Goal: Information Seeking & Learning: Learn about a topic

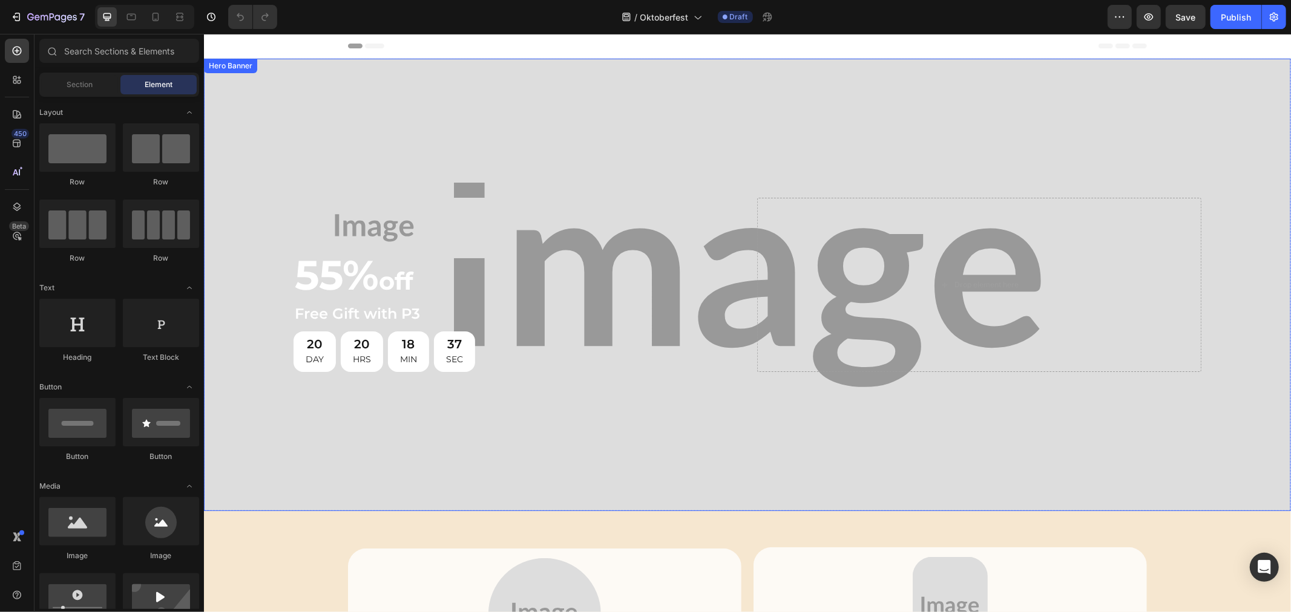
click at [580, 133] on div "Background Image" at bounding box center [746, 284] width 1087 height 453
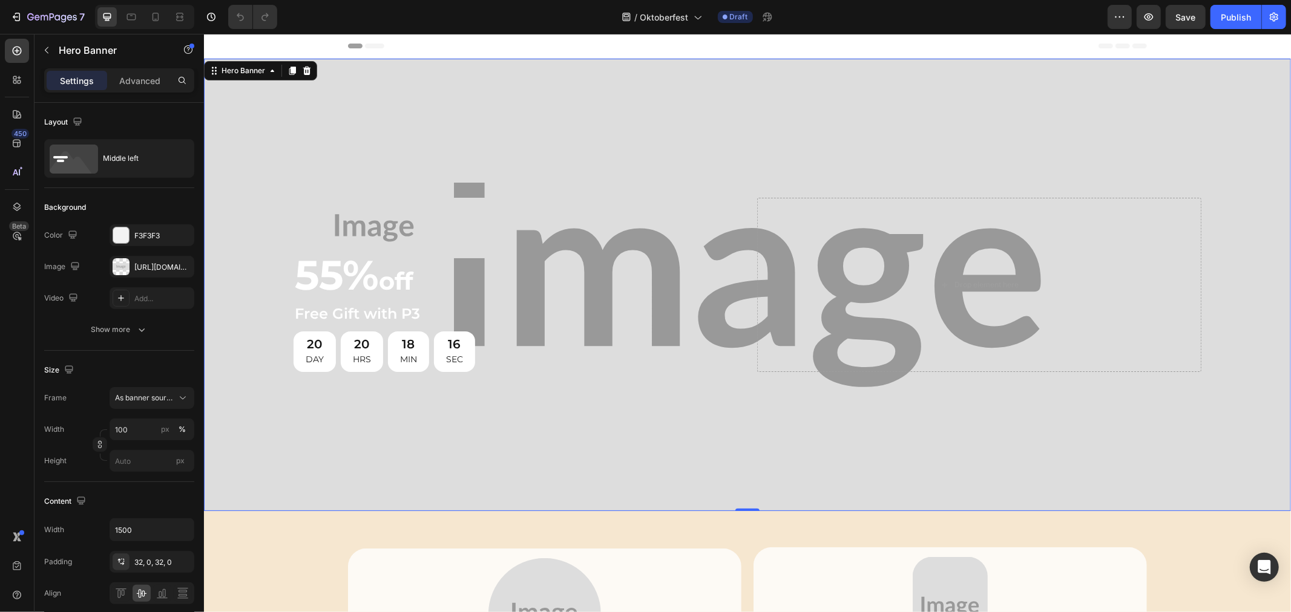
click at [759, 134] on div "Background Image" at bounding box center [746, 284] width 1087 height 453
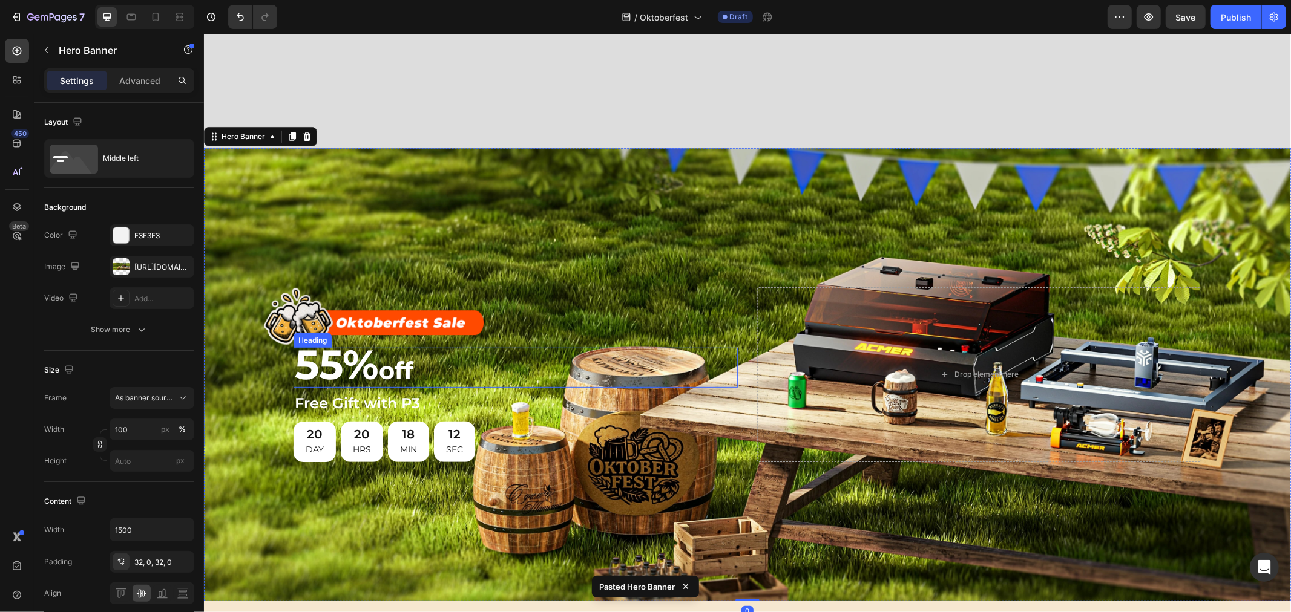
scroll to position [162, 0]
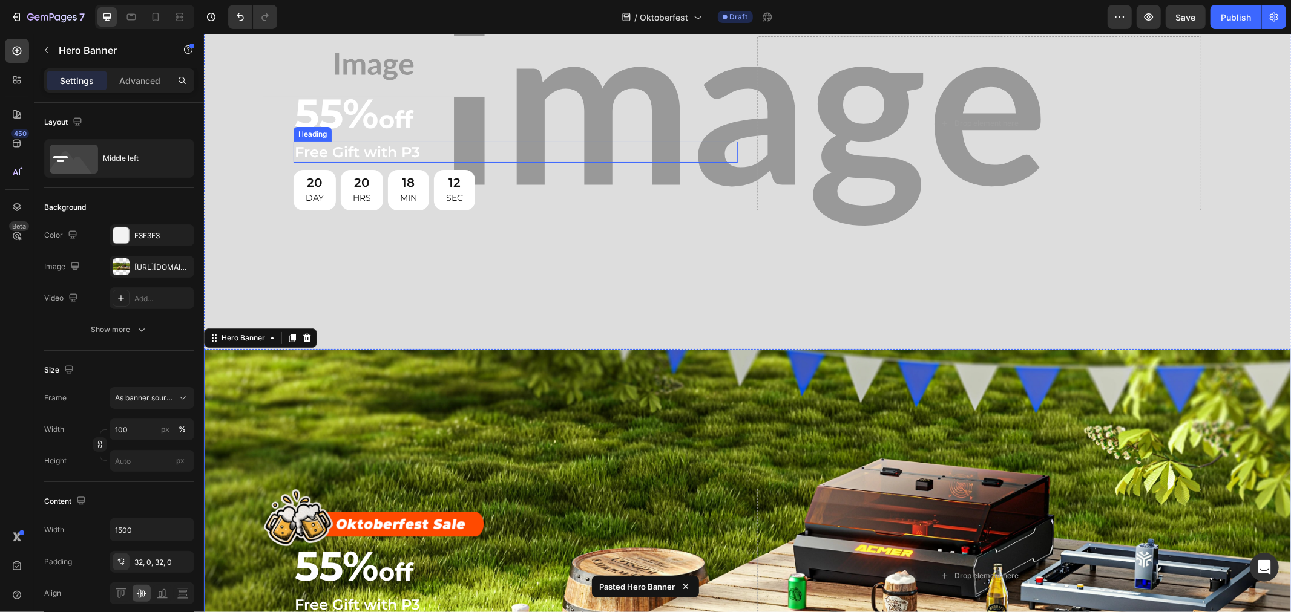
click at [729, 143] on h2 "Free Gift with P3" at bounding box center [515, 151] width 444 height 21
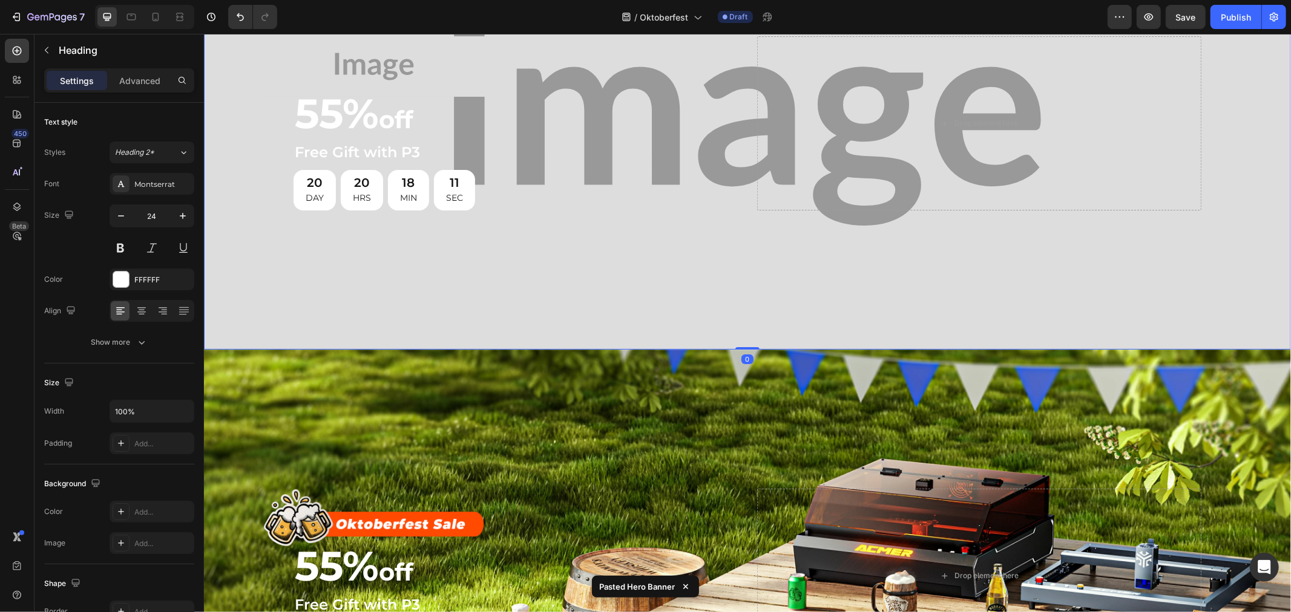
click at [701, 273] on div "Background Image" at bounding box center [746, 123] width 1087 height 453
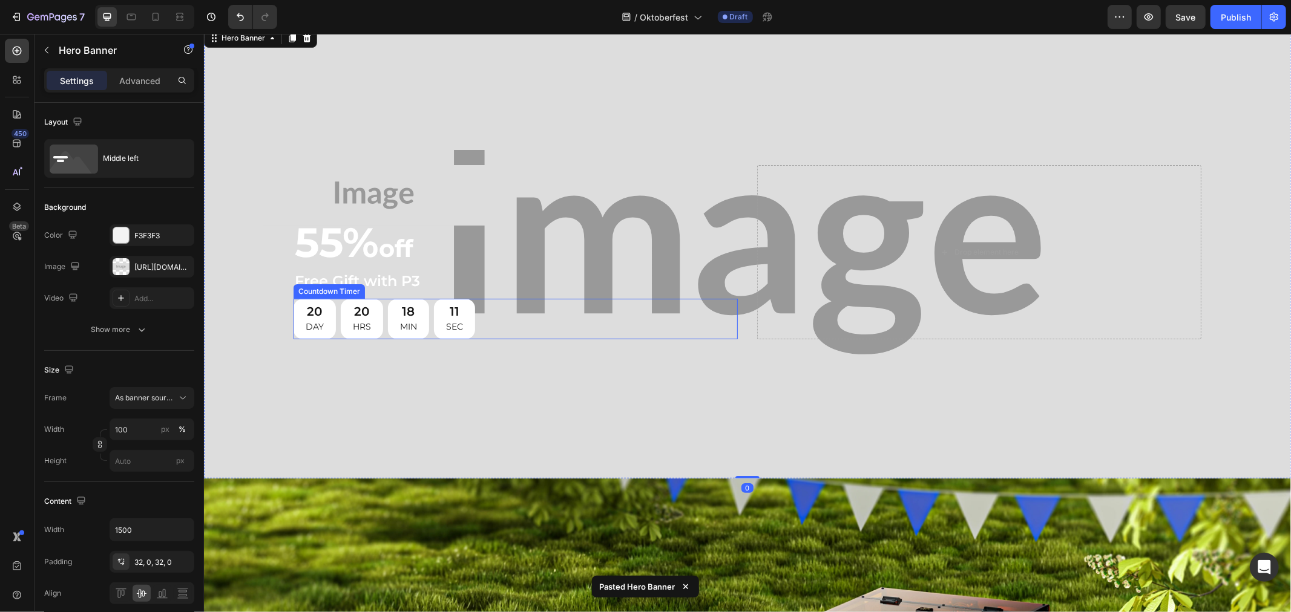
scroll to position [0, 0]
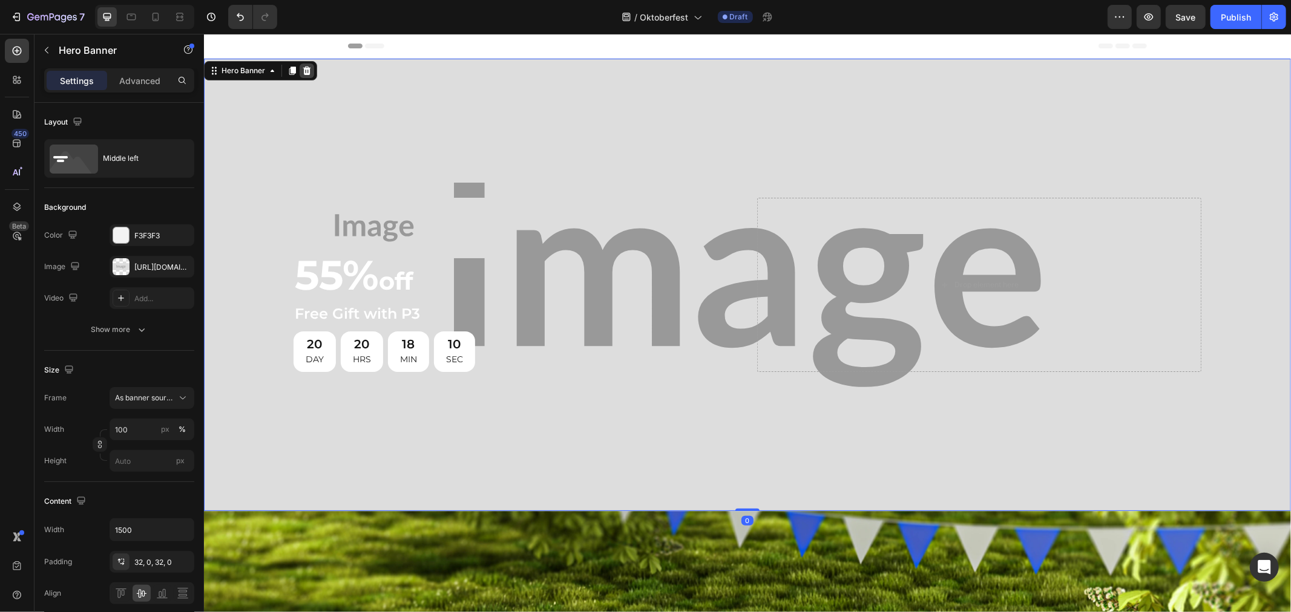
click at [307, 70] on icon at bounding box center [306, 70] width 10 height 10
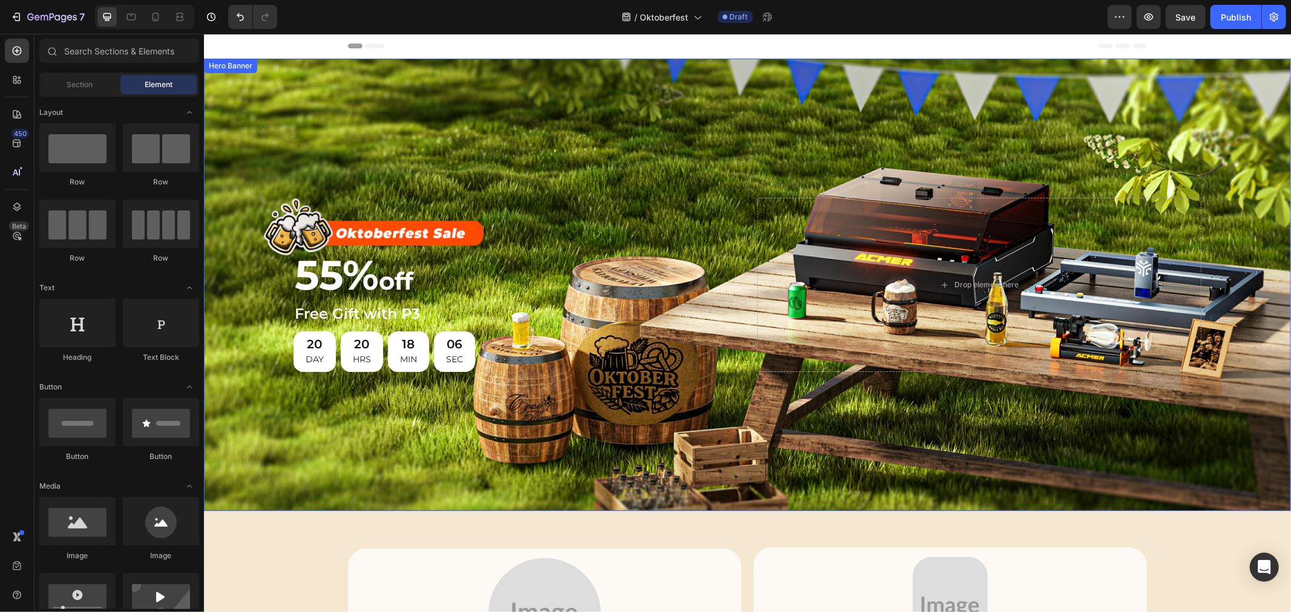
click at [658, 178] on div "Image 55% off Heading Free Gift with P3 Heading 20 DAY 20 HRS 18 MIN 06 SEC Cou…" at bounding box center [747, 285] width 908 height 214
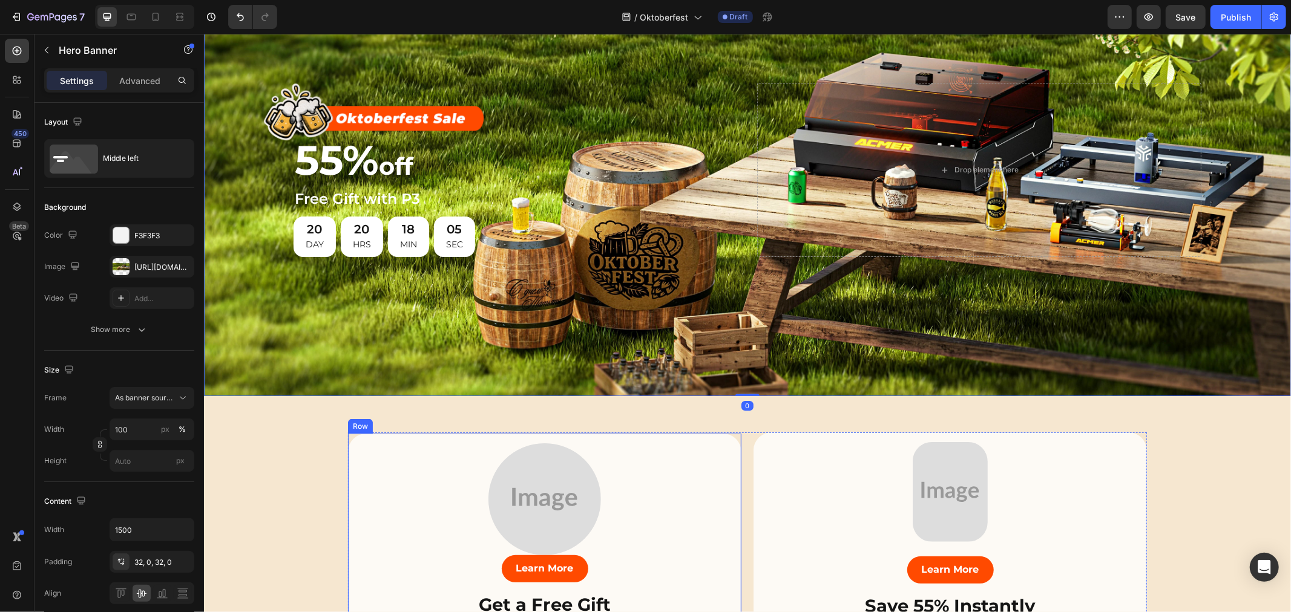
scroll to position [336, 0]
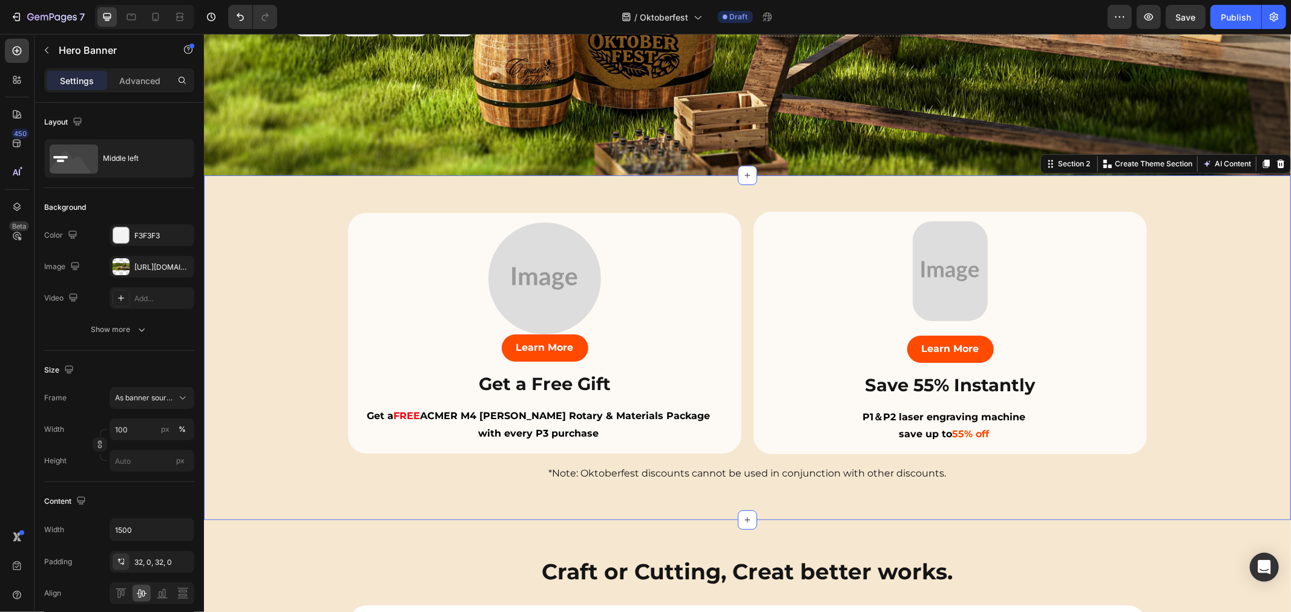
click at [738, 191] on div "Image Learn More Button Save 55% Instantly Heading P1＆P2 laser engraving machin…" at bounding box center [746, 347] width 1087 height 345
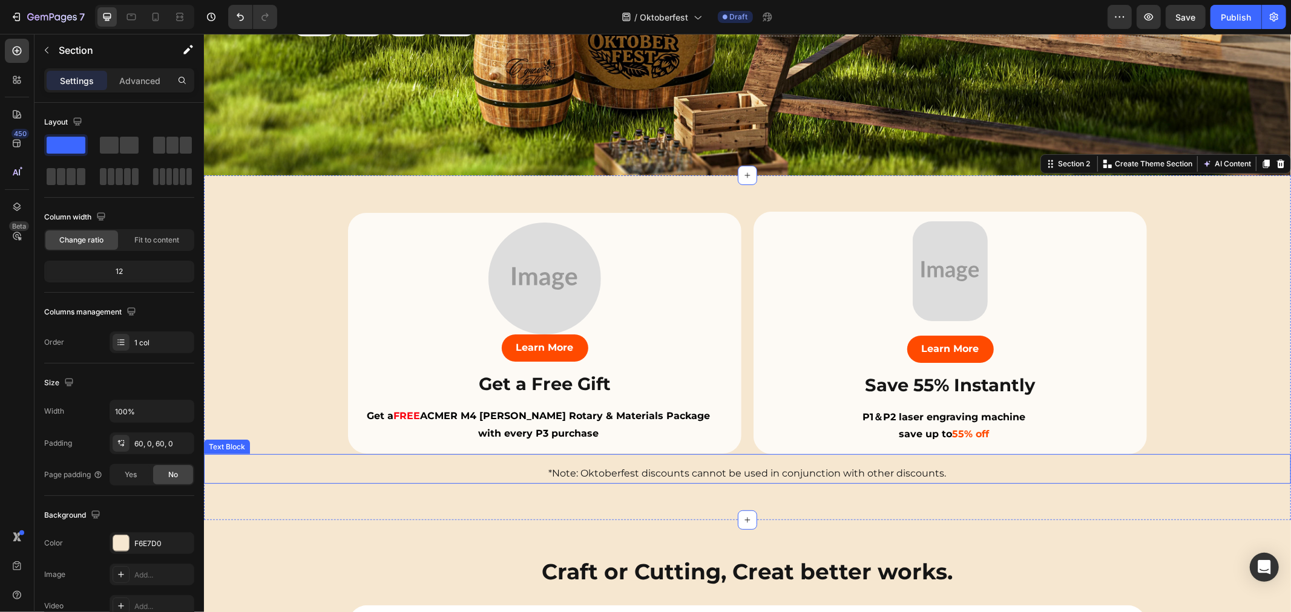
click at [731, 448] on div "Image Learn More Button Save 55% Instantly Heading P1＆P2 laser engraving machin…" at bounding box center [746, 332] width 799 height 243
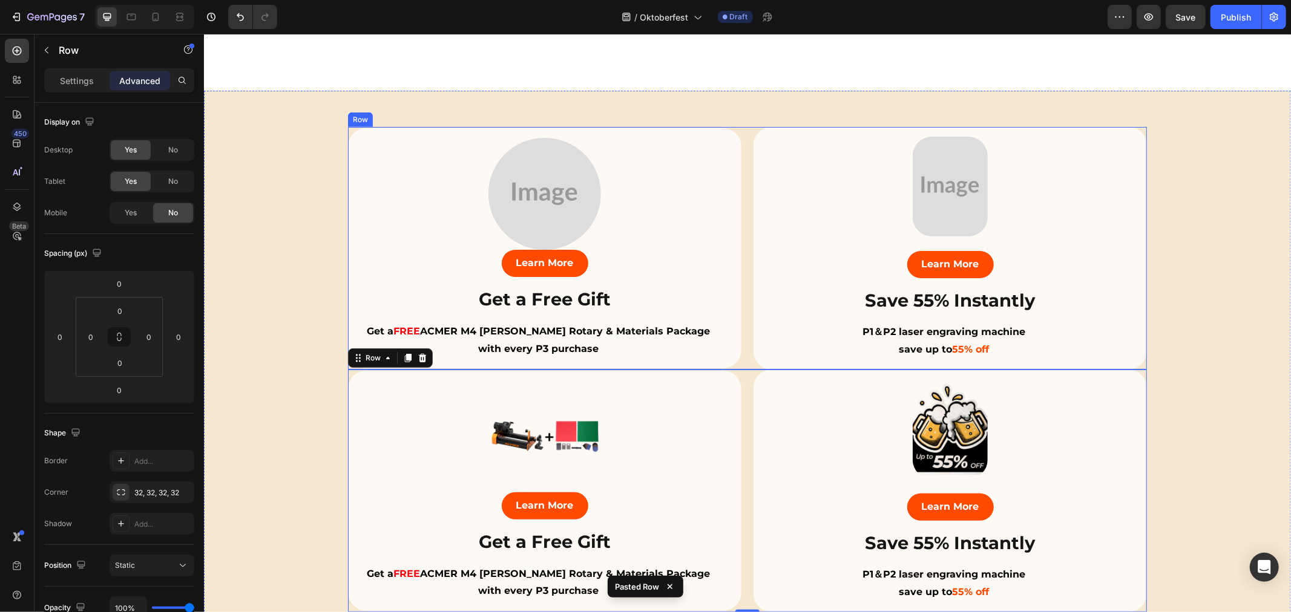
scroll to position [373, 0]
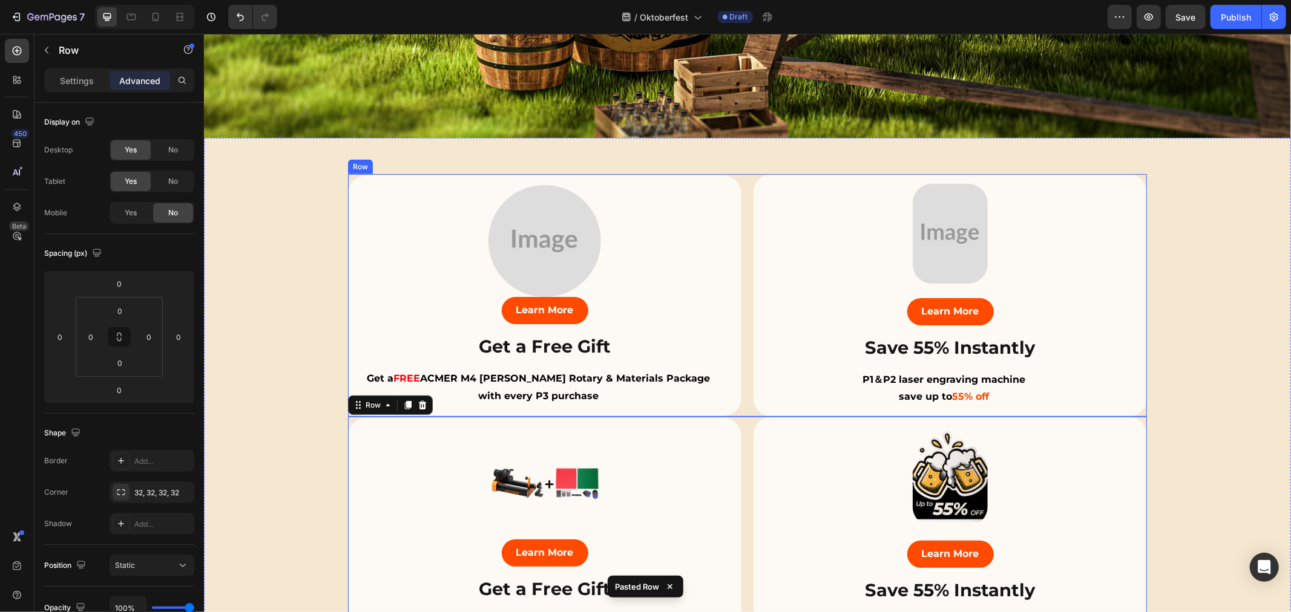
click at [739, 273] on div "Image Learn More Button Save 55% Instantly Heading P1＆P2 laser engraving machin…" at bounding box center [746, 295] width 799 height 243
click at [418, 158] on icon at bounding box center [422, 162] width 8 height 8
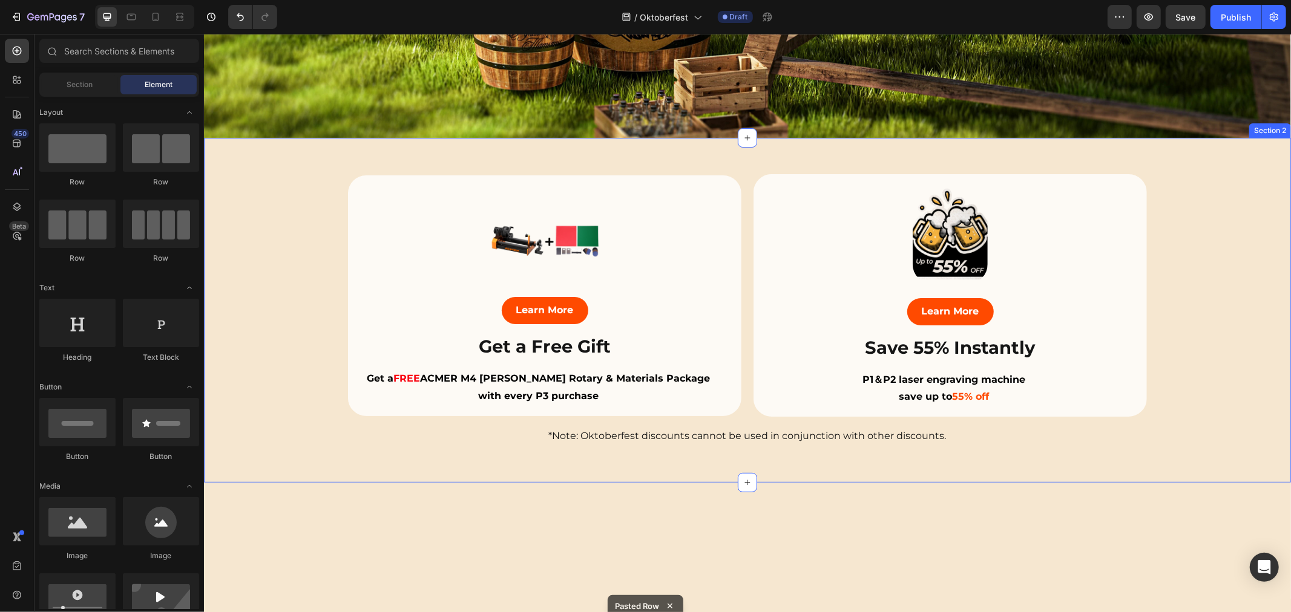
click at [286, 278] on div "Image Learn More Button Save 55% Instantly Heading P1＆P2 laser engraving machin…" at bounding box center [746, 310] width 1087 height 272
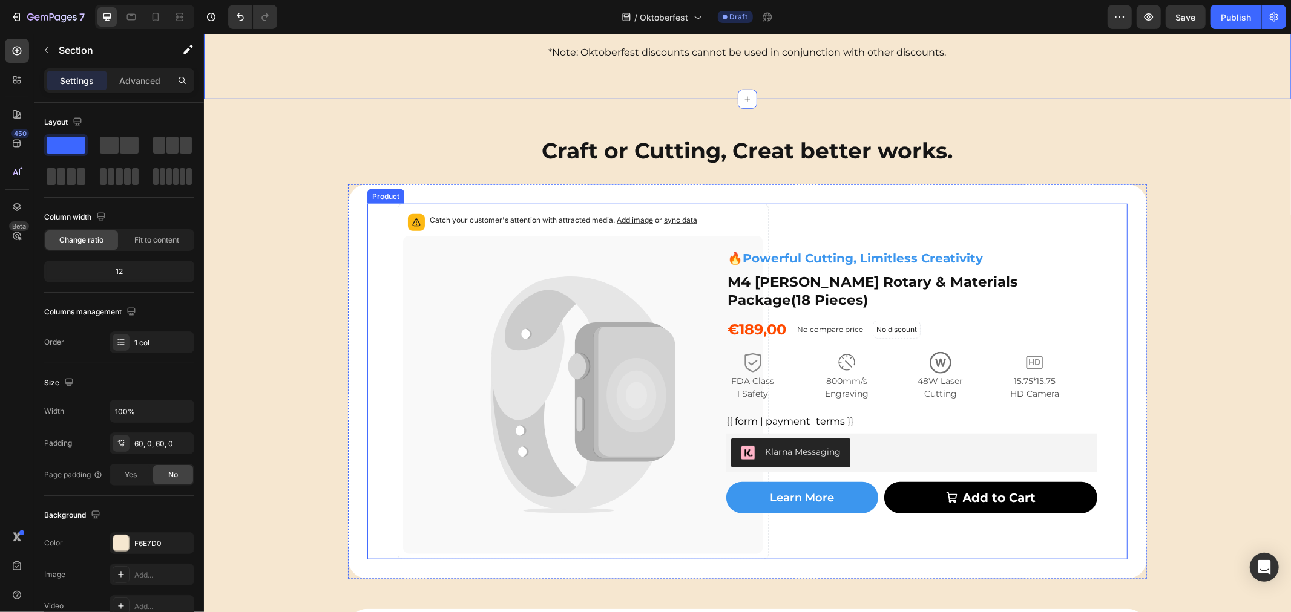
scroll to position [777, 0]
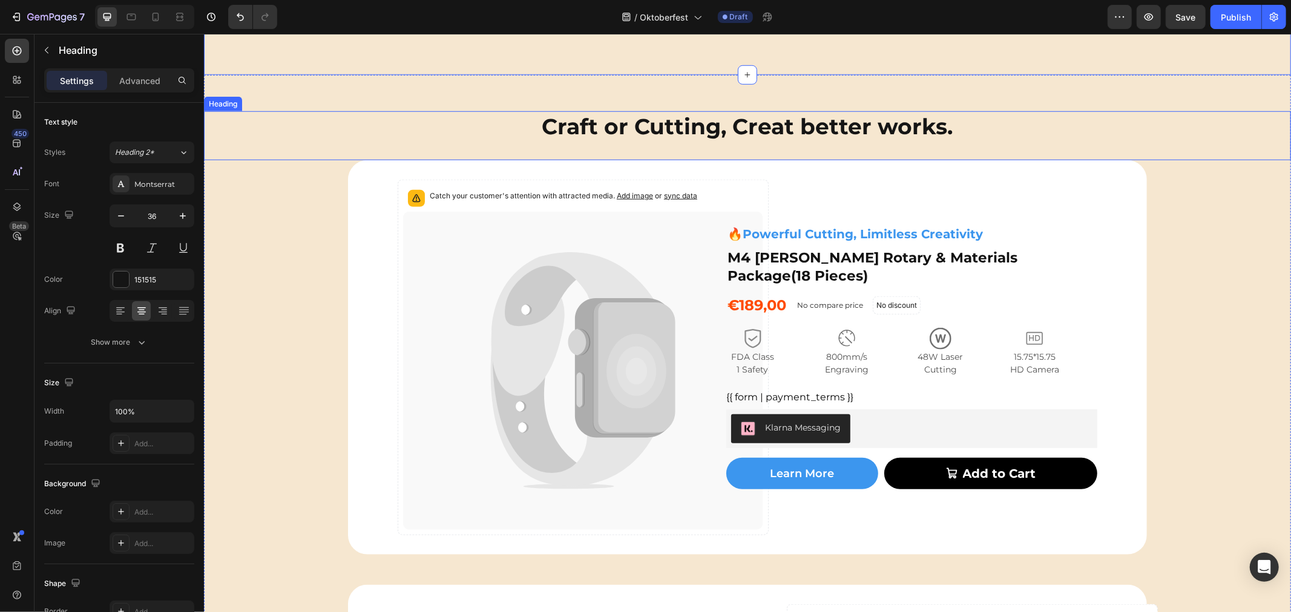
click at [642, 142] on div "Craft or Cutting, Creat better works. Heading" at bounding box center [746, 135] width 1087 height 49
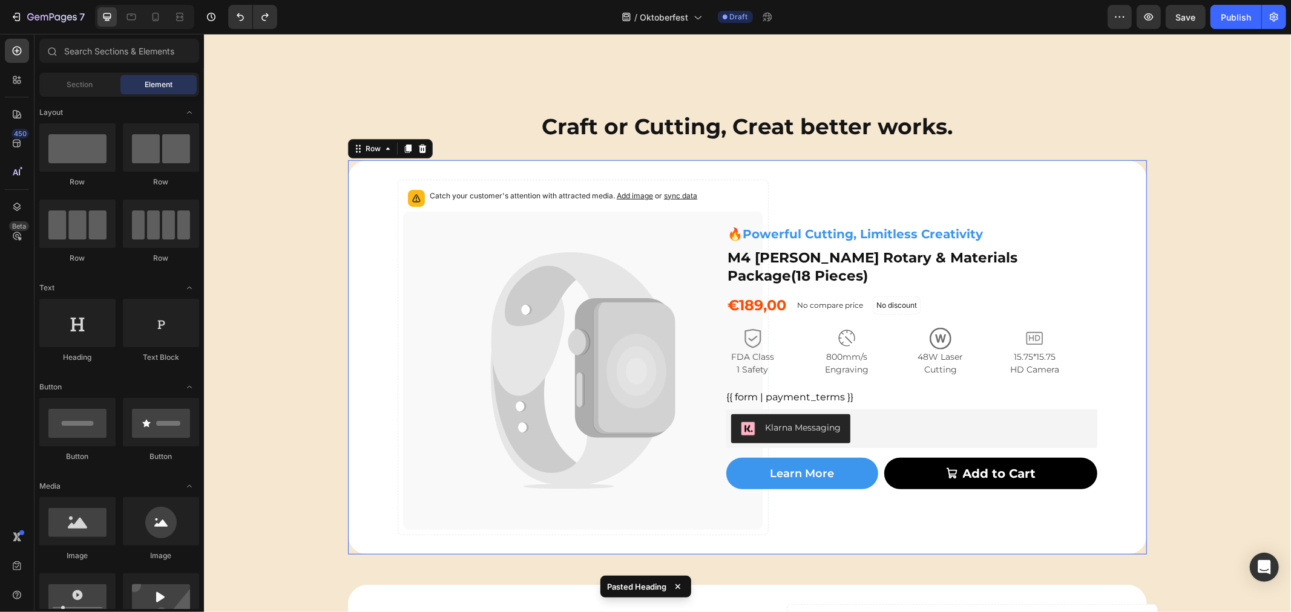
click at [872, 167] on div "Catch your customer's attention with attracted media. Add image or sync data Pr…" at bounding box center [746, 357] width 799 height 395
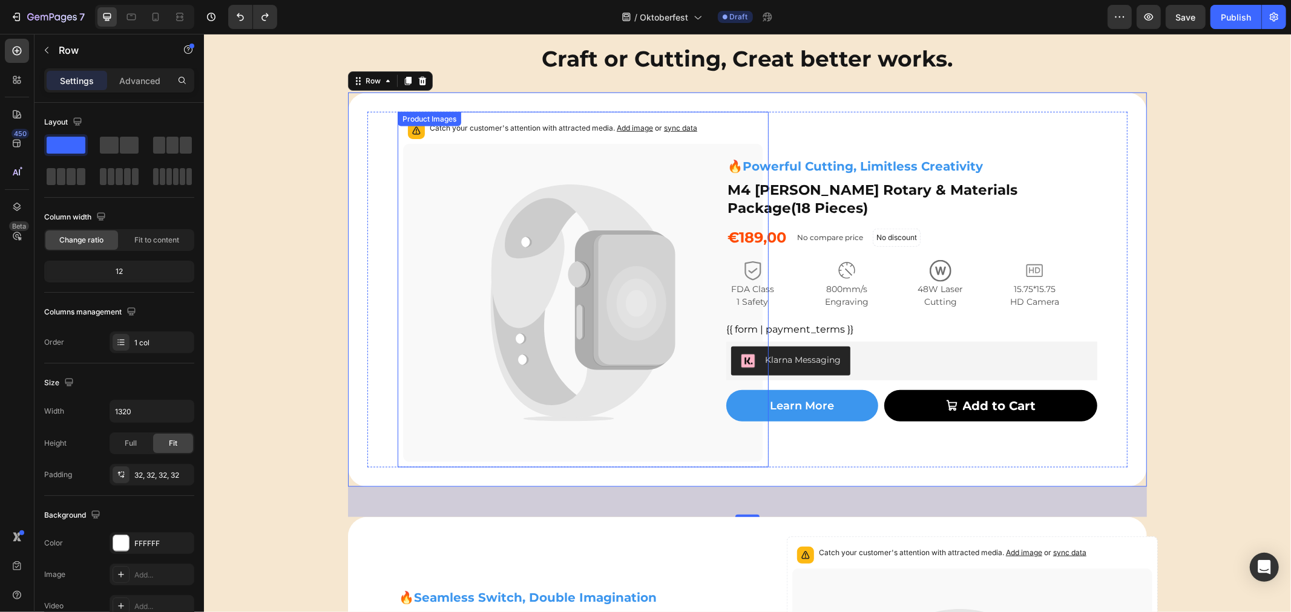
scroll to position [844, 0]
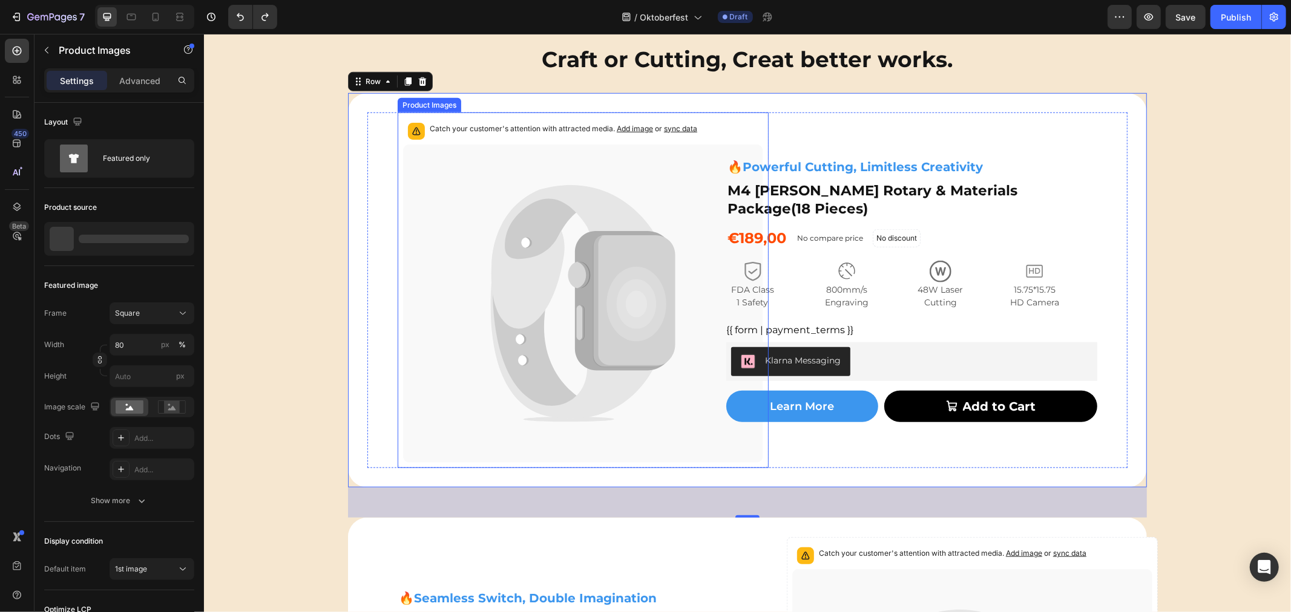
click at [624, 221] on icon at bounding box center [572, 257] width 163 height 144
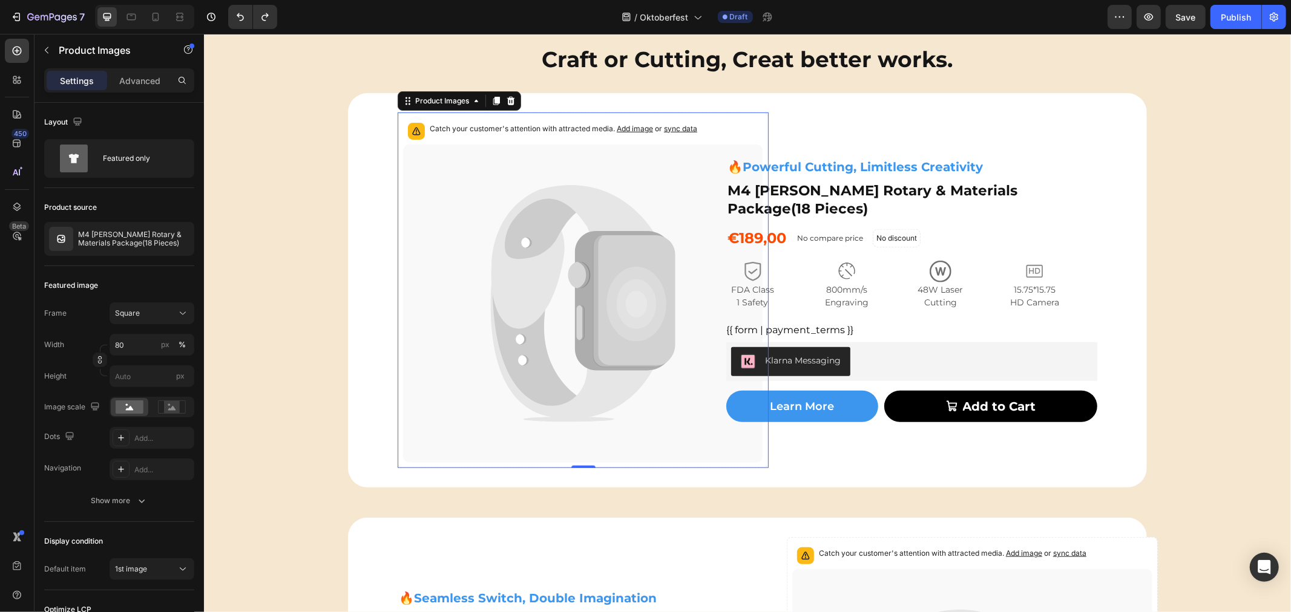
click at [574, 303] on icon at bounding box center [623, 301] width 99 height 140
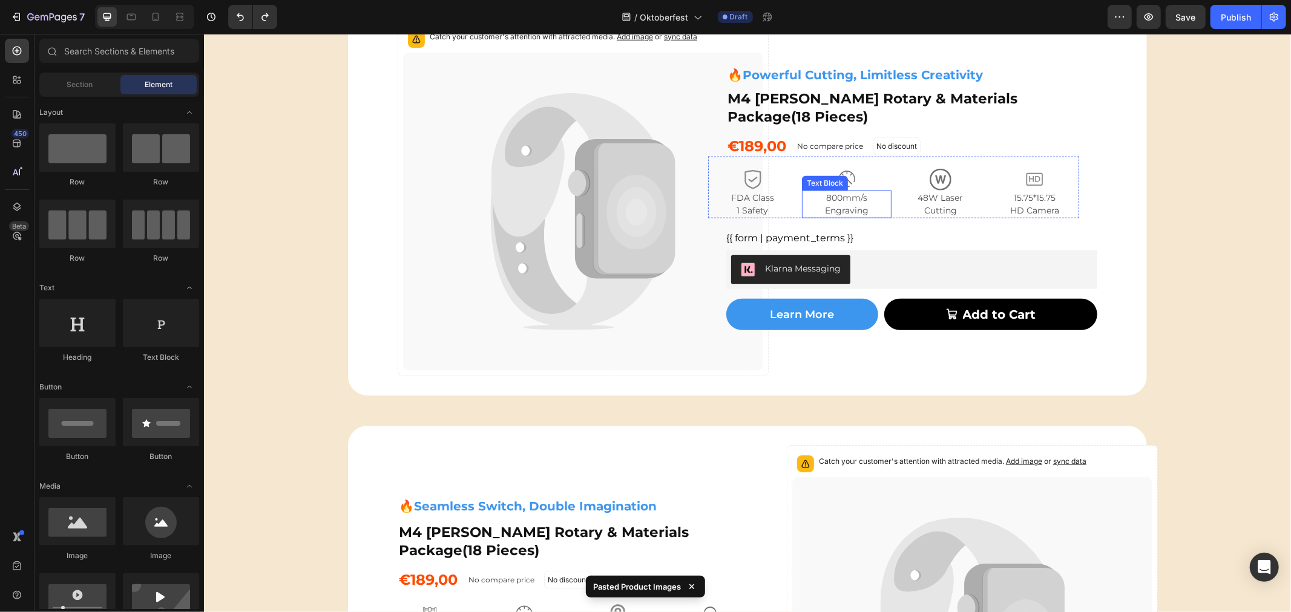
scroll to position [765, 0]
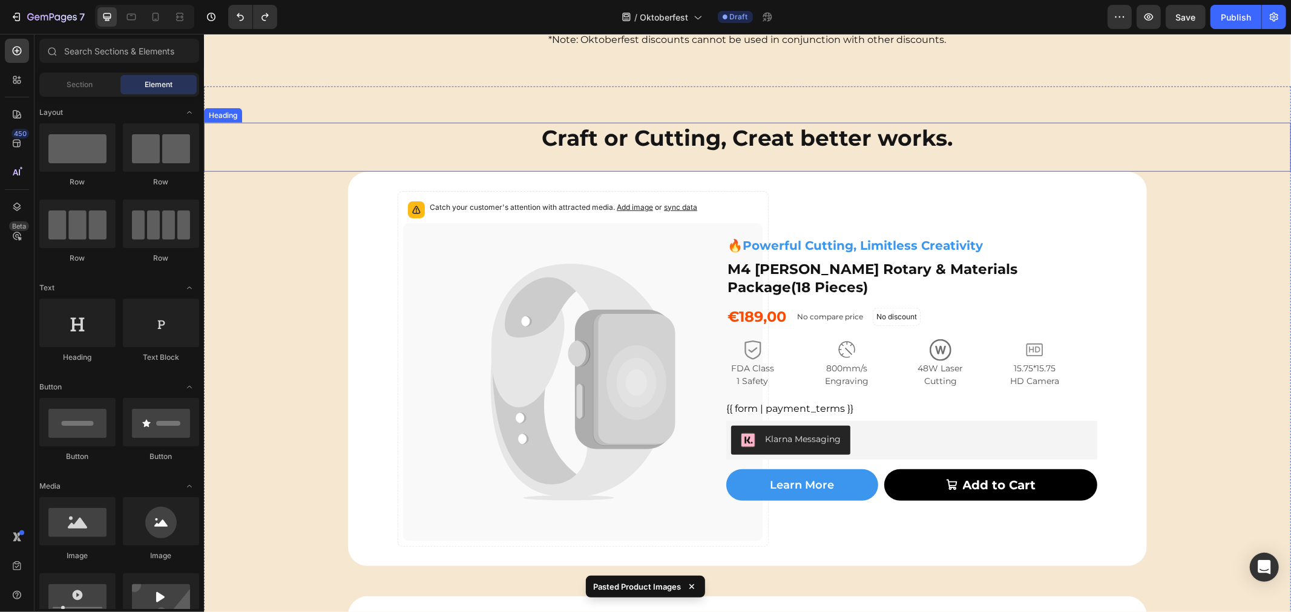
click at [786, 165] on div "Craft or Cutting, Creat better works. Heading" at bounding box center [746, 146] width 1087 height 49
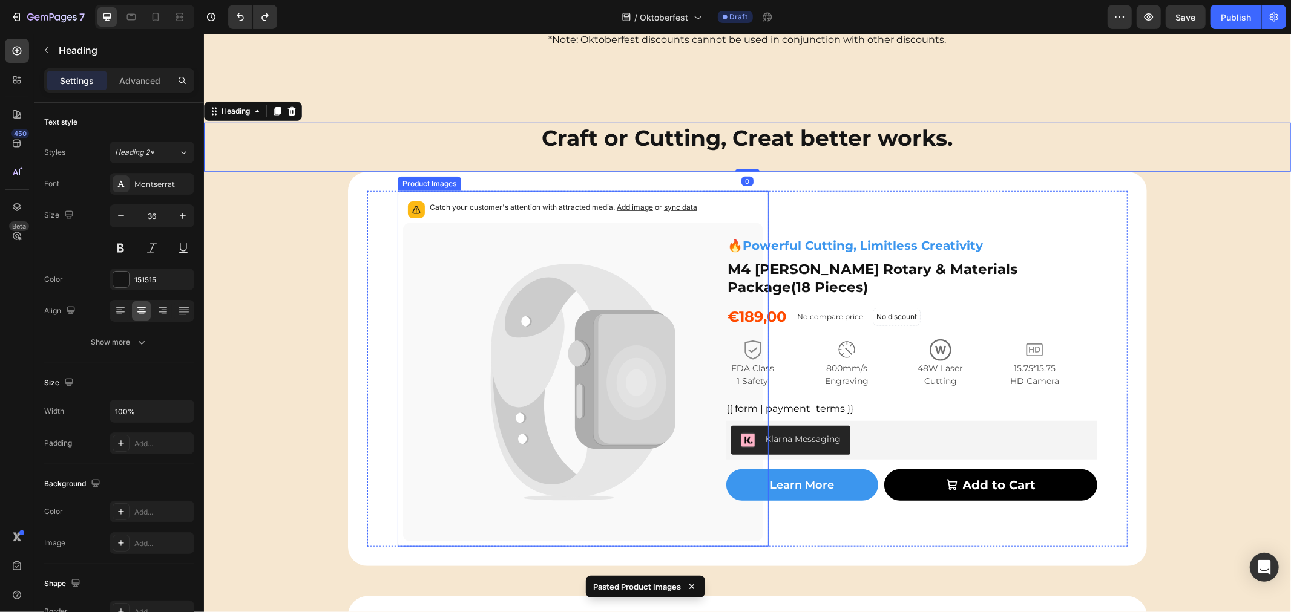
click at [578, 261] on icon at bounding box center [582, 382] width 360 height 319
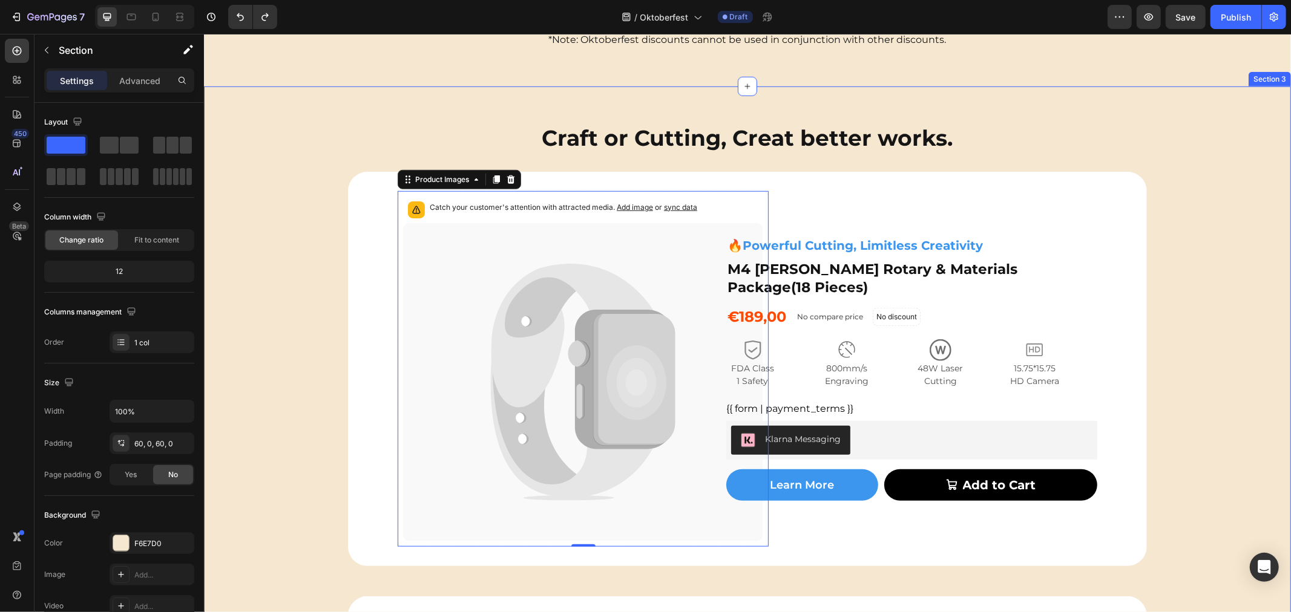
click at [283, 309] on div "Image Learn More Button Cet a Free Gift Text Block Get a FREE ACMER M4 [PERSON_…" at bounding box center [746, 556] width 1087 height 869
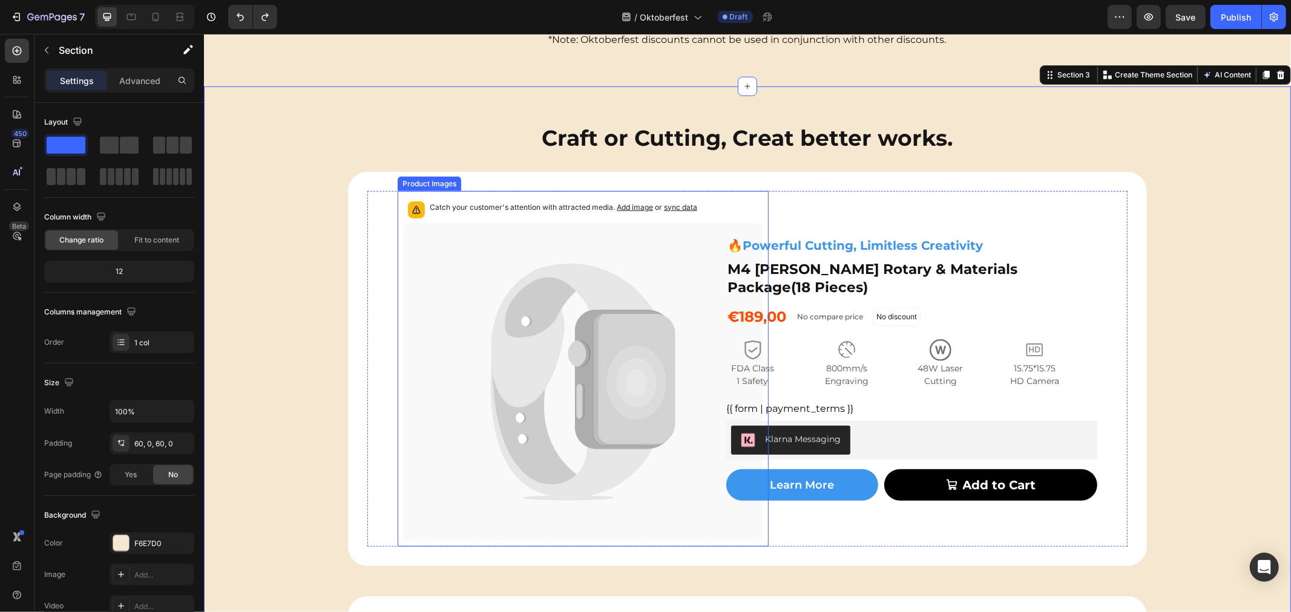
click at [525, 332] on icon at bounding box center [536, 383] width 91 height 214
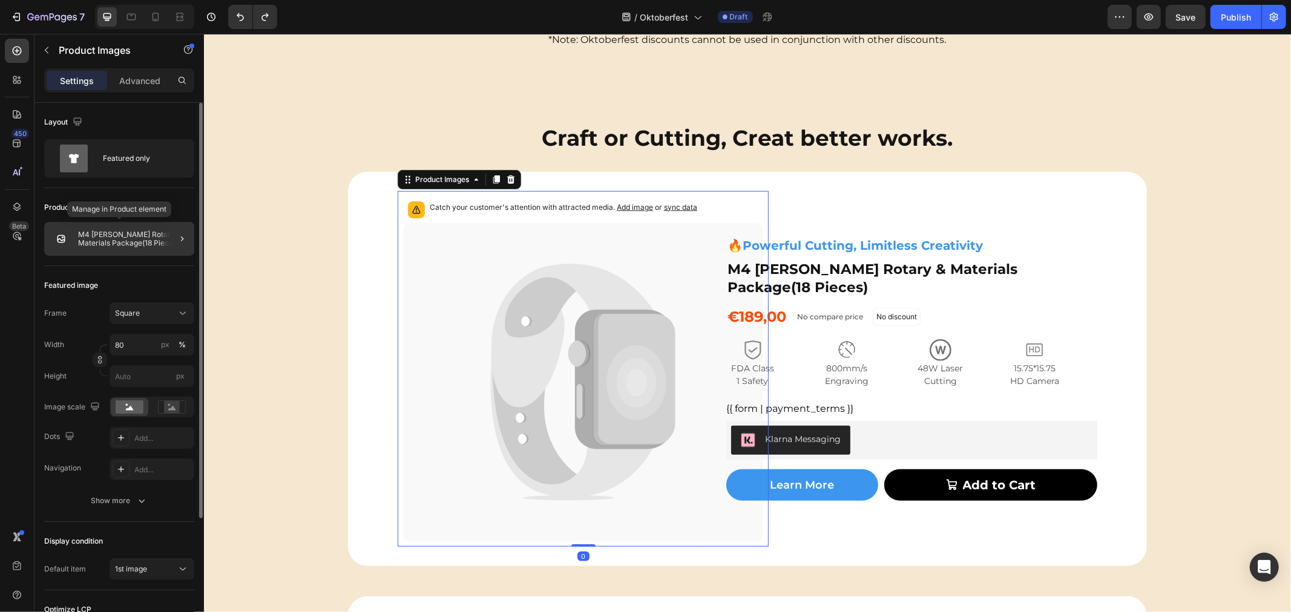
click at [118, 240] on p "M4 [PERSON_NAME] Rotary & Materials Package(18 Pieces)" at bounding box center [133, 239] width 111 height 17
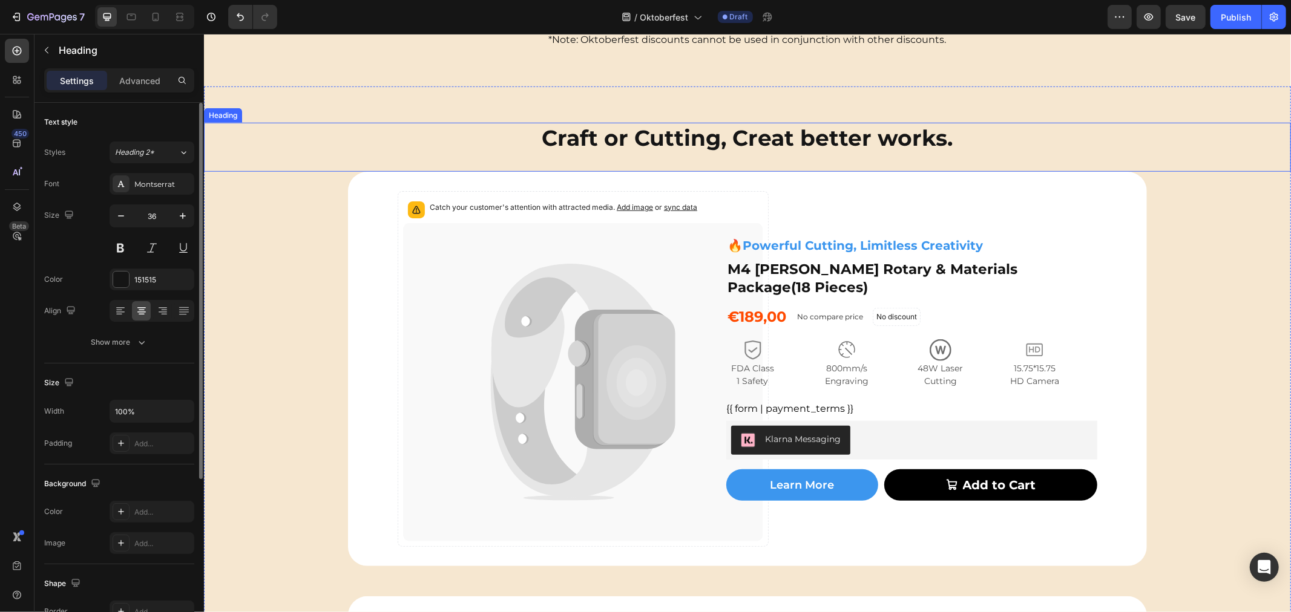
click at [1183, 166] on div "Craft or Cutting, Creat better works. Heading" at bounding box center [746, 146] width 1087 height 49
click at [1206, 270] on div "Image Learn More Button Cet a Free Gift Text Block Get a FREE ACMER M4 [PERSON_…" at bounding box center [746, 556] width 1087 height 869
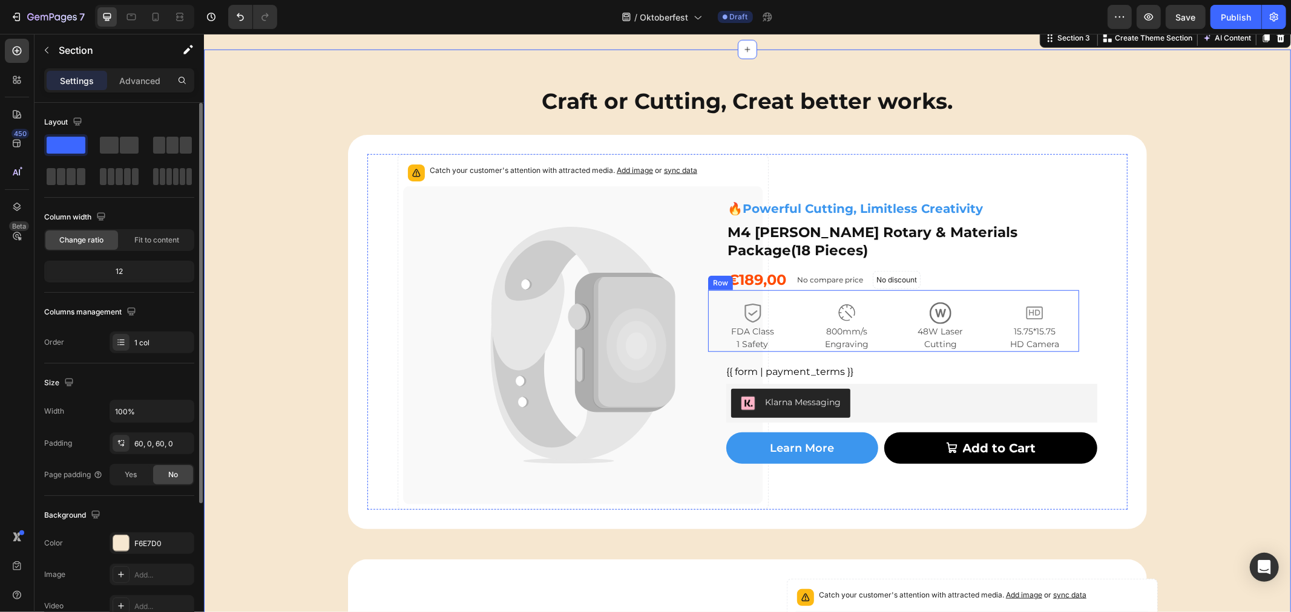
scroll to position [833, 0]
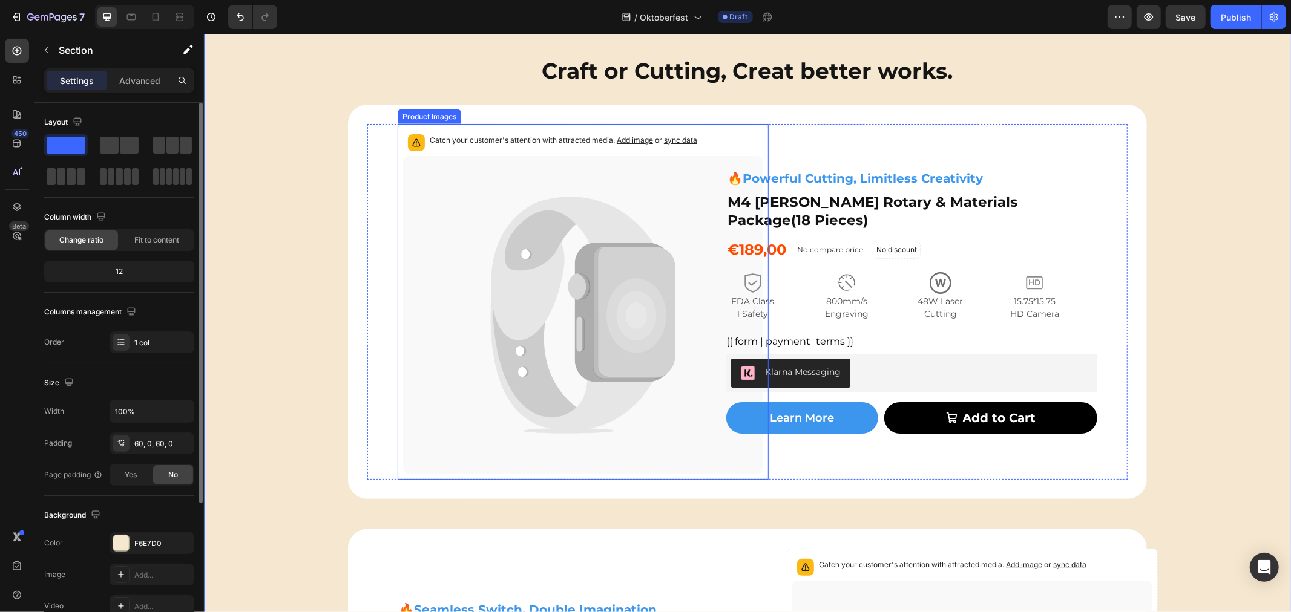
click at [505, 393] on icon at bounding box center [573, 354] width 166 height 152
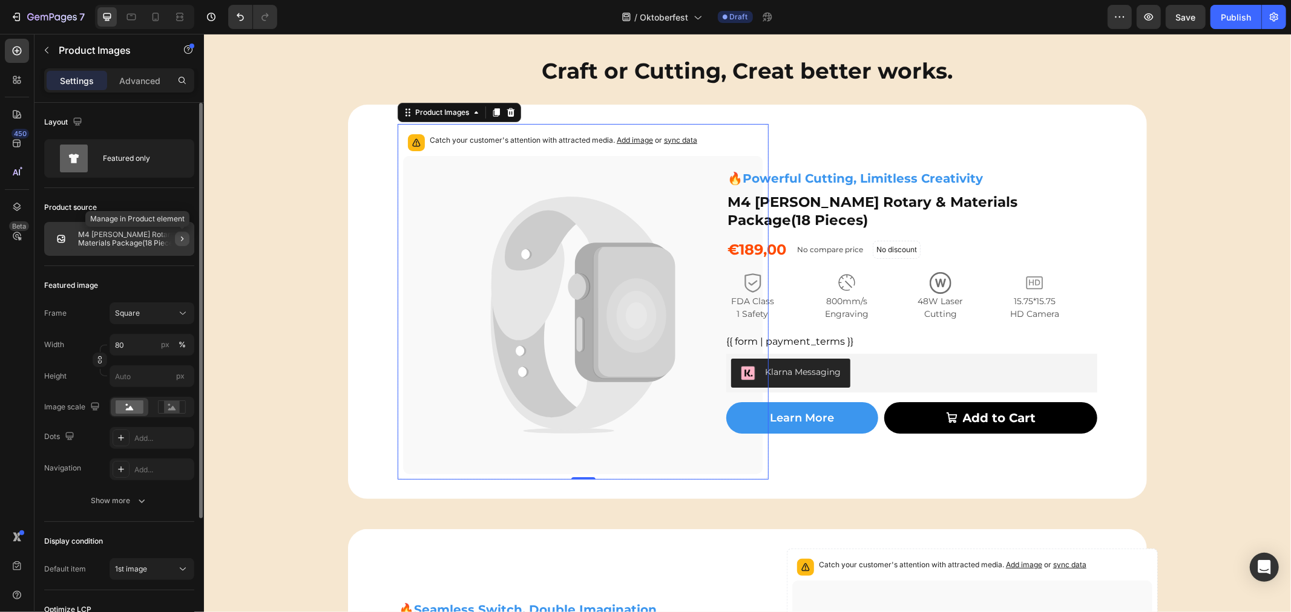
click at [180, 239] on icon "button" at bounding box center [182, 239] width 10 height 10
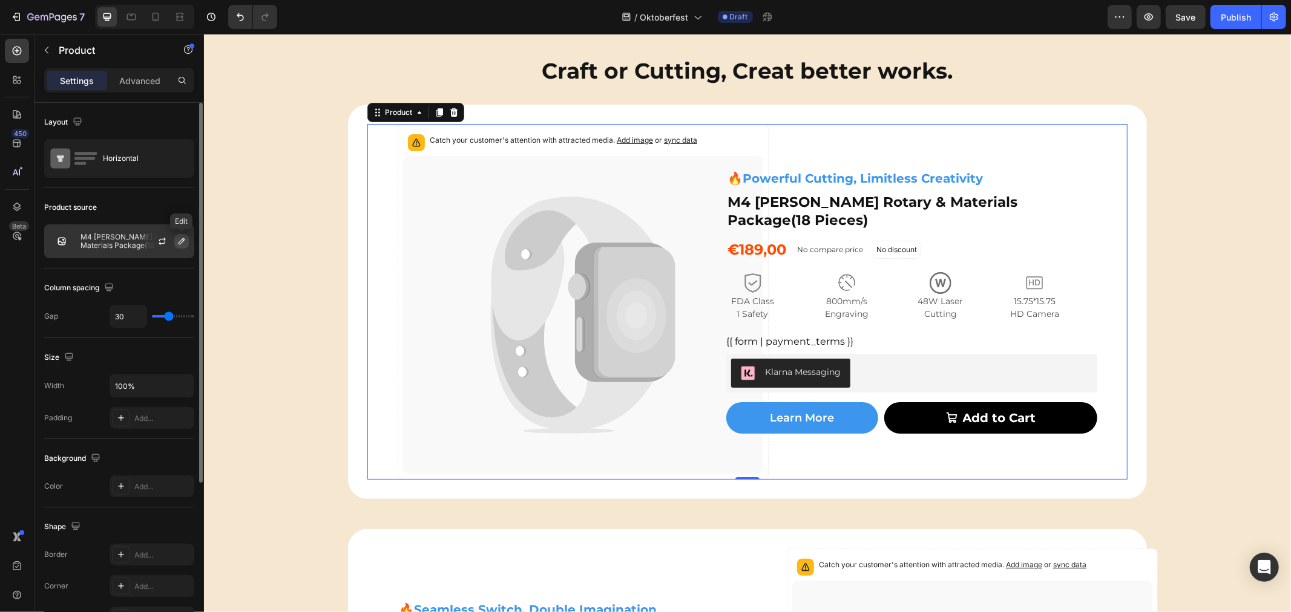
click at [177, 241] on icon "button" at bounding box center [182, 242] width 10 height 10
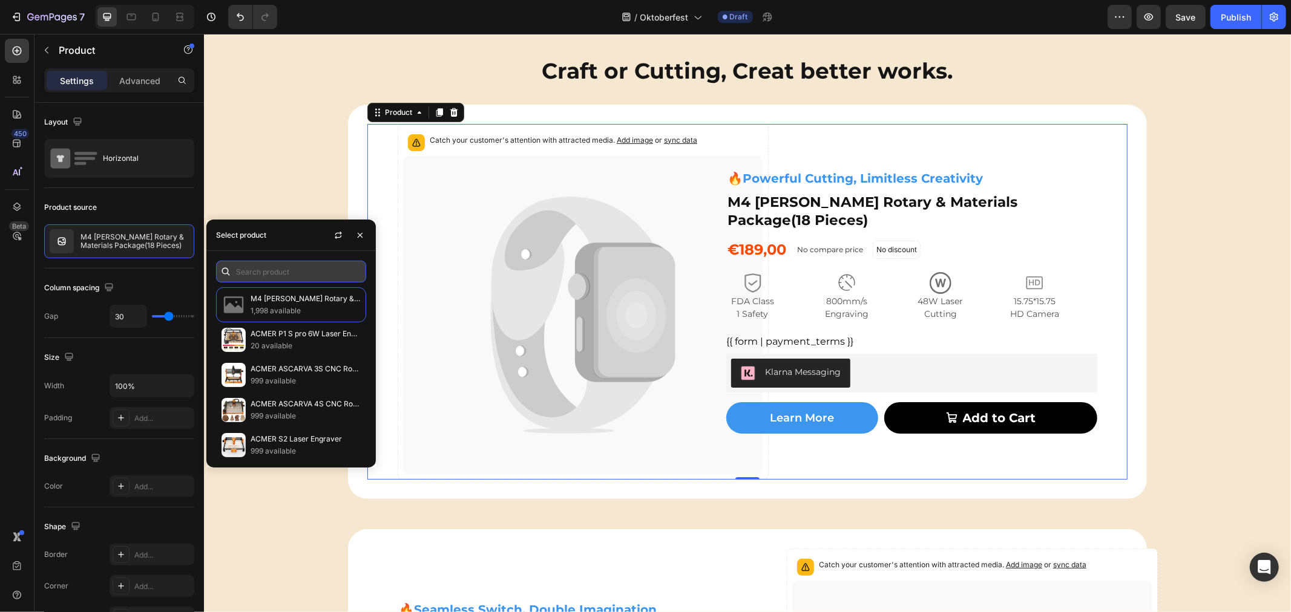
click at [272, 273] on input "text" at bounding box center [291, 272] width 150 height 22
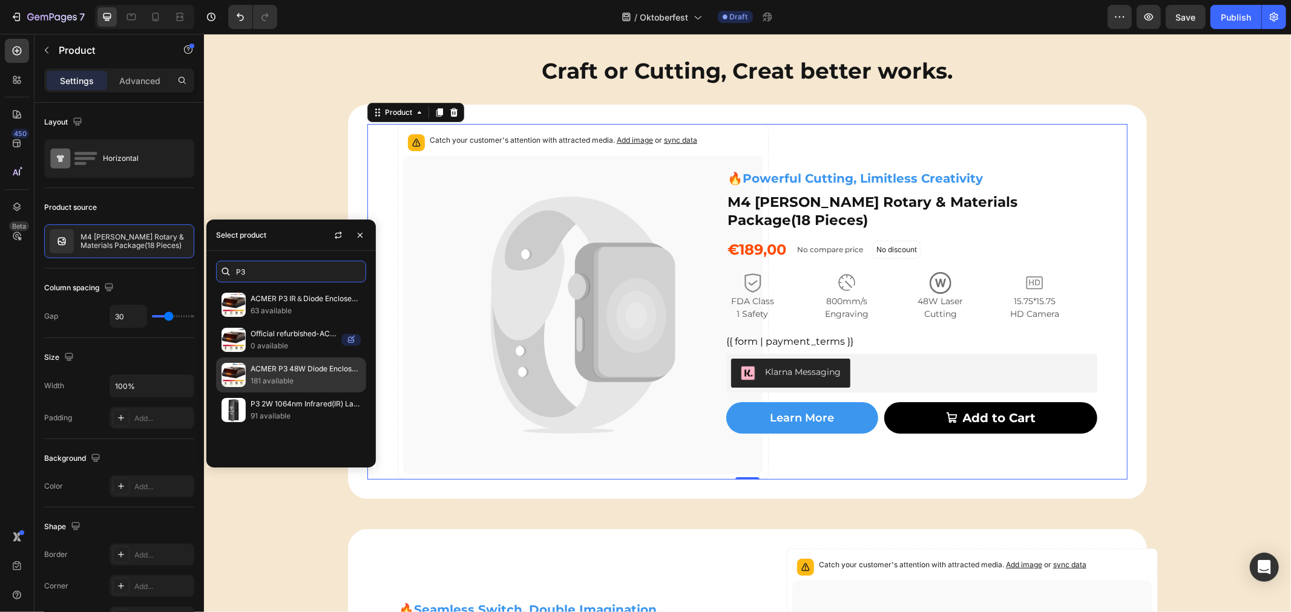
type input "P3"
click at [286, 370] on p "ACMER P3 48W Diode Enclosed Laser Engraver" at bounding box center [305, 369] width 110 height 12
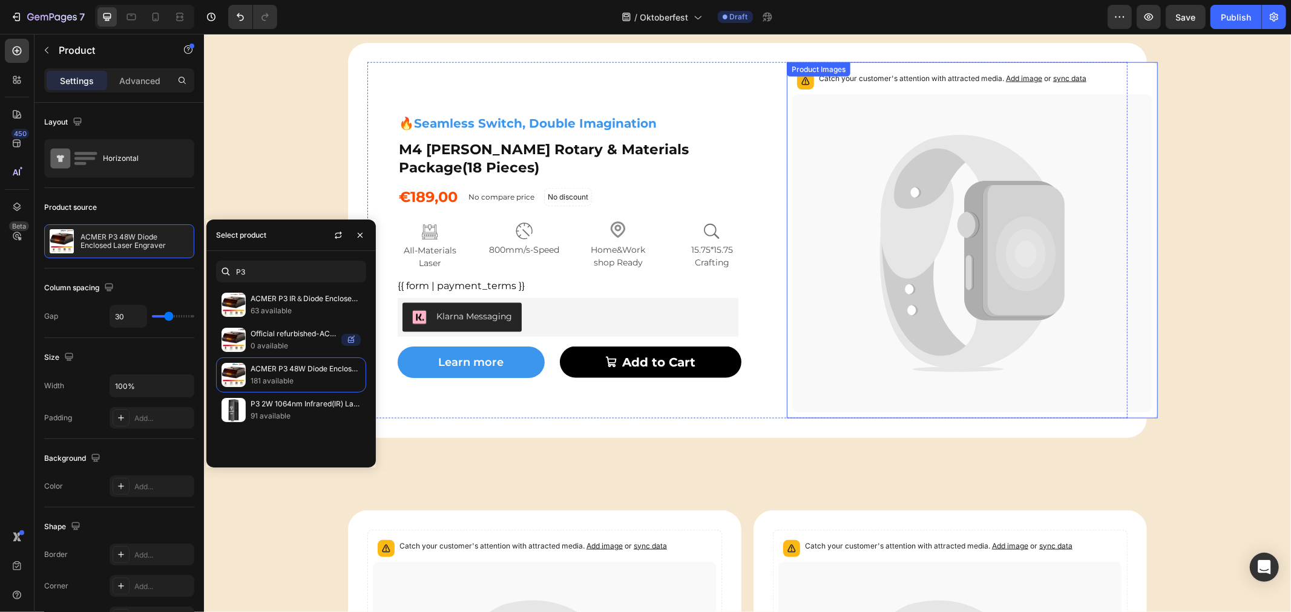
scroll to position [1236, 0]
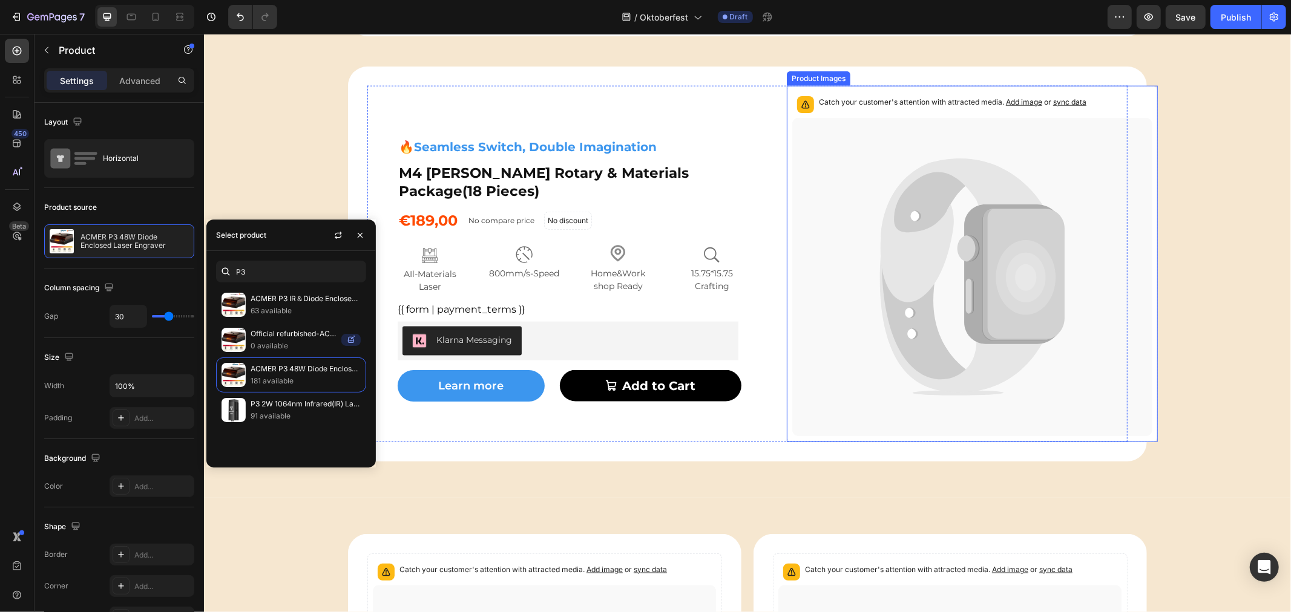
click at [885, 211] on icon at bounding box center [961, 230] width 163 height 144
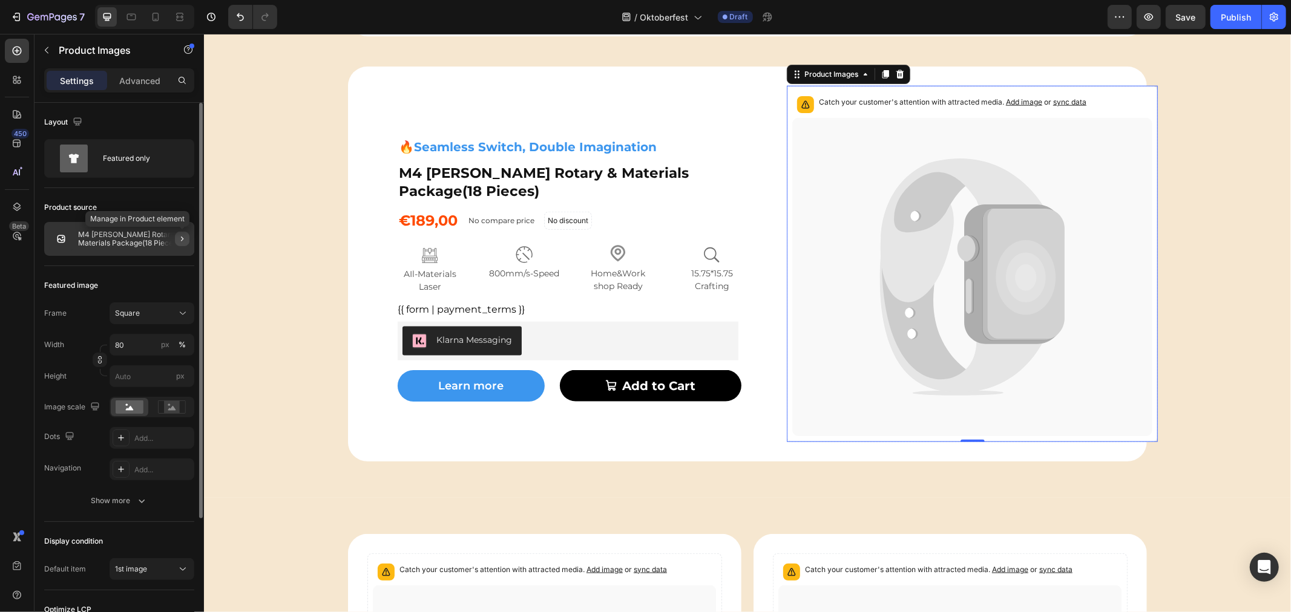
click at [180, 238] on icon "button" at bounding box center [182, 239] width 10 height 10
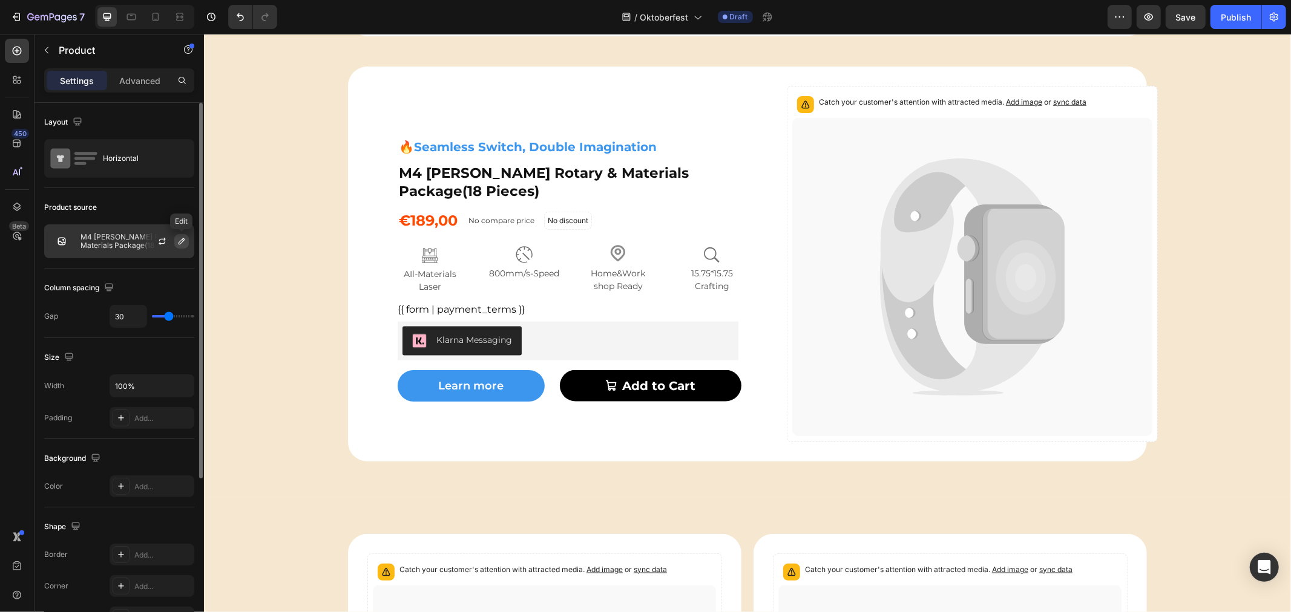
click at [179, 243] on icon "button" at bounding box center [182, 242] width 10 height 10
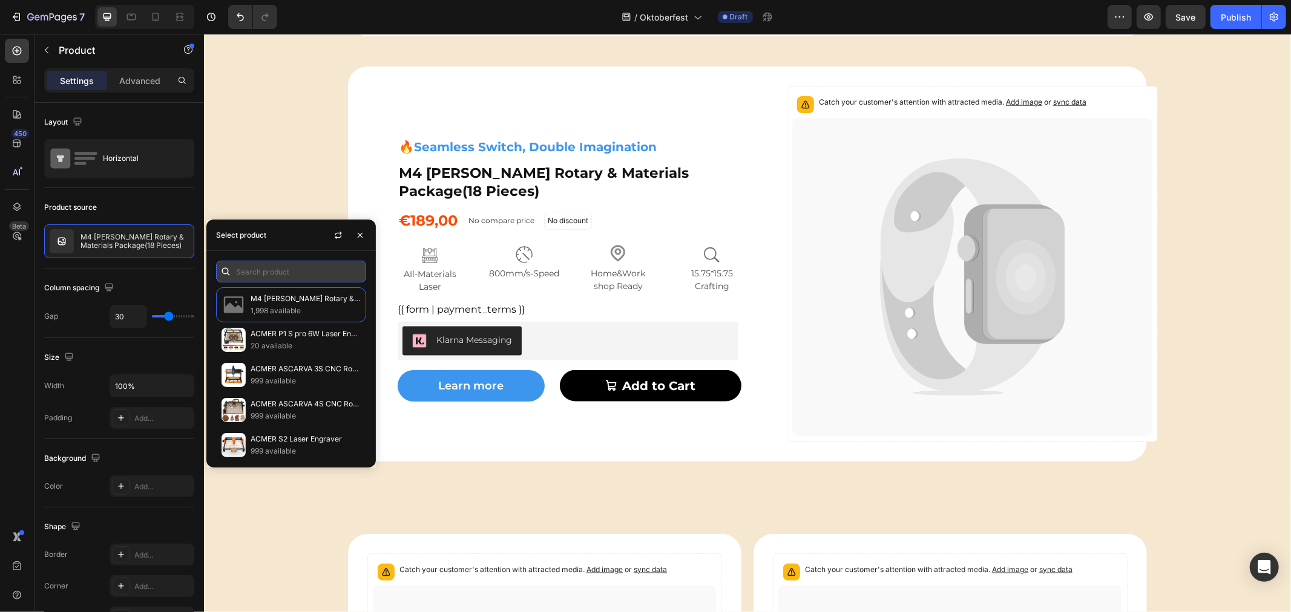
click at [270, 268] on input "text" at bounding box center [291, 272] width 150 height 22
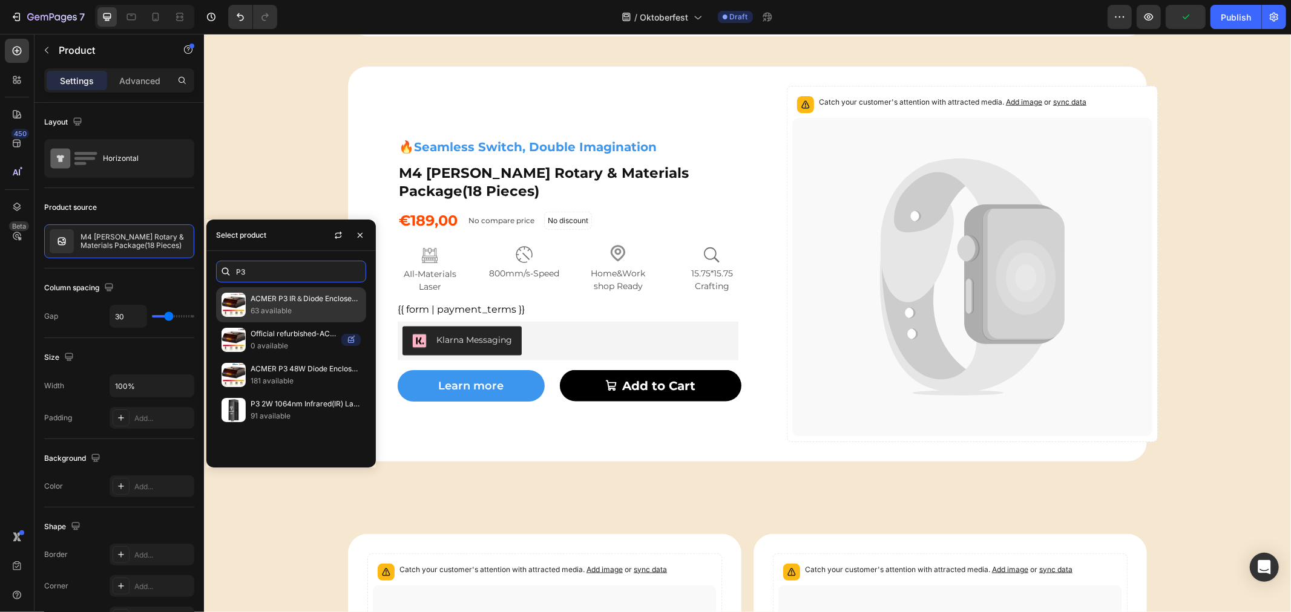
type input "P3"
click at [275, 298] on p "ACMER P3 IR＆Diode Enclosed Dual Laser Engraver" at bounding box center [305, 299] width 110 height 12
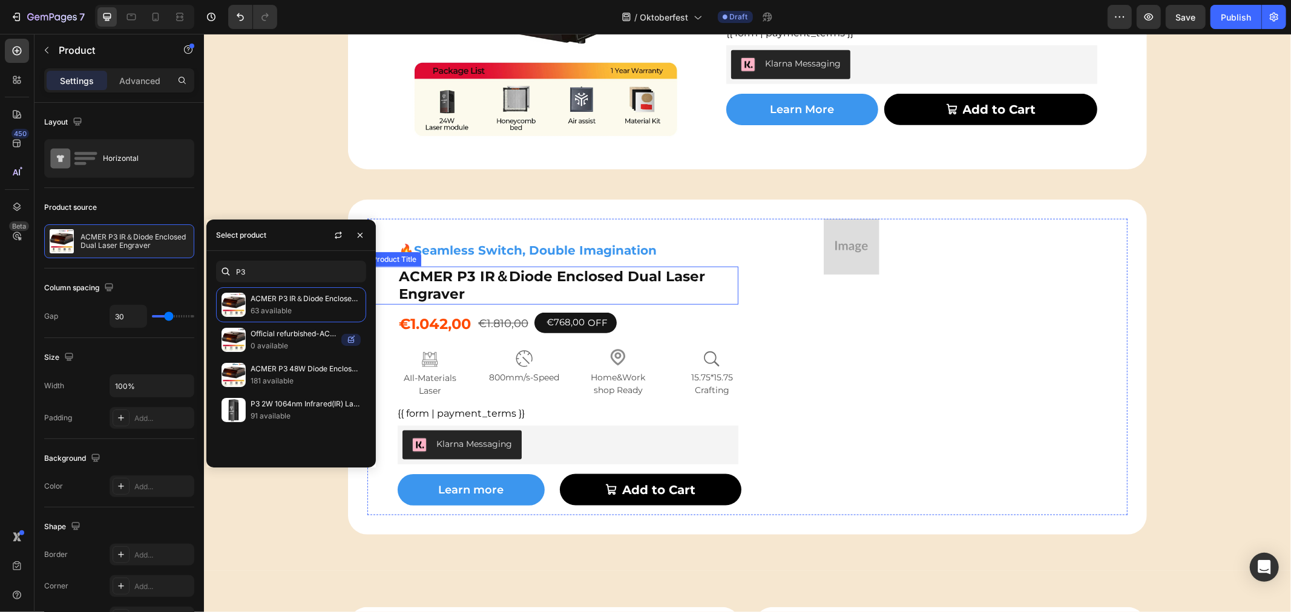
scroll to position [1102, 0]
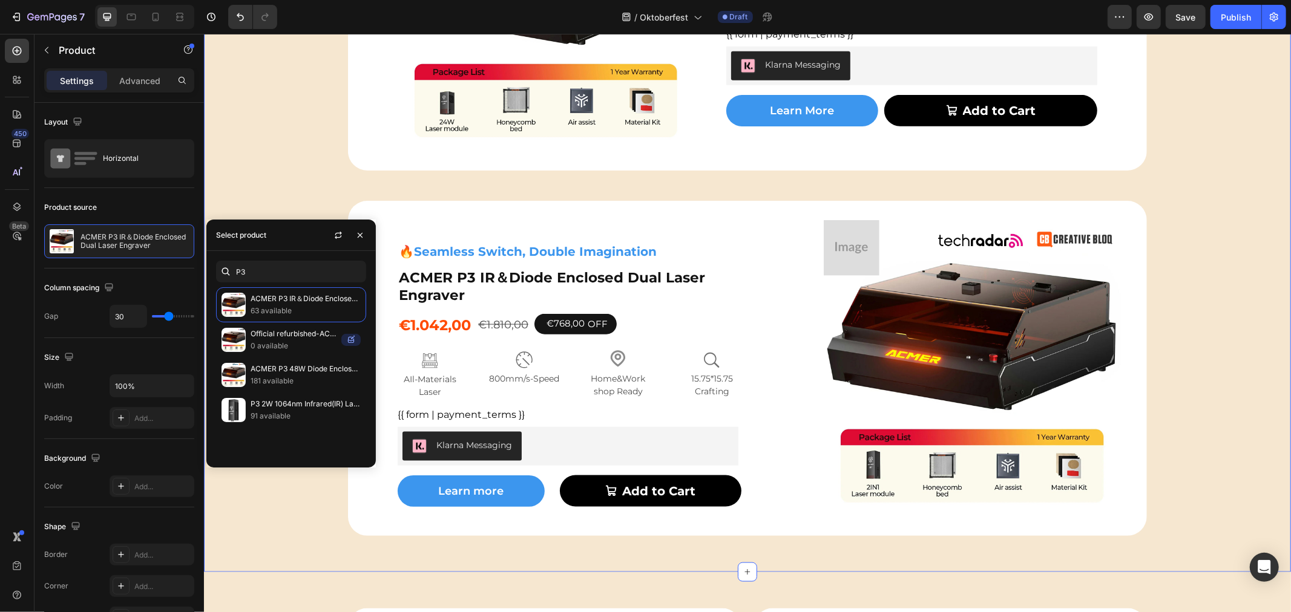
click at [286, 161] on div "Image Learn More Button Cet a Free Gift Text Block Get a FREE ACMER M4 [PERSON_…" at bounding box center [746, 161] width 1087 height 750
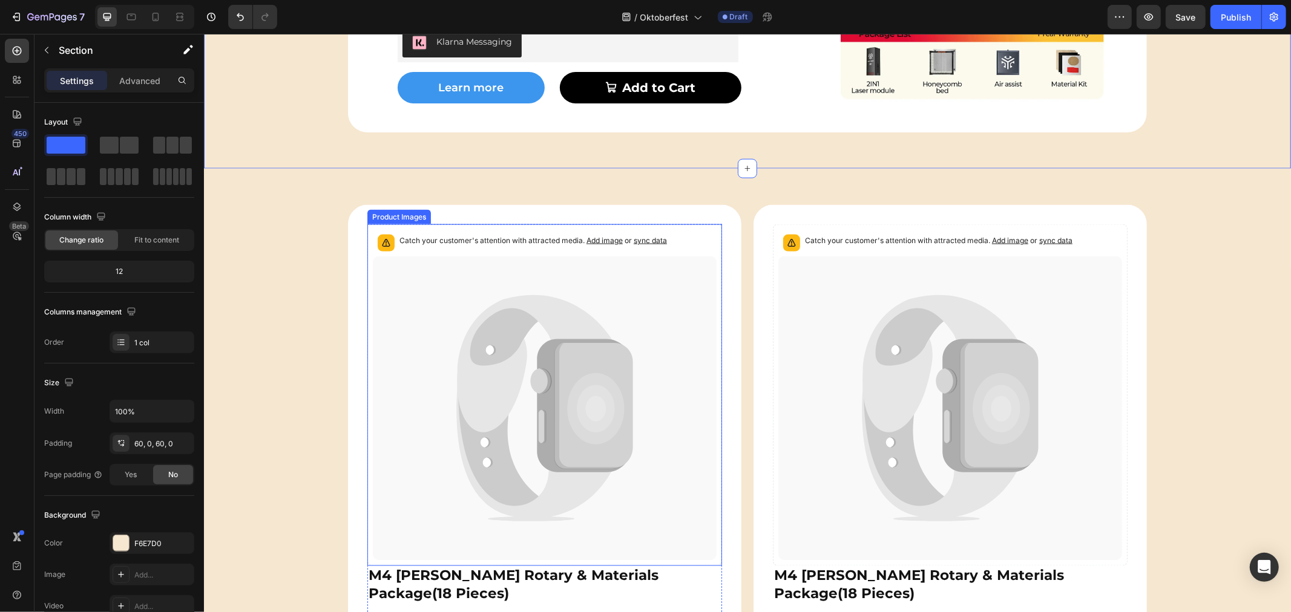
scroll to position [1707, 0]
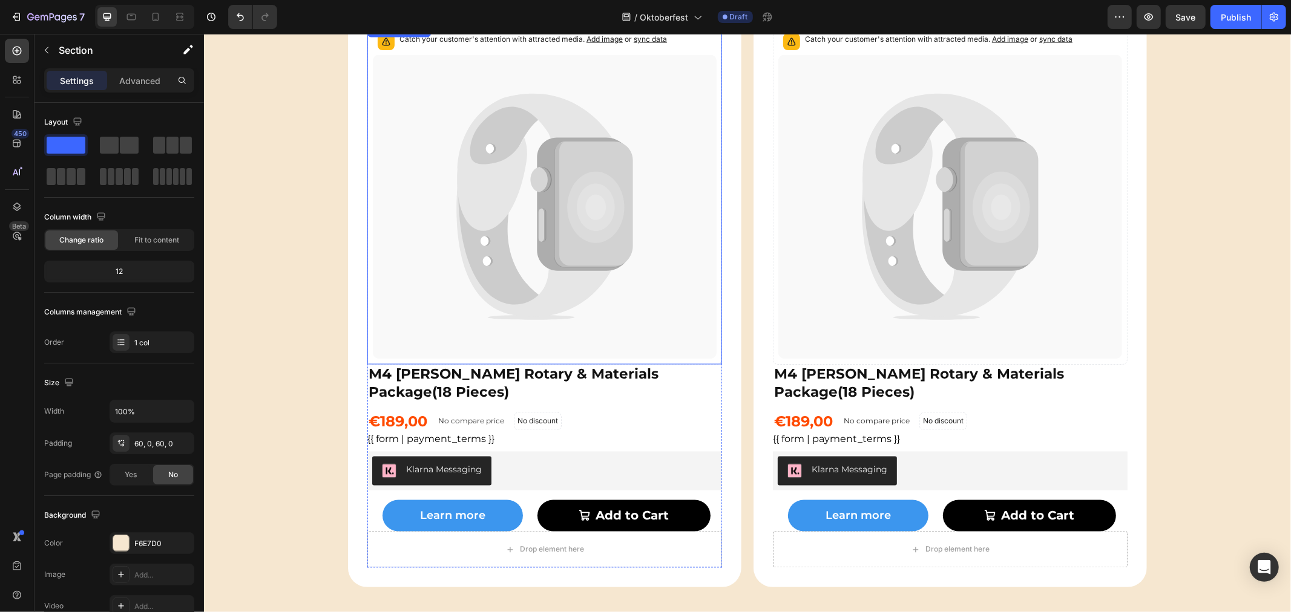
click at [684, 231] on icon at bounding box center [544, 206] width 344 height 304
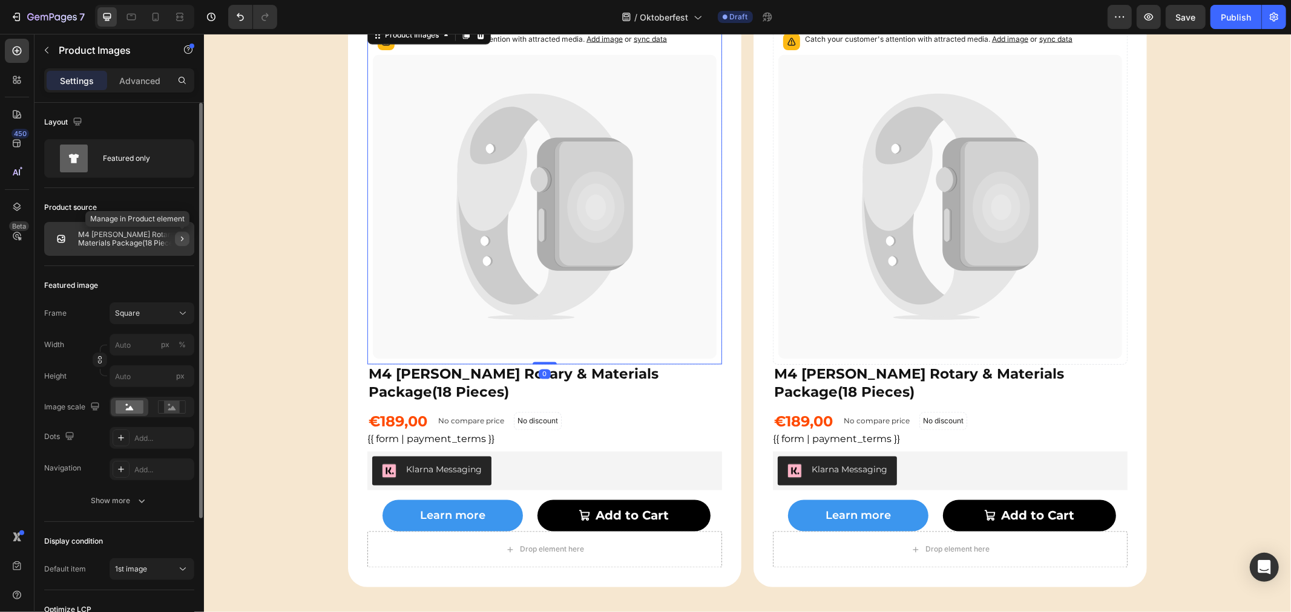
click at [180, 235] on icon "button" at bounding box center [182, 239] width 10 height 10
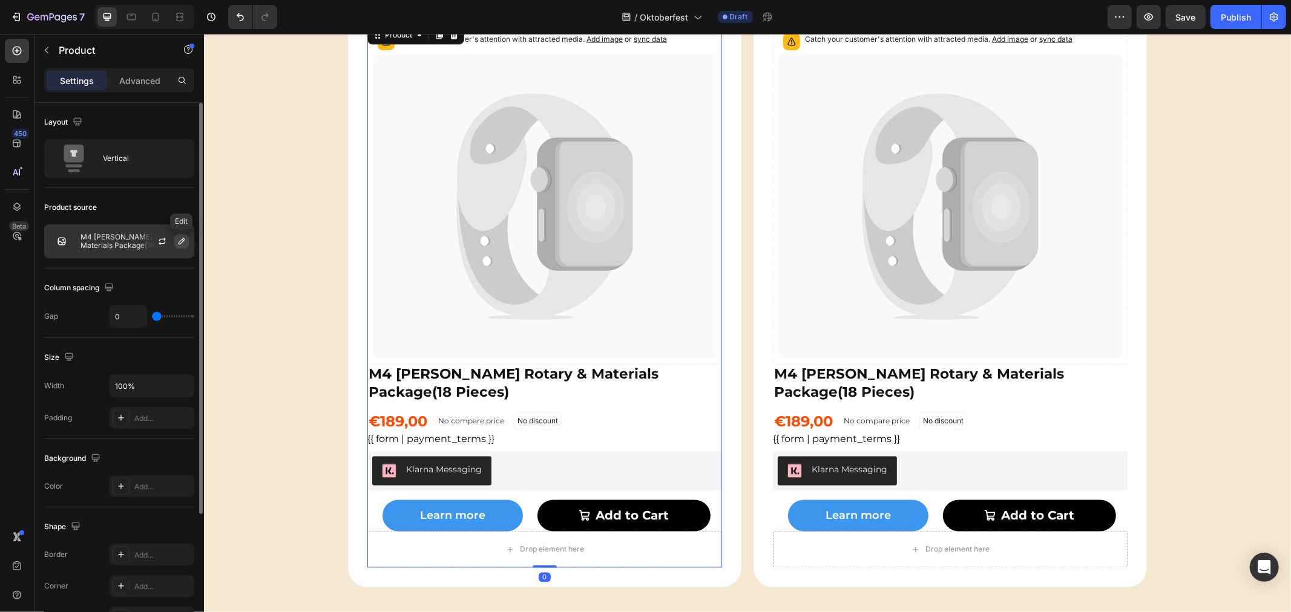
click at [180, 241] on icon "button" at bounding box center [182, 242] width 10 height 10
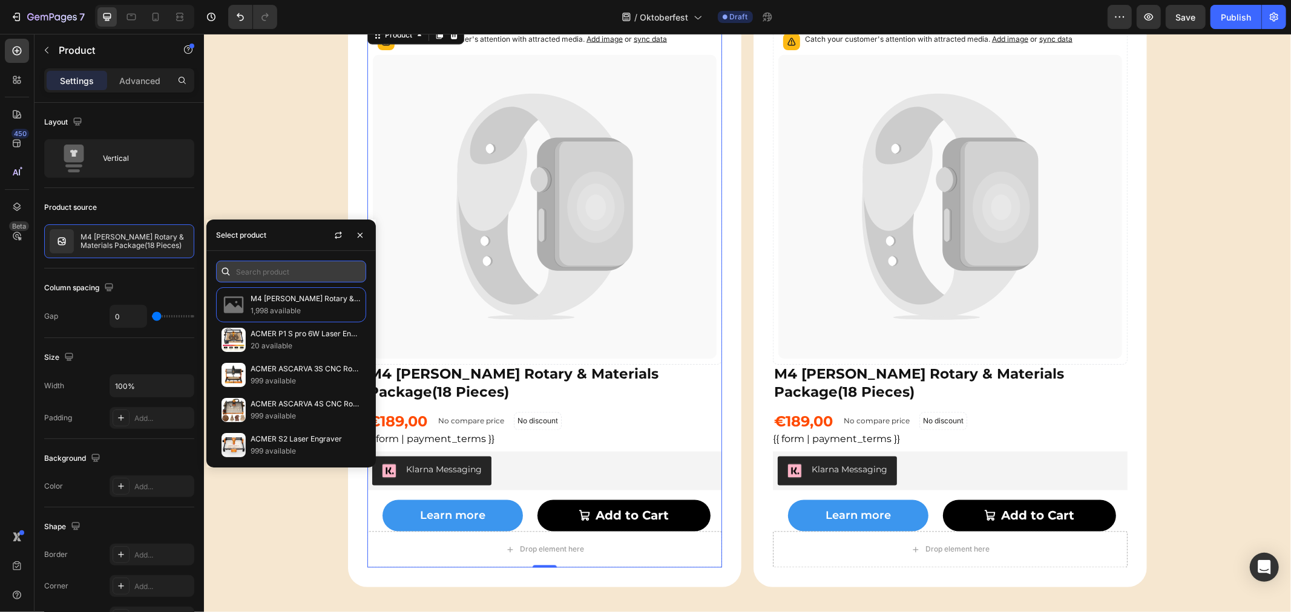
click at [279, 274] on input "text" at bounding box center [291, 272] width 150 height 22
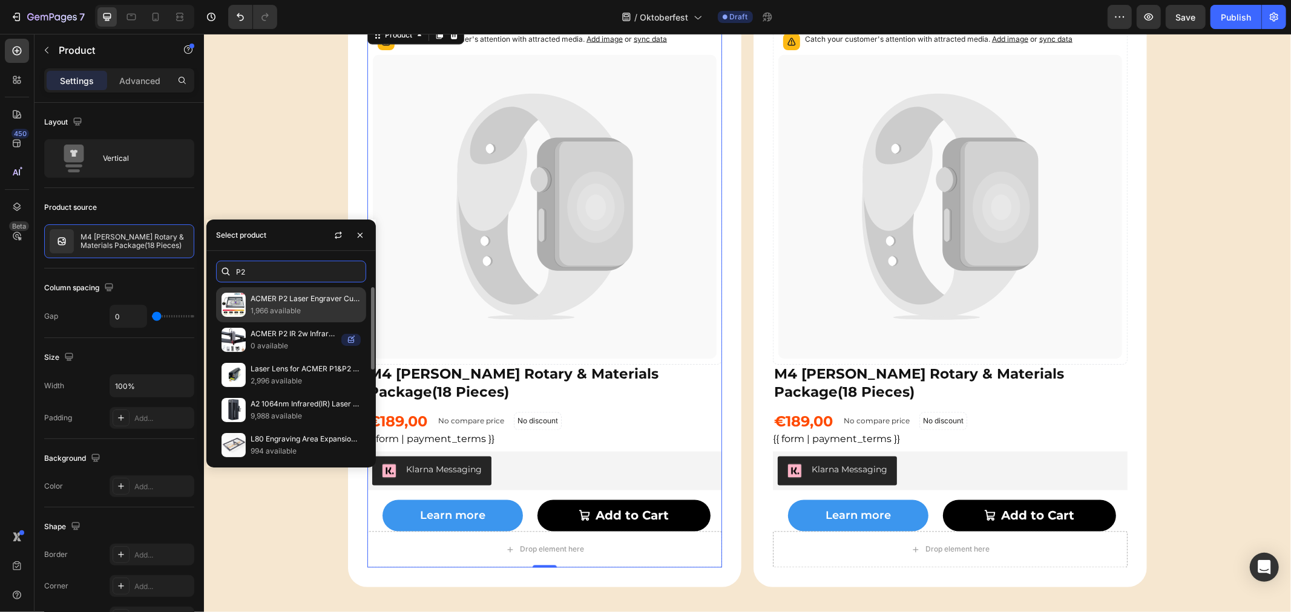
type input "P2"
click at [301, 299] on p "ACMER P2 Laser Engraver Cutting Machine" at bounding box center [305, 299] width 110 height 12
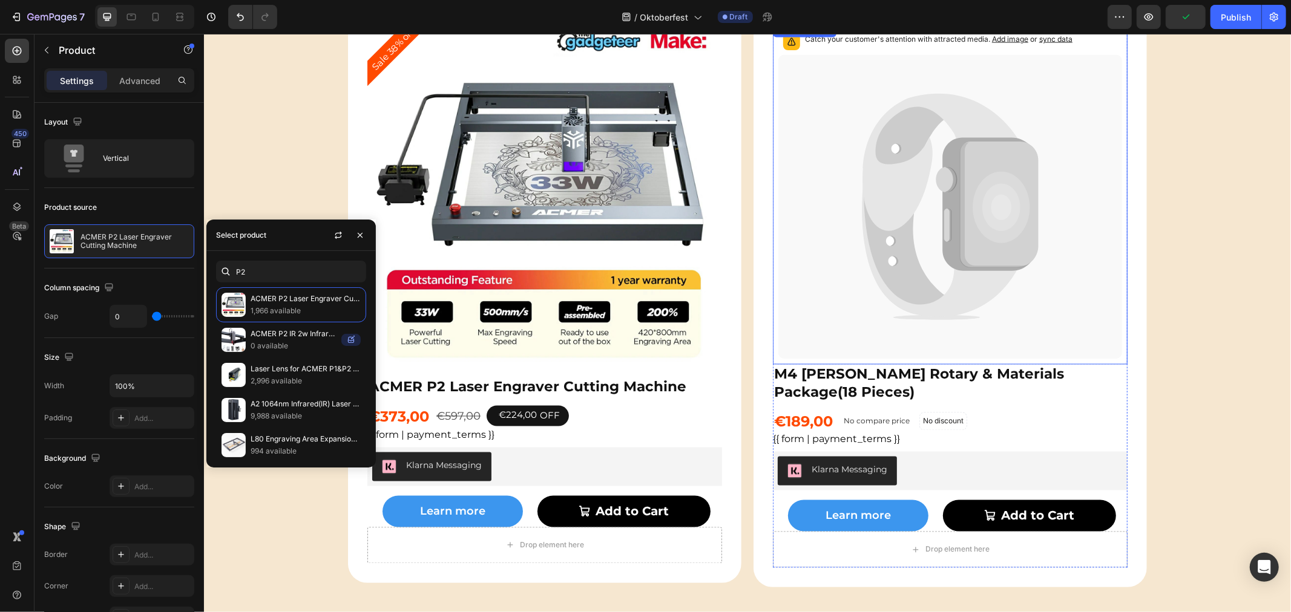
click at [1044, 214] on icon at bounding box center [949, 206] width 344 height 304
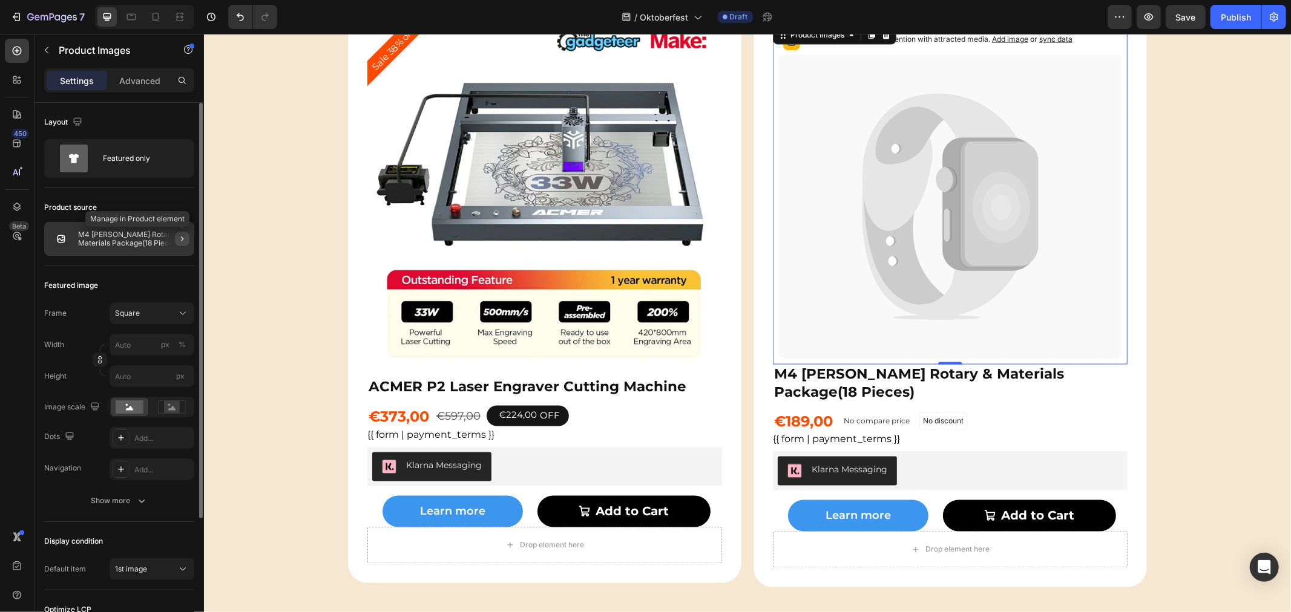
click at [183, 240] on icon "button" at bounding box center [182, 239] width 10 height 10
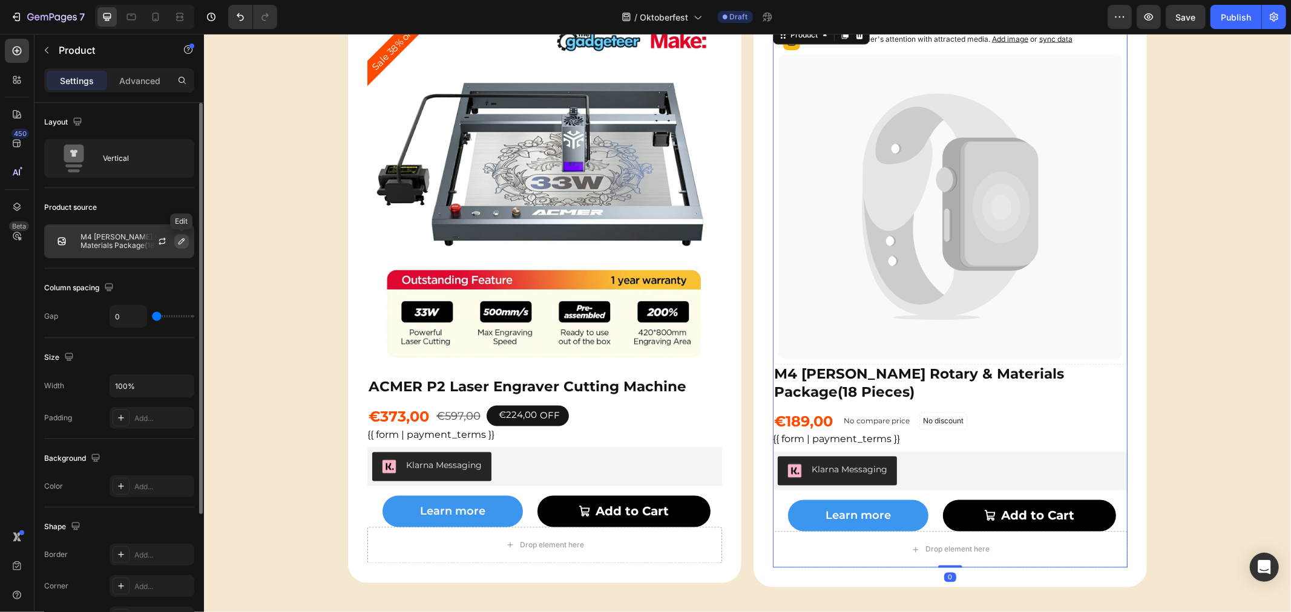
click at [180, 241] on icon "button" at bounding box center [182, 242] width 10 height 10
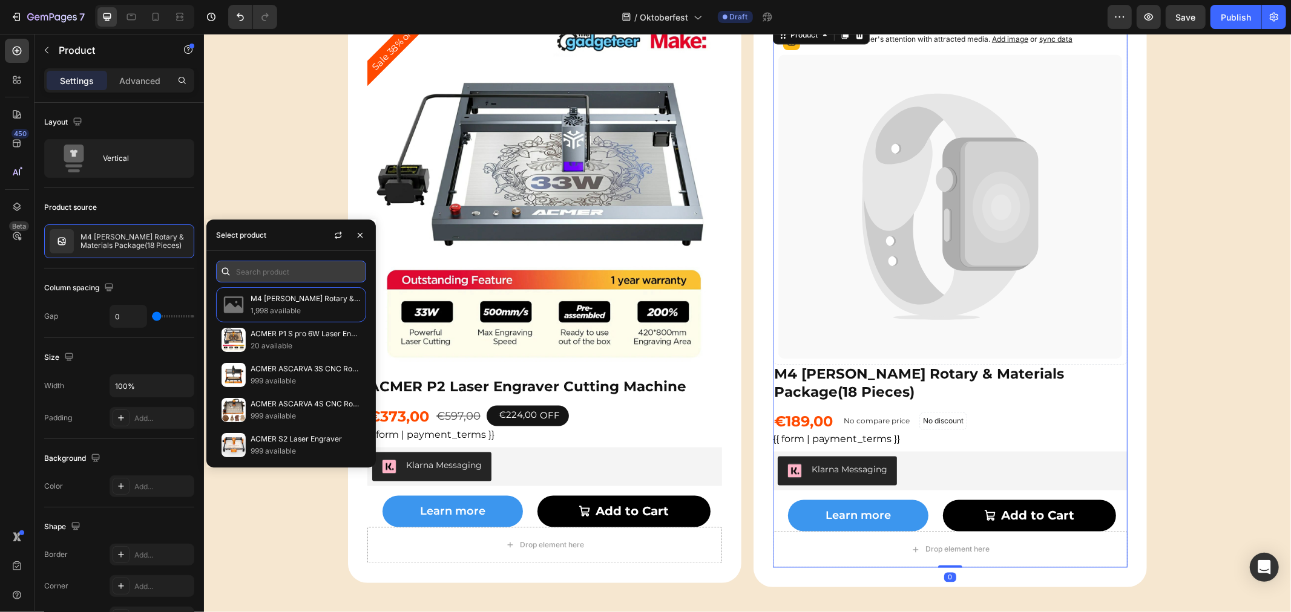
click at [267, 269] on input "text" at bounding box center [291, 272] width 150 height 22
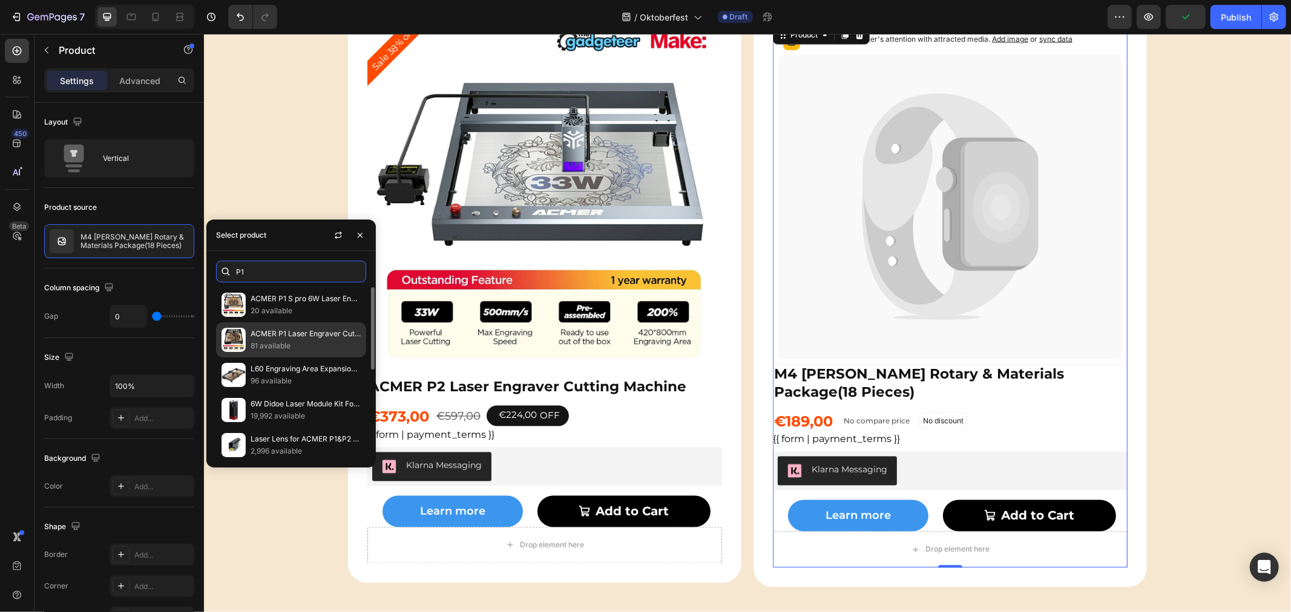
type input "P1"
click at [300, 334] on p "ACMER P1 Laser Engraver Cutting Machine" at bounding box center [305, 334] width 110 height 12
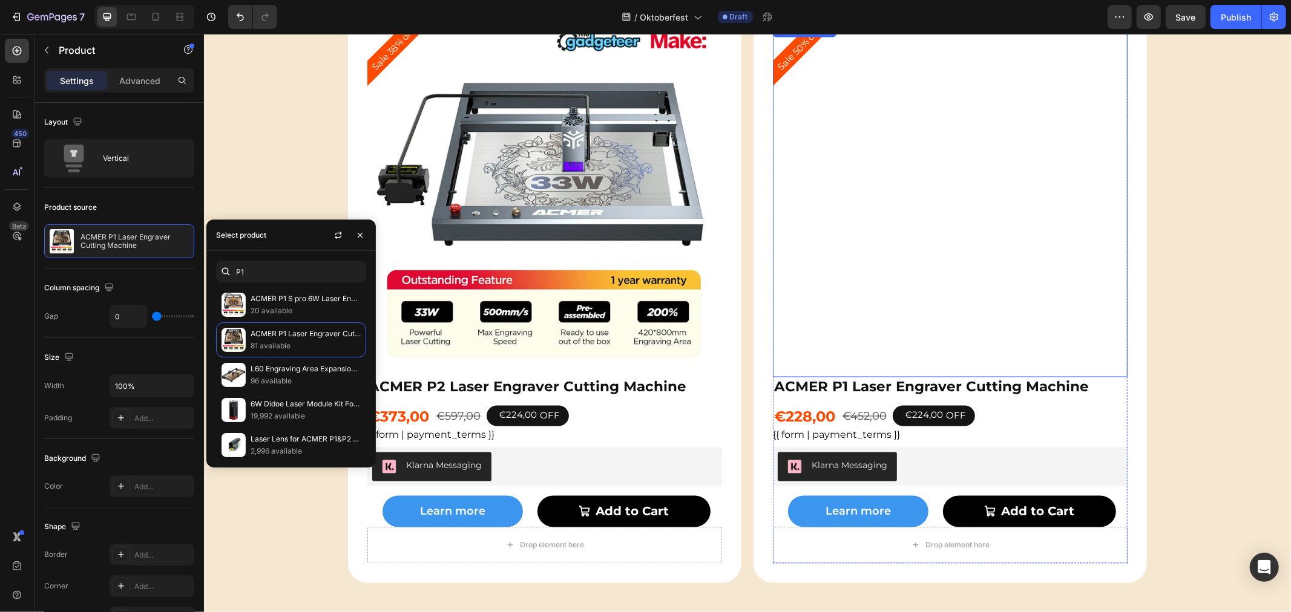
scroll to position [1975, 0]
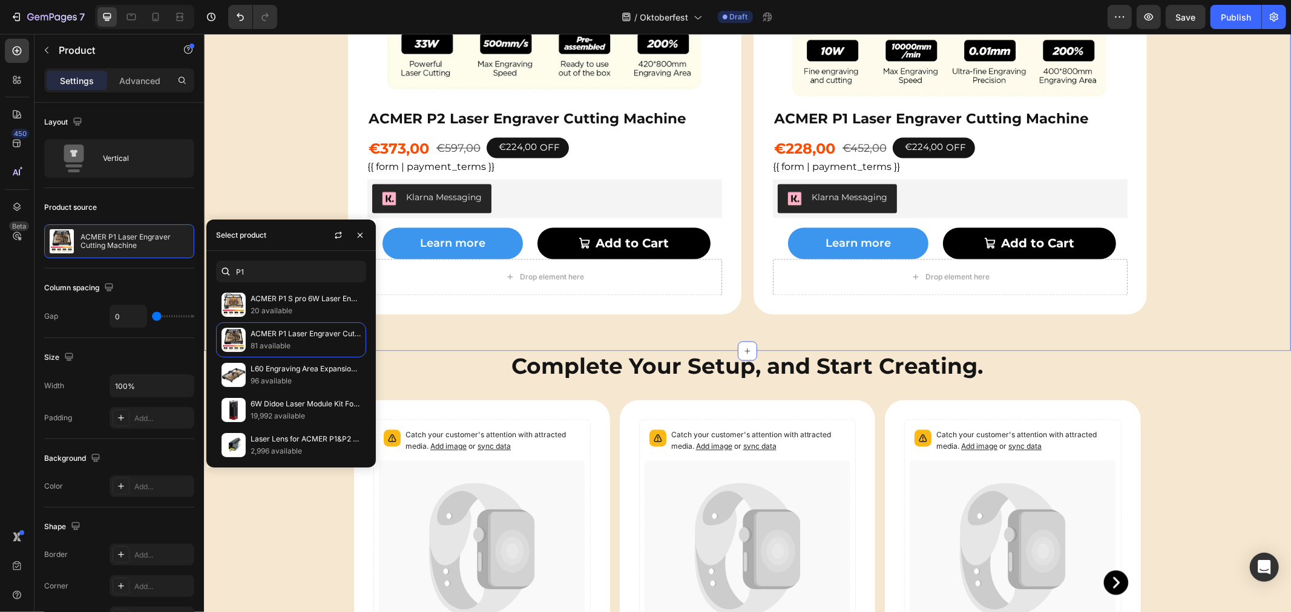
click at [1183, 157] on div "Sale 38% off Product Badge Product Images ACMER P2 Laser Engraver Cutting Machi…" at bounding box center [746, 23] width 1087 height 579
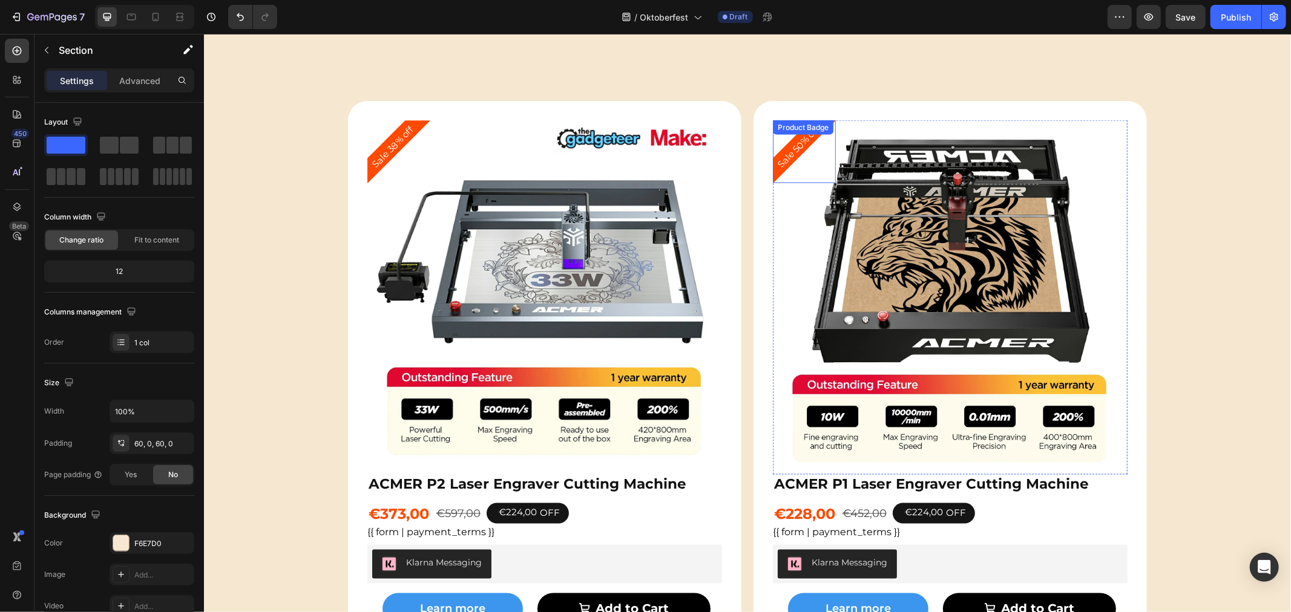
scroll to position [1438, 0]
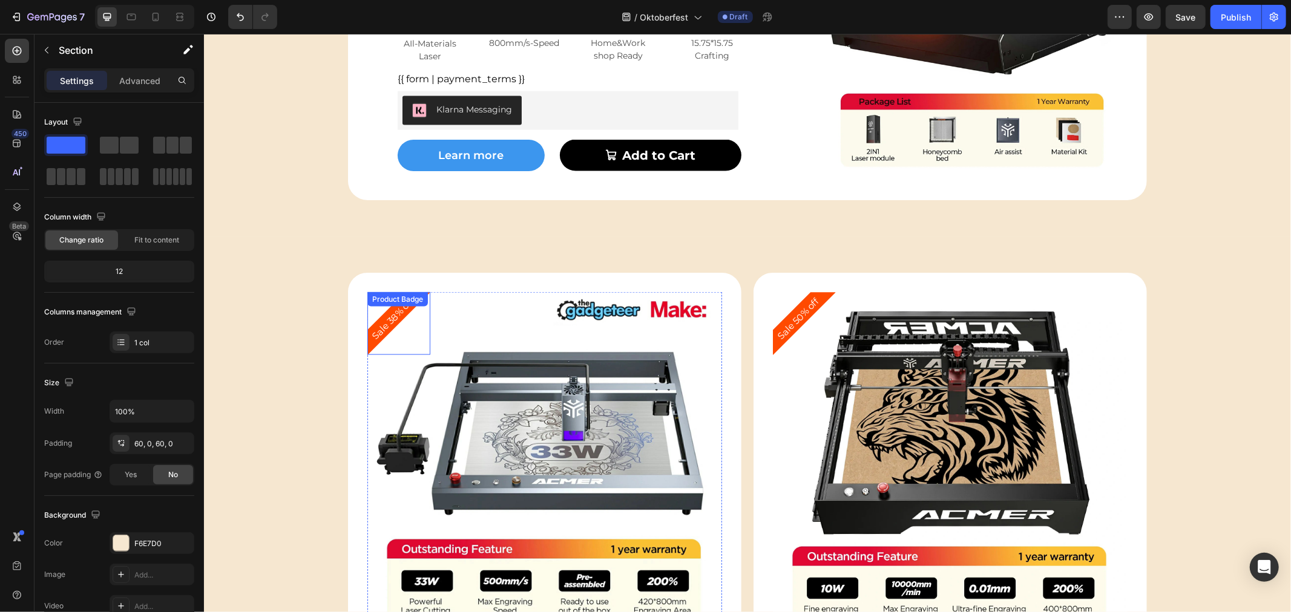
click at [376, 322] on pre "Sale 38% off" at bounding box center [392, 318] width 56 height 56
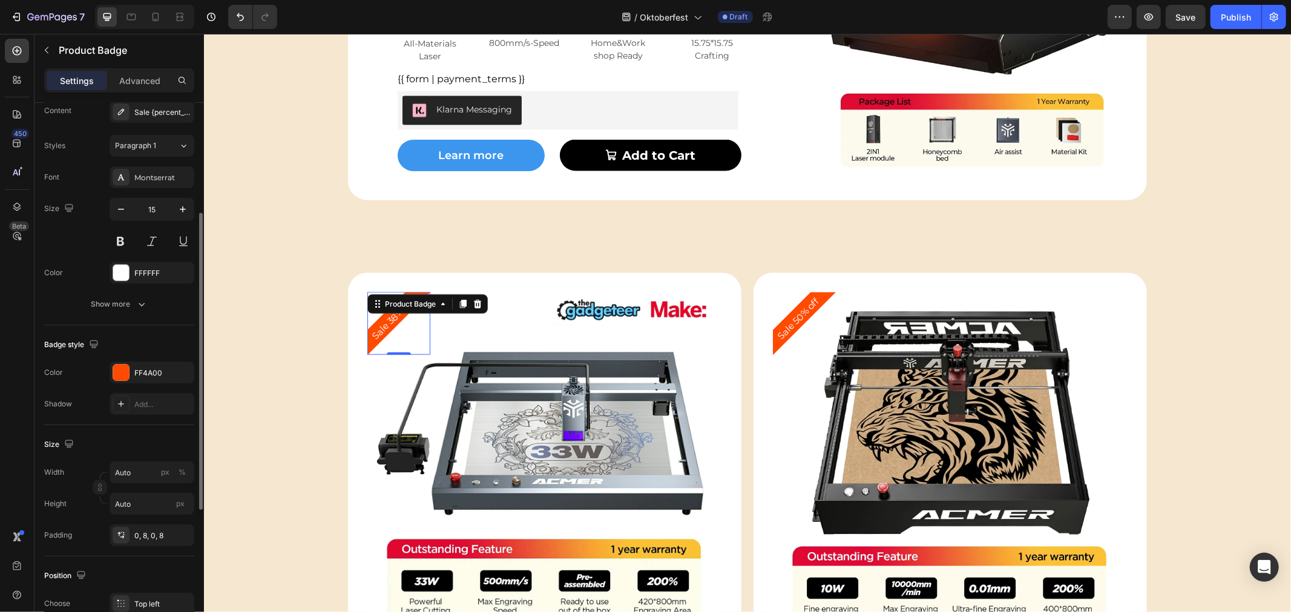
scroll to position [0, 0]
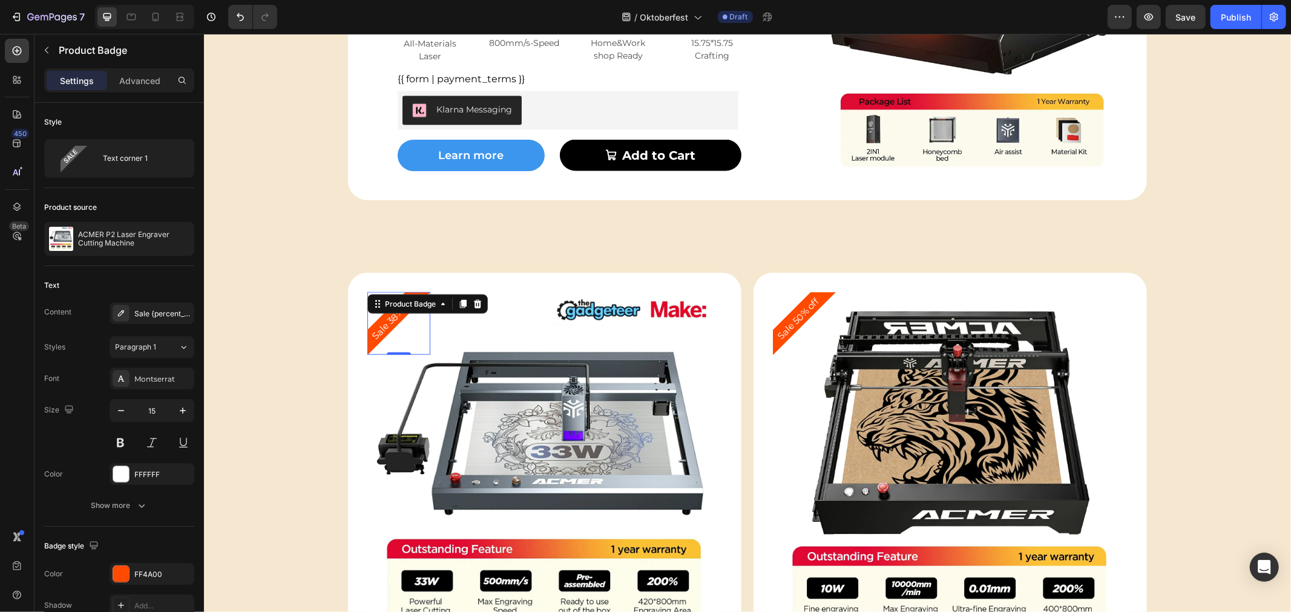
click at [376, 324] on pre "Sale 38% off" at bounding box center [392, 318] width 56 height 56
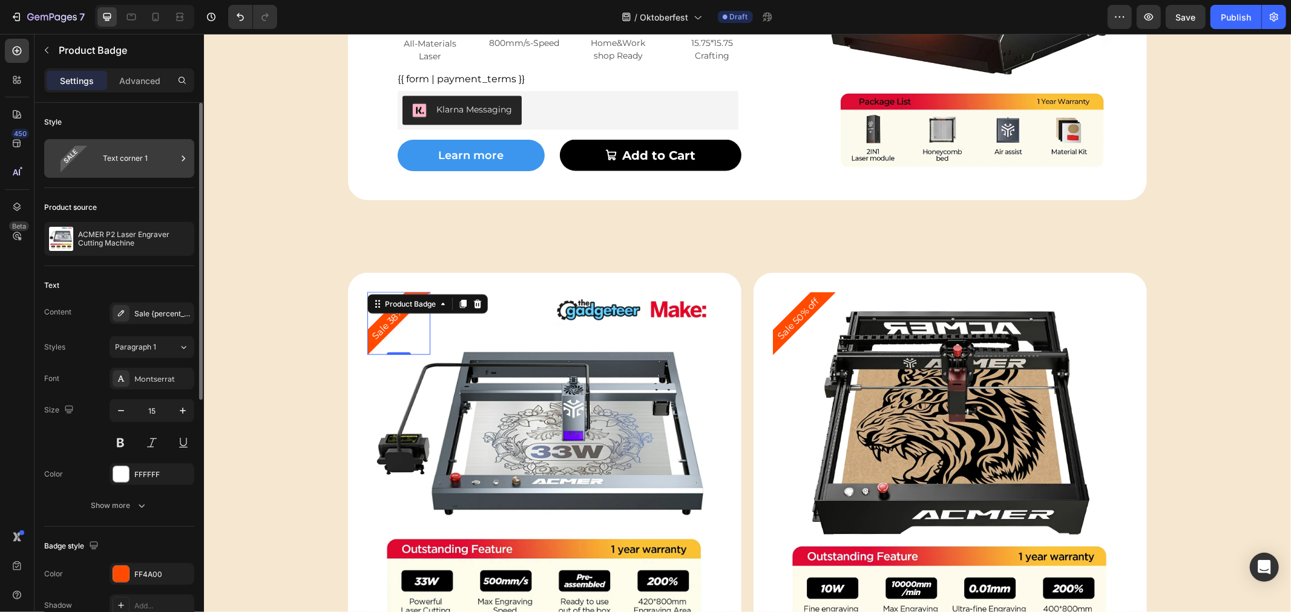
click at [168, 159] on div "Text corner 1" at bounding box center [140, 159] width 74 height 28
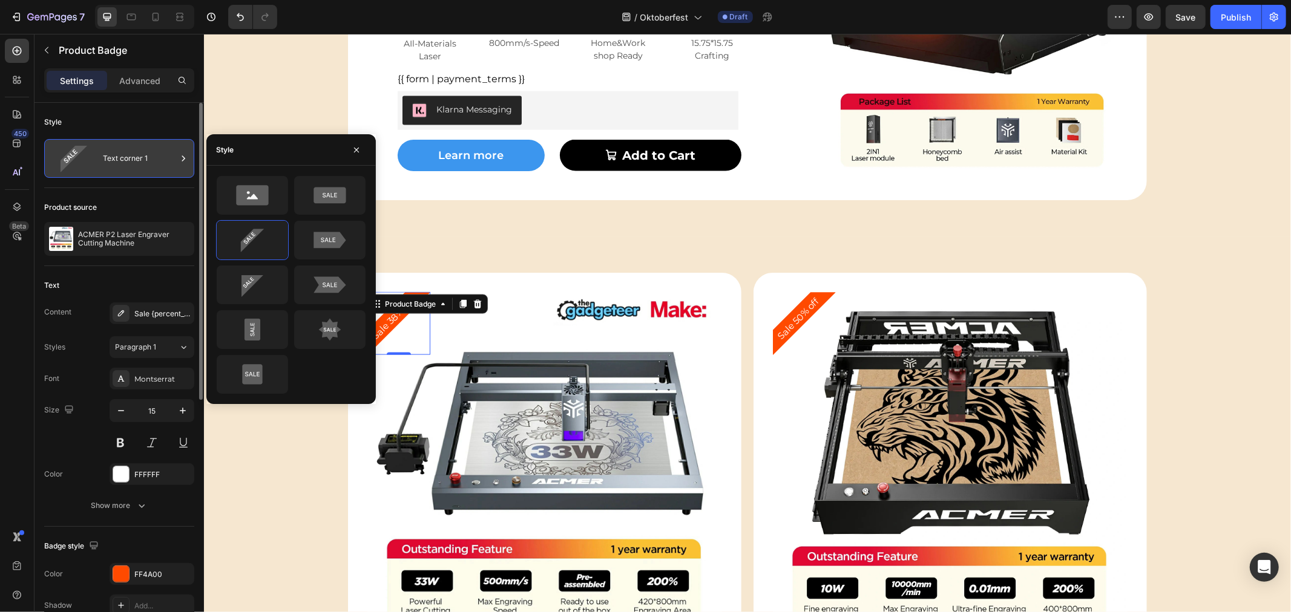
click at [168, 159] on div "Text corner 1" at bounding box center [140, 159] width 74 height 28
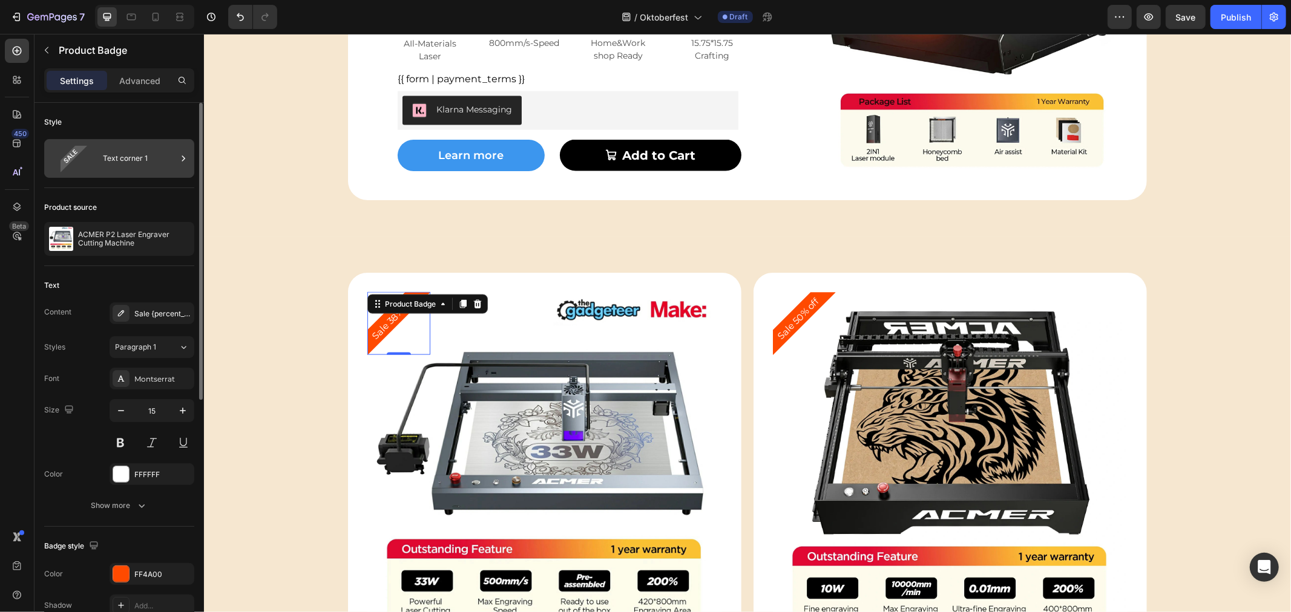
click at [168, 159] on div "Text corner 1" at bounding box center [140, 159] width 74 height 28
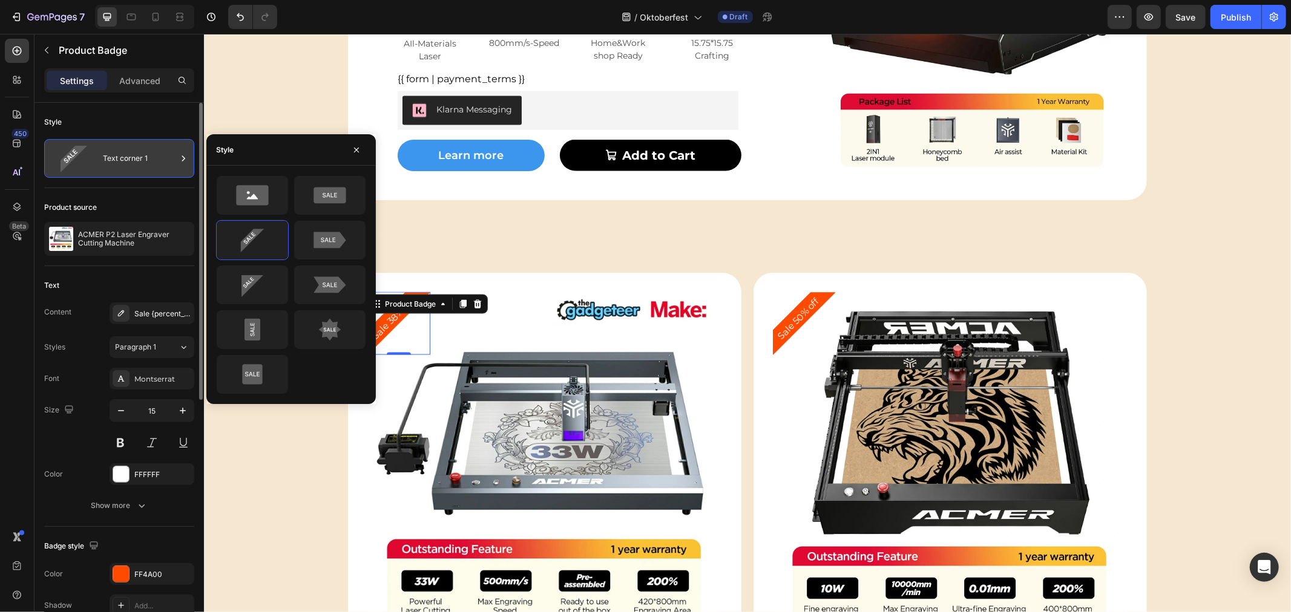
click at [168, 159] on div "Text corner 1" at bounding box center [140, 159] width 74 height 28
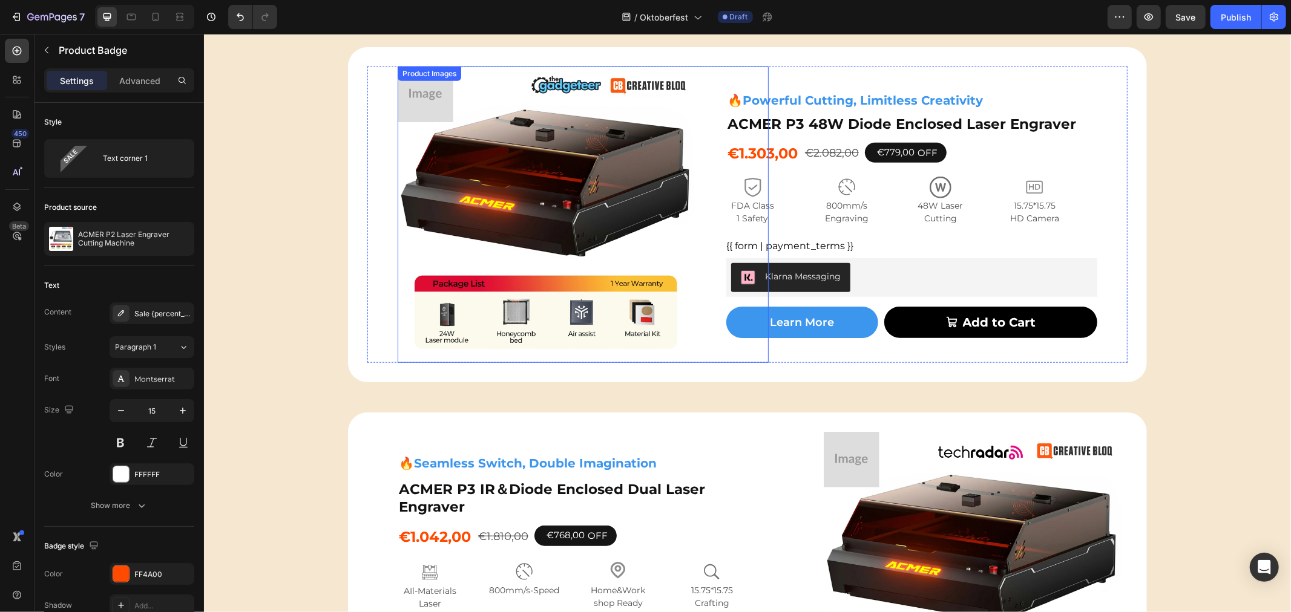
scroll to position [765, 0]
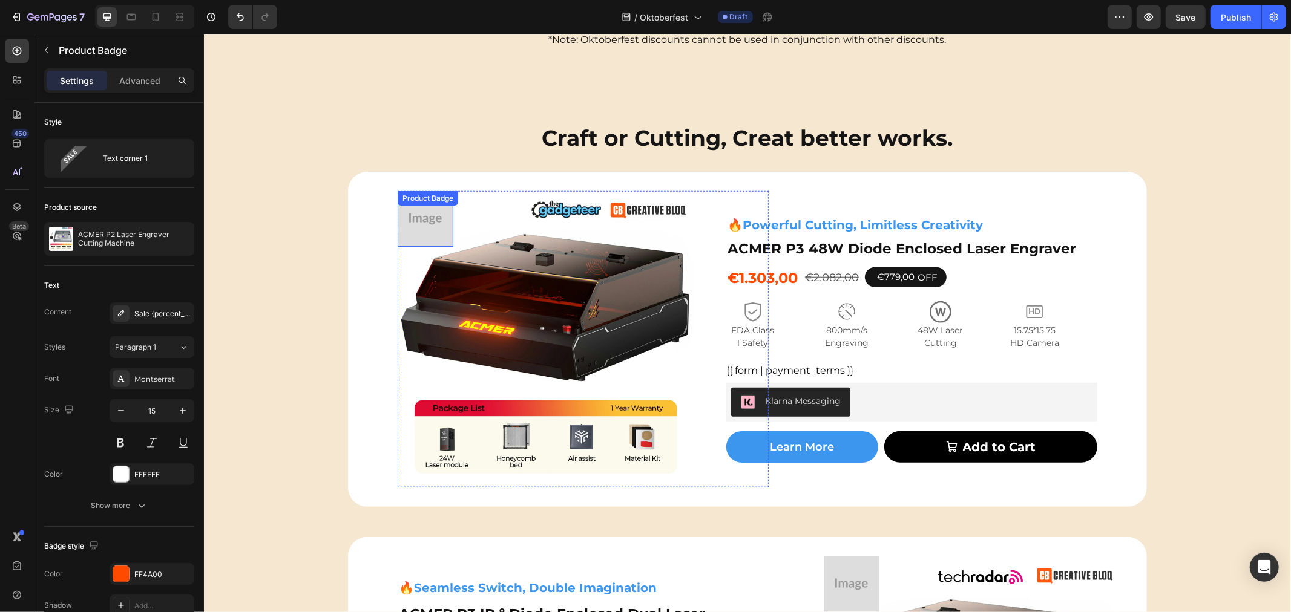
click at [413, 221] on div at bounding box center [425, 219] width 56 height 56
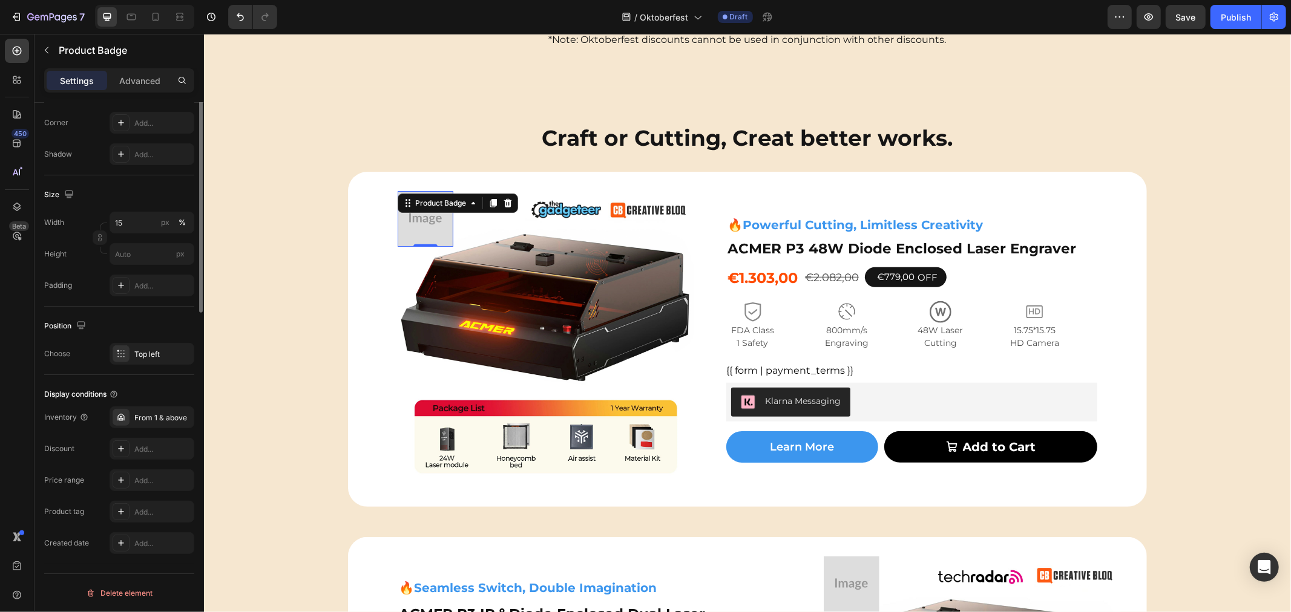
scroll to position [0, 0]
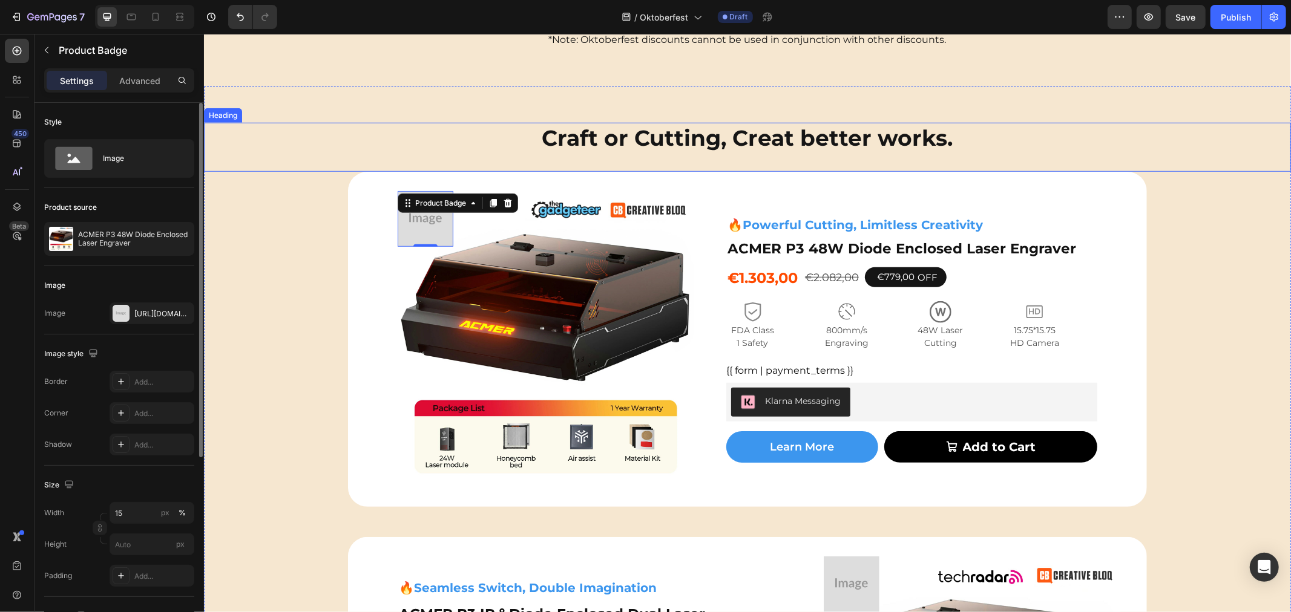
click at [365, 128] on h2 "Craft or Cutting, Creat better works." at bounding box center [746, 137] width 1087 height 31
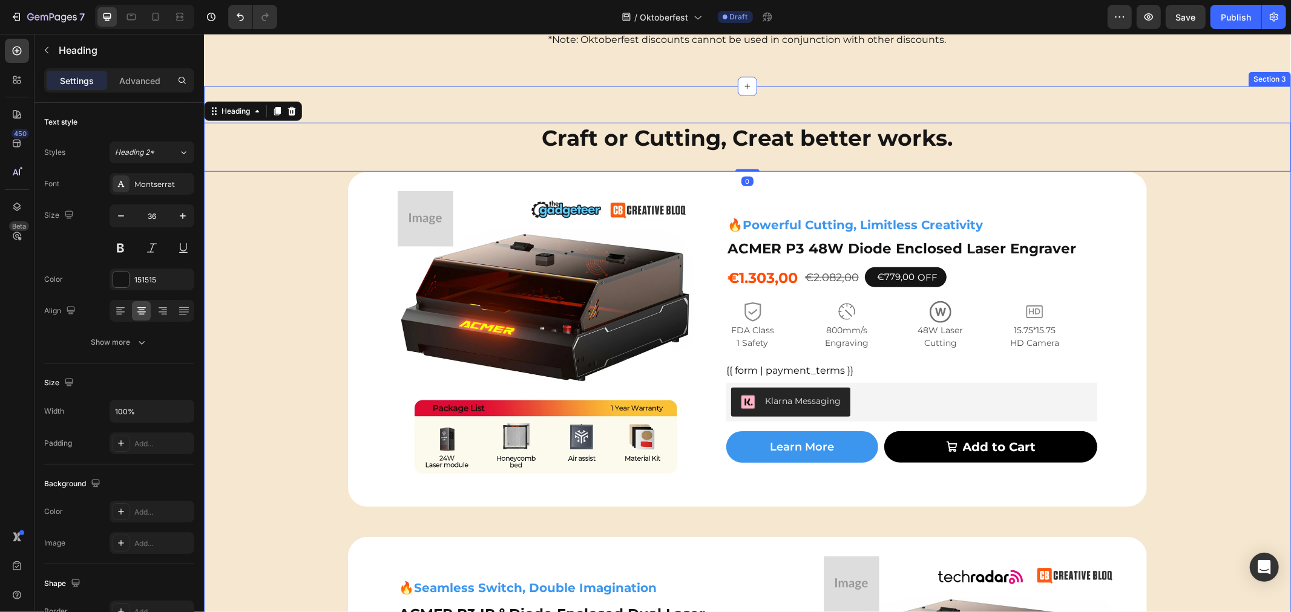
click at [274, 267] on div "Image Learn More Button Cet a Free Gift Text Block Get a FREE ACMER M4 [PERSON_…" at bounding box center [746, 497] width 1087 height 750
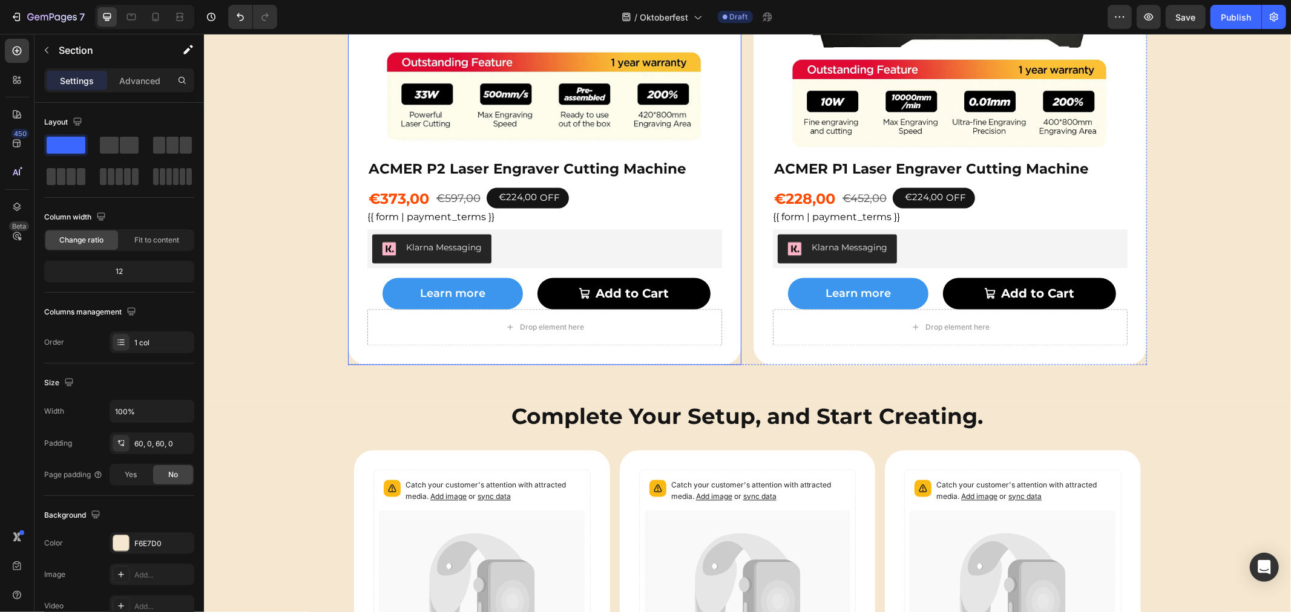
scroll to position [2110, 0]
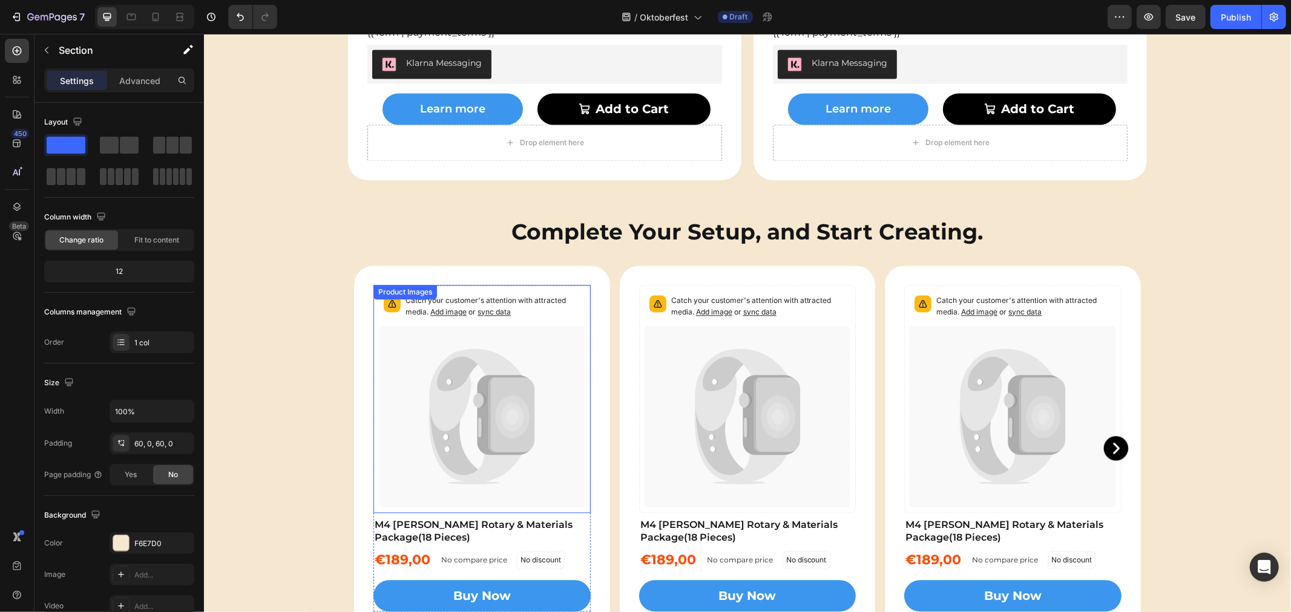
click at [456, 436] on icon at bounding box center [481, 416] width 206 height 182
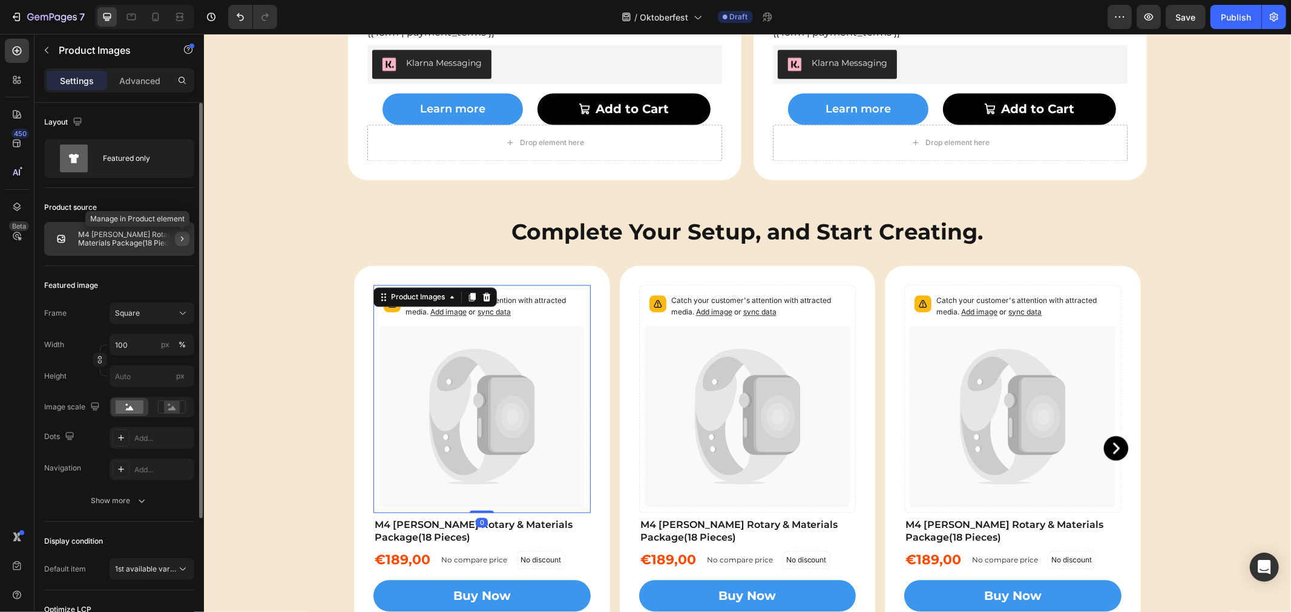
click at [183, 240] on icon "button" at bounding box center [182, 239] width 10 height 10
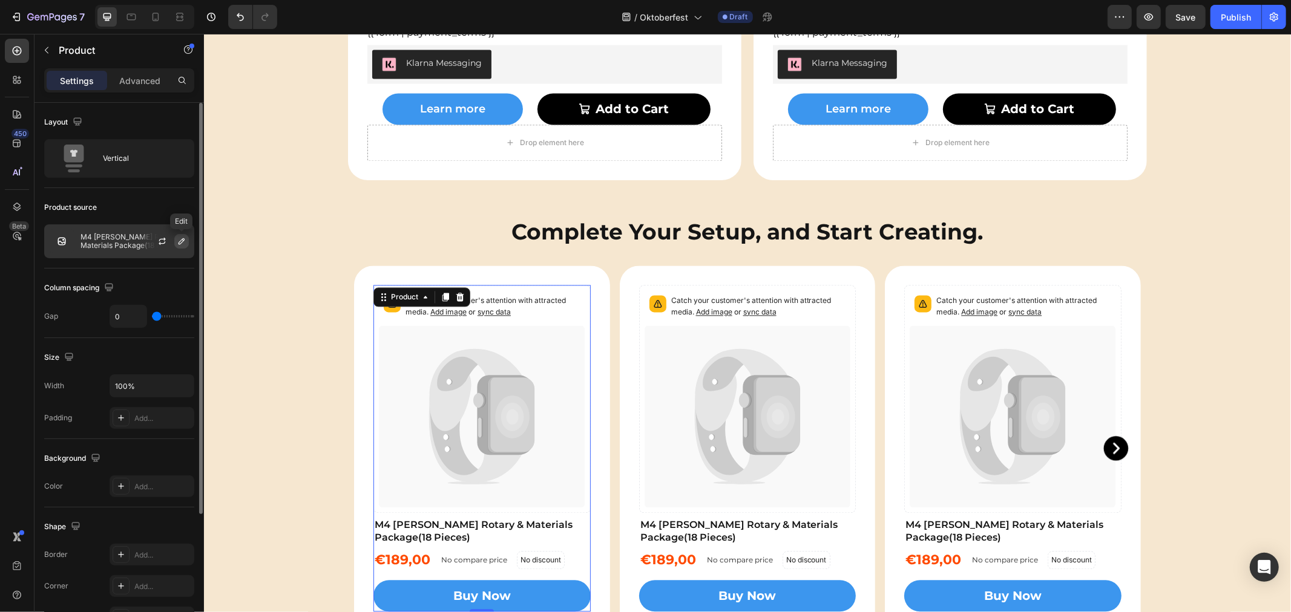
click at [179, 243] on icon "button" at bounding box center [182, 242] width 10 height 10
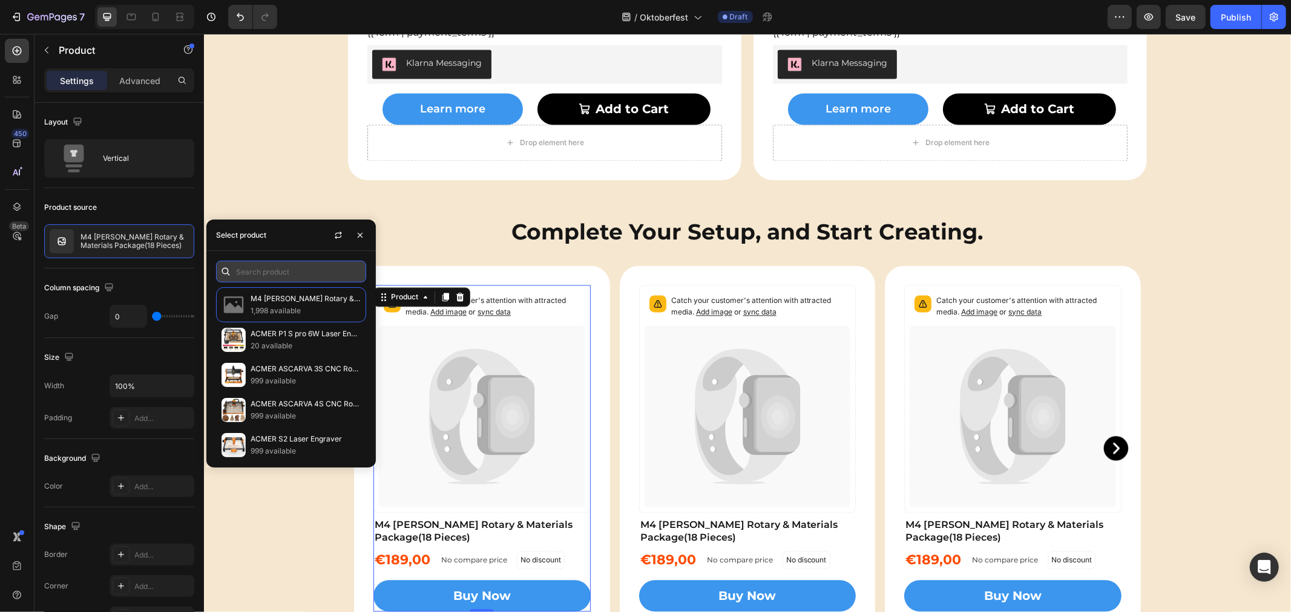
click at [263, 261] on input "text" at bounding box center [291, 272] width 150 height 22
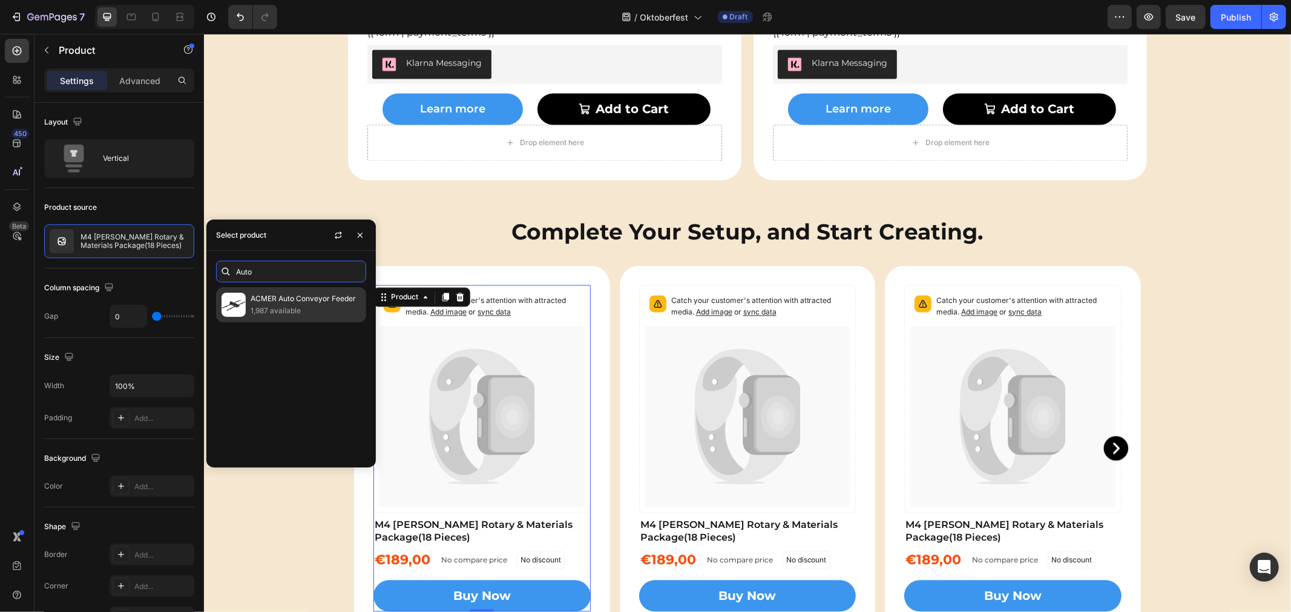
type input "Auto"
click at [277, 305] on p "1,987 available" at bounding box center [305, 311] width 110 height 12
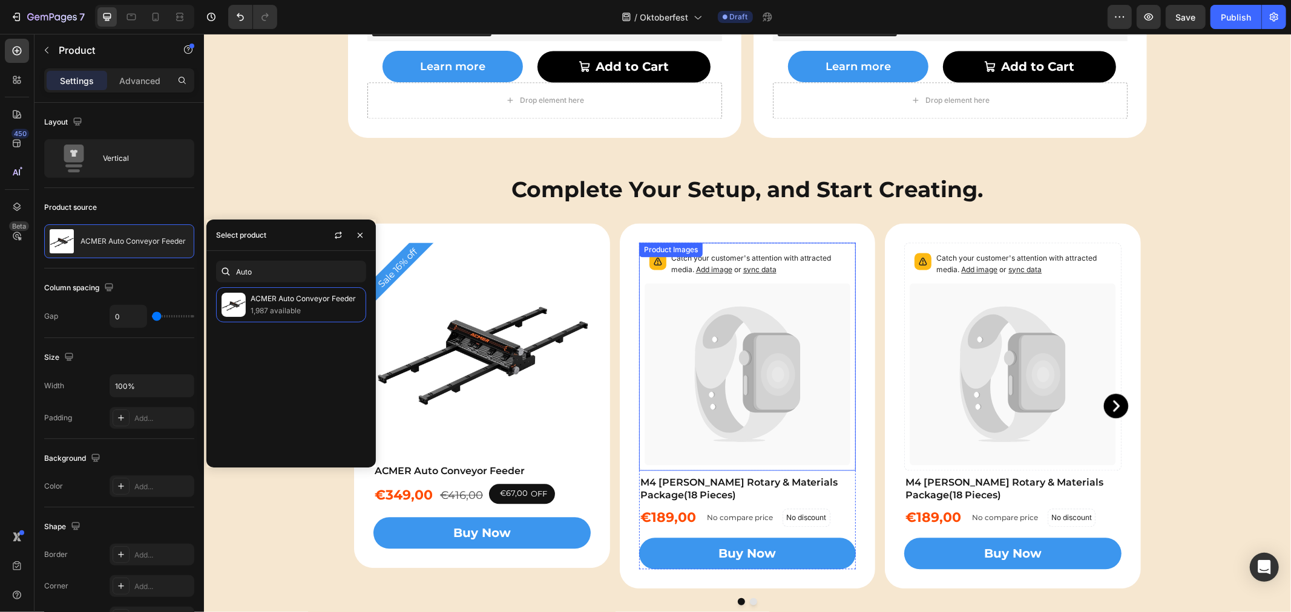
scroll to position [2312, 0]
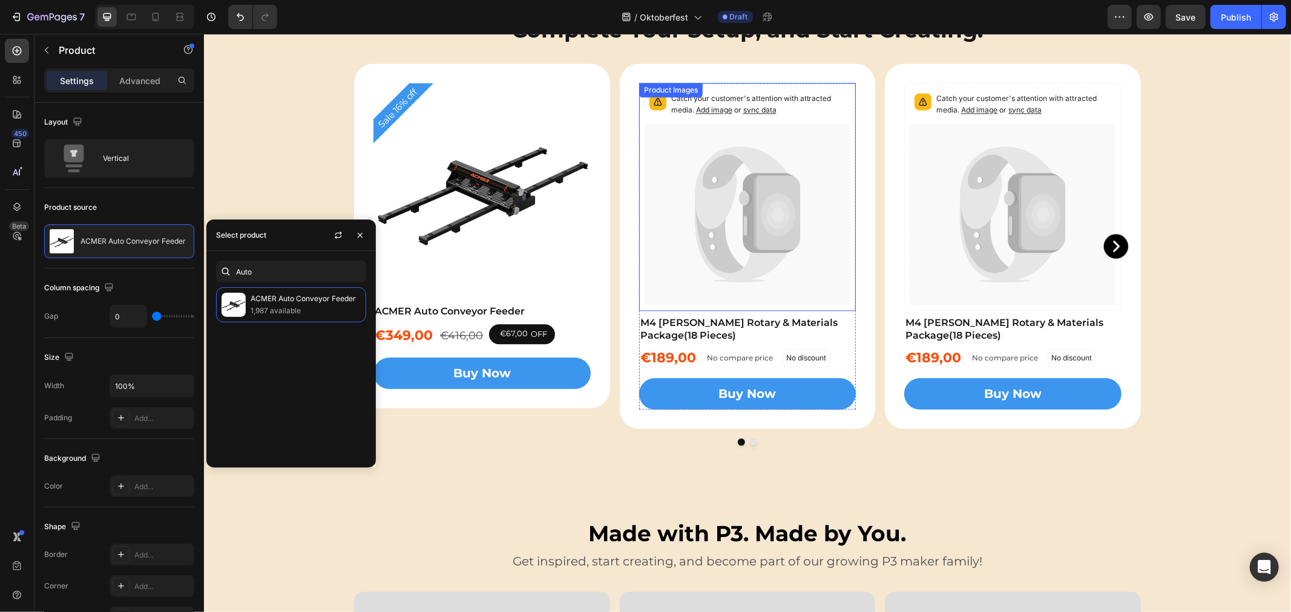
click at [710, 275] on icon at bounding box center [747, 214] width 206 height 182
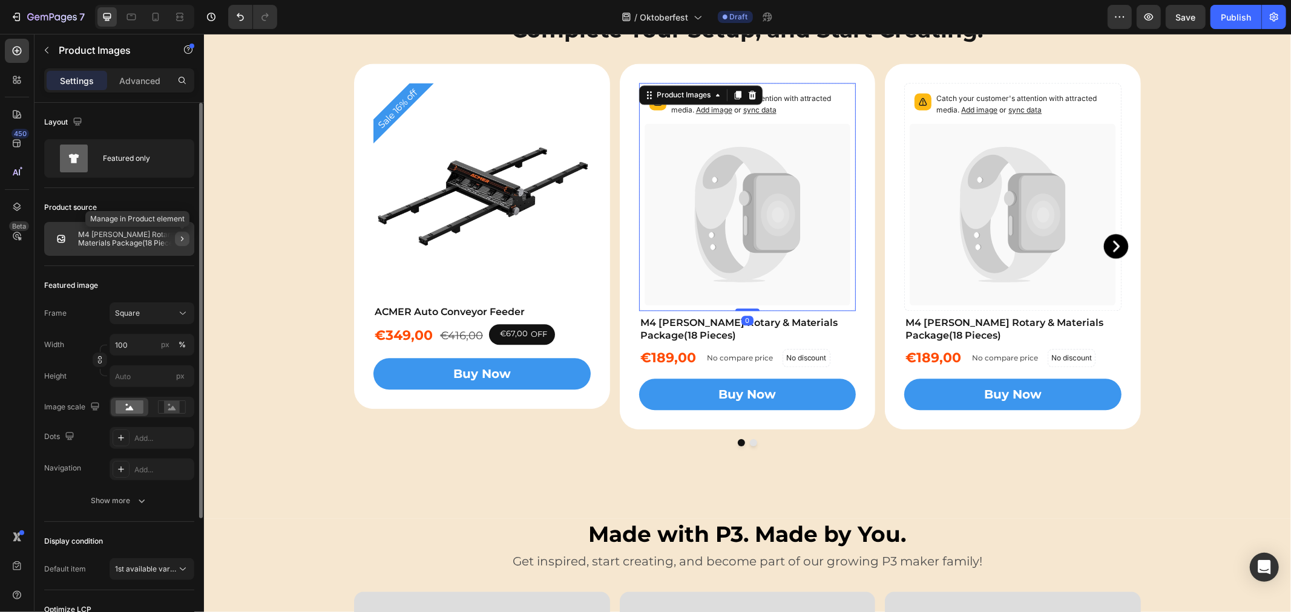
click at [183, 237] on icon "button" at bounding box center [182, 239] width 10 height 10
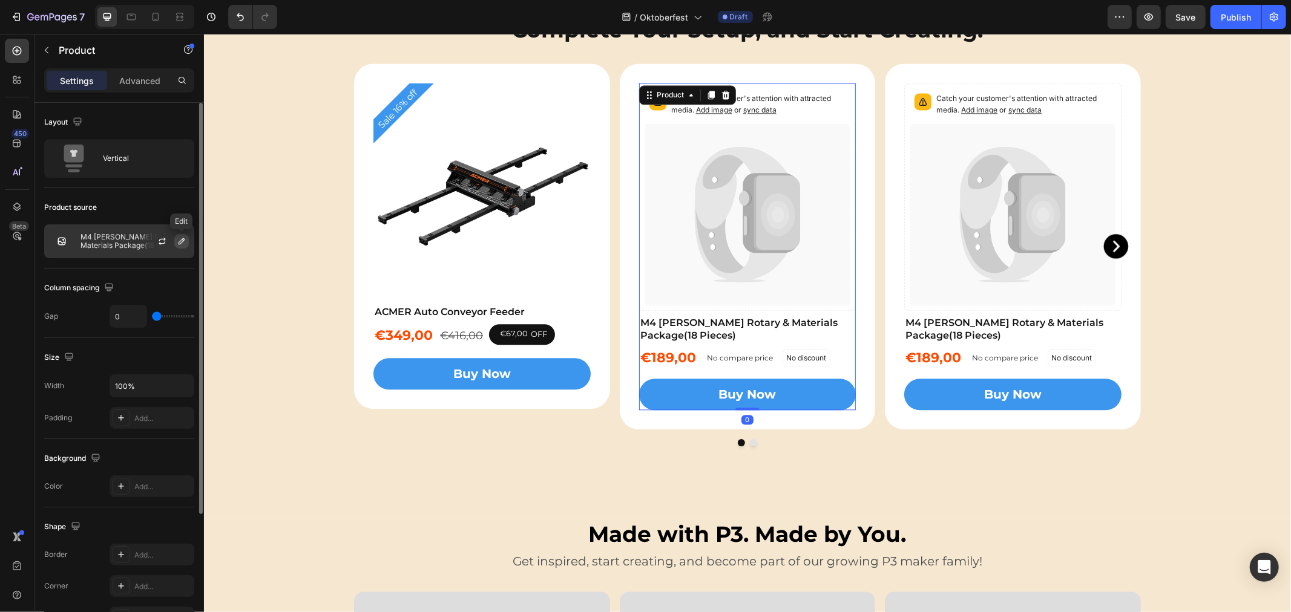
click at [180, 238] on icon "button" at bounding box center [182, 242] width 10 height 10
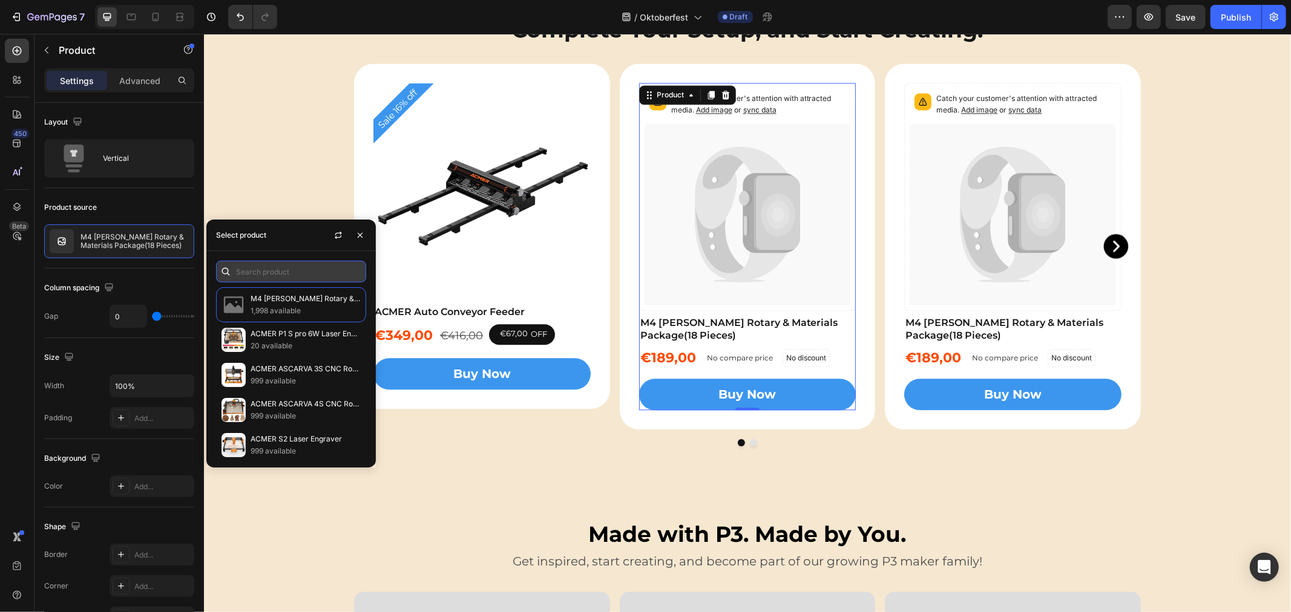
click at [252, 273] on input "text" at bounding box center [291, 272] width 150 height 22
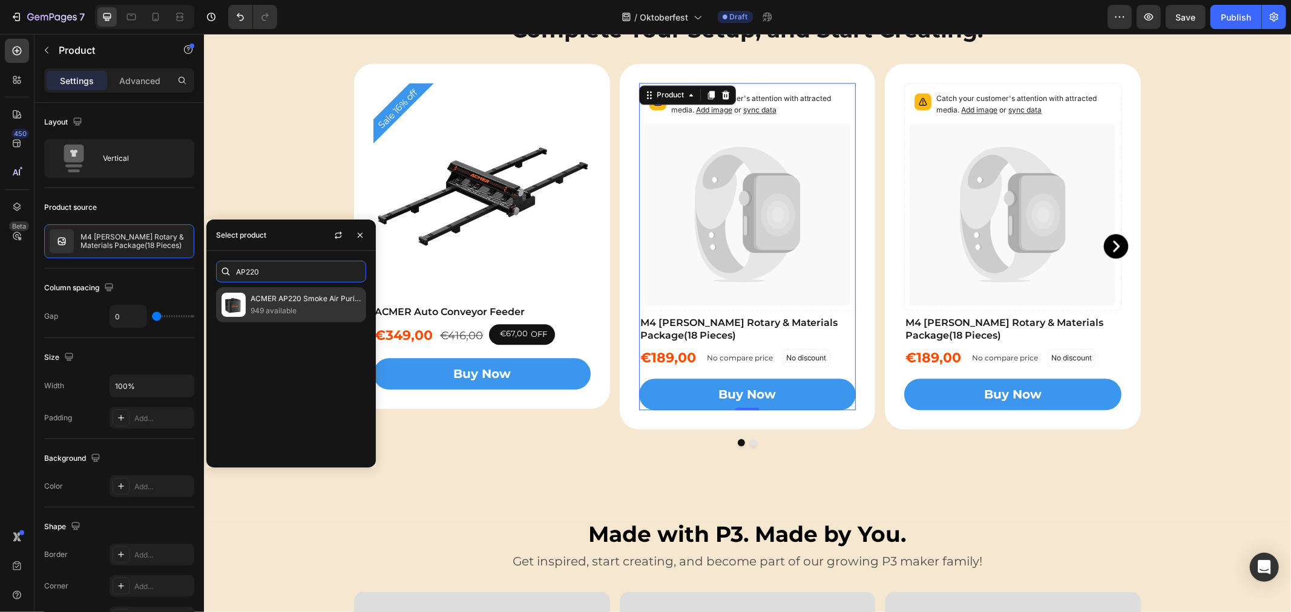
type input "AP220"
click at [290, 305] on p "949 available" at bounding box center [305, 311] width 110 height 12
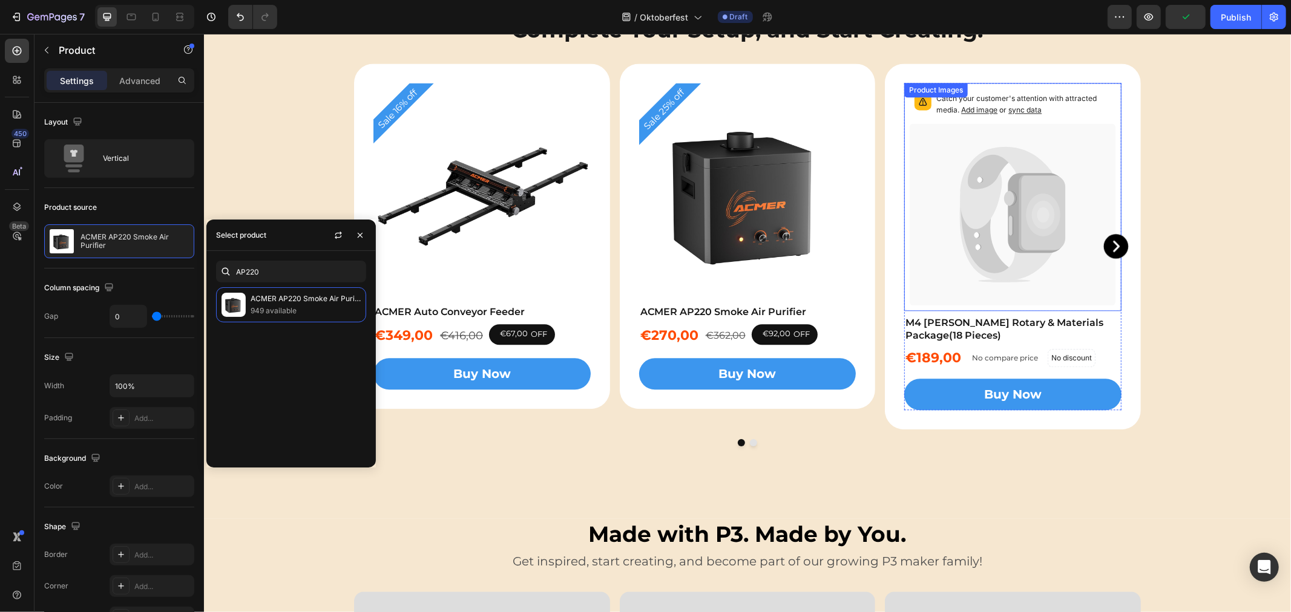
click at [964, 198] on icon at bounding box center [1006, 187] width 93 height 82
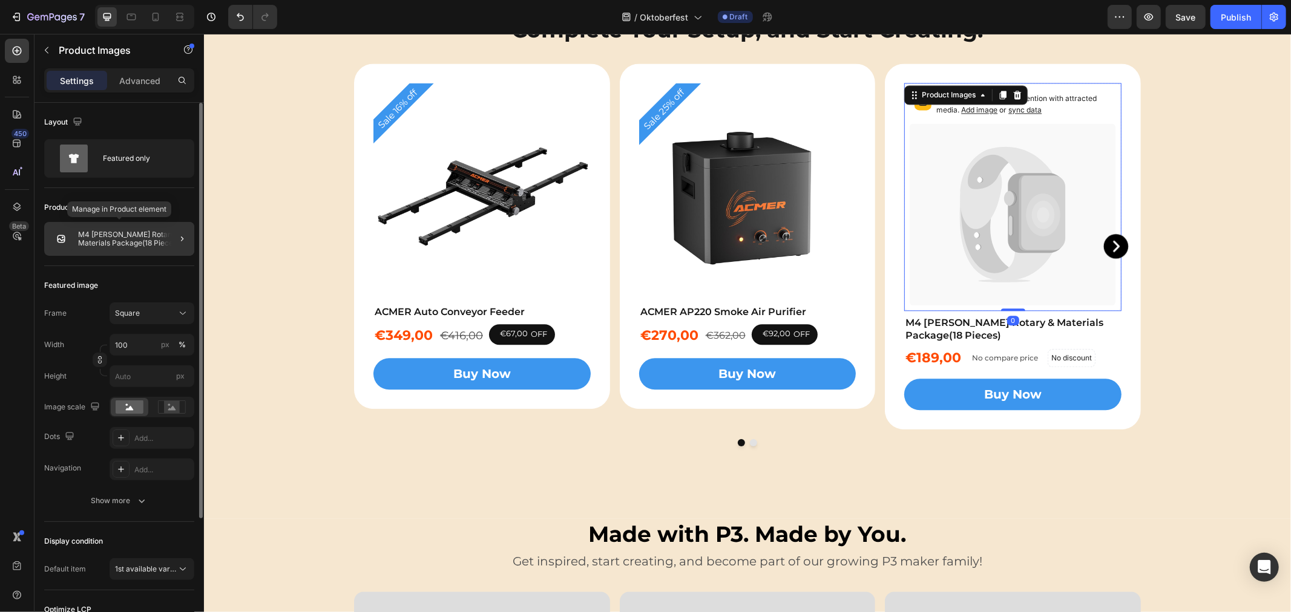
click at [154, 245] on p "M4 [PERSON_NAME] Rotary & Materials Package(18 Pieces)" at bounding box center [133, 239] width 111 height 17
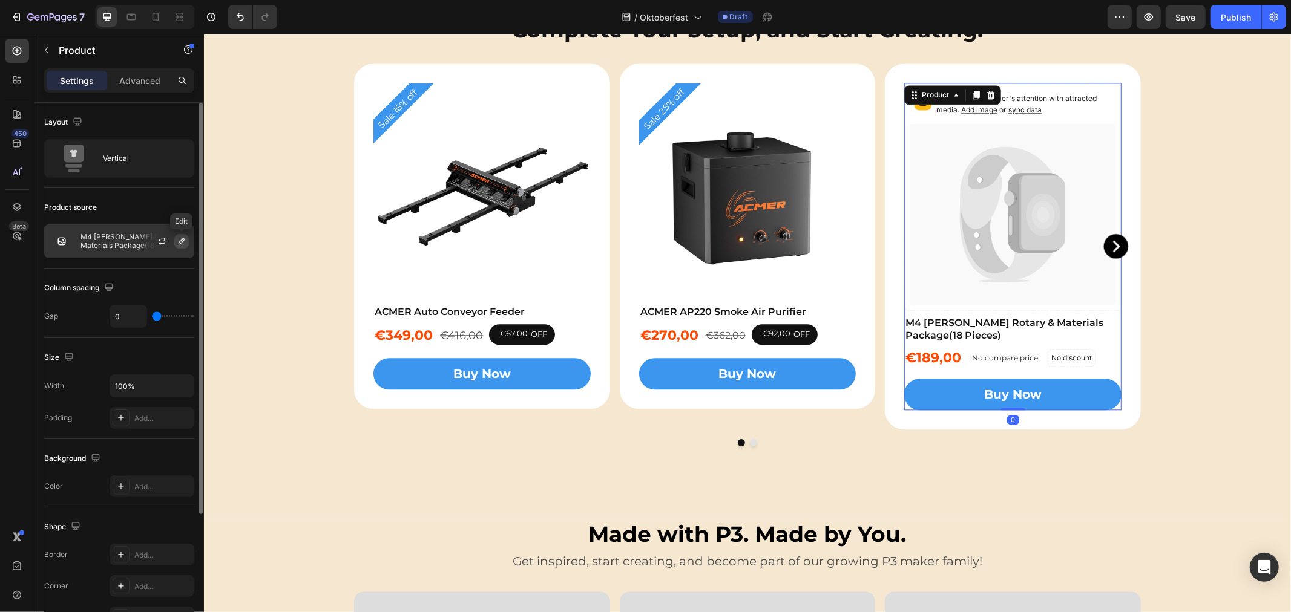
click at [178, 239] on icon "button" at bounding box center [182, 242] width 10 height 10
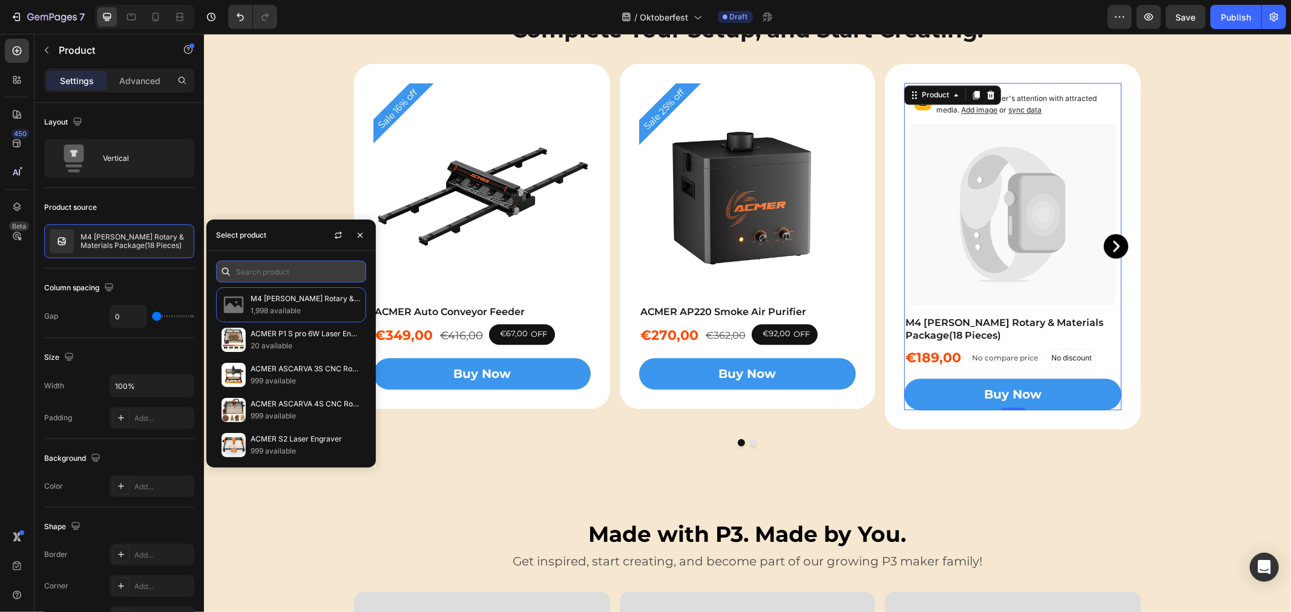
click at [258, 273] on input "text" at bounding box center [291, 272] width 150 height 22
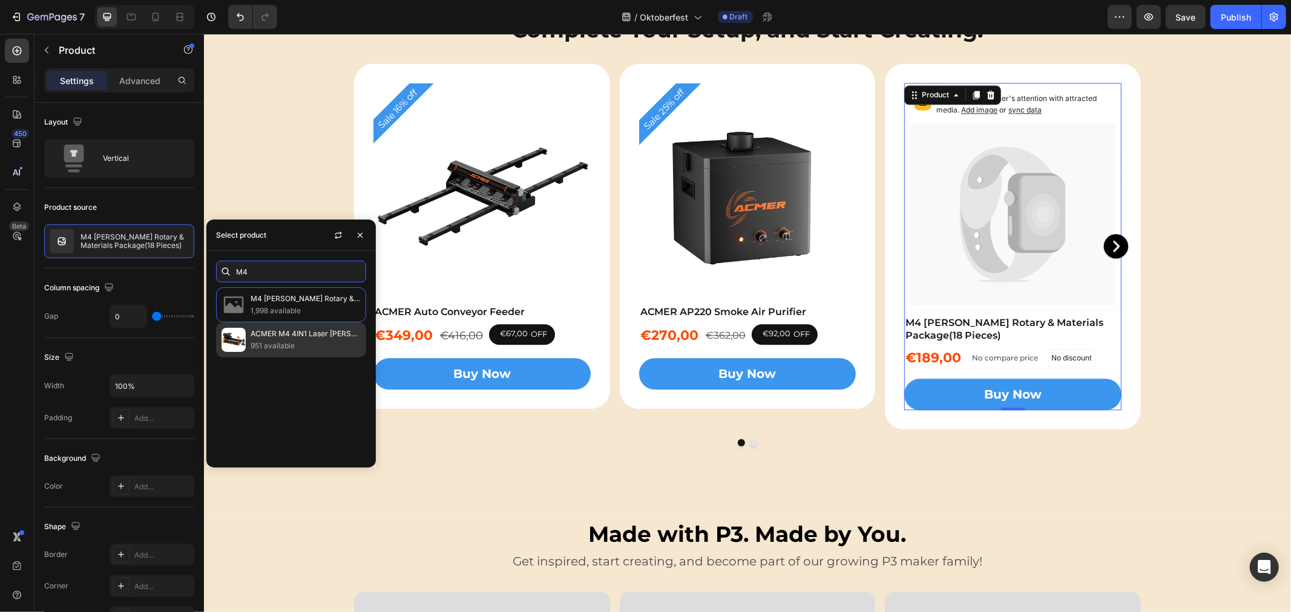
type input "M4"
click at [286, 333] on p "ACMER M4 4IN1 Laser [PERSON_NAME] Rotary Roller" at bounding box center [305, 334] width 110 height 12
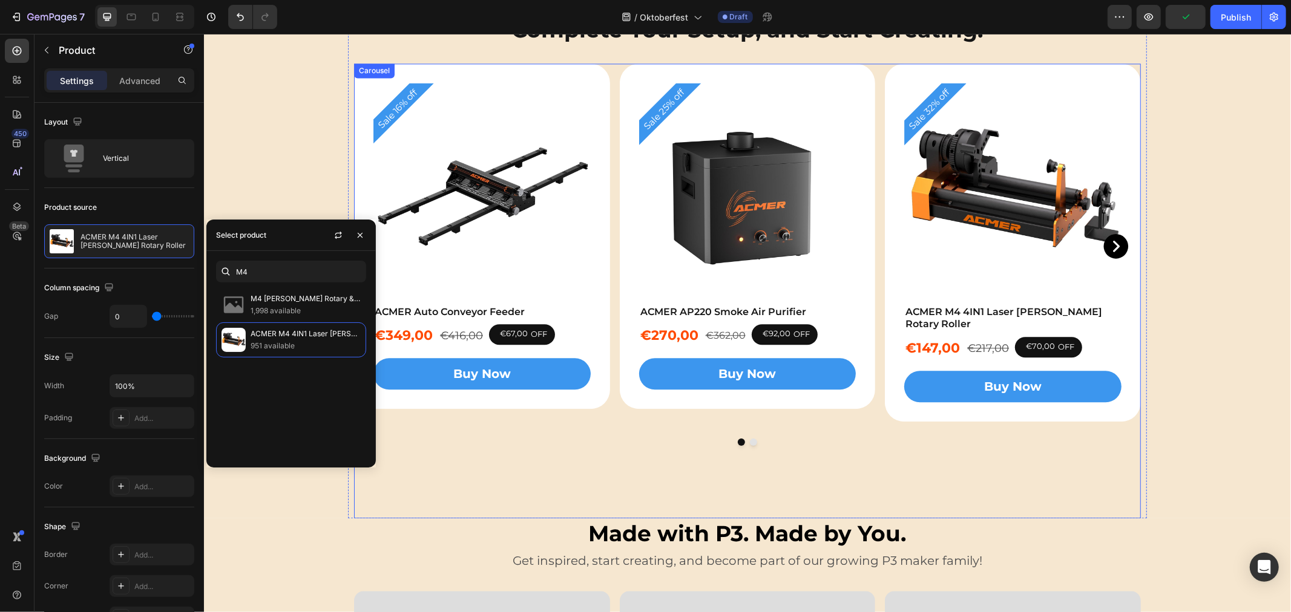
drag, startPoint x: 515, startPoint y: 436, endPoint x: 522, endPoint y: 427, distance: 11.3
click at [515, 436] on div "Sale 16% off Product Badge Product Images ACMER Auto Conveyor Feeder Product Ti…" at bounding box center [746, 290] width 787 height 455
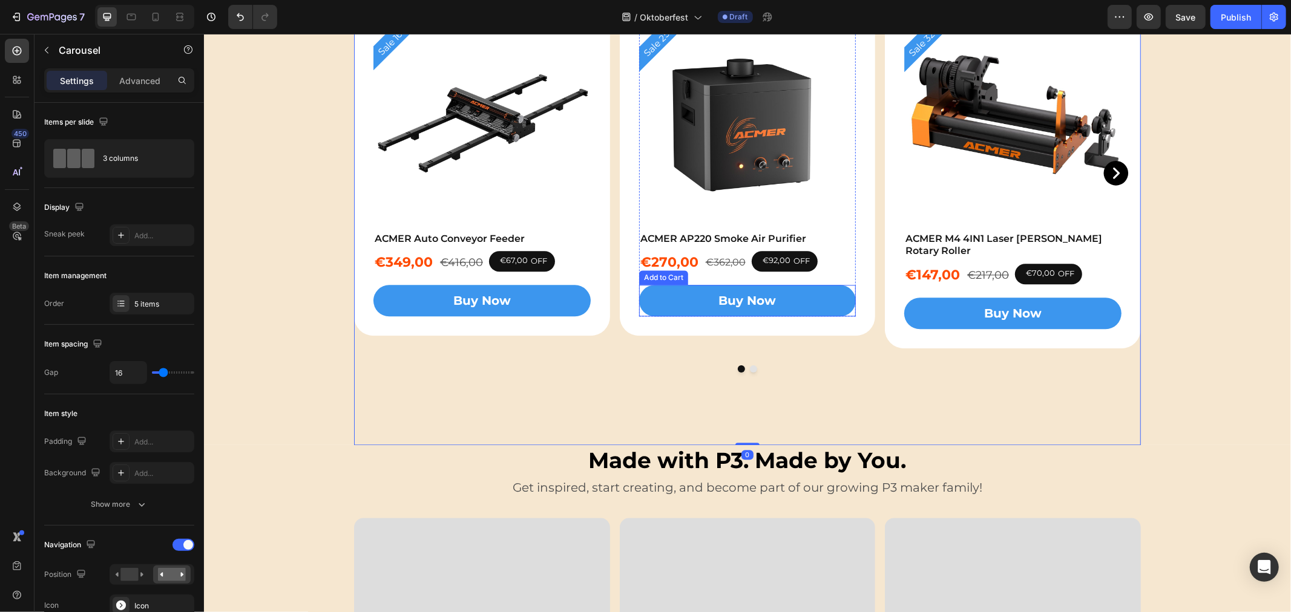
scroll to position [2379, 0]
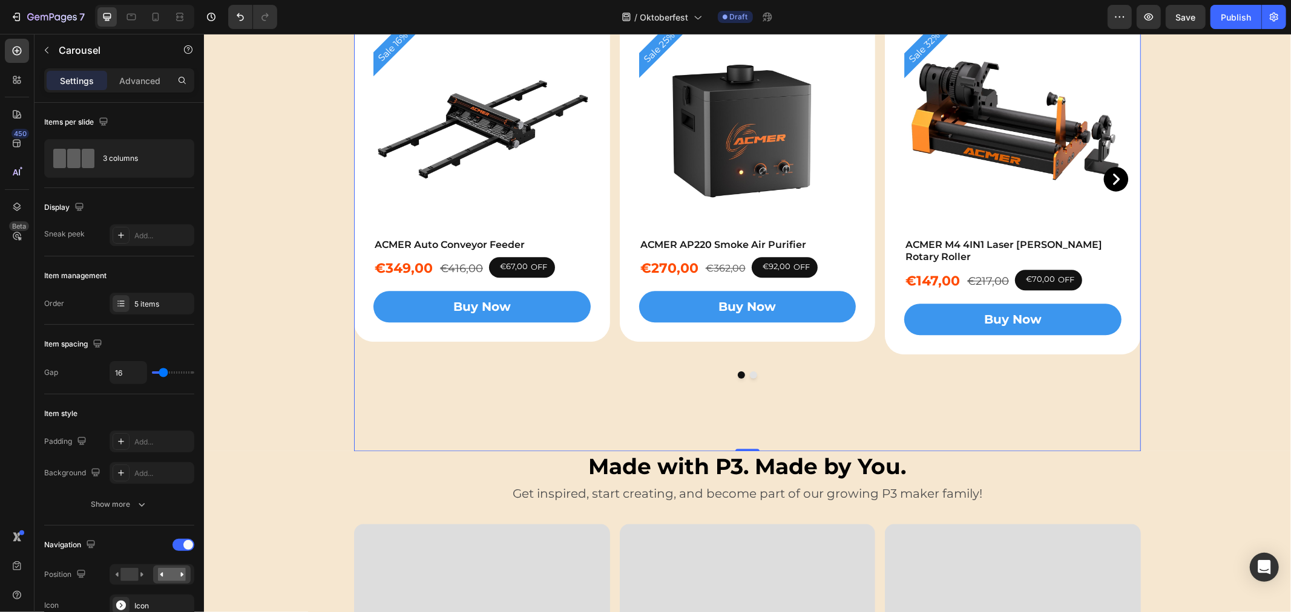
click at [749, 376] on button "Dot" at bounding box center [752, 374] width 7 height 7
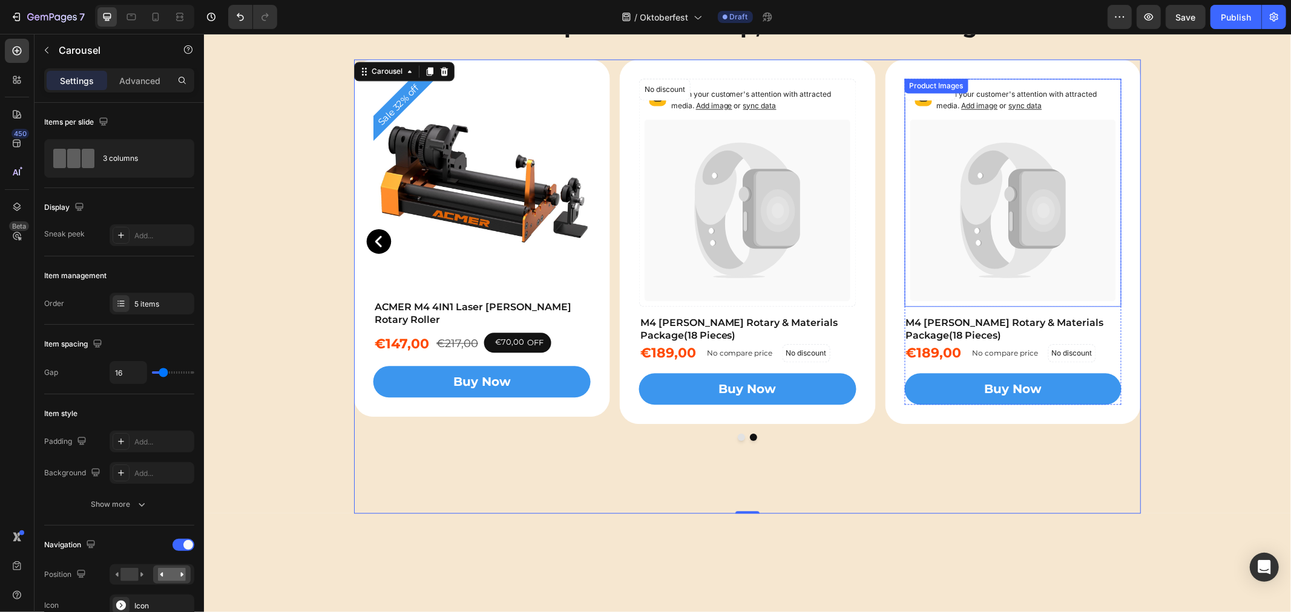
scroll to position [2177, 0]
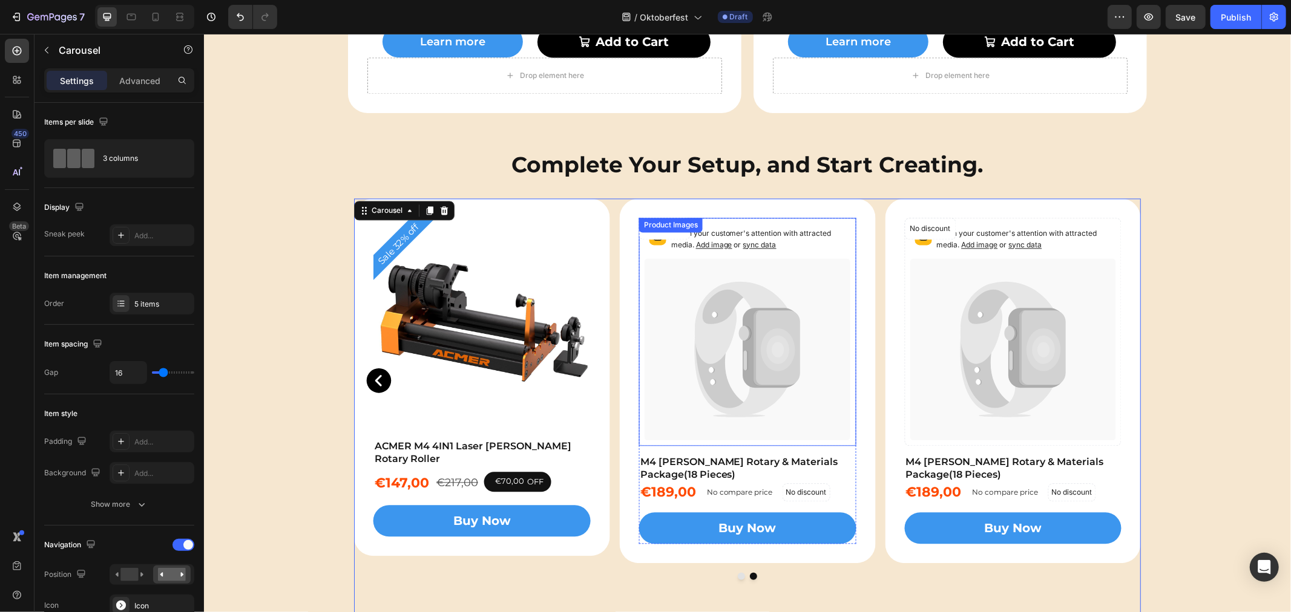
click at [734, 353] on icon at bounding box center [747, 349] width 206 height 182
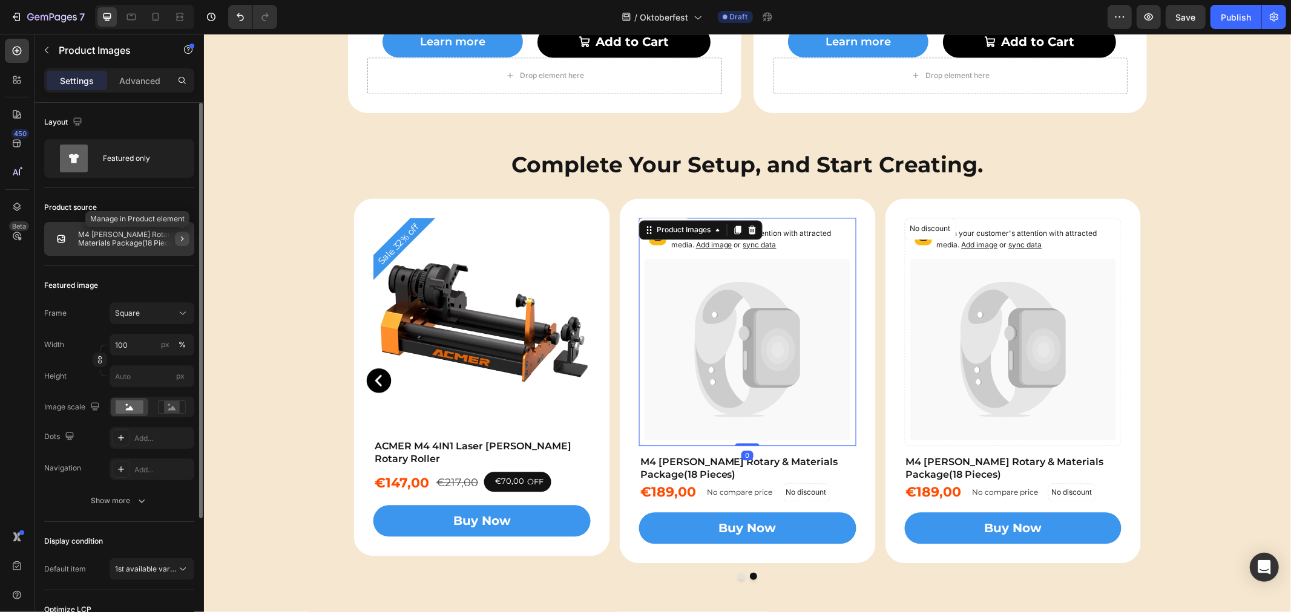
click at [180, 237] on icon "button" at bounding box center [182, 239] width 10 height 10
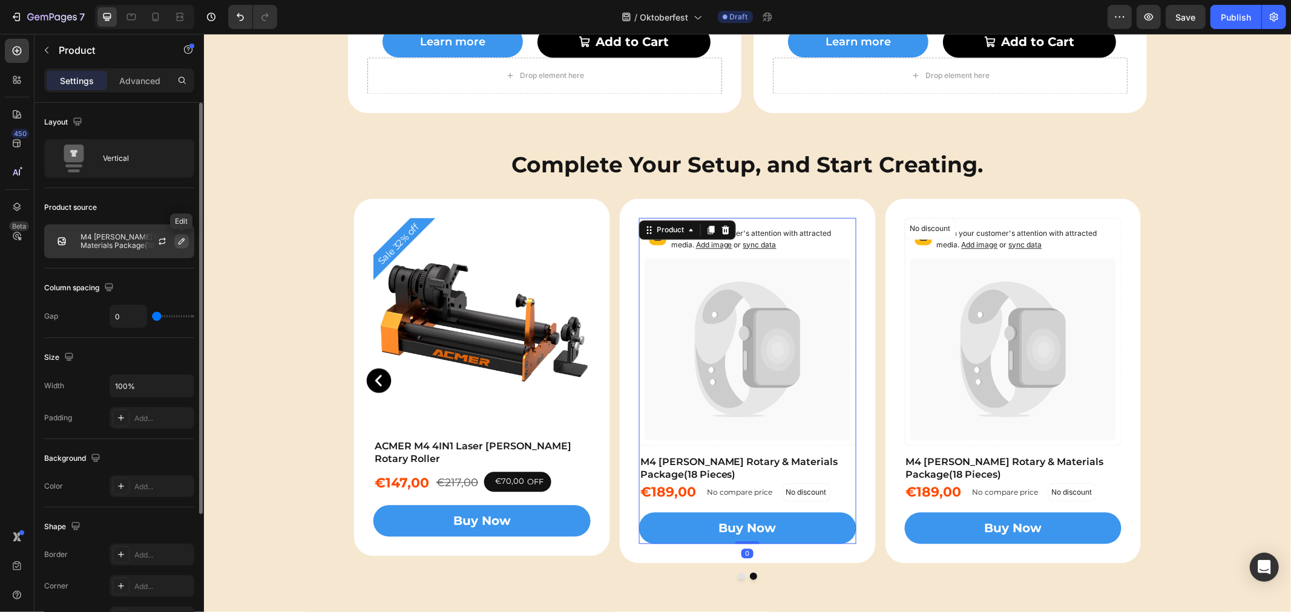
click at [183, 241] on icon "button" at bounding box center [181, 241] width 6 height 6
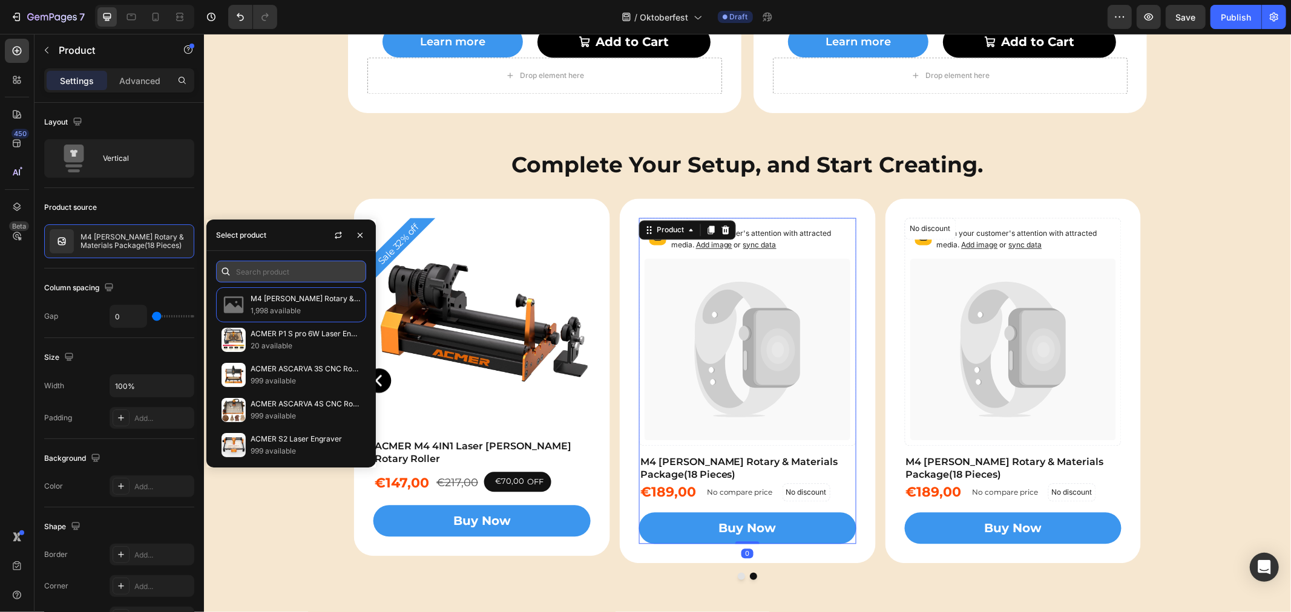
click at [273, 275] on input "text" at bounding box center [291, 272] width 150 height 22
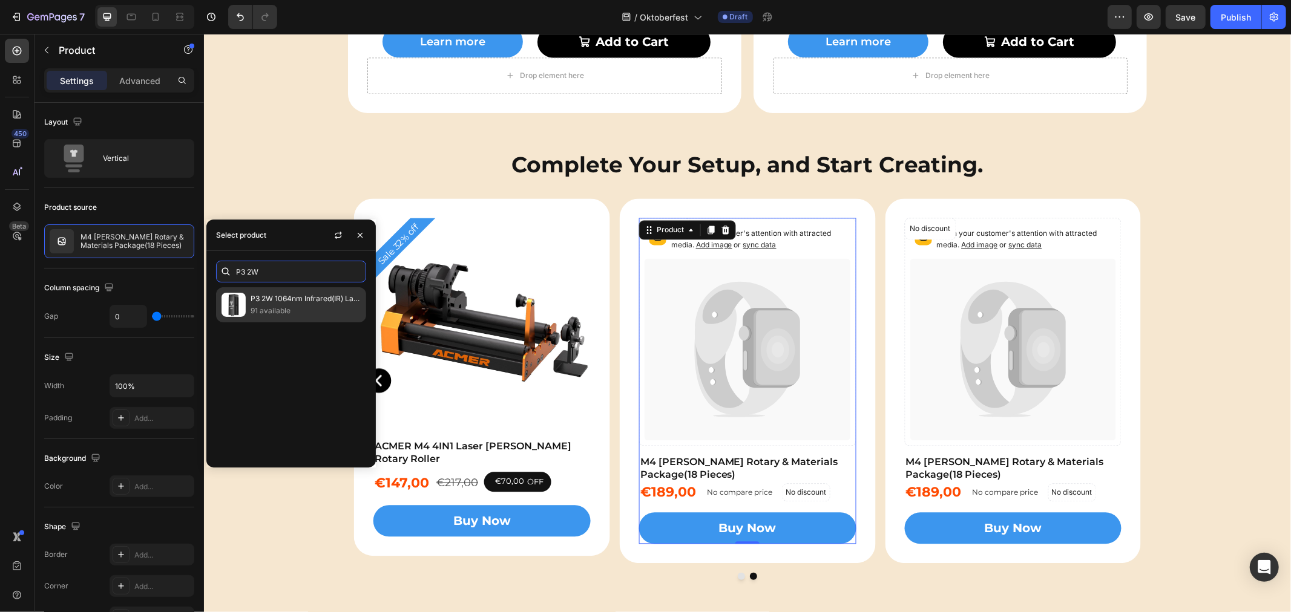
type input "P3 2W"
click at [275, 305] on p "91 available" at bounding box center [305, 311] width 110 height 12
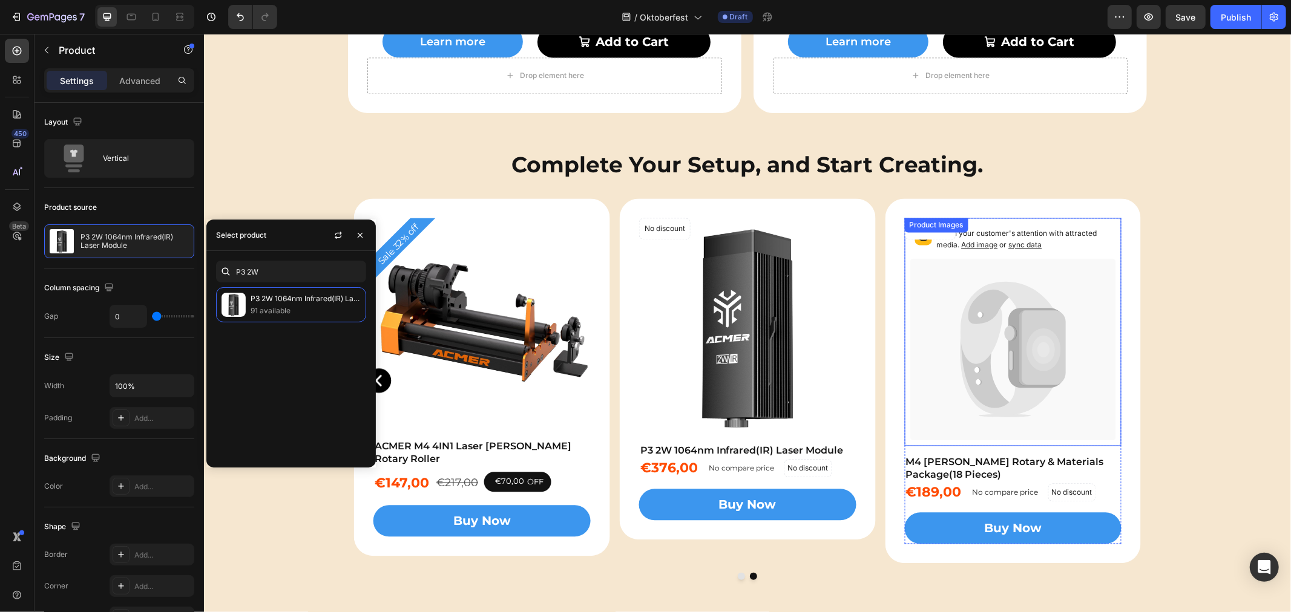
click at [981, 358] on icon at bounding box center [986, 349] width 52 height 122
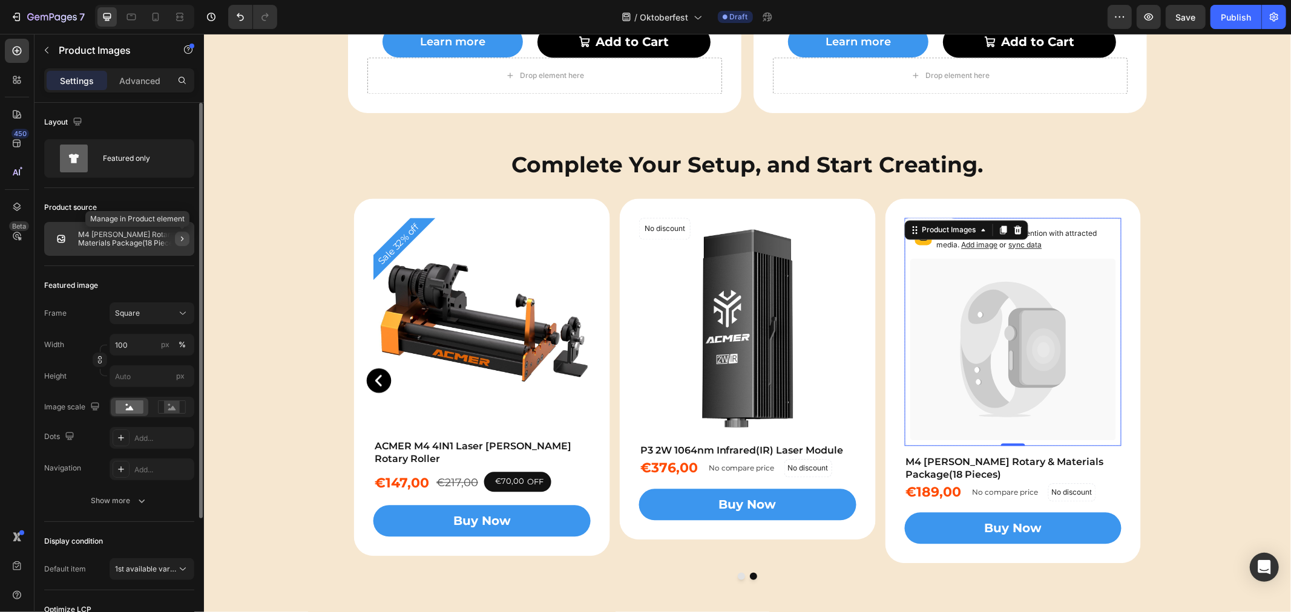
click at [179, 238] on icon "button" at bounding box center [182, 239] width 10 height 10
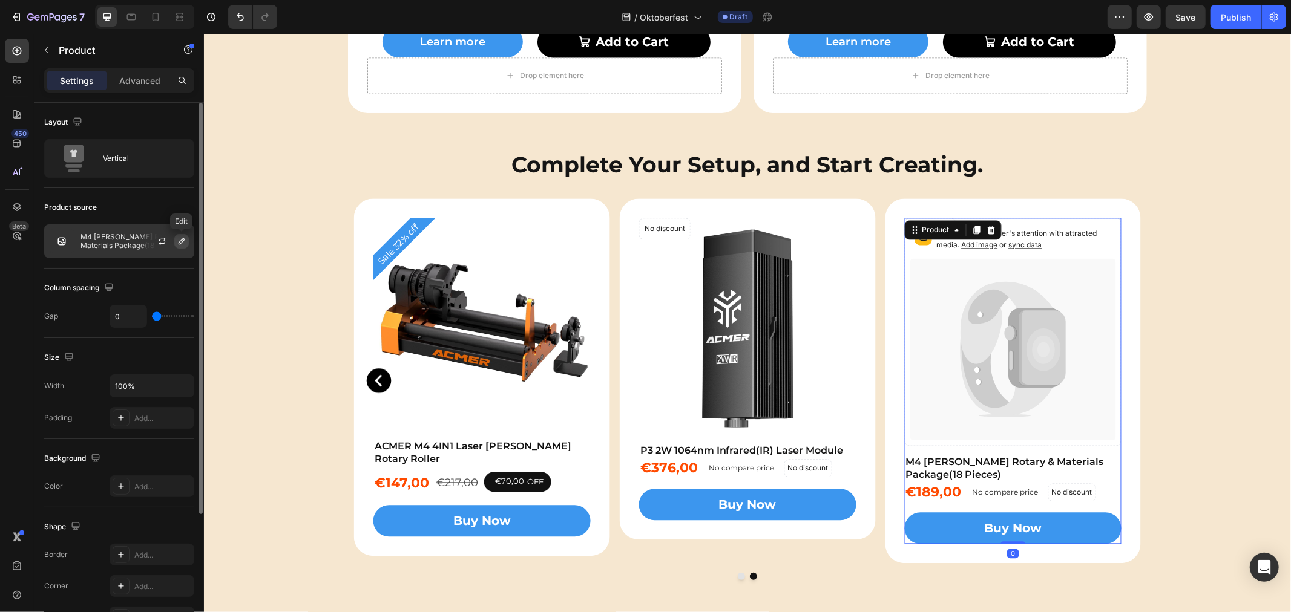
click at [185, 240] on icon "button" at bounding box center [182, 242] width 10 height 10
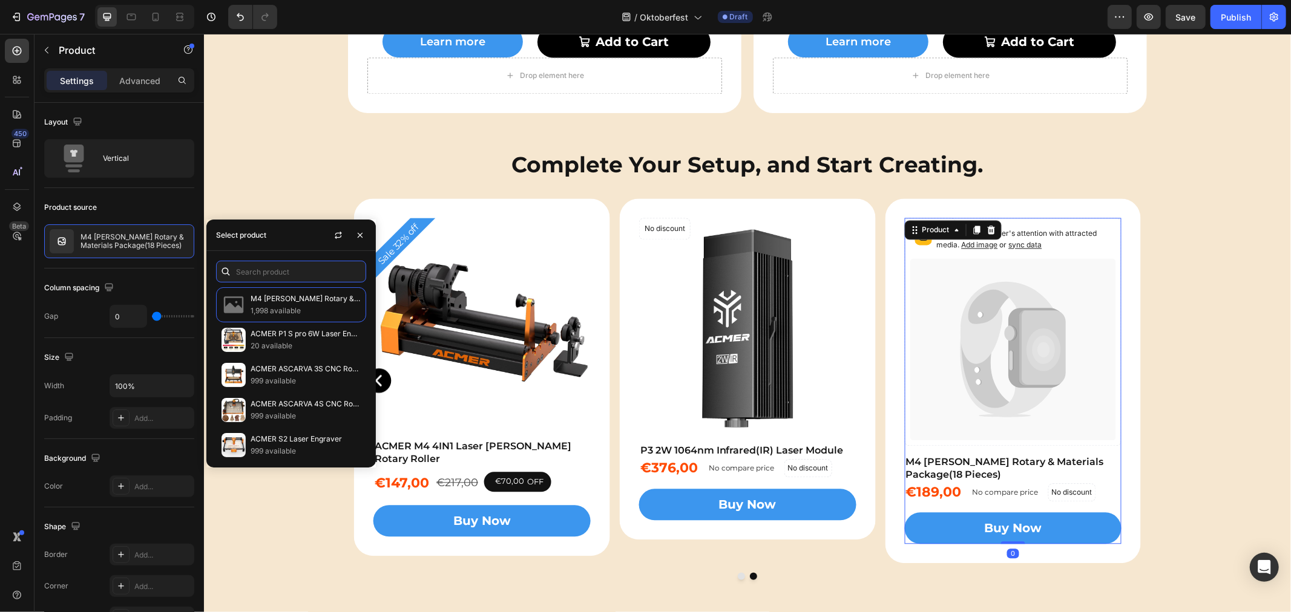
click at [280, 271] on input "text" at bounding box center [291, 272] width 150 height 22
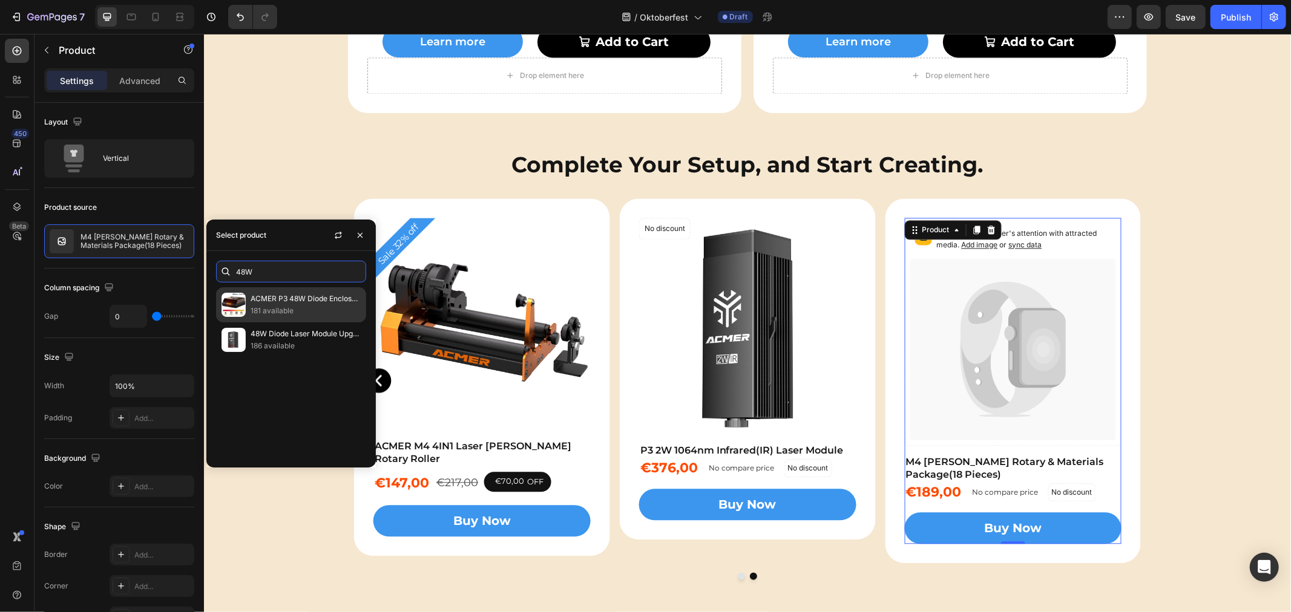
type input "48W"
drag, startPoint x: 294, startPoint y: 303, endPoint x: 290, endPoint y: 339, distance: 37.1
click at [290, 339] on div "ACMER P3 48W Diode Enclosed Laser Engraver 181 available 48W Diode Laser Module…" at bounding box center [290, 322] width 169 height 70
click at [301, 359] on div "ACMER P3 48W Diode Enclosed Laser Engraver 181 available 48W Diode Laser Module…" at bounding box center [290, 372] width 169 height 171
click at [315, 335] on p "48W Diode Laser Module Upgrade Kit" at bounding box center [305, 334] width 110 height 12
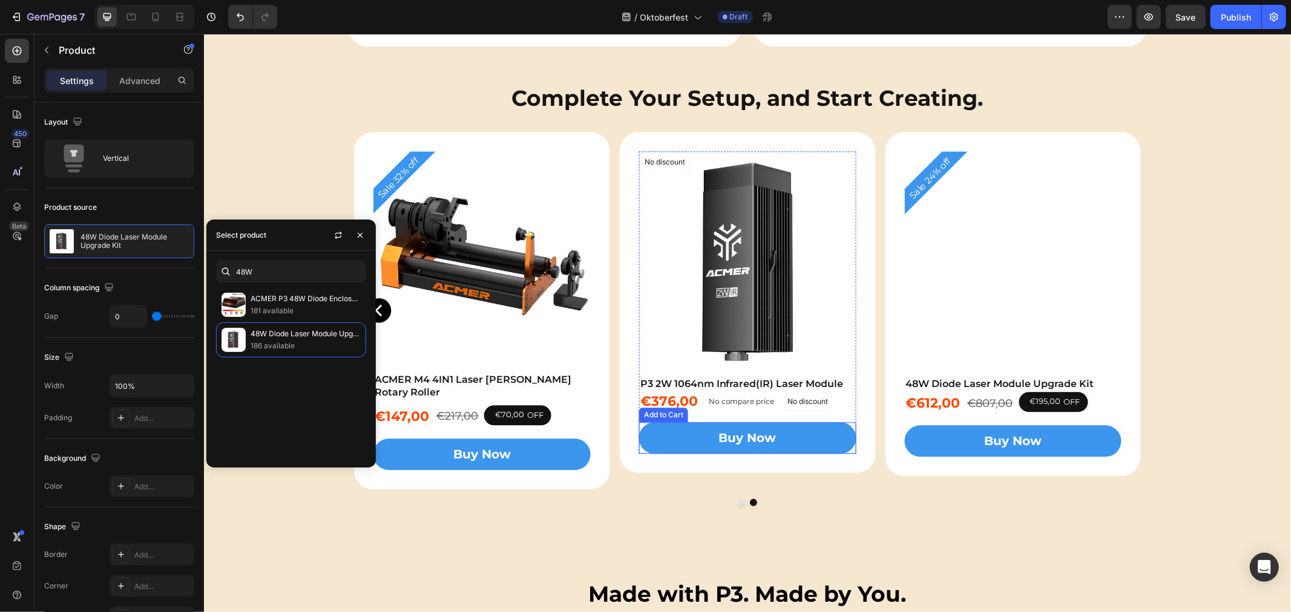
scroll to position [2379, 0]
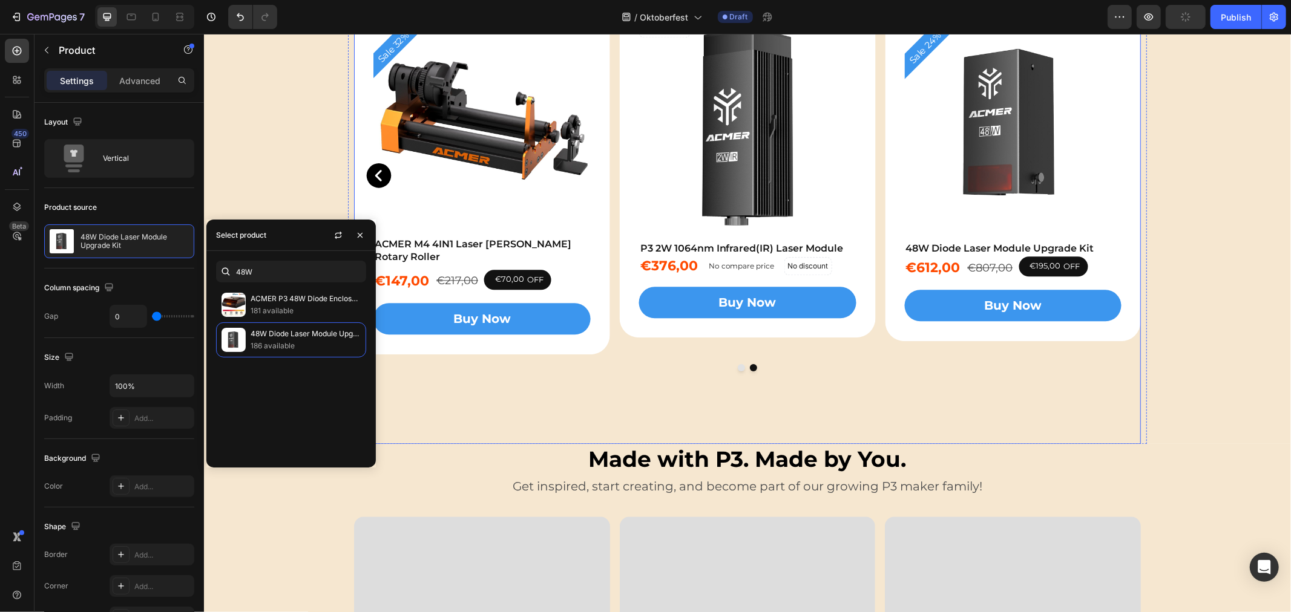
click at [583, 379] on div "Sale 16% off Product Badge Product Images ACMER Auto Conveyor Feeder Product Ti…" at bounding box center [746, 220] width 787 height 448
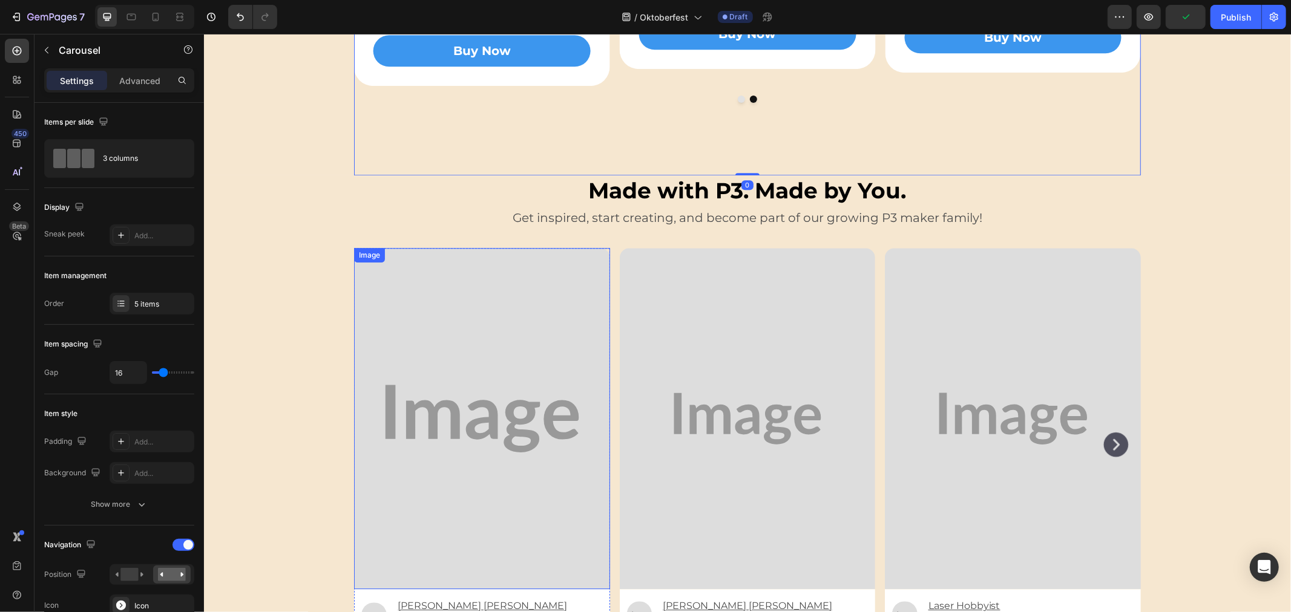
scroll to position [2715, 0]
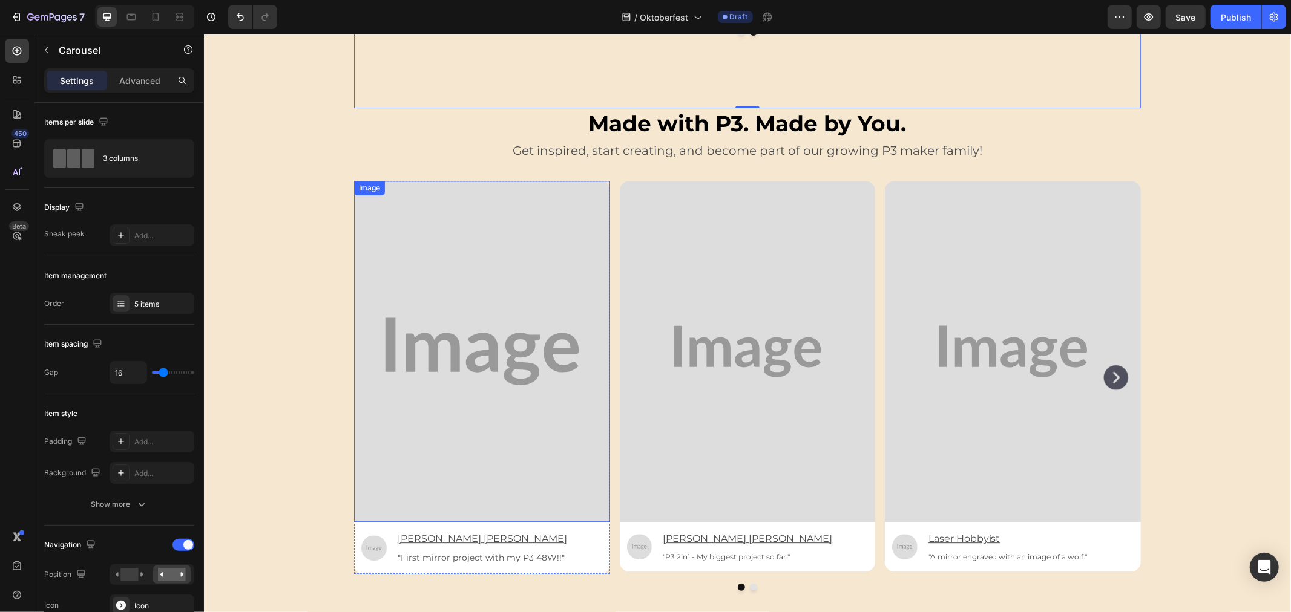
click at [515, 337] on img at bounding box center [481, 350] width 256 height 341
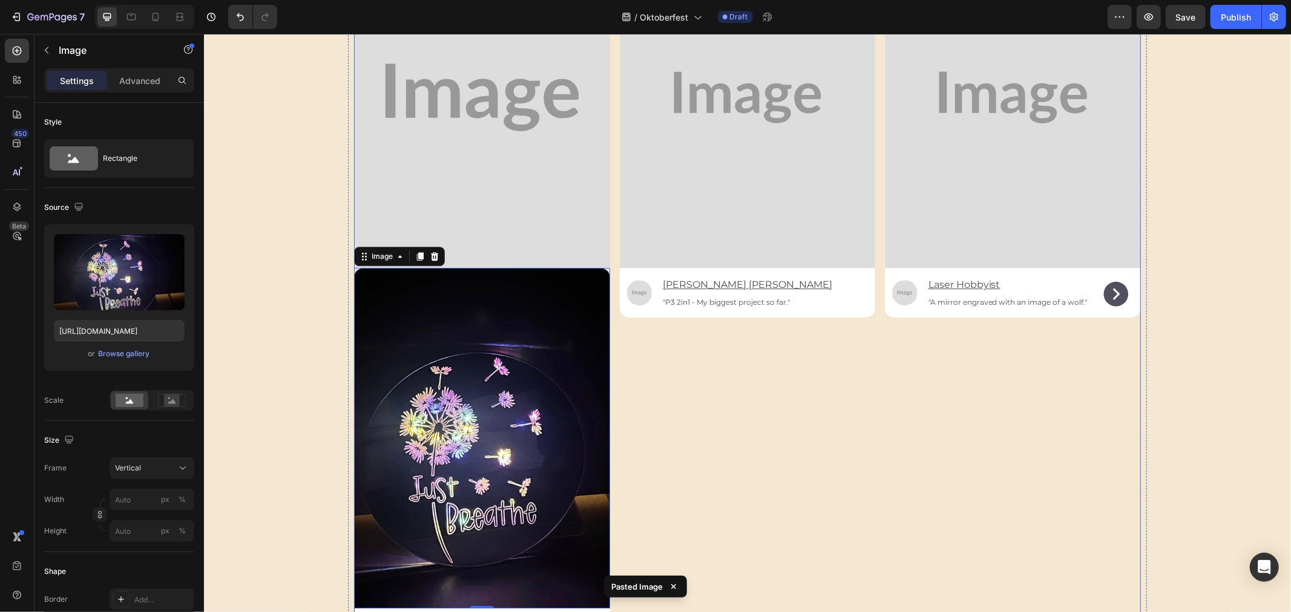
scroll to position [2879, 0]
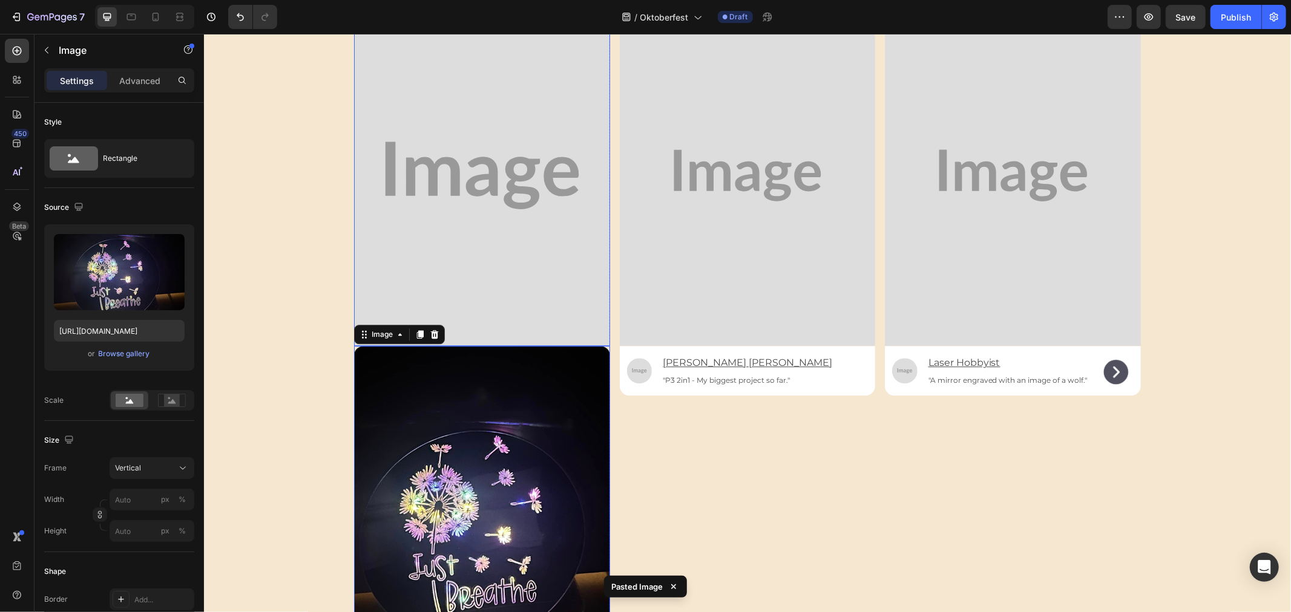
click at [533, 220] on img at bounding box center [481, 174] width 256 height 341
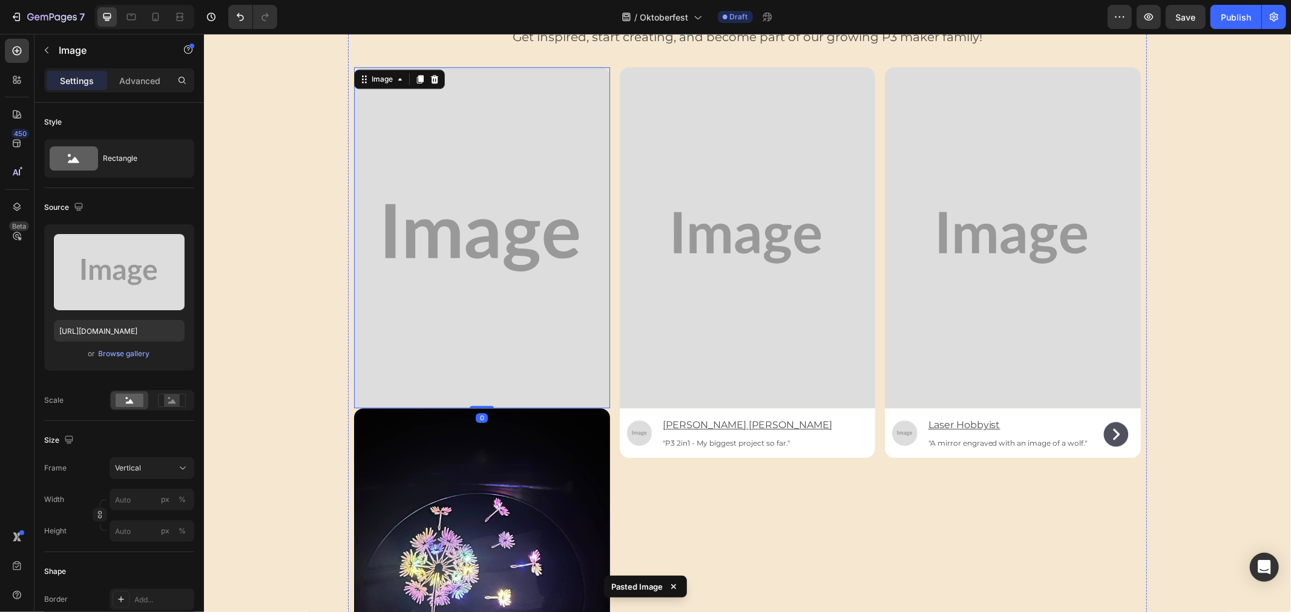
scroll to position [2677, 0]
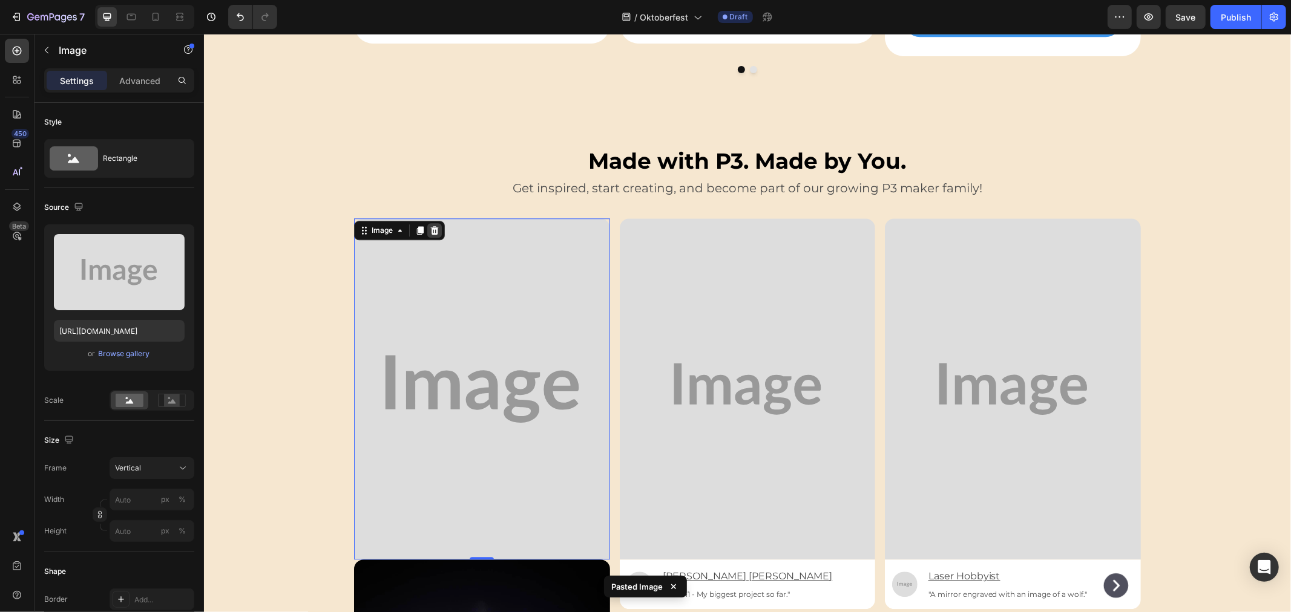
click at [430, 226] on icon at bounding box center [434, 230] width 8 height 8
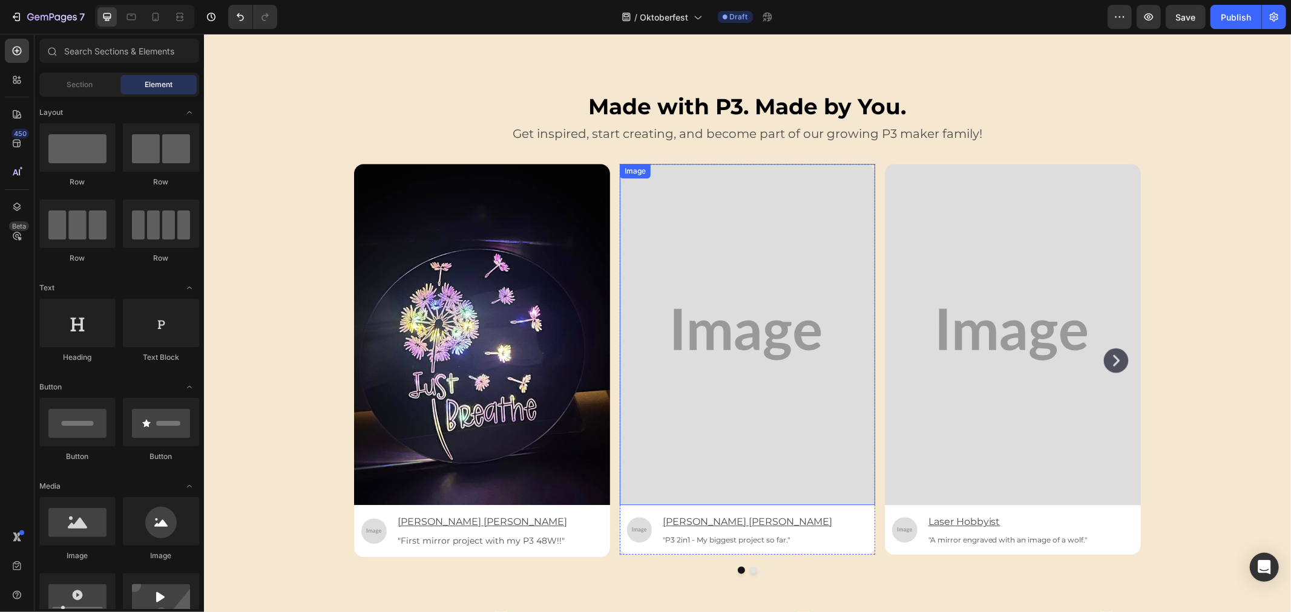
scroll to position [2812, 0]
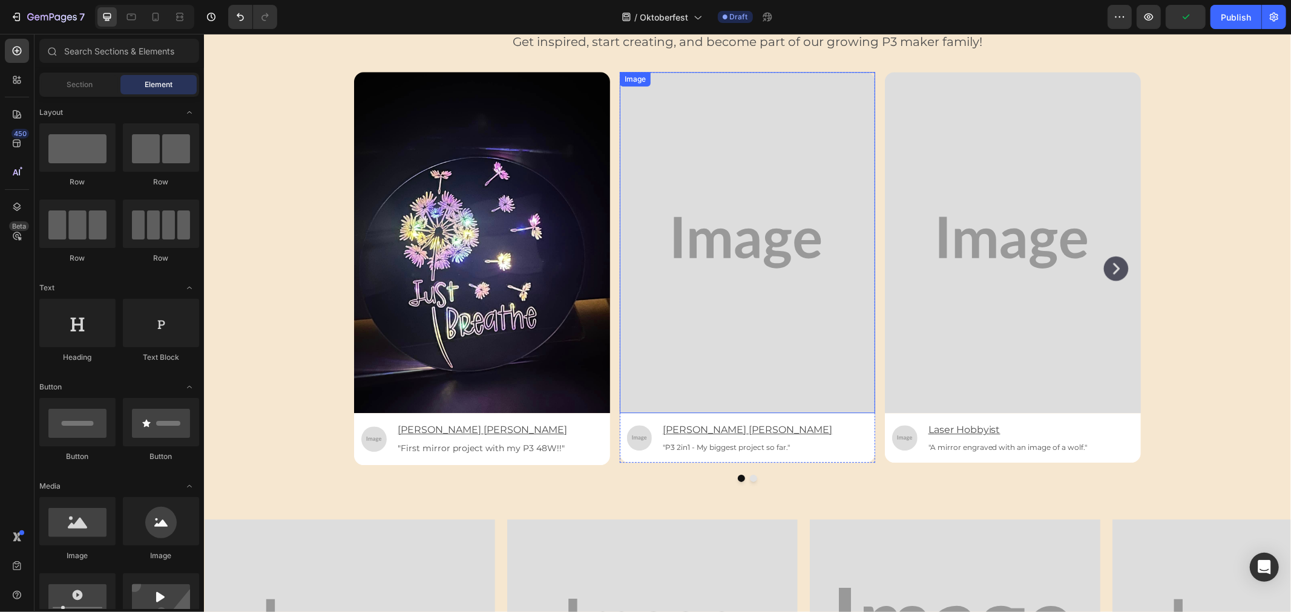
click at [738, 276] on img at bounding box center [747, 241] width 256 height 341
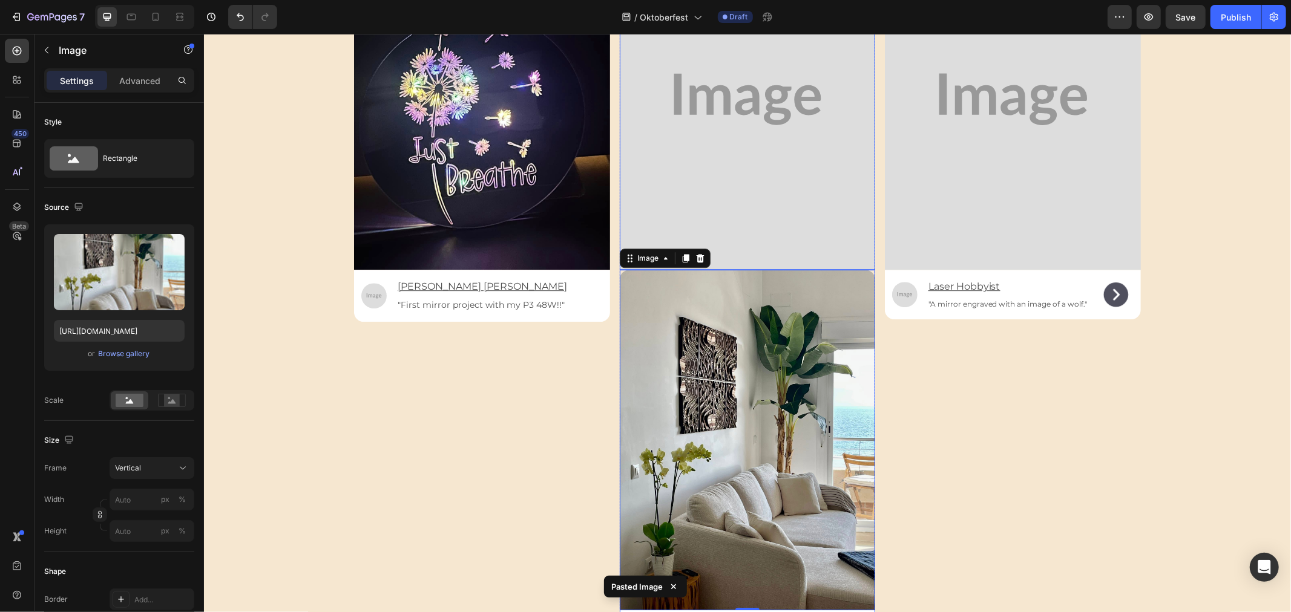
scroll to position [2879, 0]
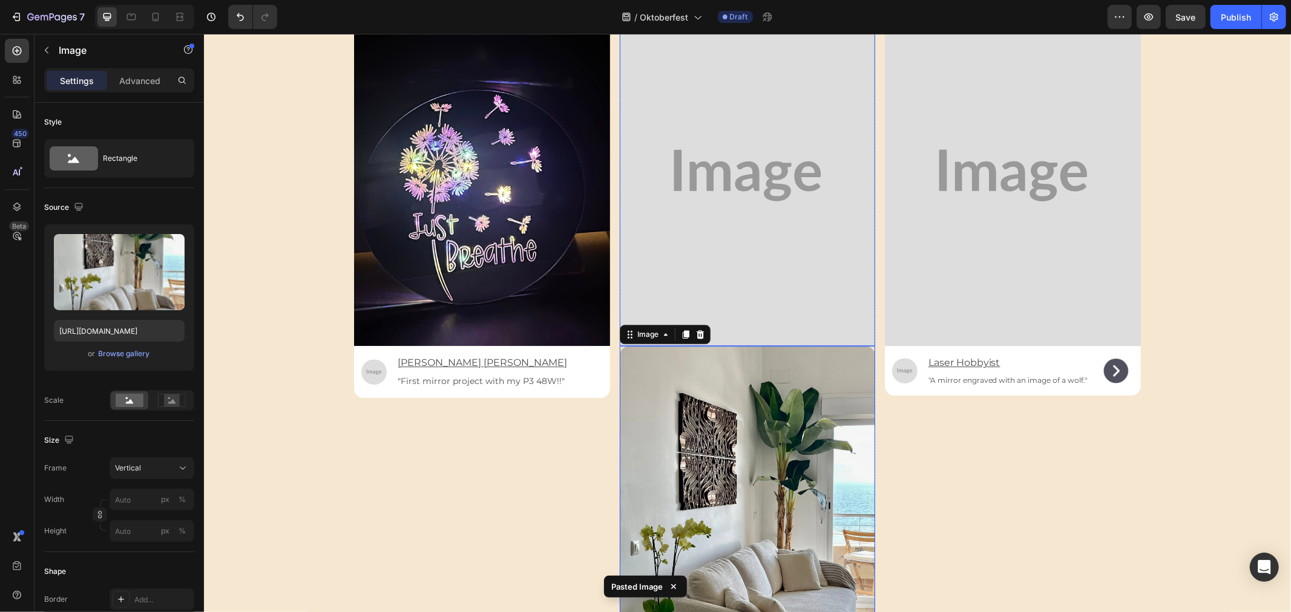
click at [728, 230] on img at bounding box center [747, 174] width 256 height 341
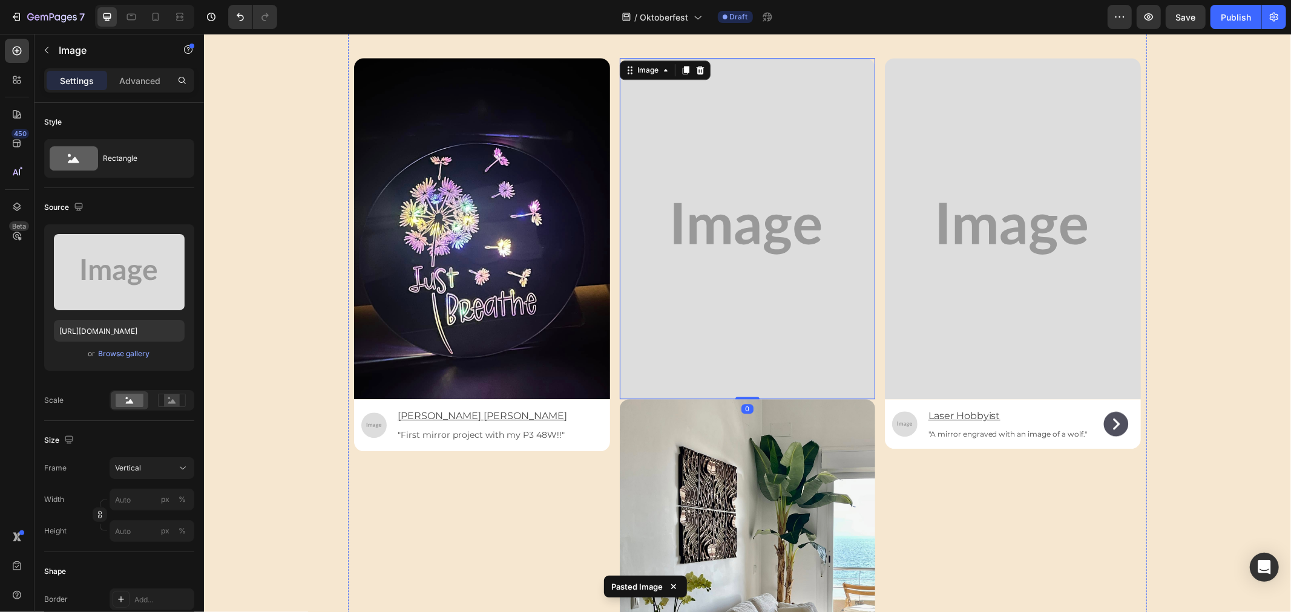
scroll to position [2677, 0]
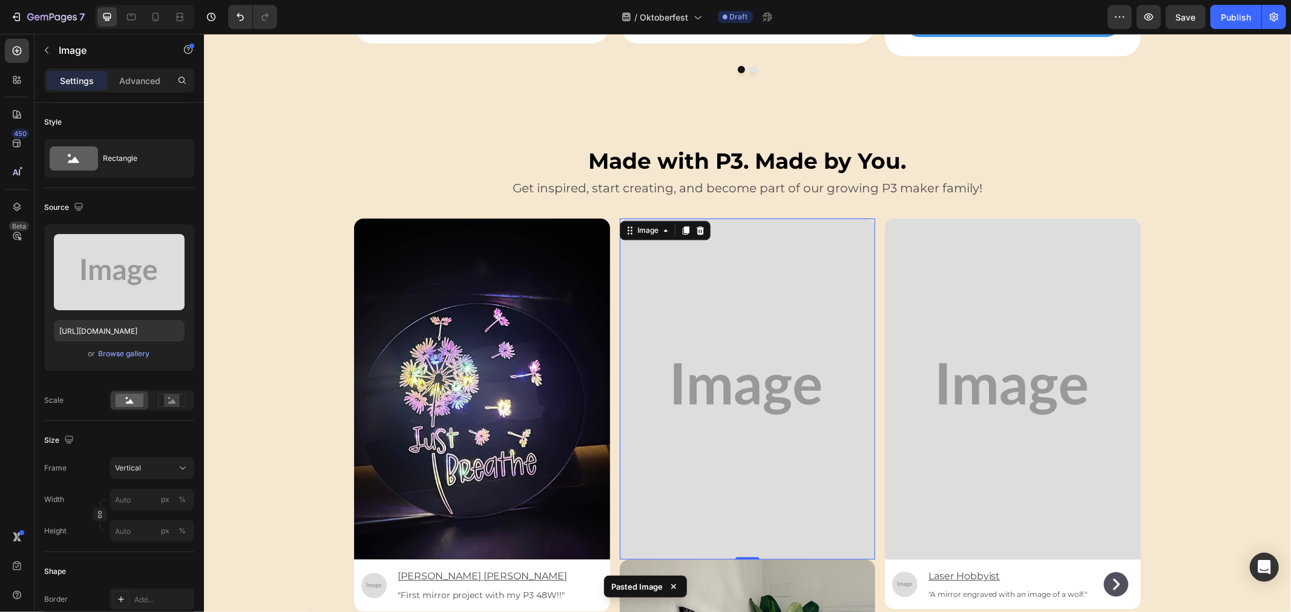
click at [695, 225] on icon at bounding box center [700, 230] width 10 height 10
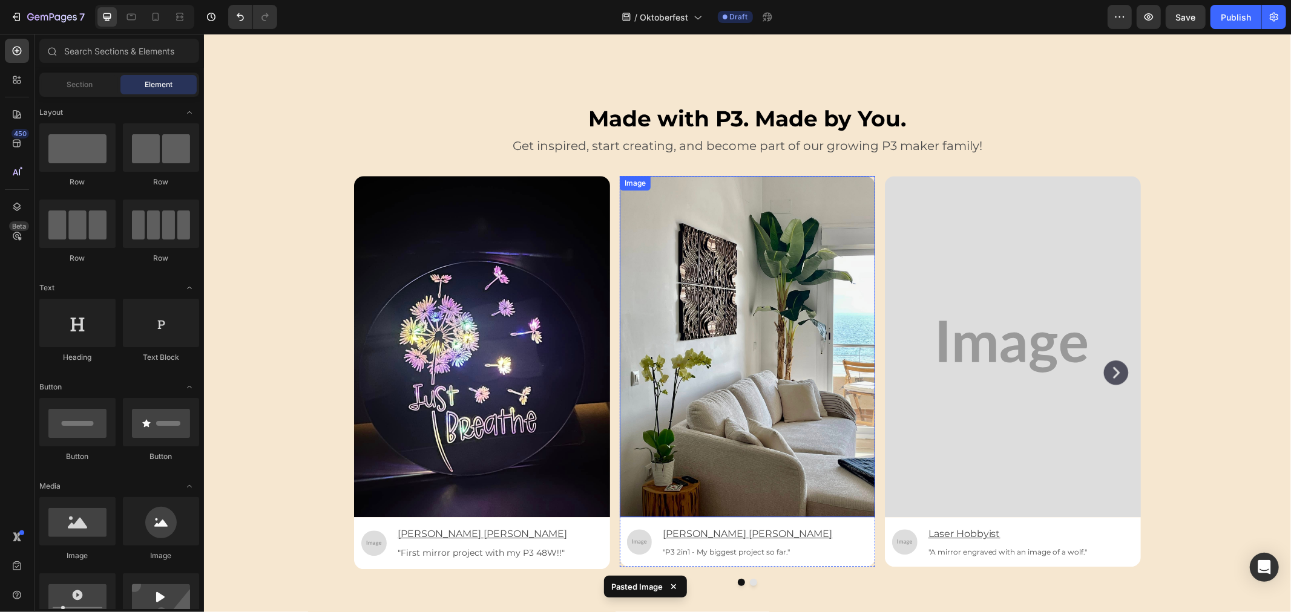
scroll to position [2812, 0]
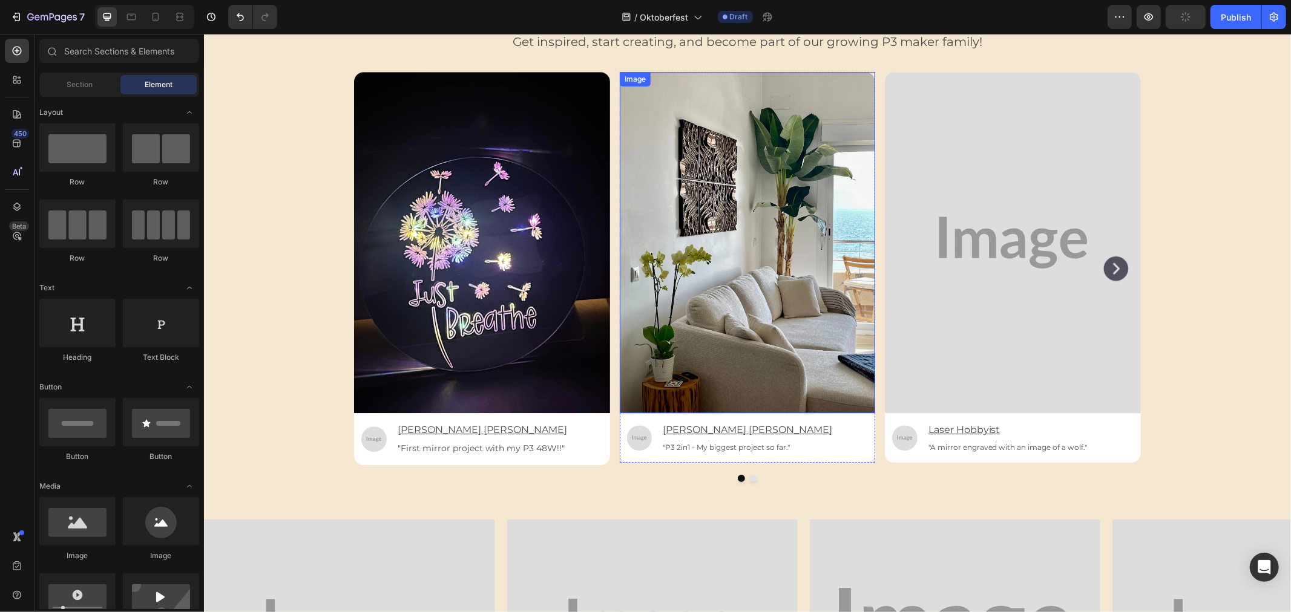
click at [965, 242] on img at bounding box center [1012, 241] width 256 height 341
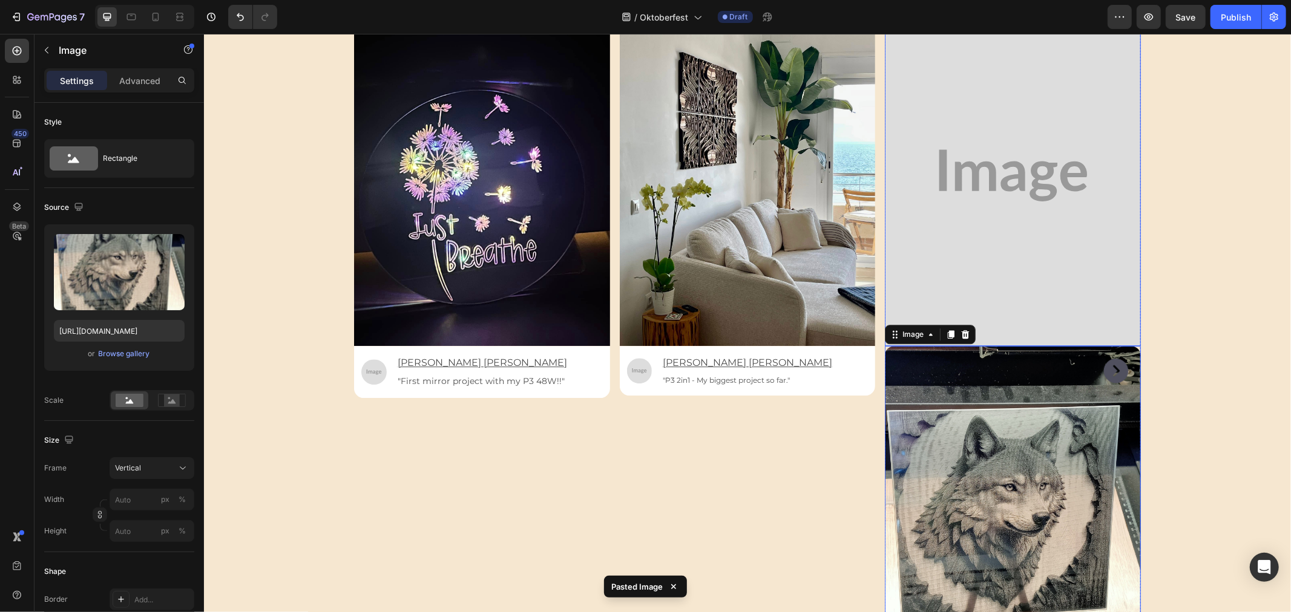
click at [993, 198] on img at bounding box center [1012, 174] width 256 height 341
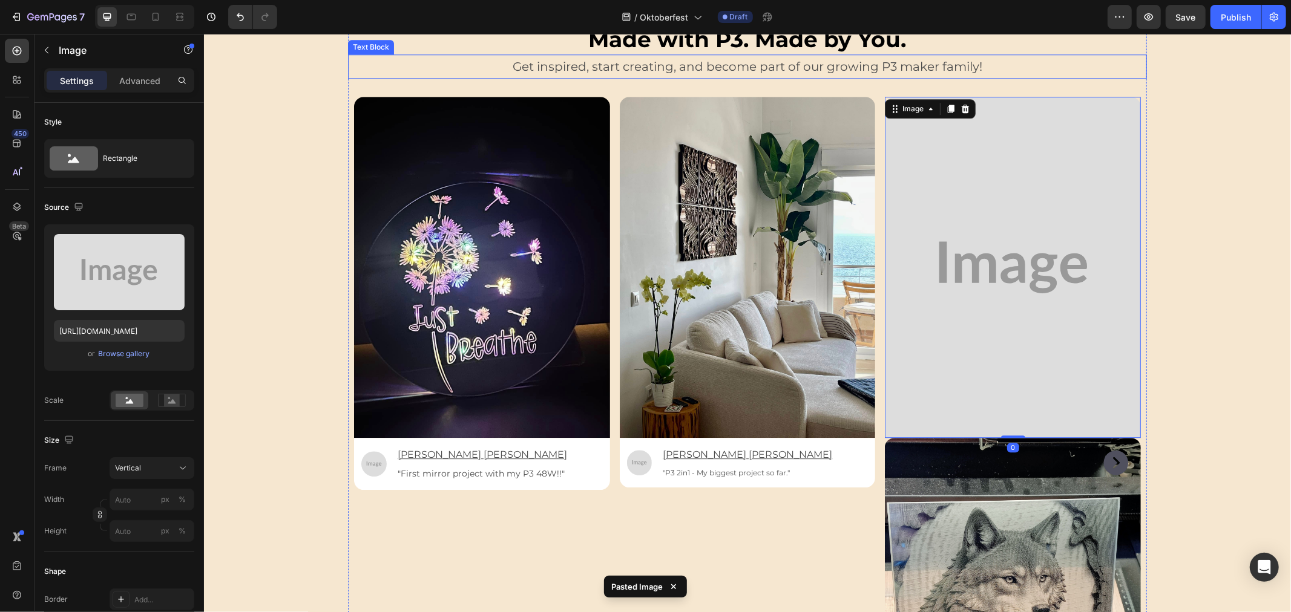
scroll to position [2677, 0]
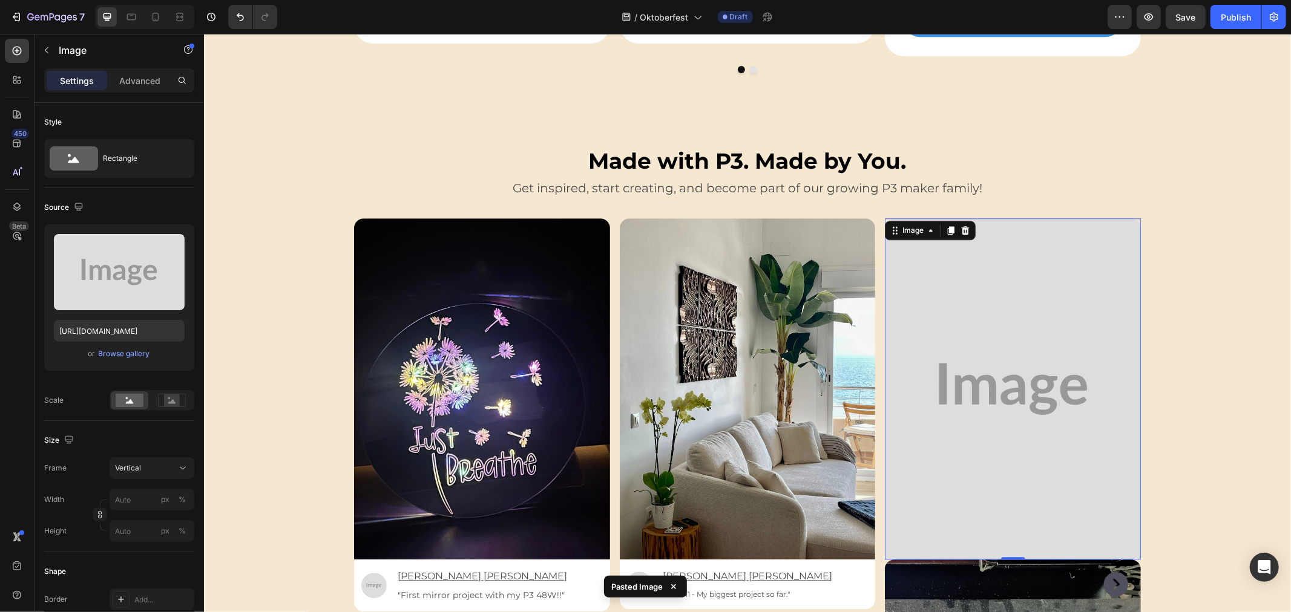
click at [961, 226] on icon at bounding box center [965, 230] width 8 height 8
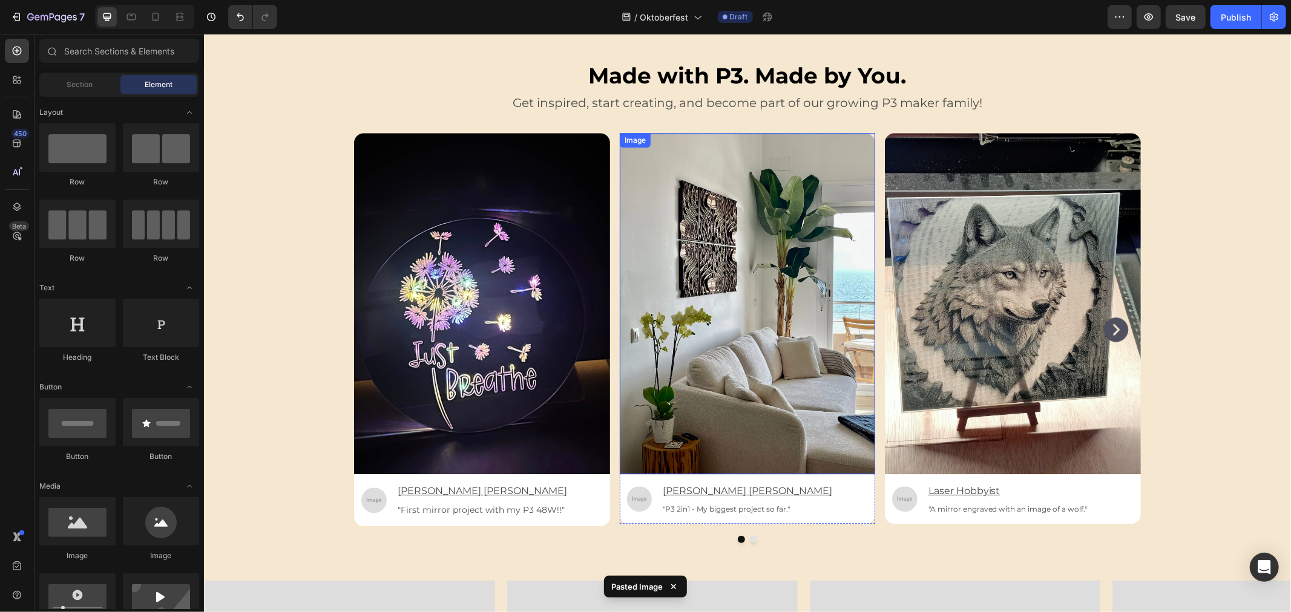
scroll to position [2879, 0]
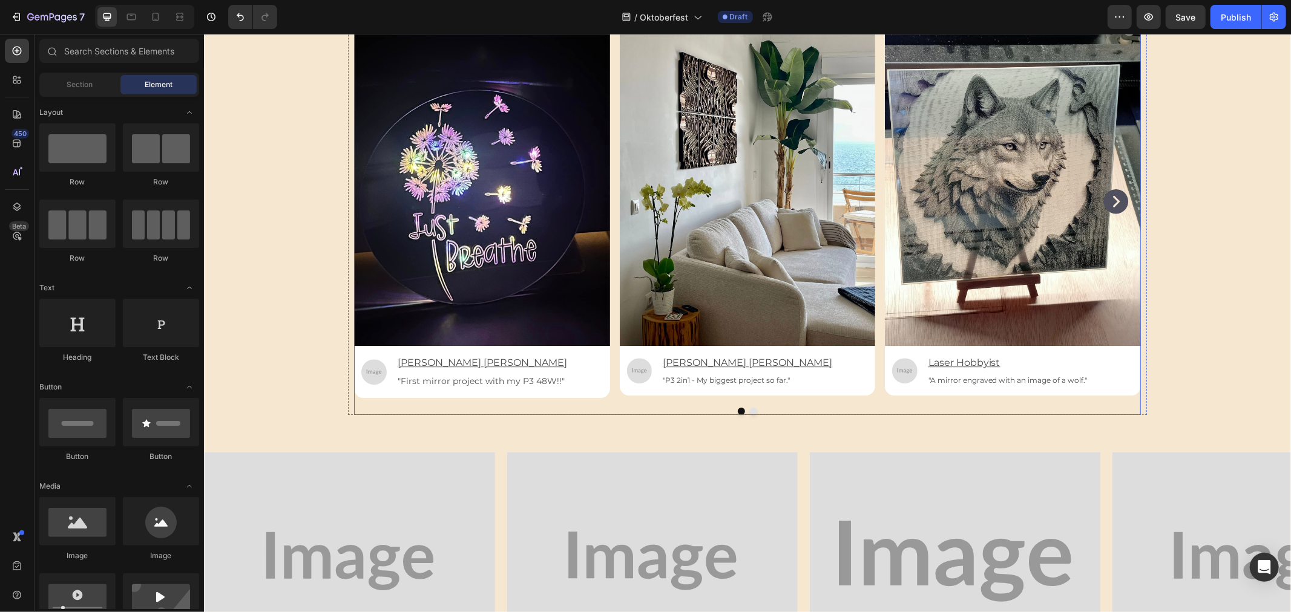
click at [749, 412] on button "Dot" at bounding box center [752, 410] width 7 height 7
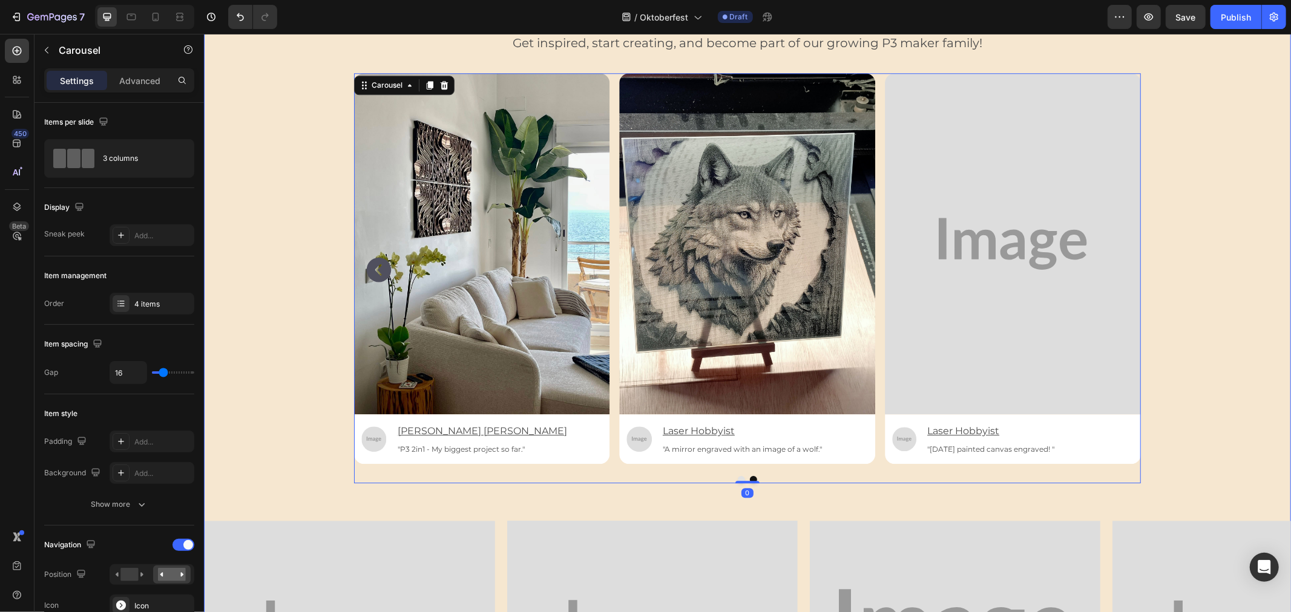
scroll to position [2677, 0]
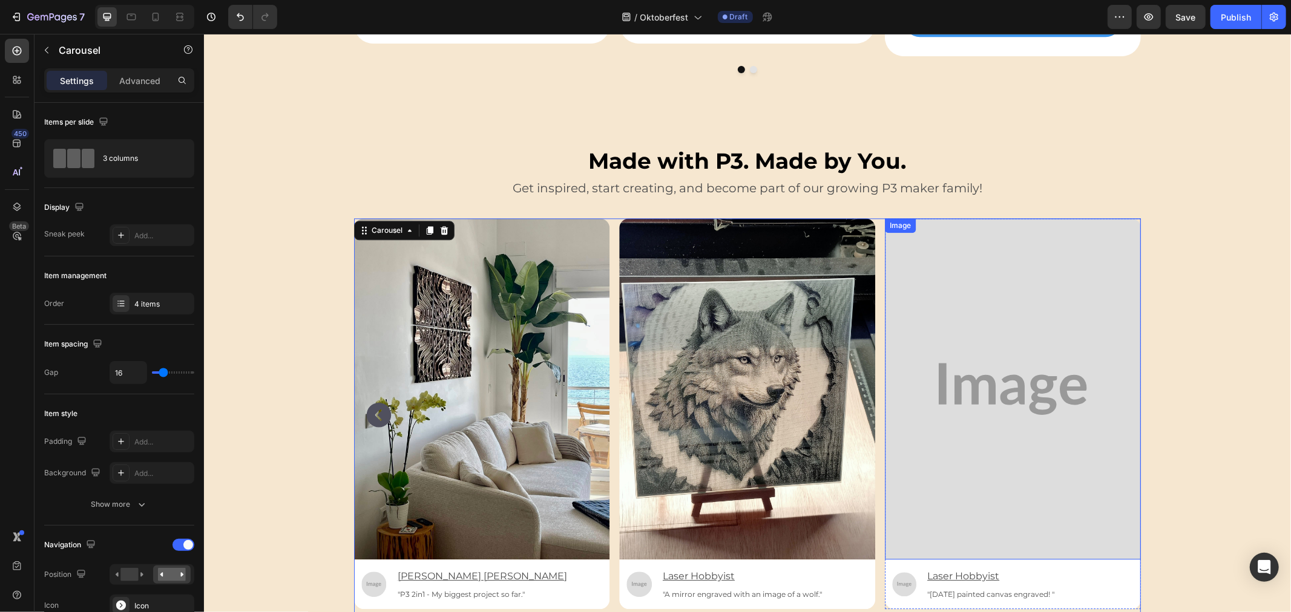
click at [965, 349] on img at bounding box center [1012, 388] width 256 height 341
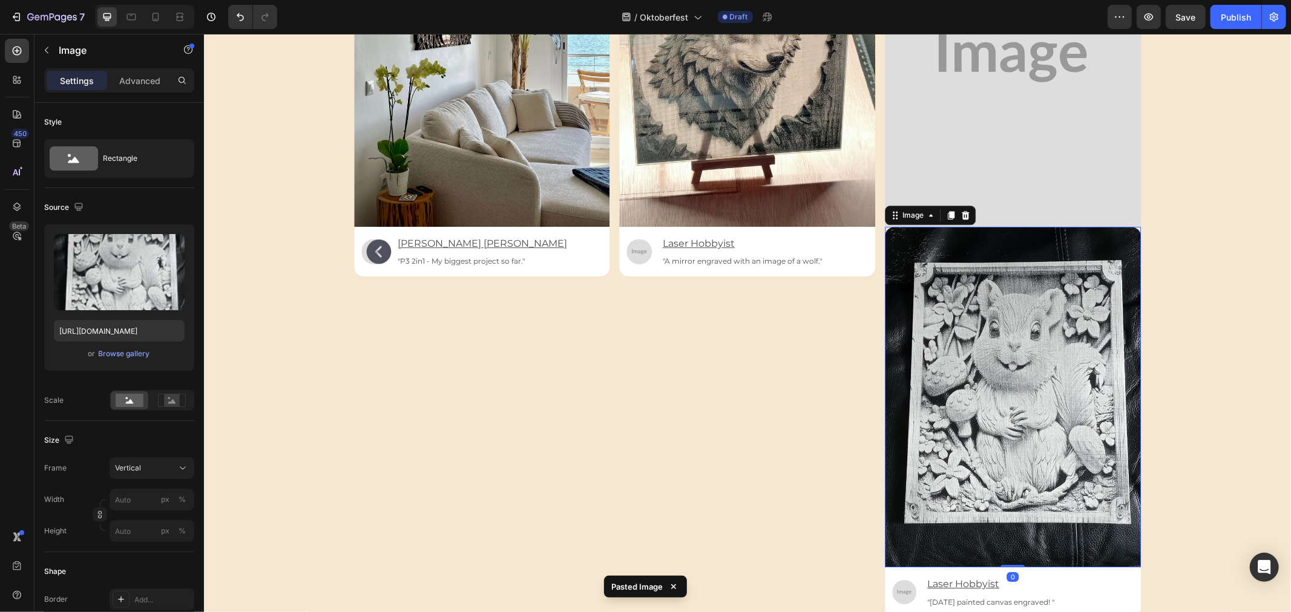
scroll to position [2931, 0]
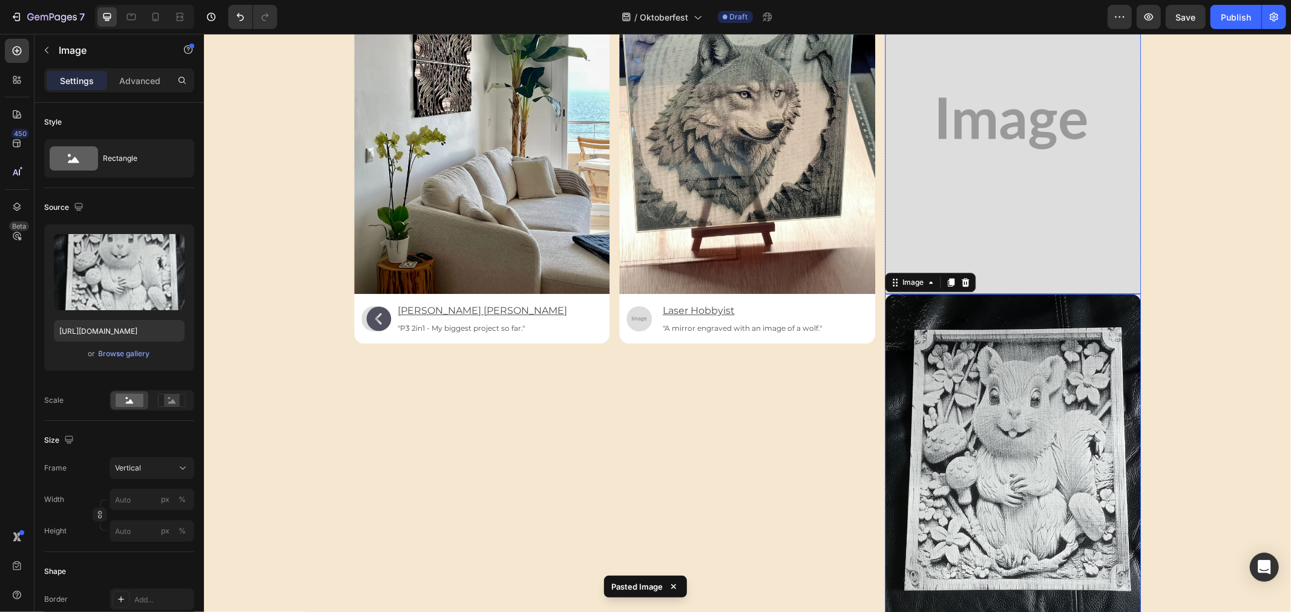
click at [977, 160] on img at bounding box center [1012, 122] width 256 height 341
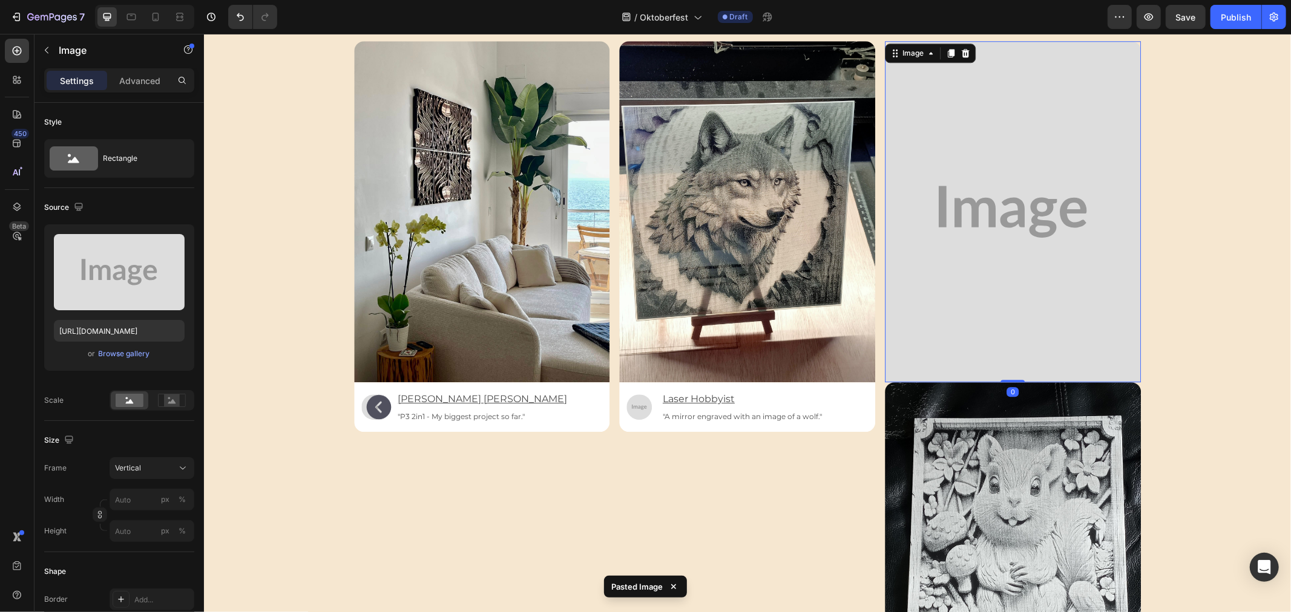
scroll to position [2796, 0]
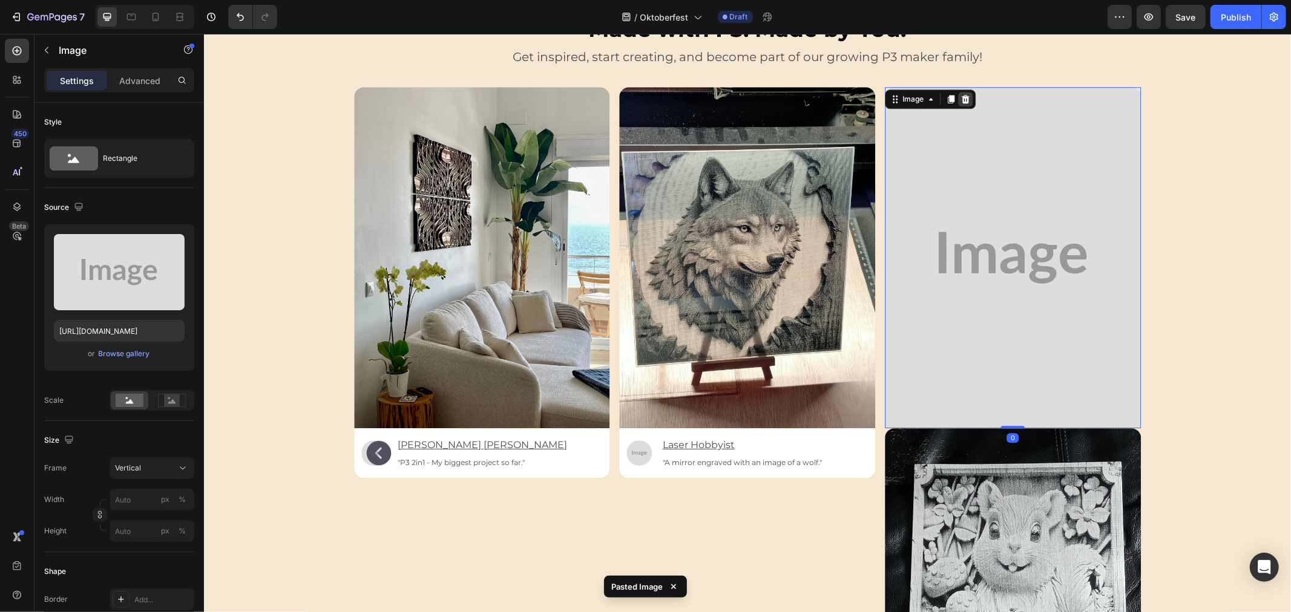
click at [960, 100] on icon at bounding box center [965, 99] width 10 height 10
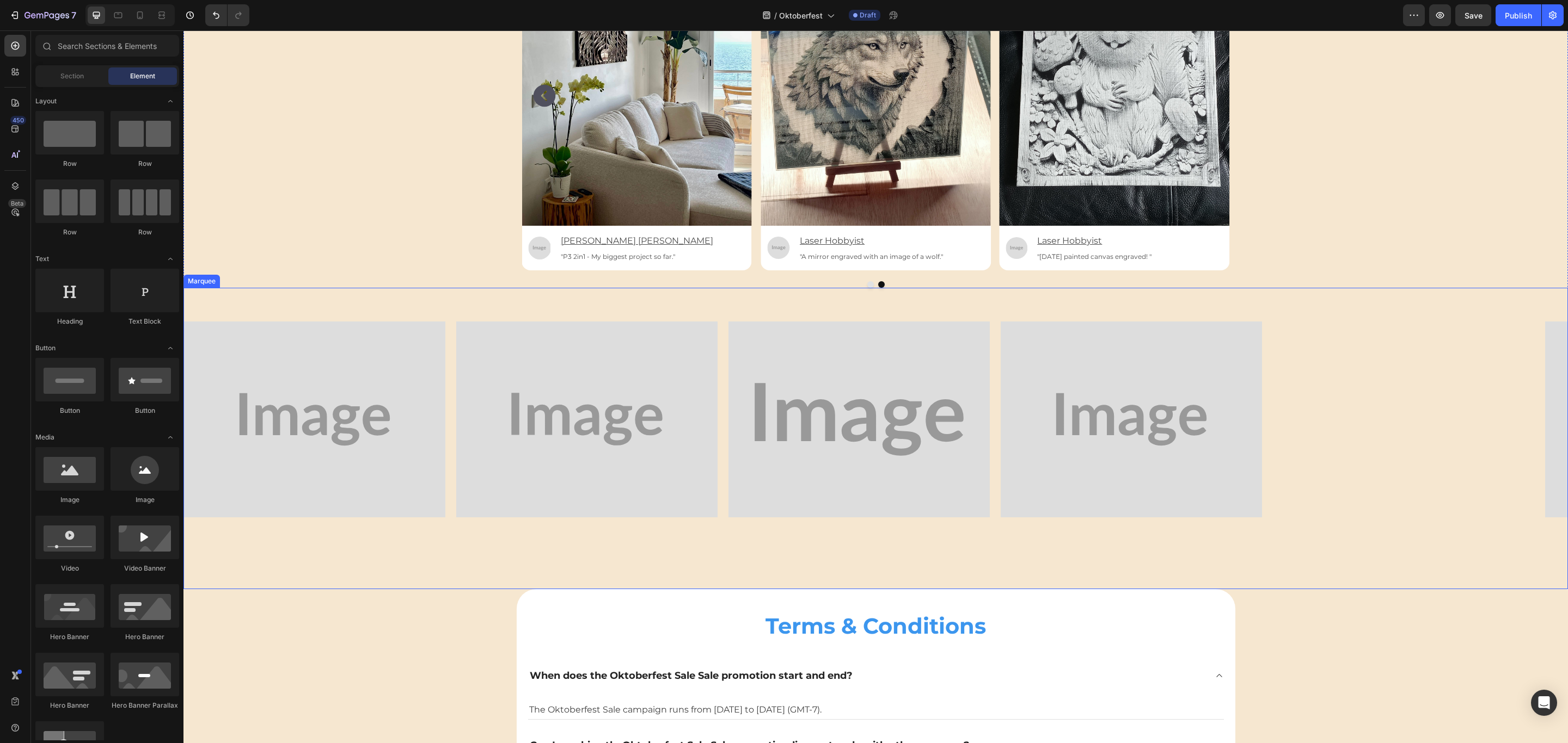
scroll to position [2527, 0]
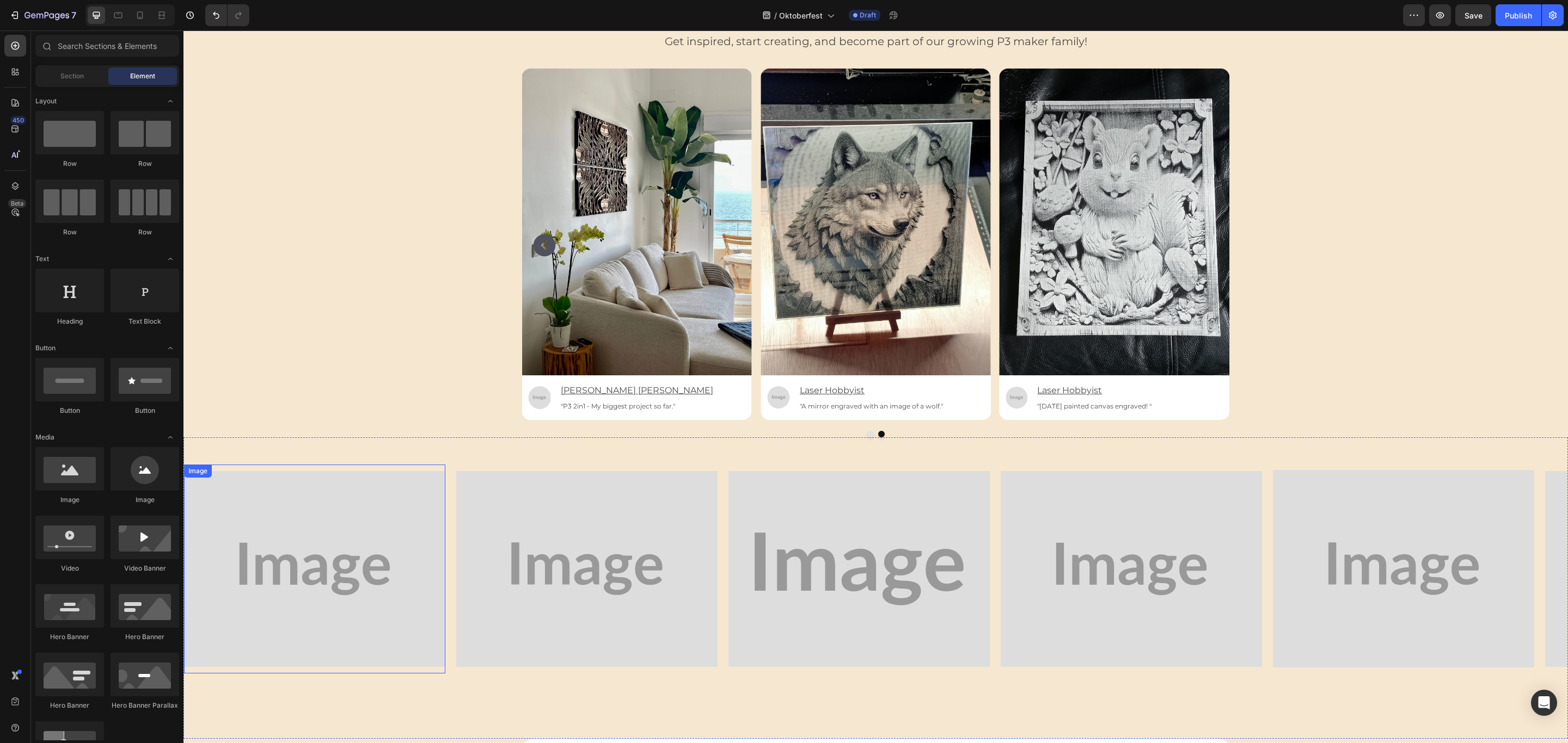
click at [356, 541] on img at bounding box center [315, 569] width 261 height 196
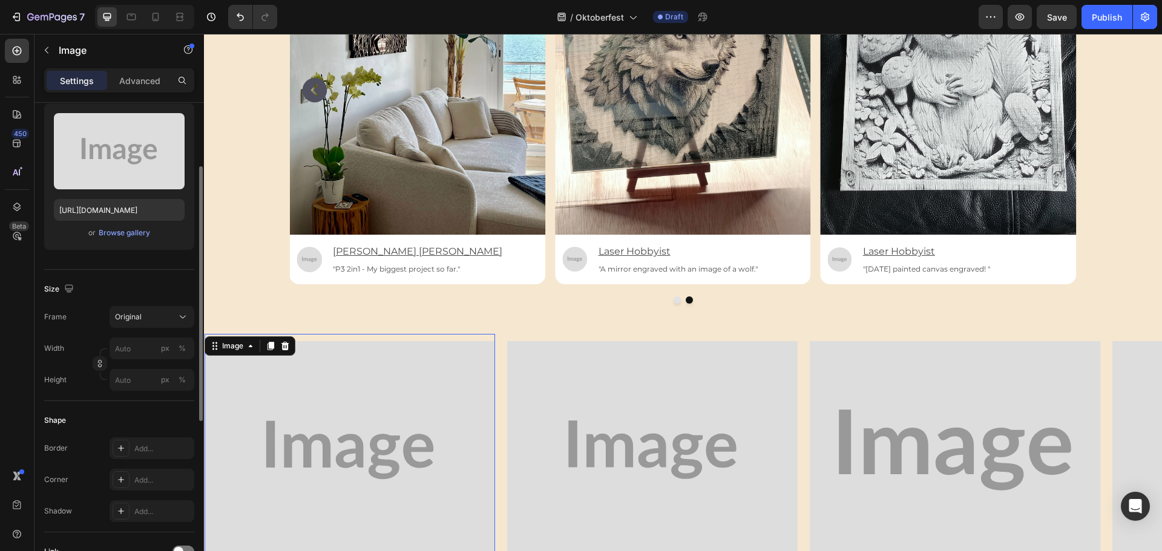
scroll to position [3172, 0]
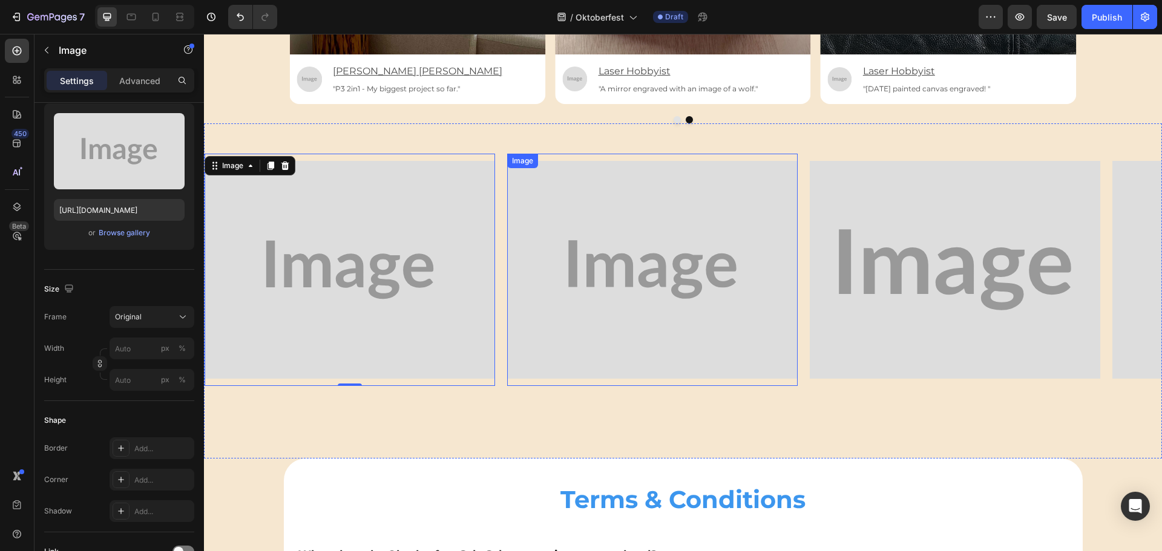
click at [670, 266] on img at bounding box center [652, 270] width 290 height 218
click at [348, 275] on img at bounding box center [350, 270] width 290 height 218
click at [45, 50] on icon "button" at bounding box center [47, 50] width 10 height 10
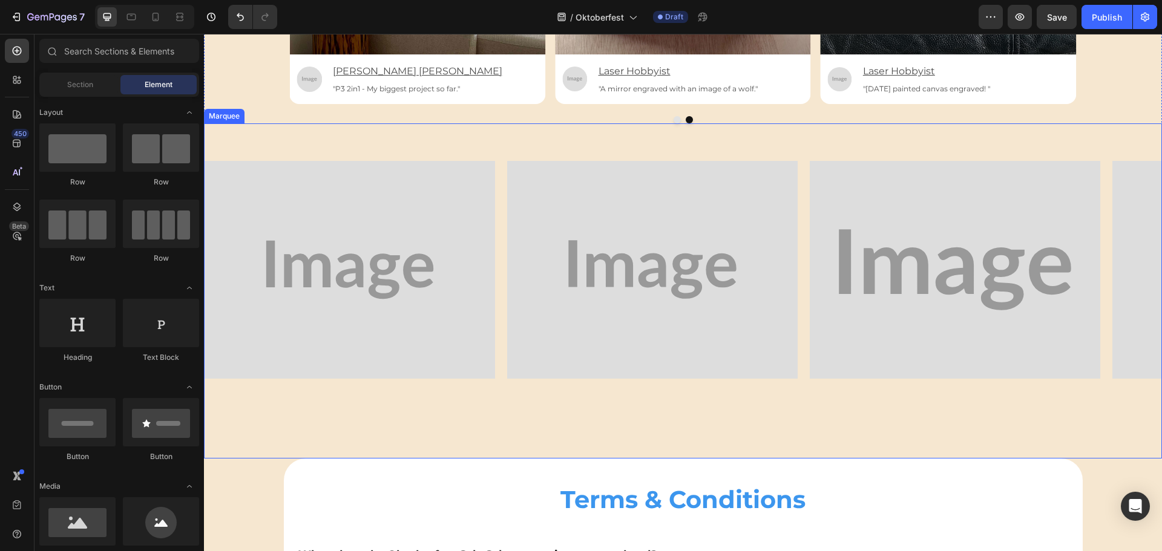
click at [457, 422] on div "Image Image Image Image Image Image Image Image Image Image Image Image Image I…" at bounding box center [683, 290] width 958 height 335
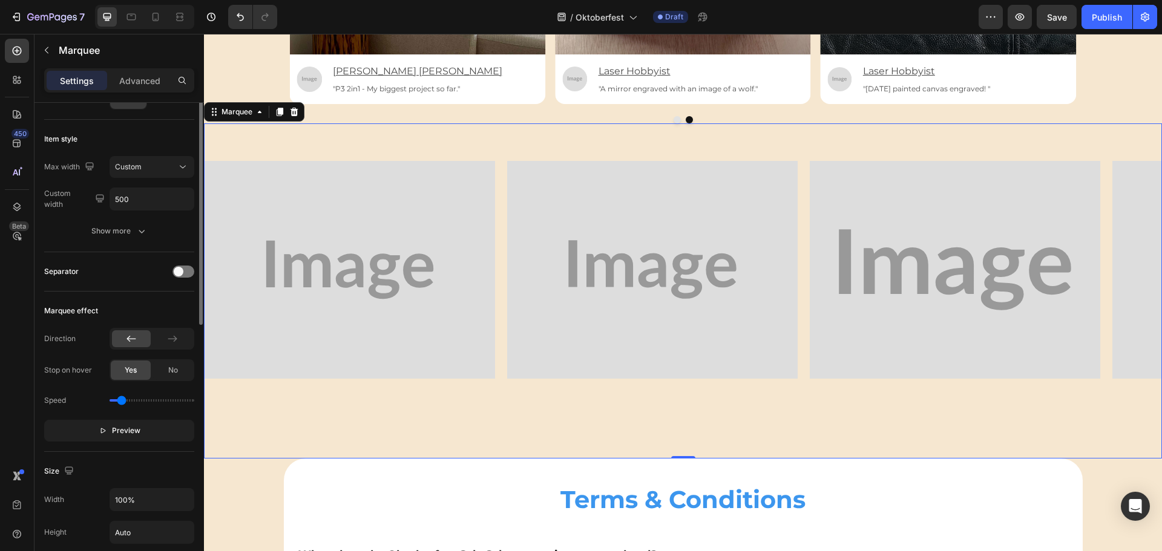
scroll to position [0, 0]
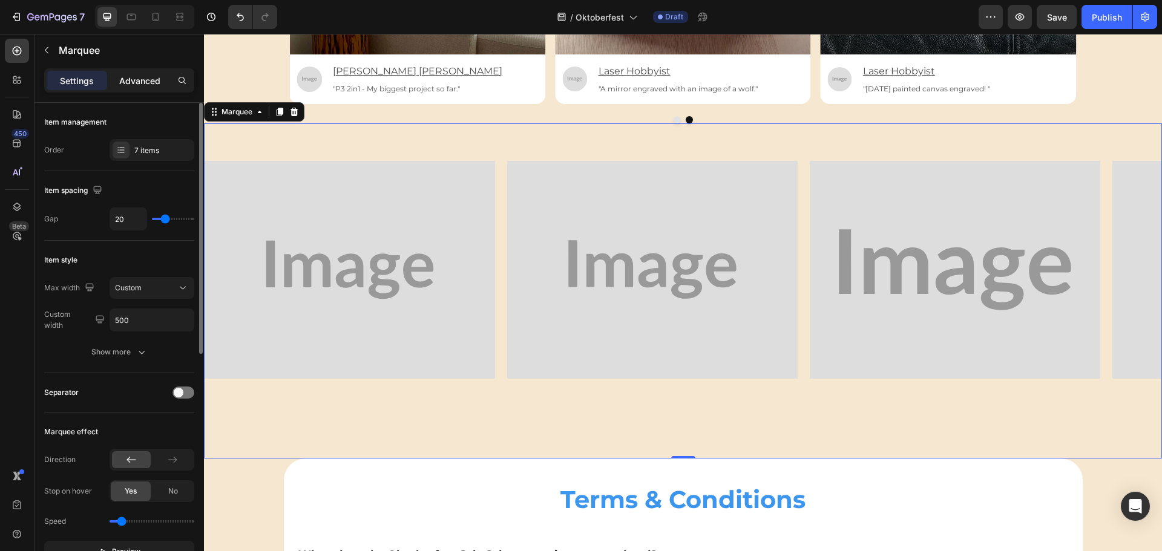
click at [140, 76] on p "Advanced" at bounding box center [139, 80] width 41 height 13
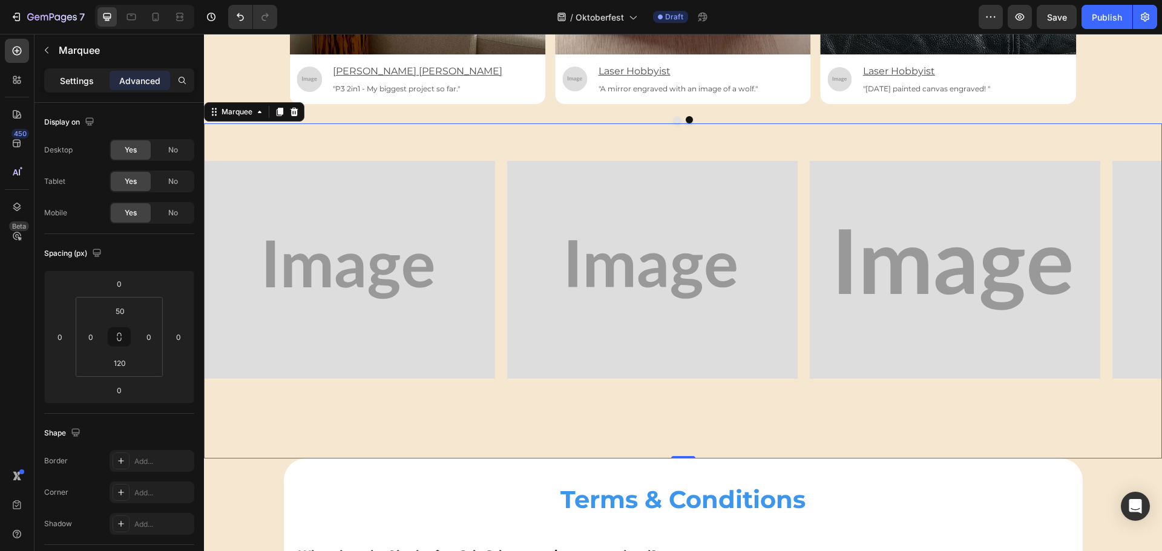
click at [90, 76] on p "Settings" at bounding box center [77, 80] width 34 height 13
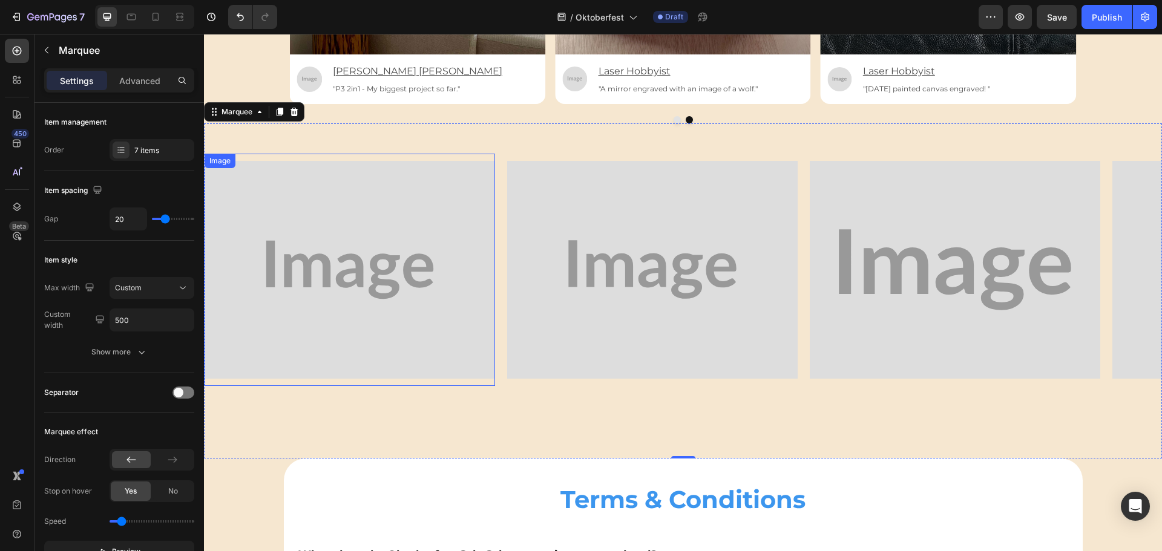
click at [361, 254] on img at bounding box center [350, 270] width 290 height 218
click at [350, 317] on img at bounding box center [350, 270] width 290 height 218
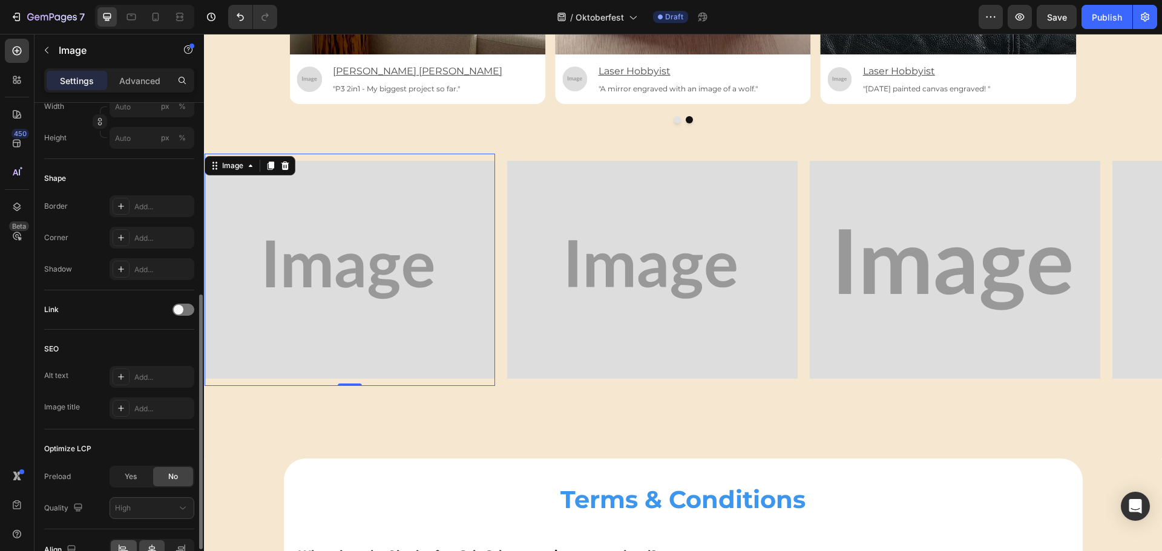
scroll to position [431, 0]
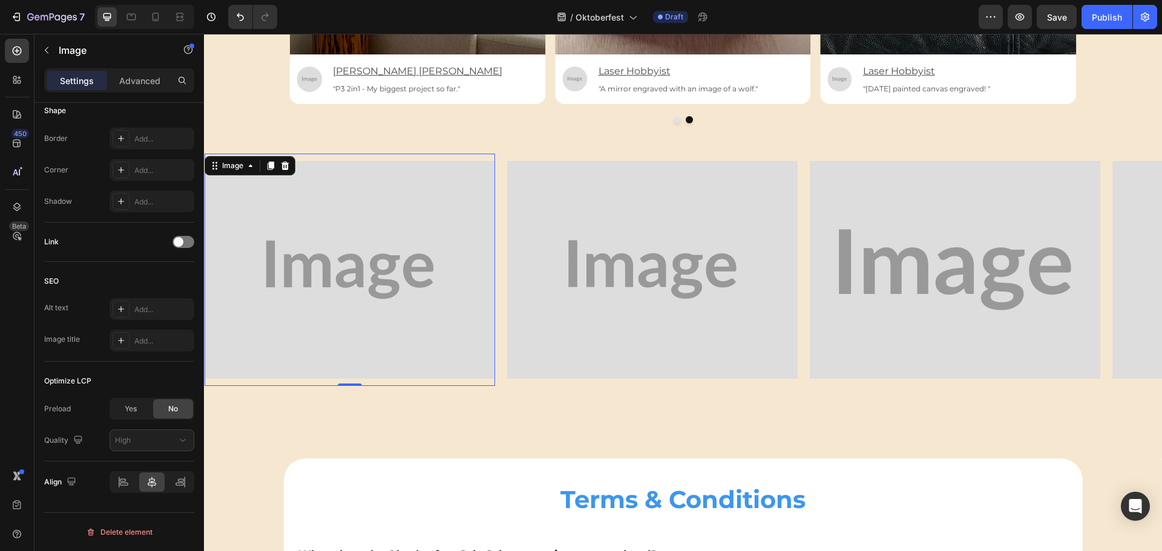
click at [494, 385] on div "Image 0" at bounding box center [350, 270] width 290 height 232
click at [539, 414] on div "Image 0 Image Image Image Image Image Image Image 0 Image Image Image Image Ima…" at bounding box center [683, 290] width 958 height 335
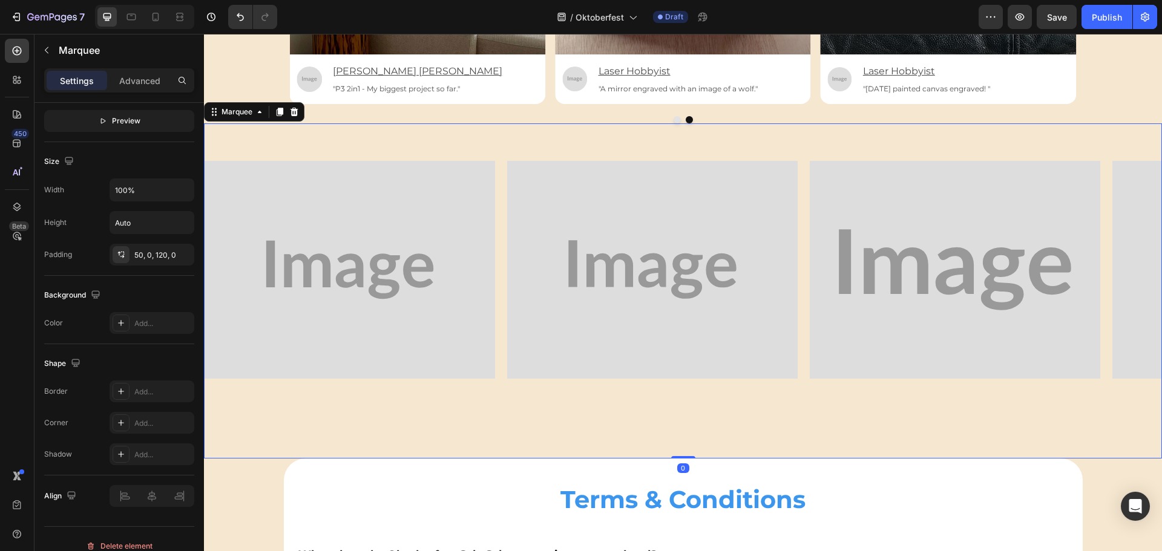
scroll to position [0, 0]
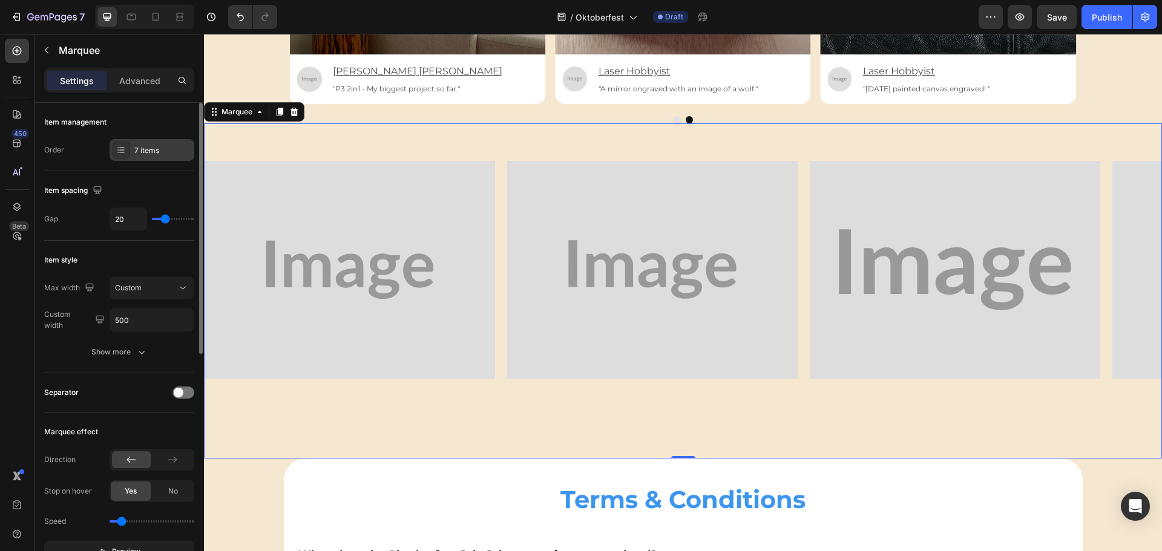
click at [121, 149] on icon at bounding box center [121, 150] width 10 height 10
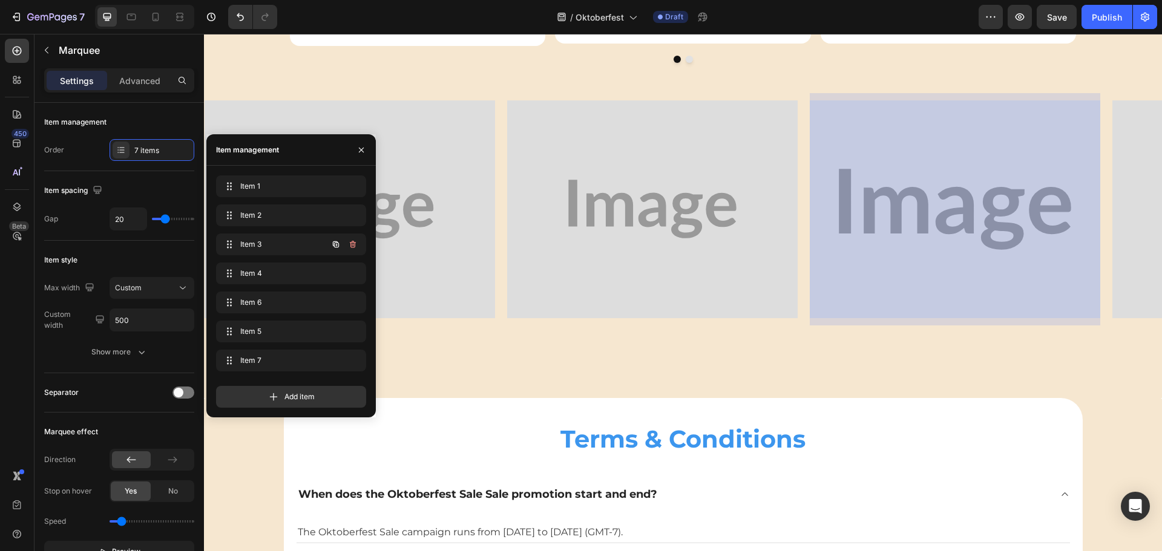
scroll to position [2869, 0]
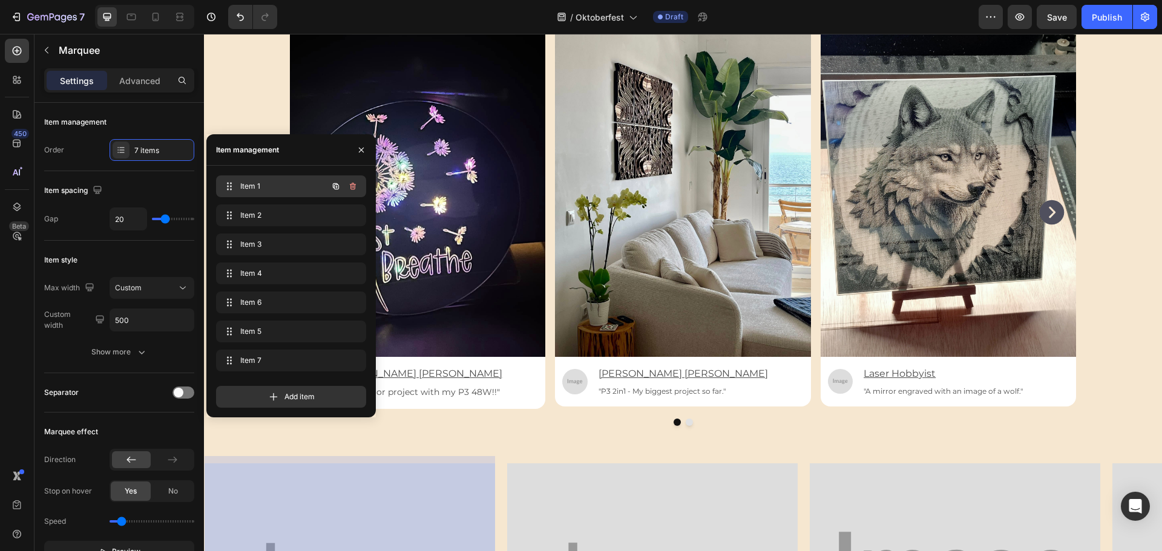
click at [263, 186] on span "Item 1" at bounding box center [274, 186] width 68 height 11
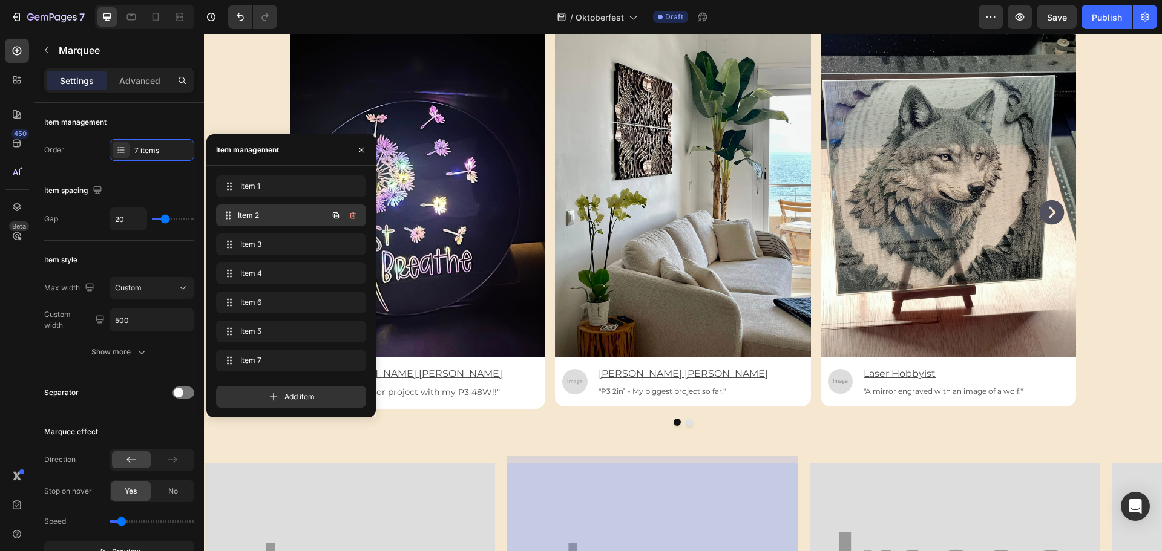
click at [257, 215] on span "Item 2" at bounding box center [283, 215] width 90 height 11
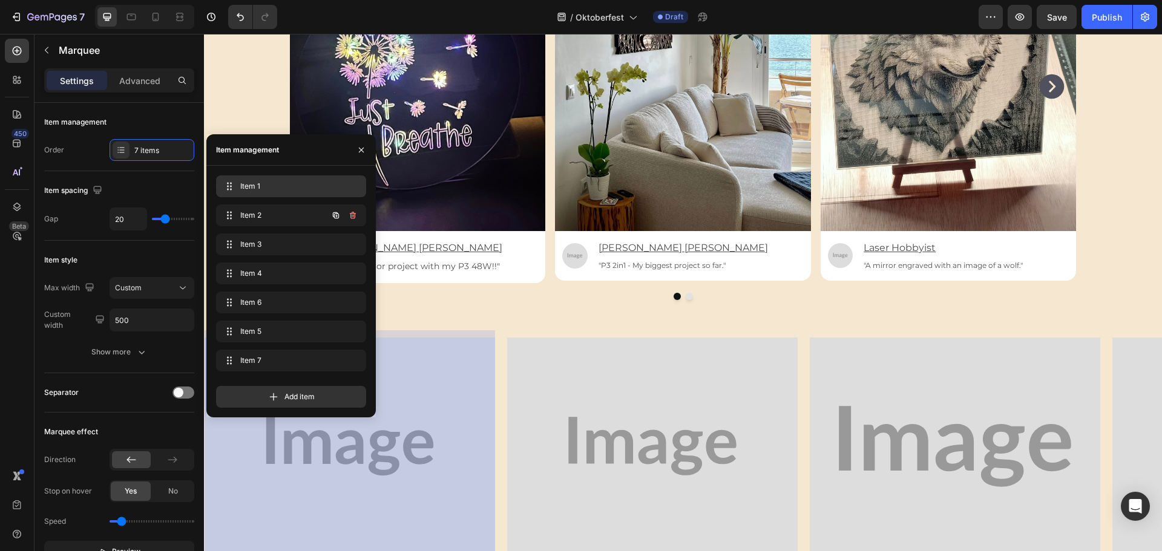
scroll to position [3006, 0]
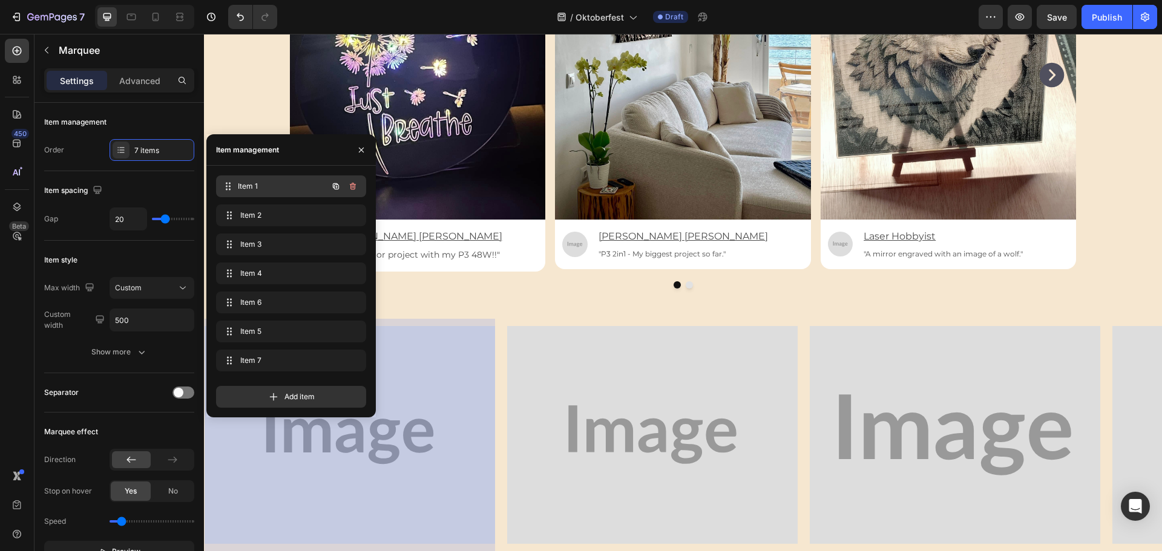
click at [252, 188] on span "Item 1" at bounding box center [283, 186] width 90 height 11
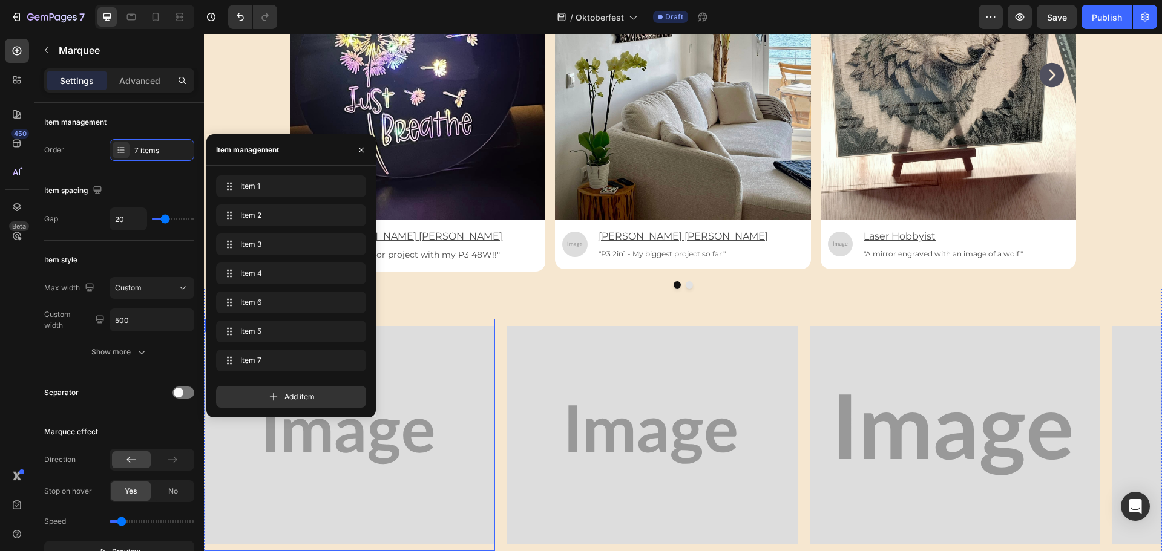
click at [425, 390] on img at bounding box center [350, 435] width 290 height 218
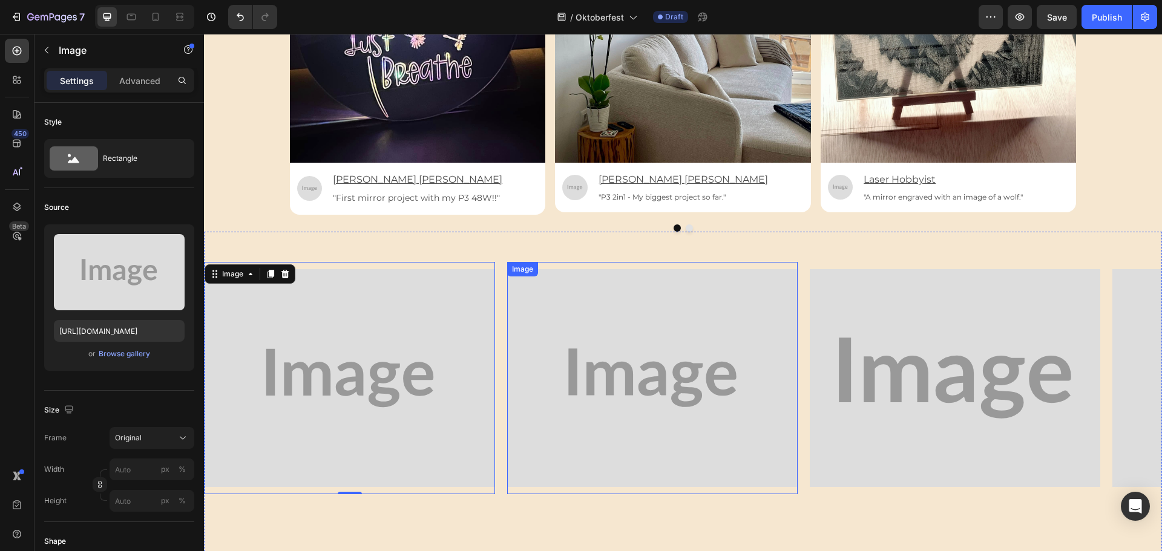
scroll to position [3188, 0]
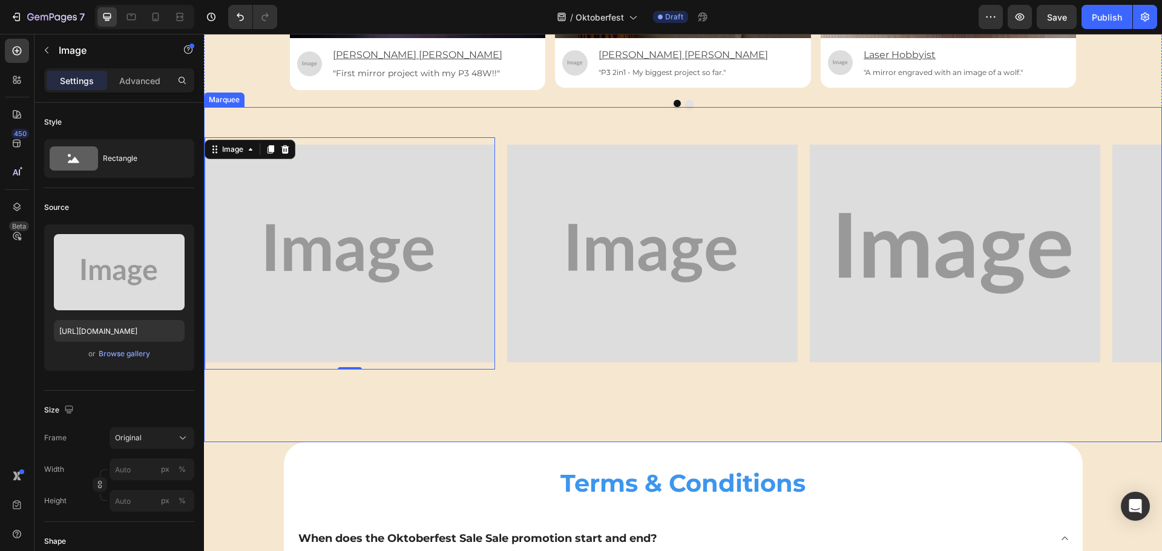
click at [506, 391] on div "Image 0 Image Image Image Image Image Image Image 0 Image Image Image Image Ima…" at bounding box center [683, 274] width 958 height 335
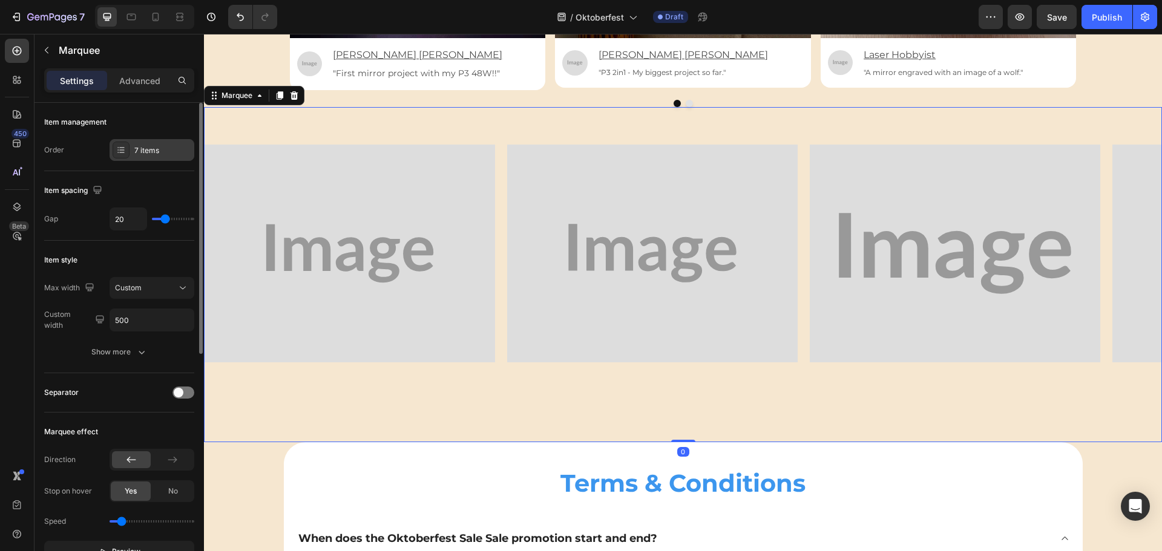
click at [125, 148] on icon at bounding box center [121, 150] width 10 height 10
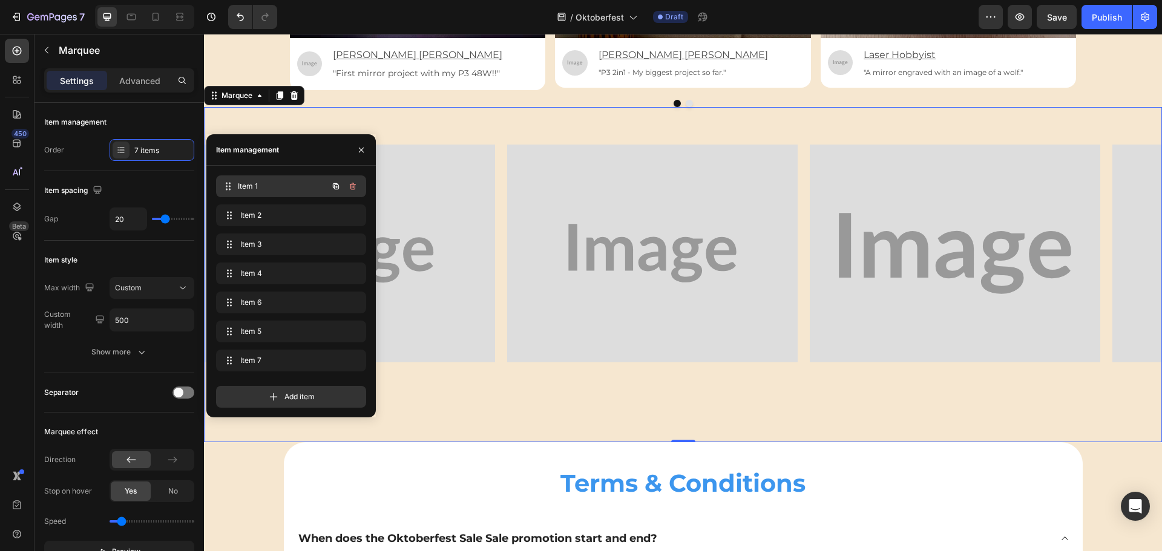
click at [261, 186] on span "Item 1" at bounding box center [283, 186] width 90 height 11
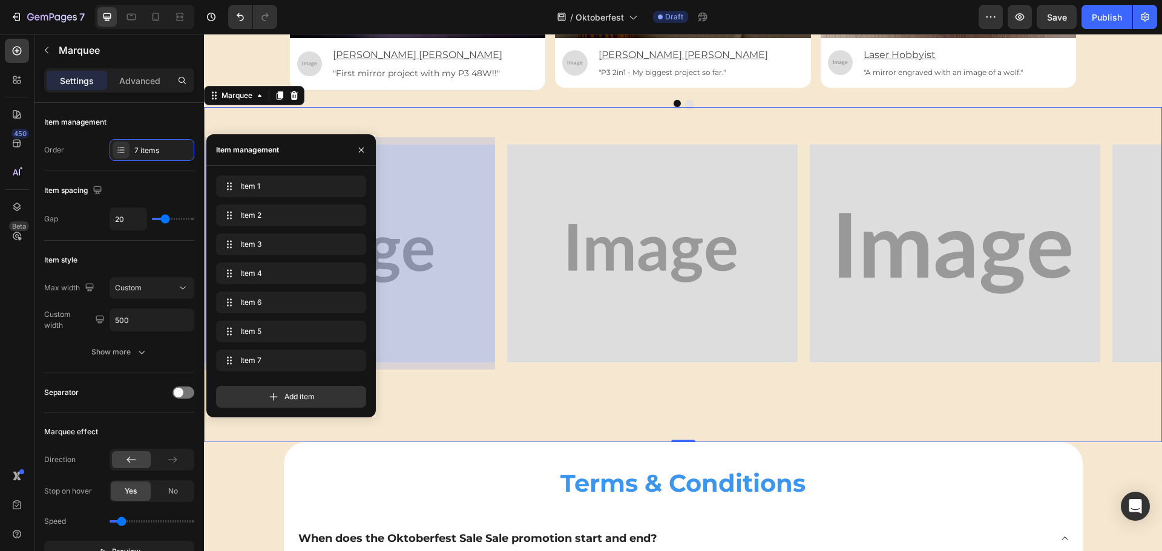
click at [441, 217] on div at bounding box center [350, 253] width 290 height 232
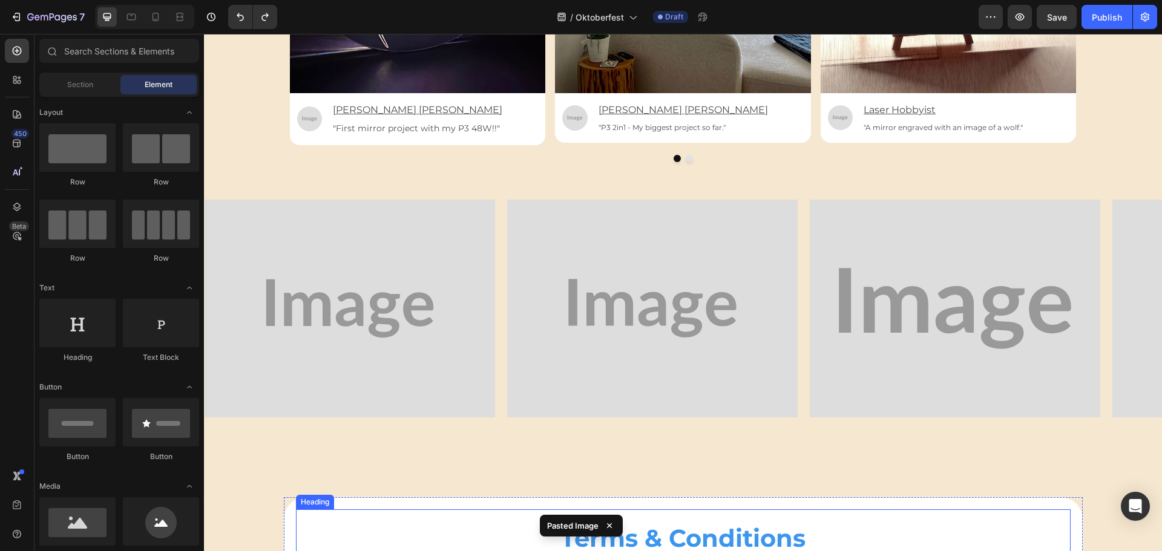
scroll to position [3130, 0]
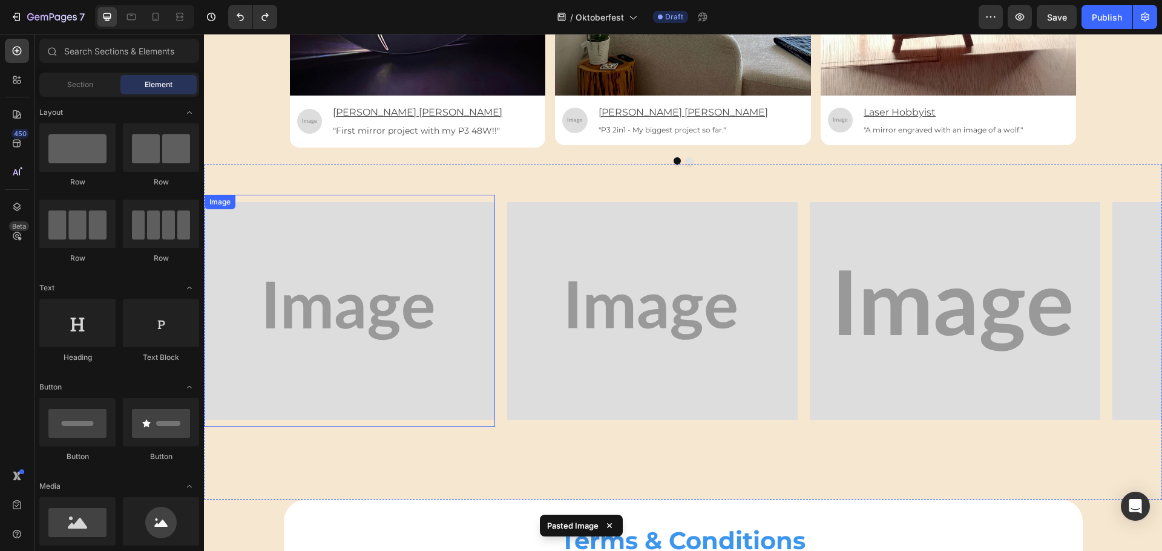
click at [405, 252] on img at bounding box center [350, 311] width 290 height 218
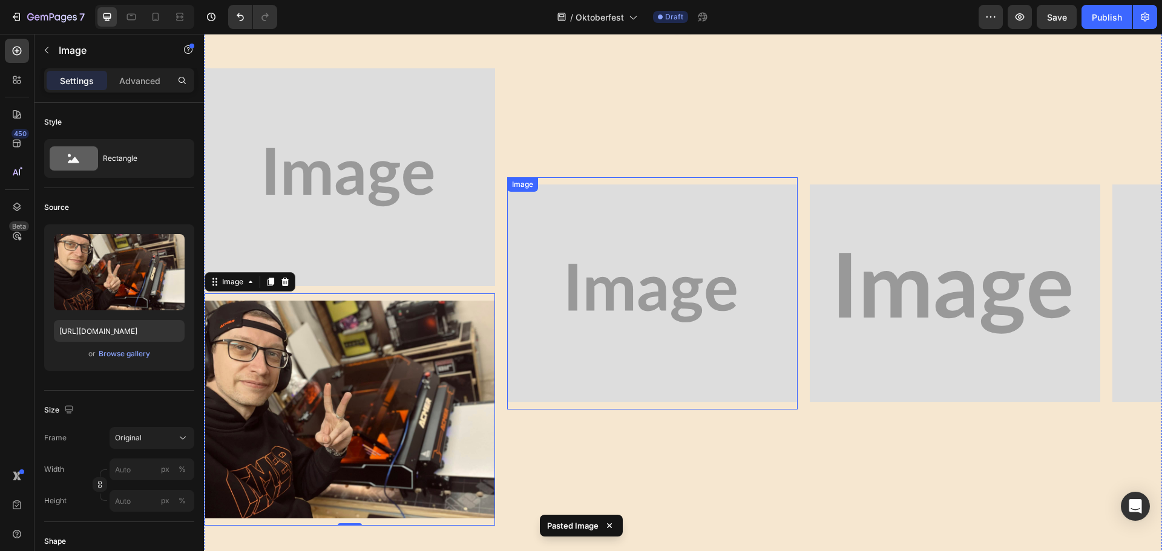
scroll to position [3239, 0]
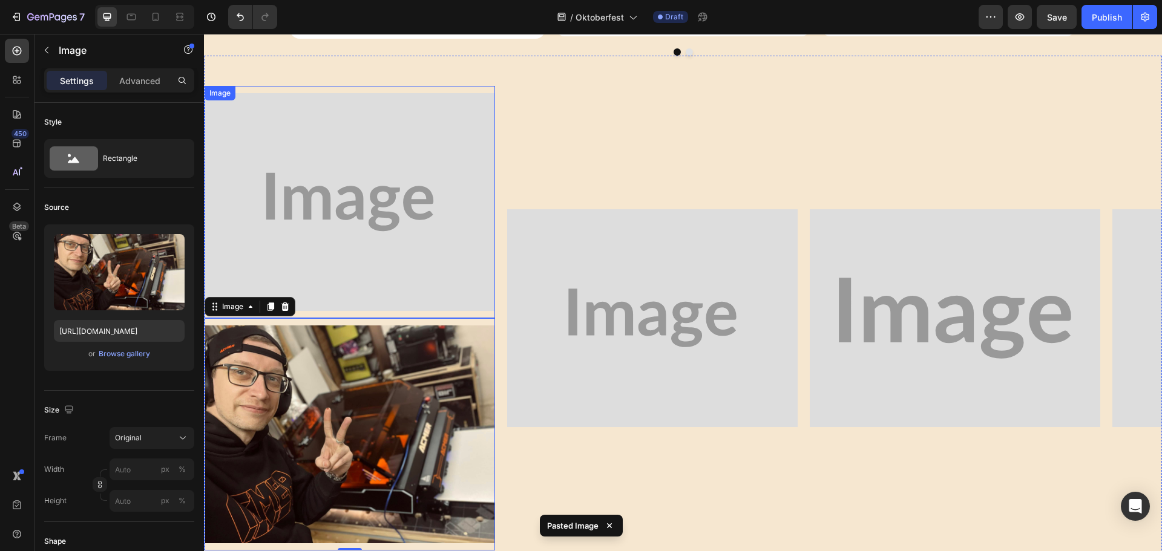
click at [376, 200] on img at bounding box center [350, 202] width 290 height 218
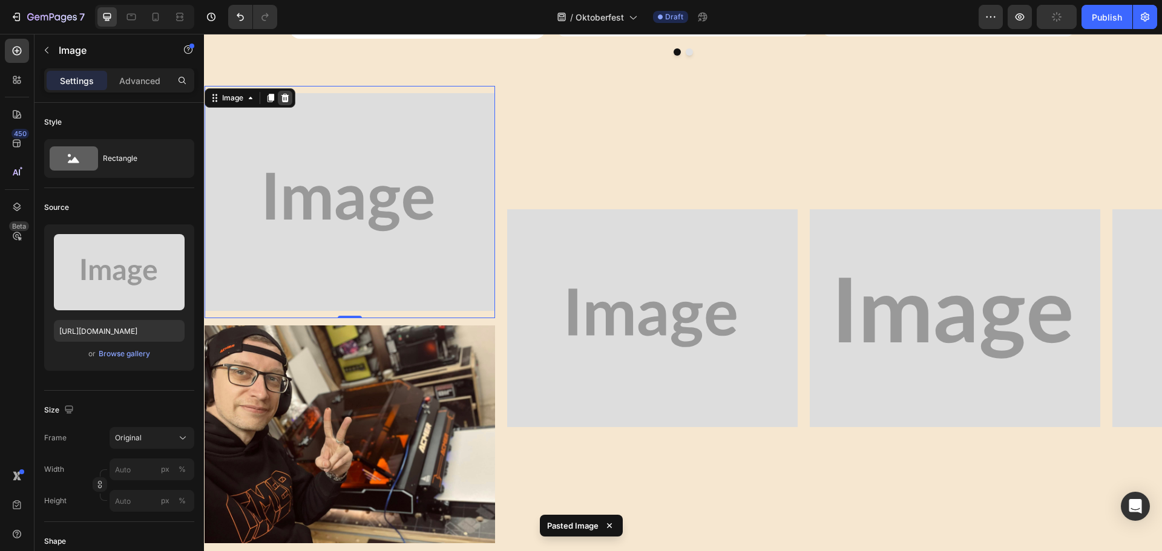
click at [284, 97] on icon at bounding box center [285, 98] width 10 height 10
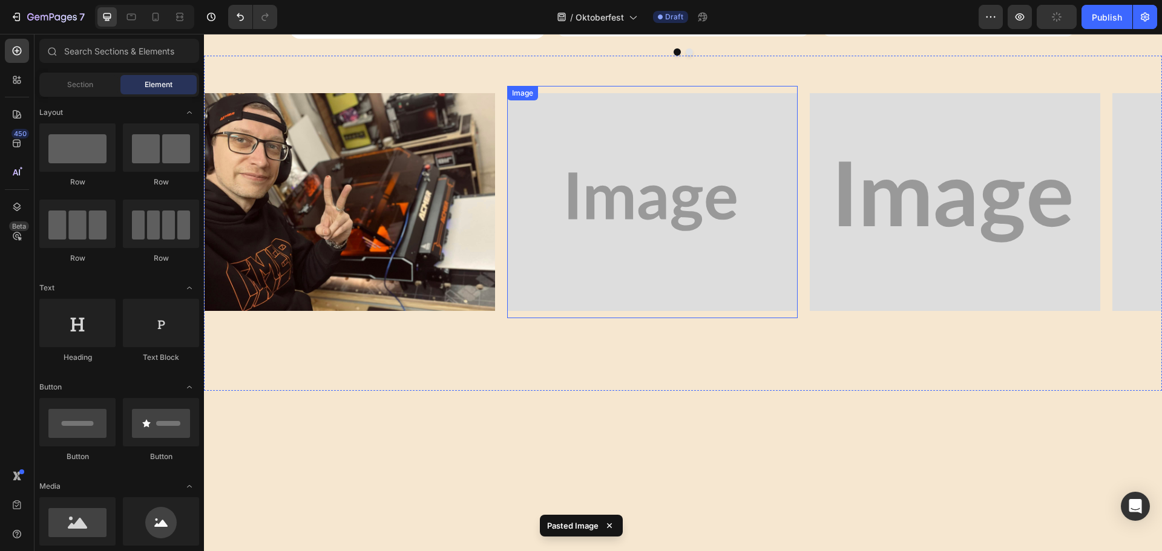
click at [619, 226] on img at bounding box center [652, 202] width 290 height 218
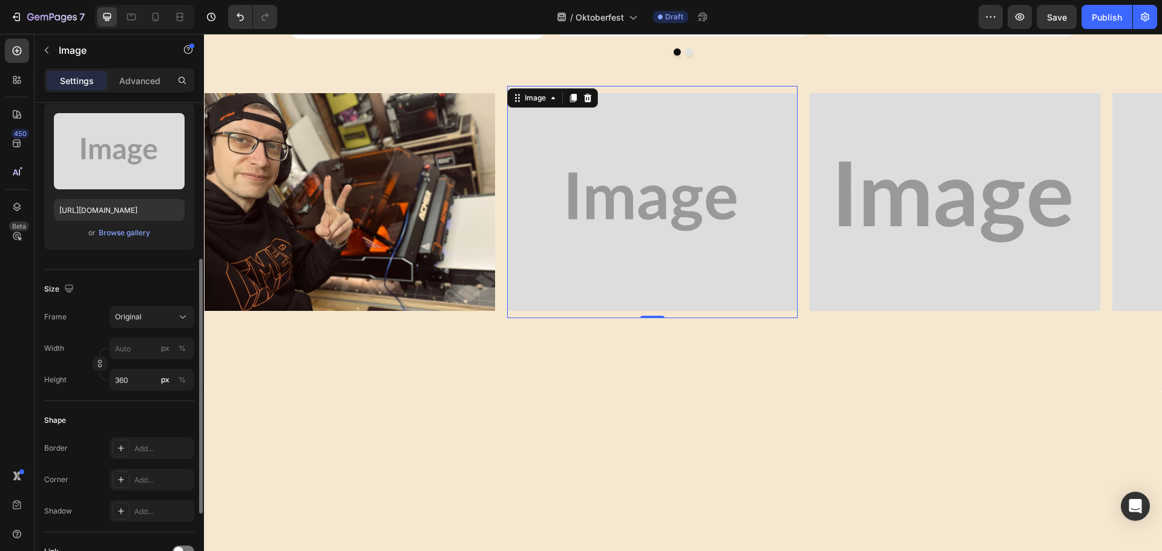
scroll to position [0, 0]
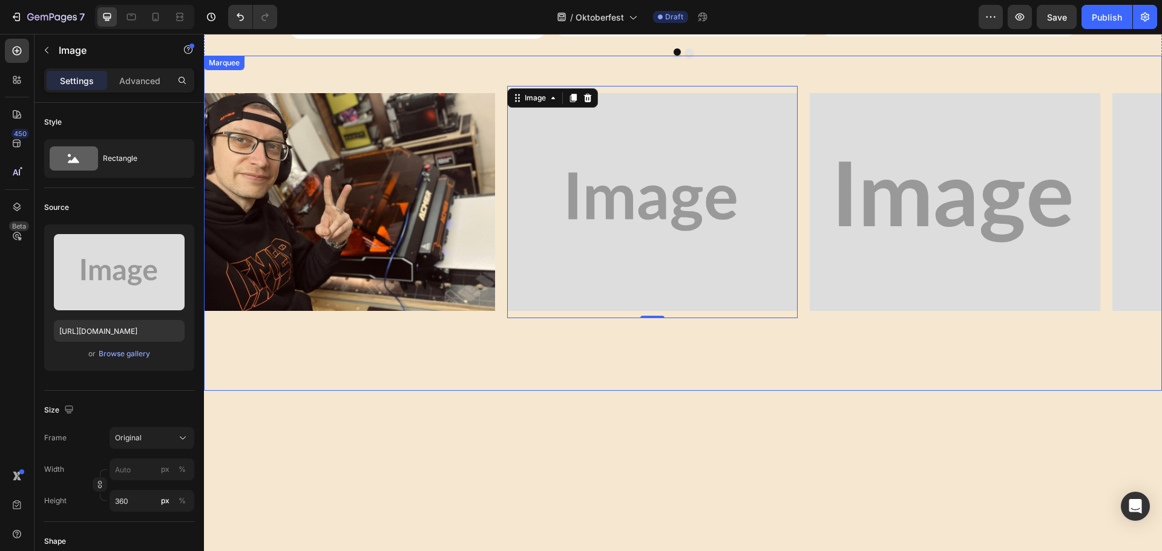
click at [476, 338] on div "Image Image 0 Image Image Image Image Image Image Image 0 Image Image Image Ima…" at bounding box center [683, 223] width 958 height 335
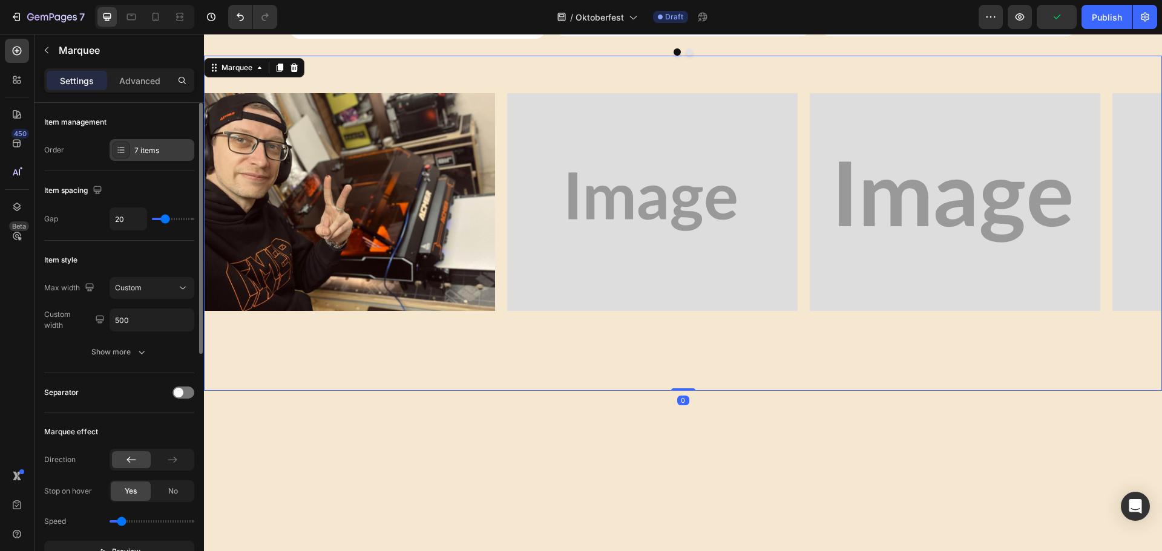
click at [144, 146] on div "7 items" at bounding box center [162, 150] width 57 height 11
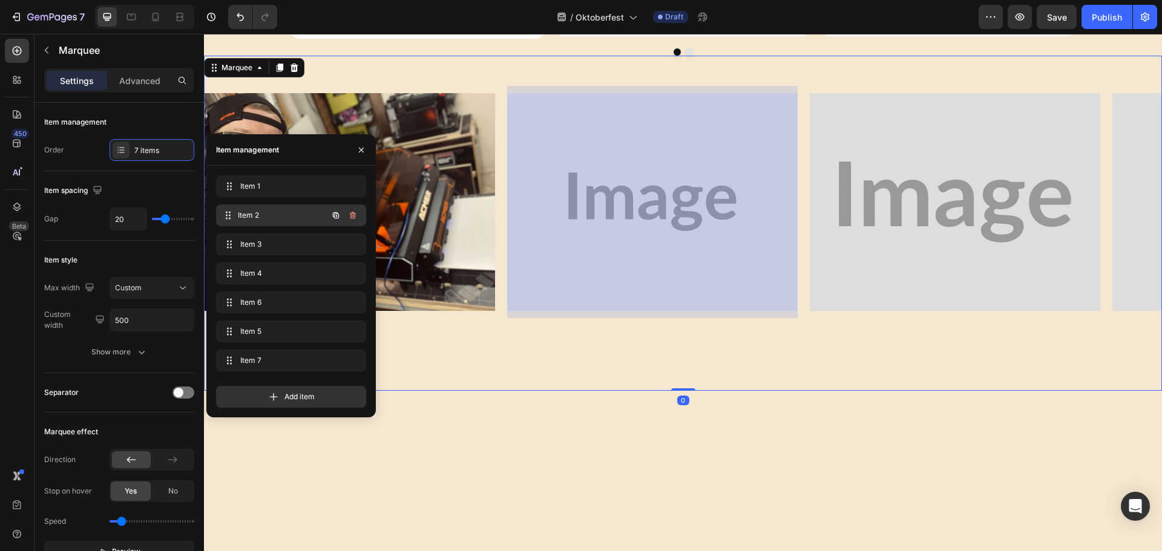
click at [258, 211] on span "Item 2" at bounding box center [283, 215] width 90 height 11
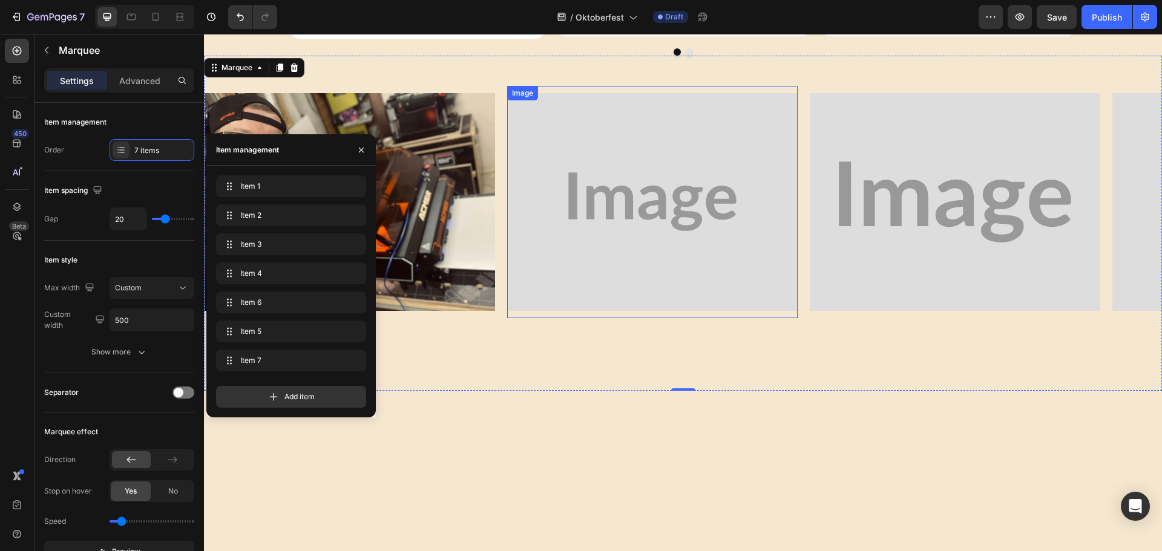
click at [633, 219] on img at bounding box center [652, 202] width 290 height 218
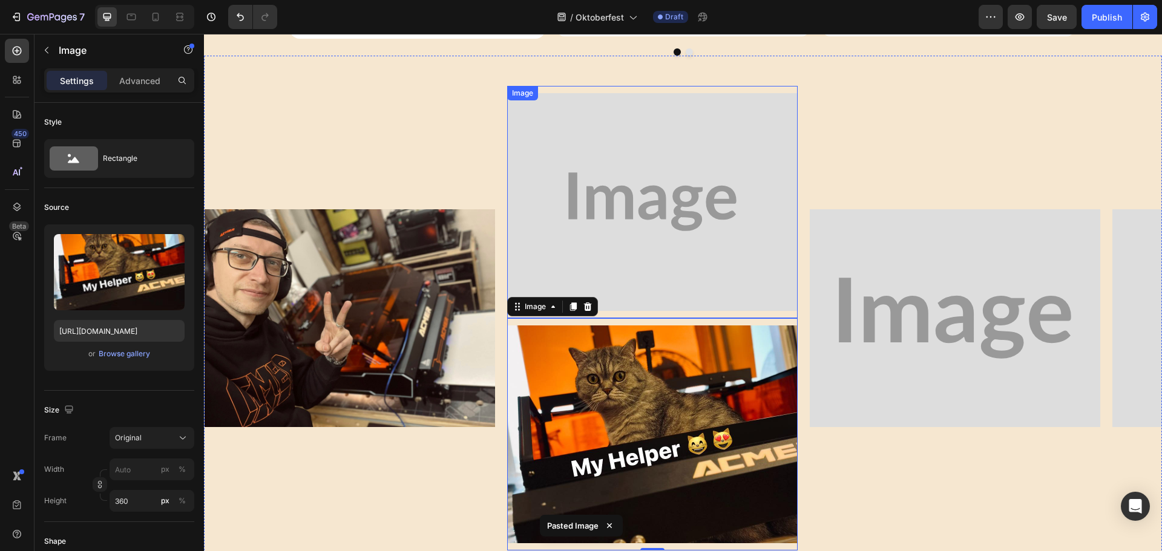
click at [640, 188] on img at bounding box center [652, 202] width 290 height 218
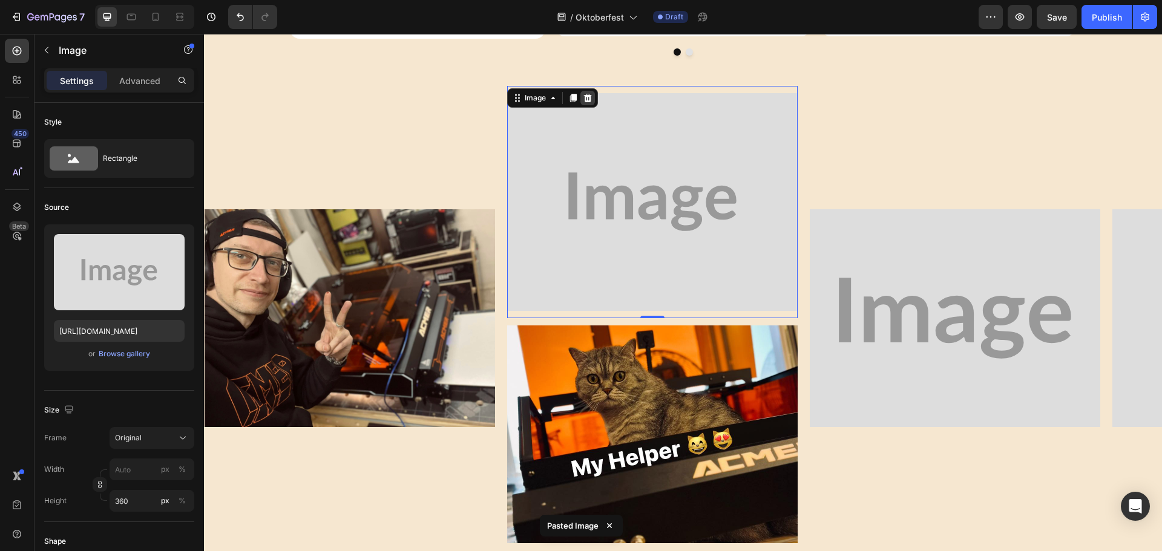
click at [587, 94] on icon at bounding box center [588, 97] width 8 height 8
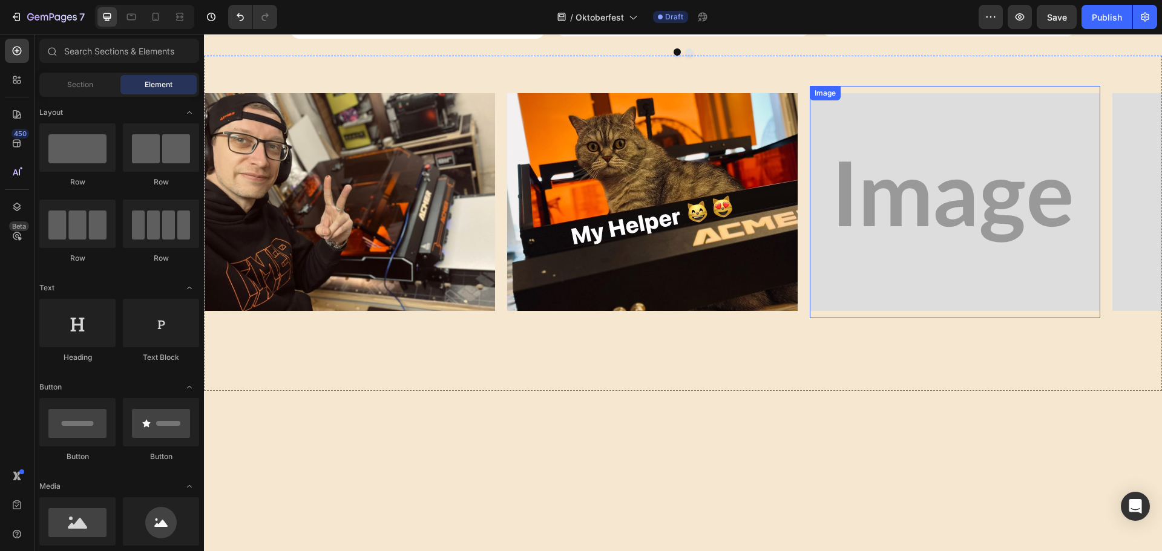
click at [872, 180] on img at bounding box center [955, 202] width 290 height 218
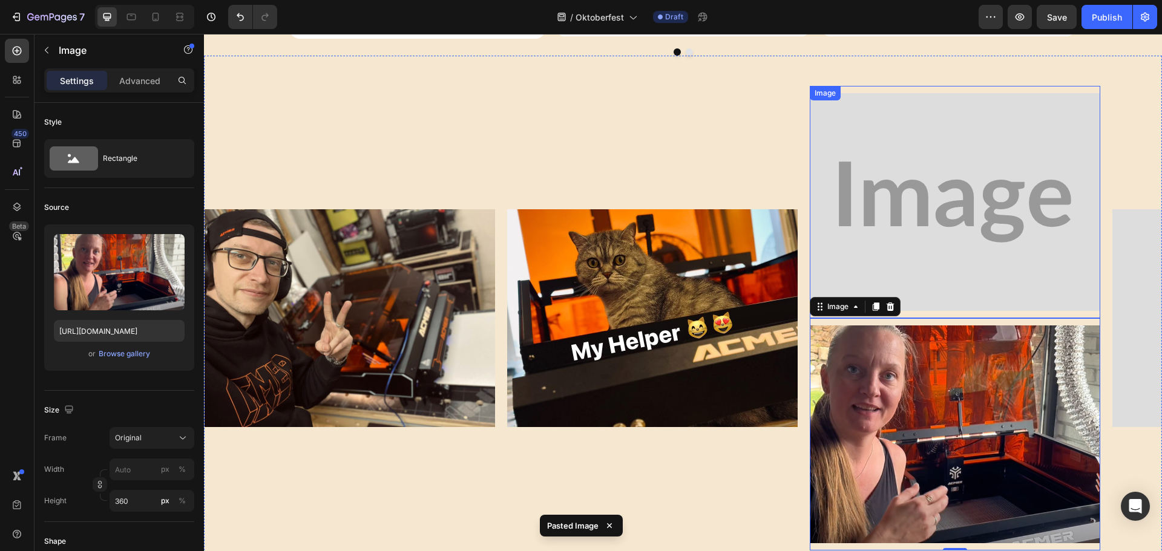
click at [946, 188] on img at bounding box center [955, 202] width 290 height 218
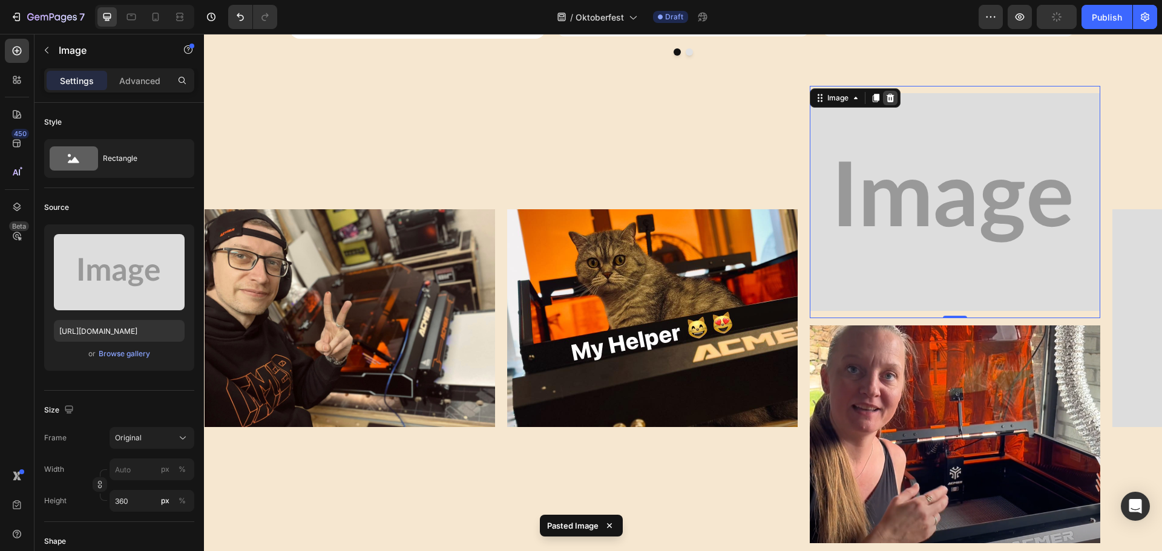
click at [891, 95] on icon at bounding box center [890, 97] width 8 height 8
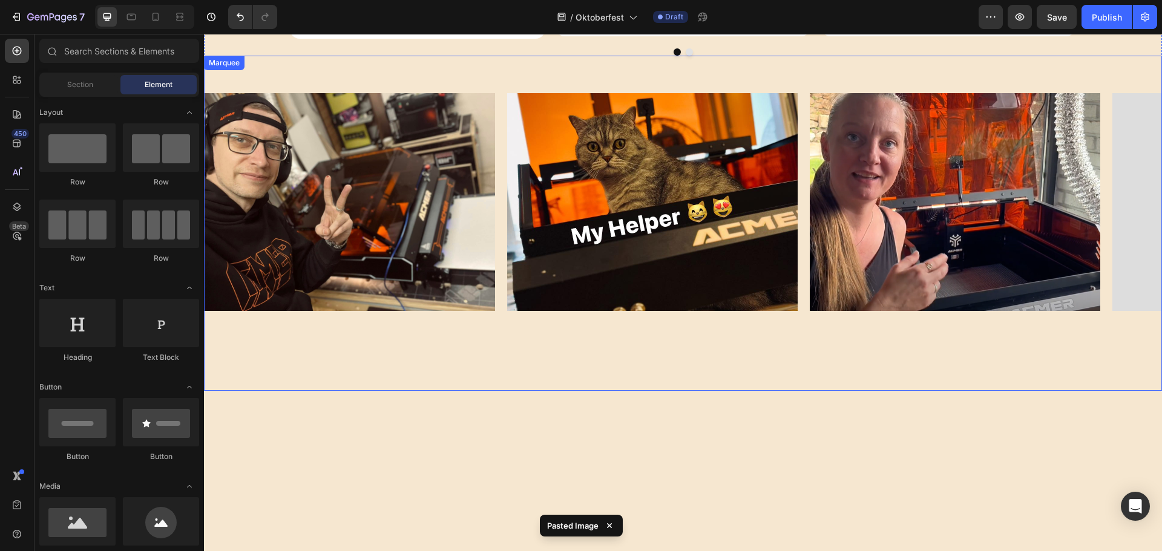
click at [620, 342] on div "Image Image Image Image Image Image Image Image Image Image Image Image Image I…" at bounding box center [683, 223] width 958 height 335
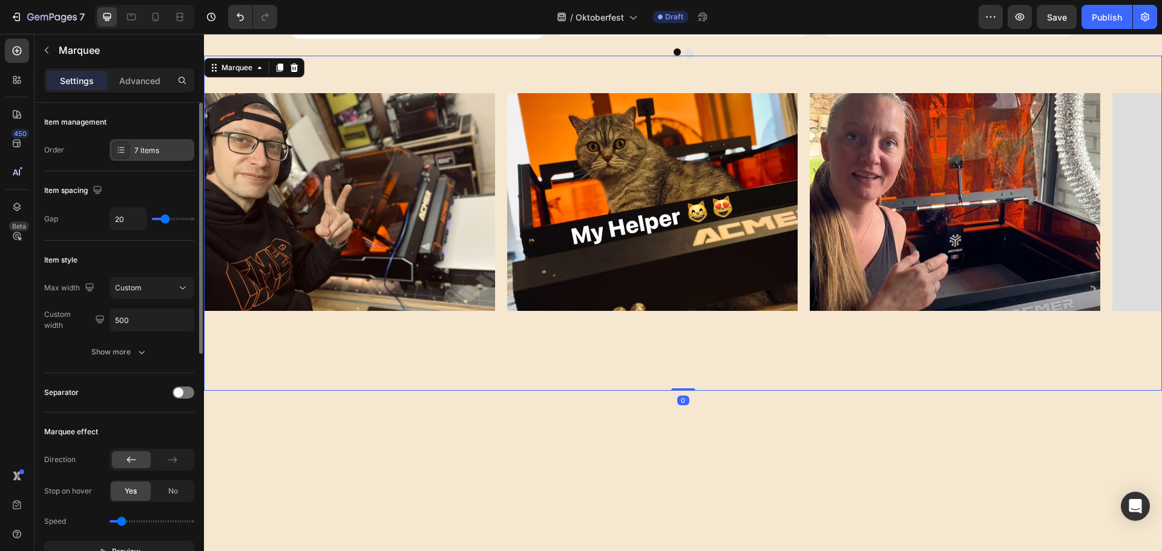
click at [151, 148] on div "7 items" at bounding box center [162, 150] width 57 height 11
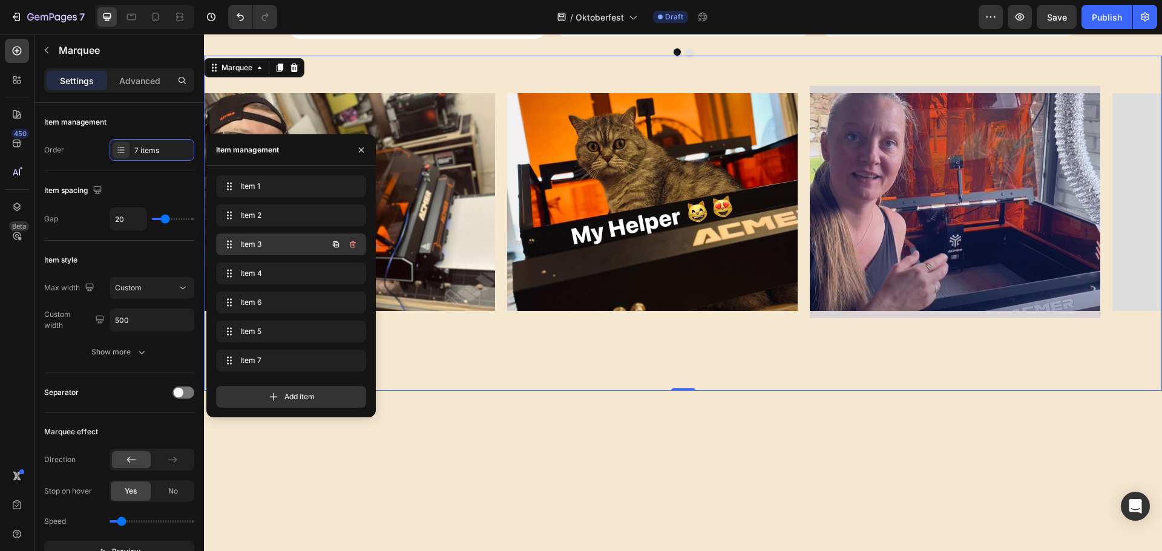
click at [256, 240] on span "Item 3" at bounding box center [274, 244] width 68 height 11
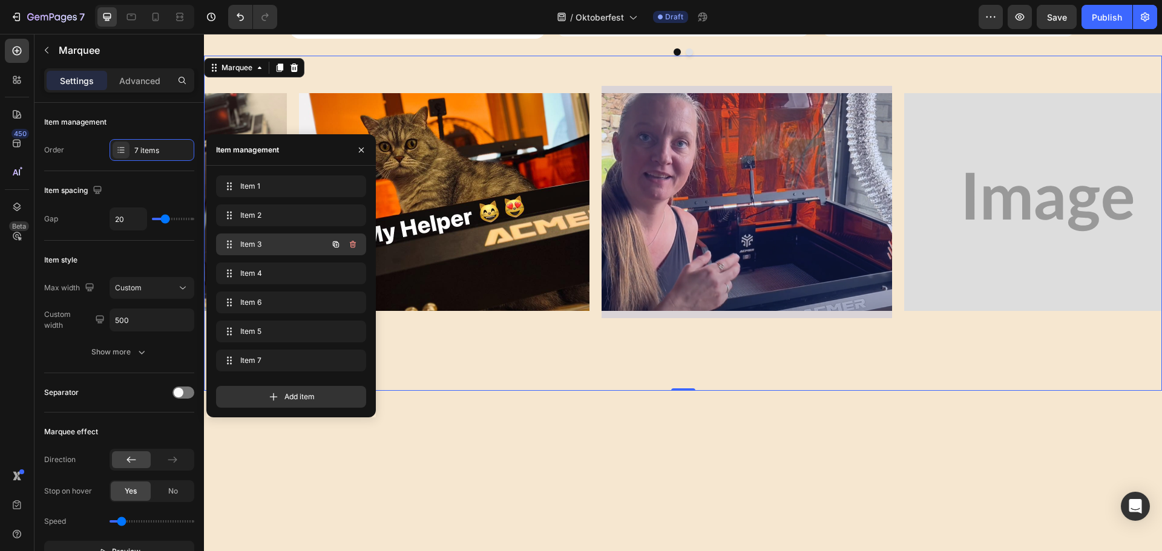
scroll to position [0, 276]
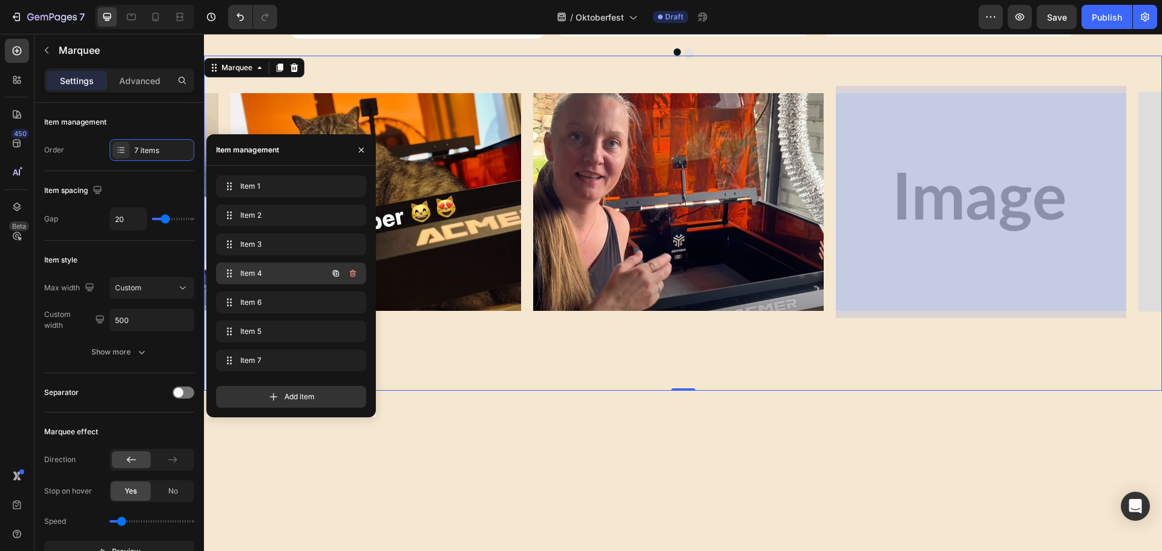
click at [262, 273] on span "Item 4" at bounding box center [274, 273] width 68 height 11
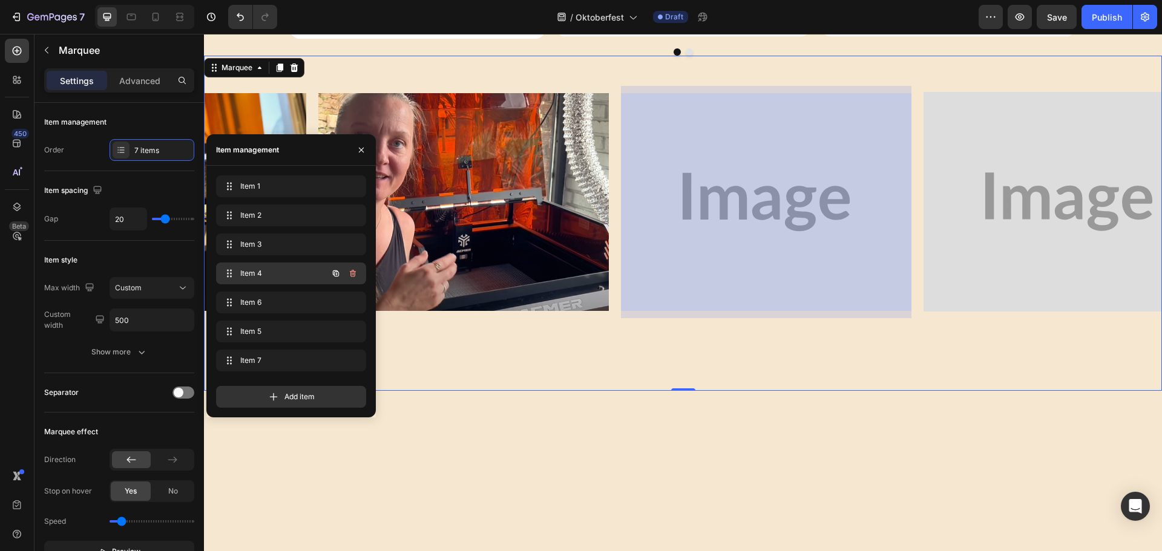
scroll to position [0, 579]
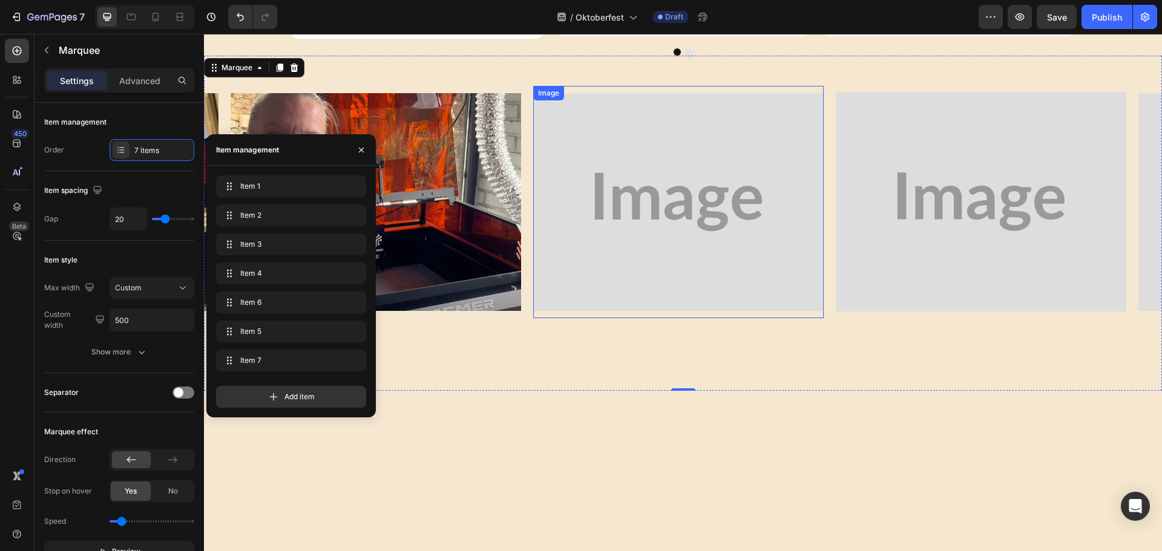
click at [634, 203] on img at bounding box center [678, 202] width 290 height 218
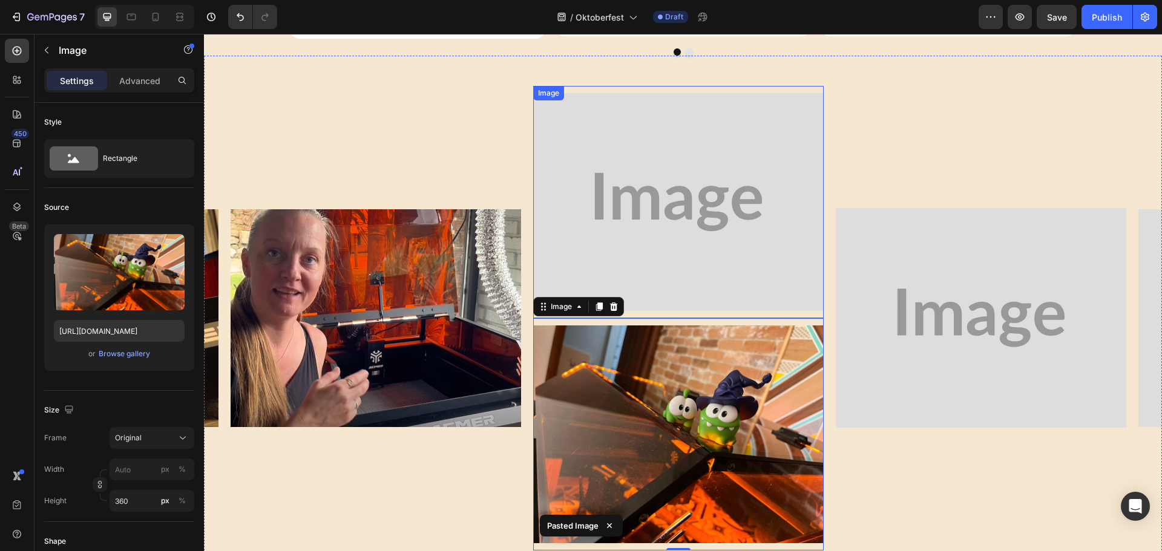
click at [647, 163] on img at bounding box center [678, 202] width 290 height 218
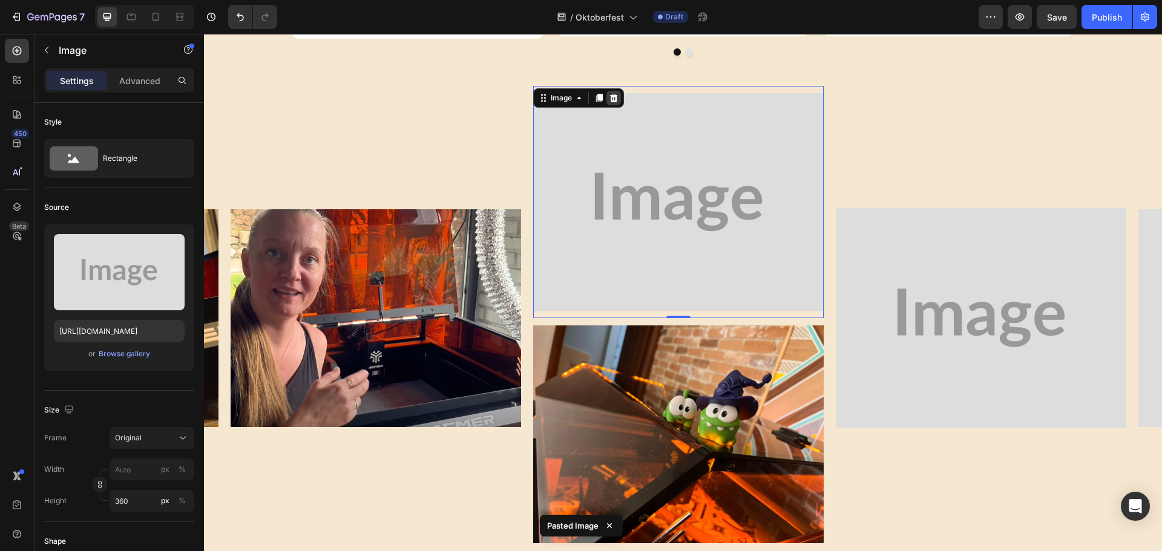
click at [610, 99] on icon at bounding box center [614, 98] width 10 height 10
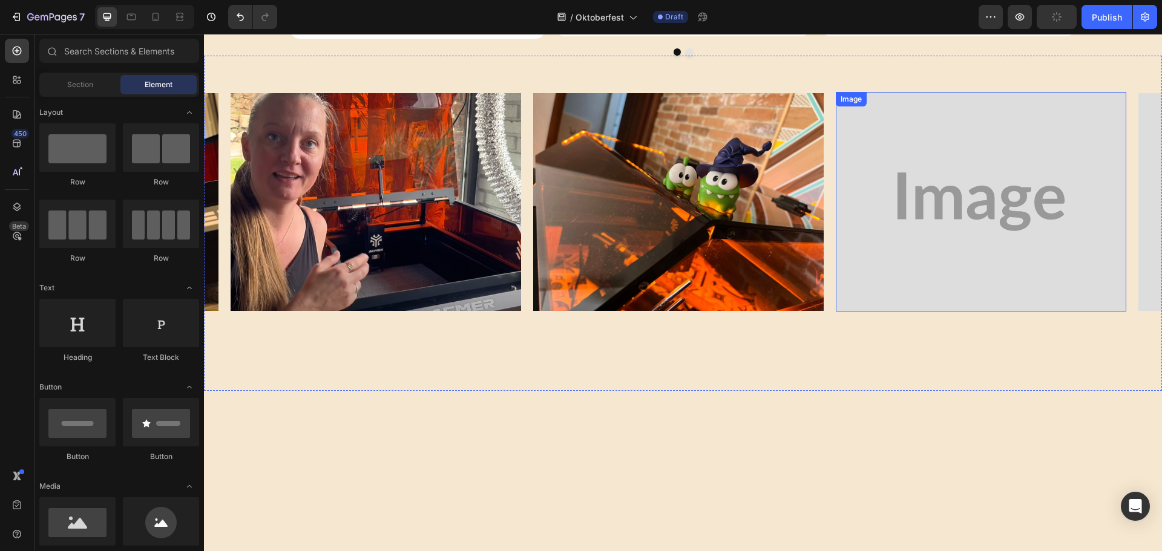
click at [914, 191] on img at bounding box center [981, 202] width 290 height 220
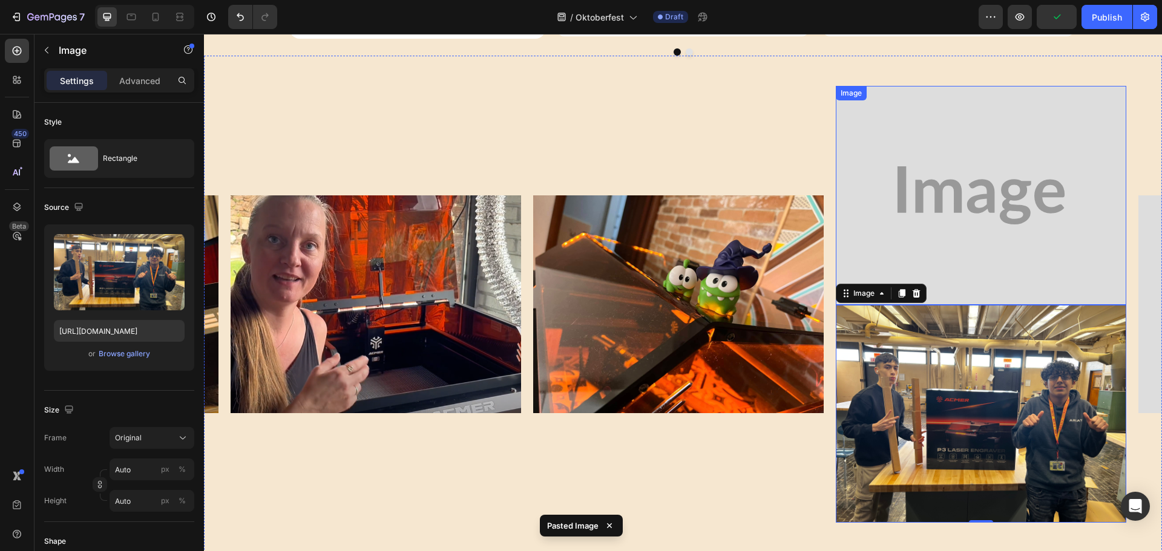
click at [911, 174] on img at bounding box center [981, 196] width 290 height 220
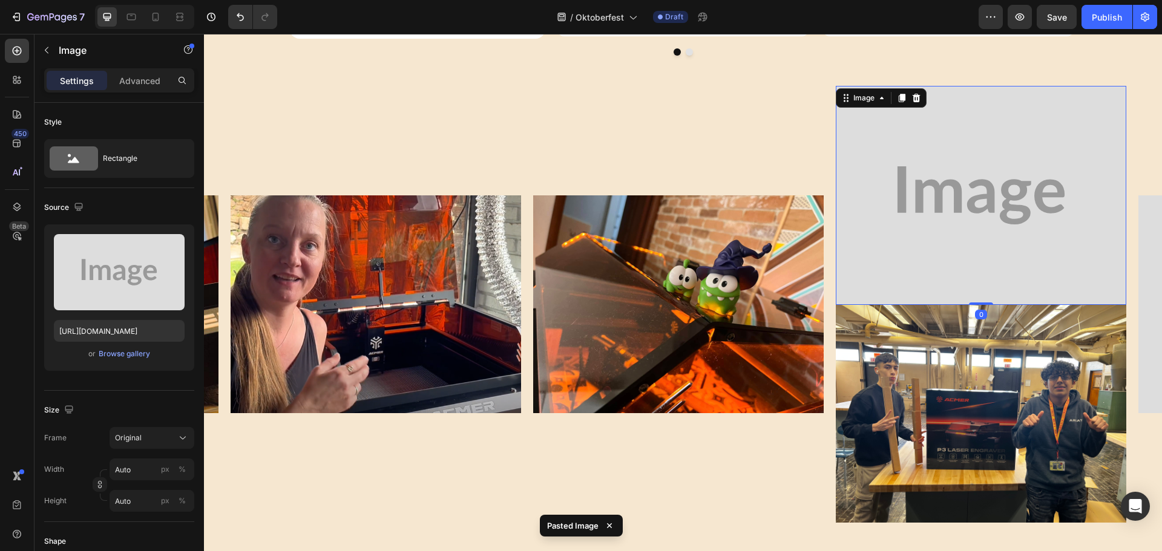
click at [917, 96] on icon at bounding box center [916, 97] width 8 height 8
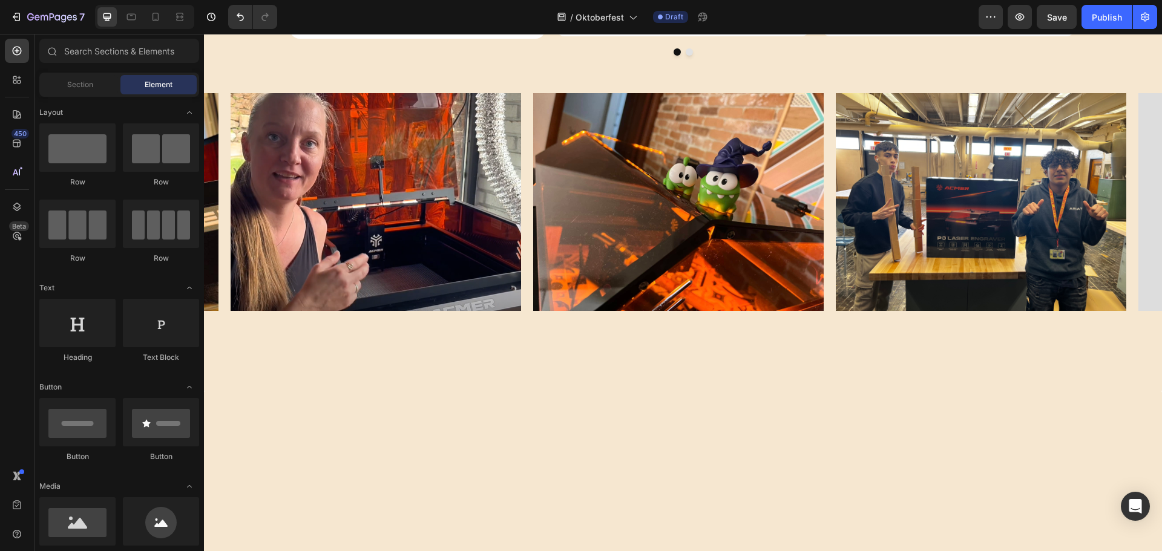
click at [491, 355] on div "Image Image Image Image Image Image Image Image Image Image Image Image Image I…" at bounding box center [683, 223] width 958 height 335
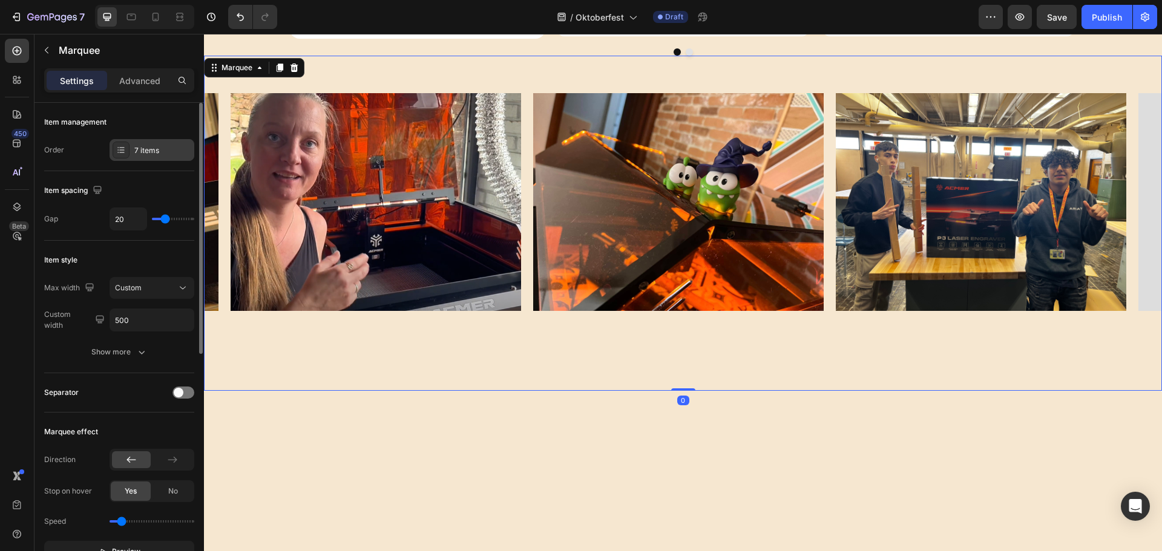
click at [148, 149] on div "7 items" at bounding box center [162, 150] width 57 height 11
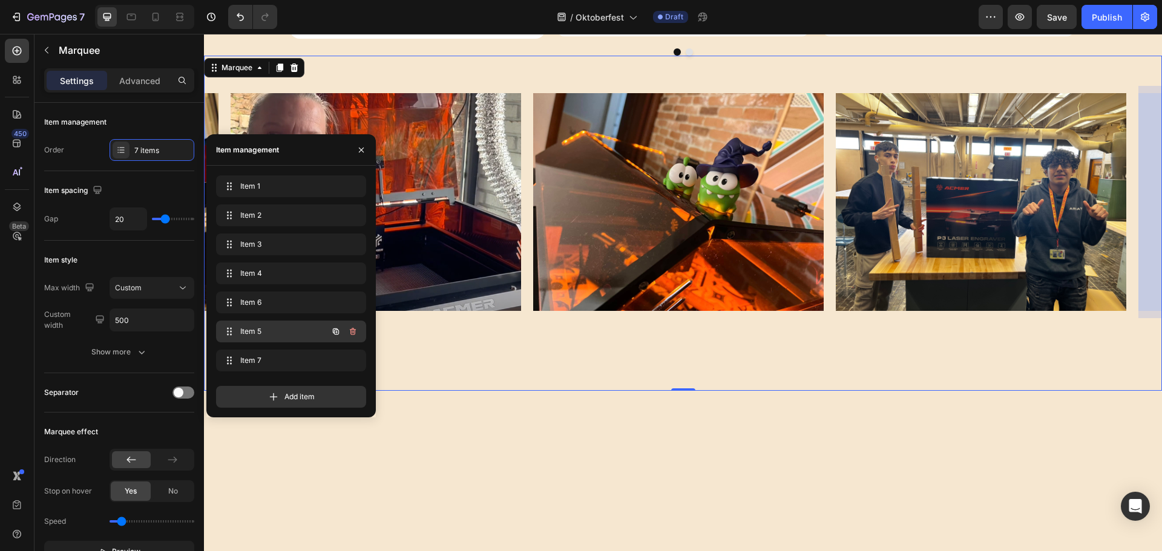
click at [278, 329] on span "Item 5" at bounding box center [274, 331] width 68 height 11
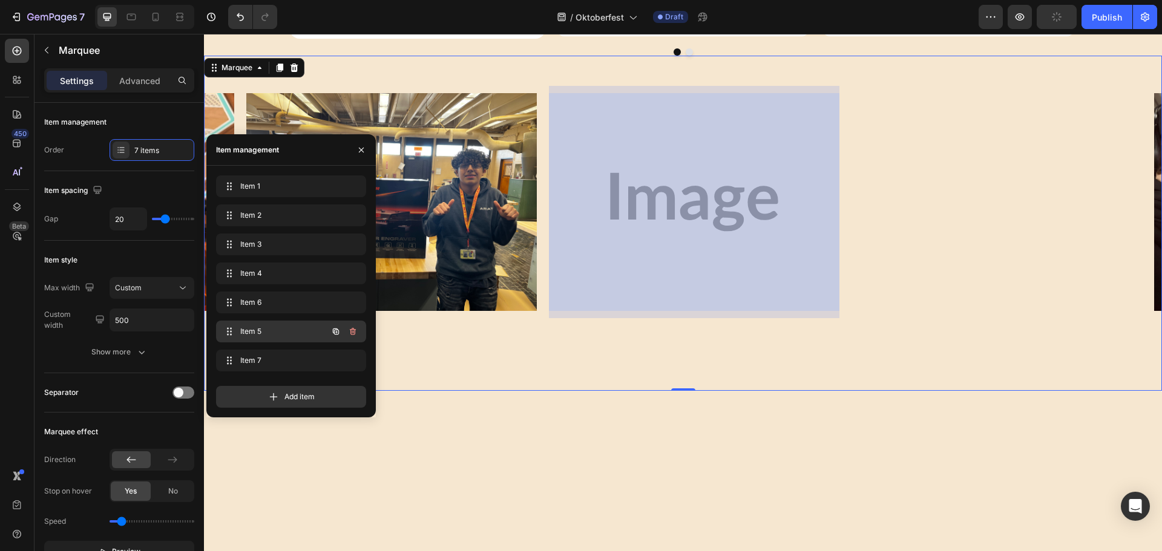
scroll to position [0, 1184]
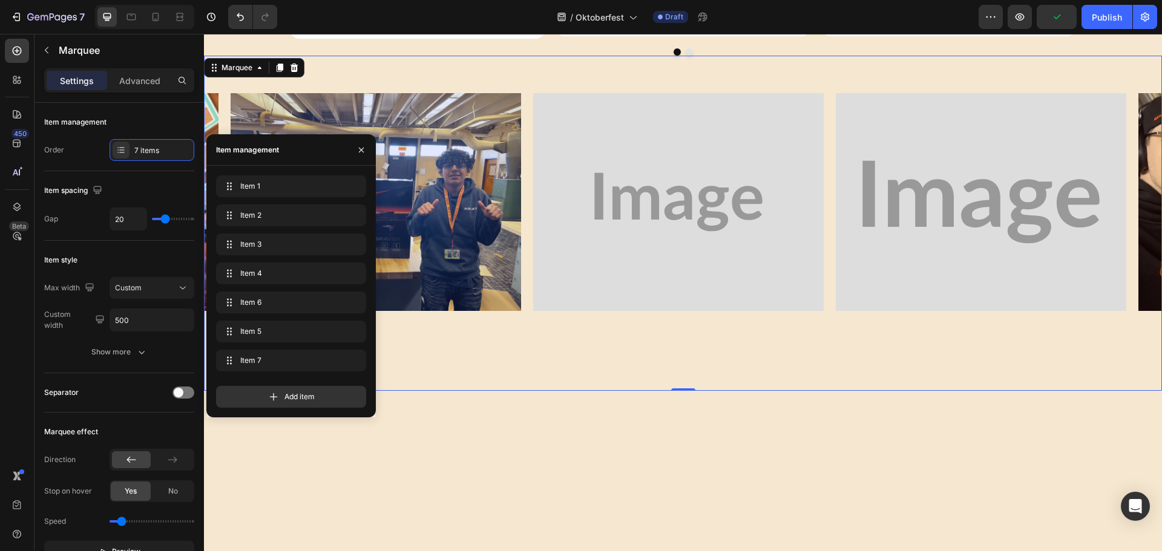
click at [582, 345] on div "Image Image Image Image Image Image Image Image Image Image Image Image Image I…" at bounding box center [683, 223] width 958 height 335
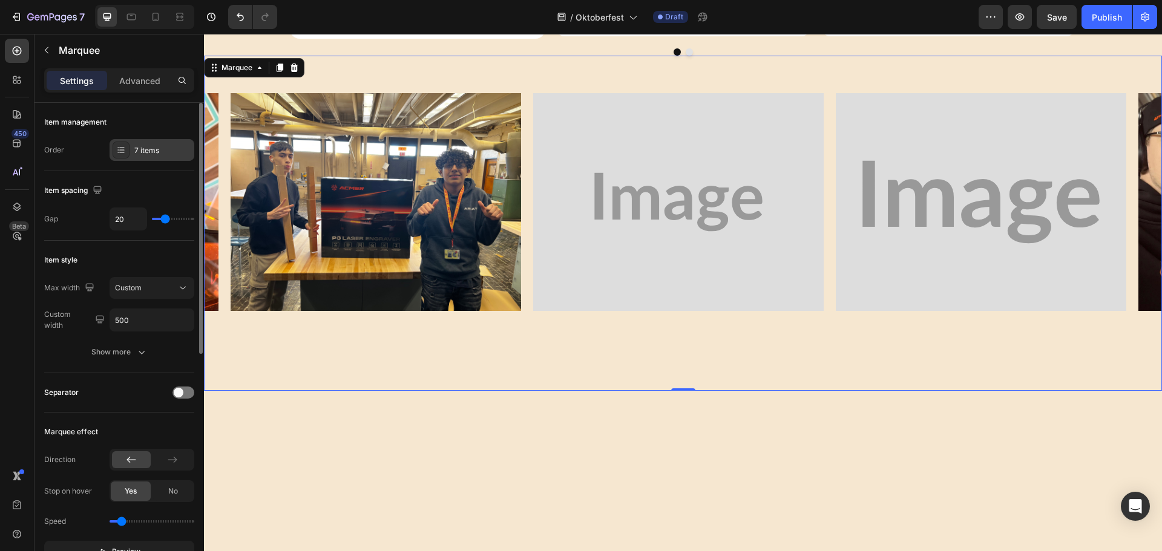
click at [145, 149] on div "7 items" at bounding box center [162, 150] width 57 height 11
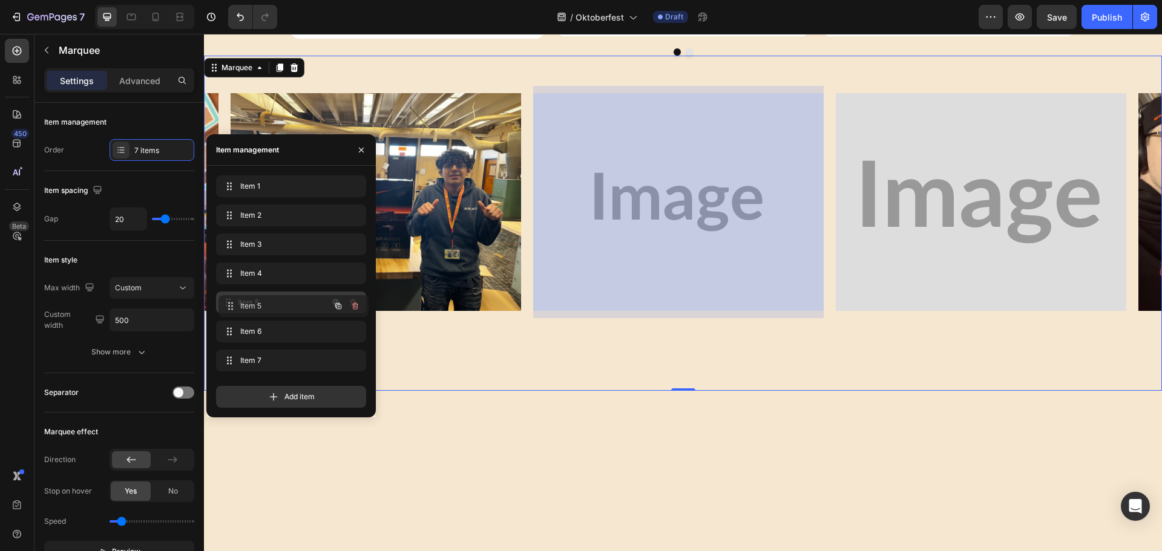
drag, startPoint x: 275, startPoint y: 324, endPoint x: 240, endPoint y: 201, distance: 127.2
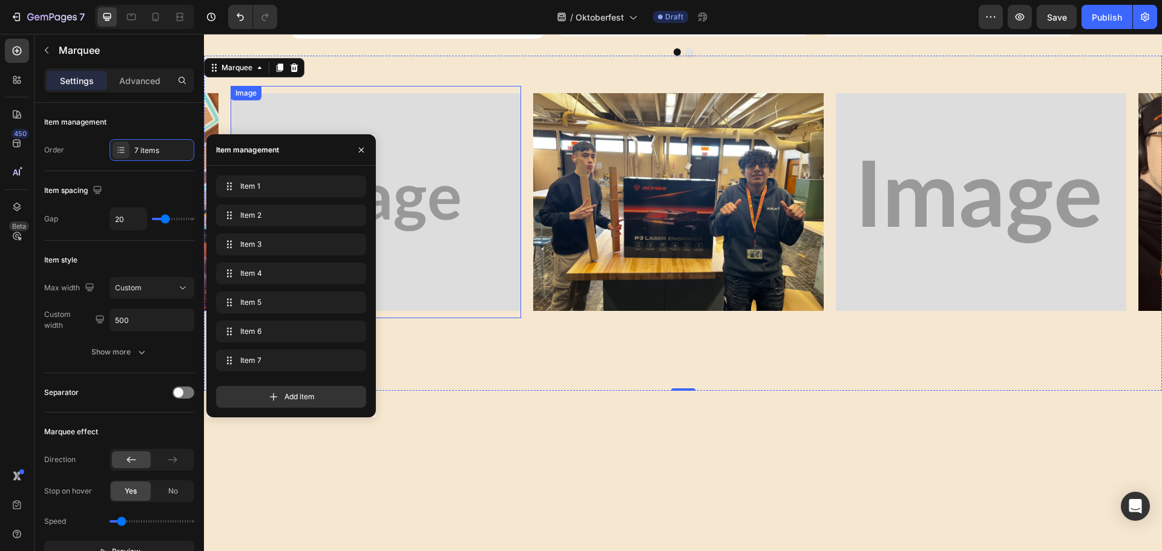
click at [437, 231] on img at bounding box center [376, 202] width 290 height 218
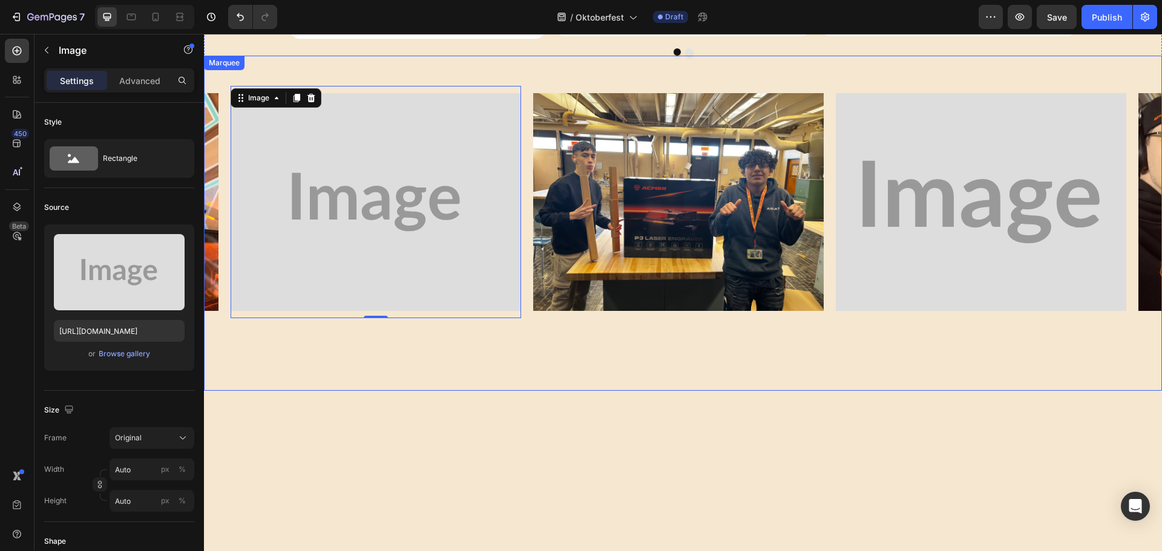
click at [358, 355] on div "Image Image Image Image Image 0 Image Image Image Image Image Image Image 0 Ima…" at bounding box center [683, 223] width 958 height 335
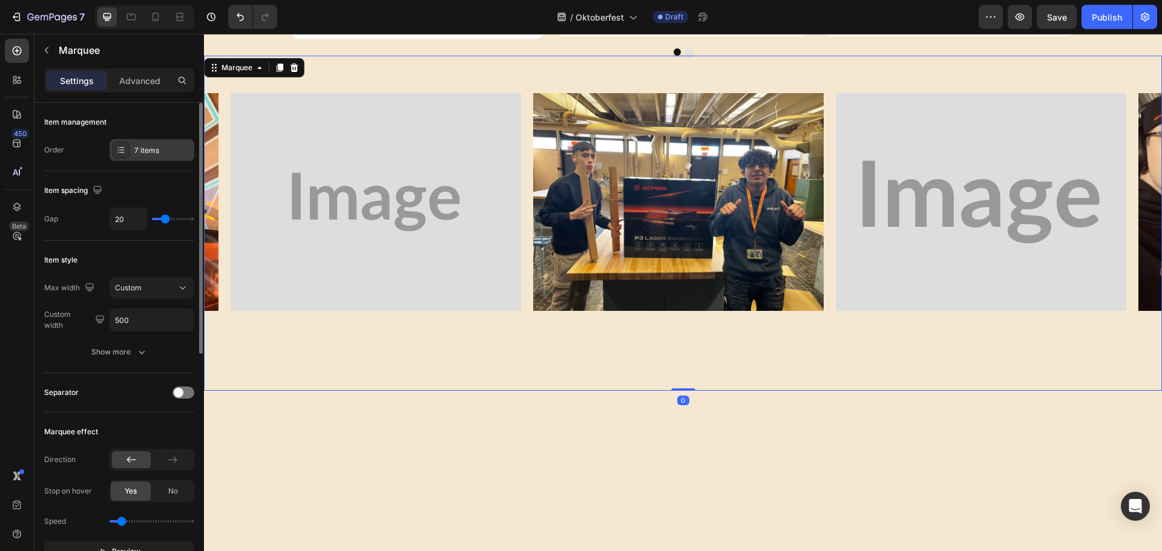
click at [144, 148] on div "7 items" at bounding box center [162, 150] width 57 height 11
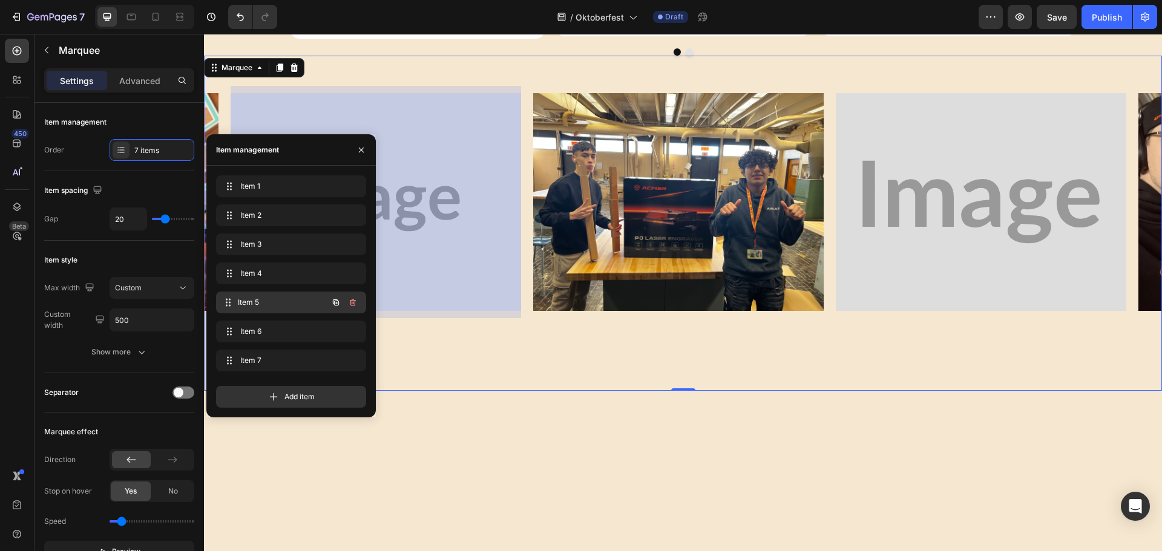
click at [257, 303] on span "Item 5" at bounding box center [283, 302] width 90 height 11
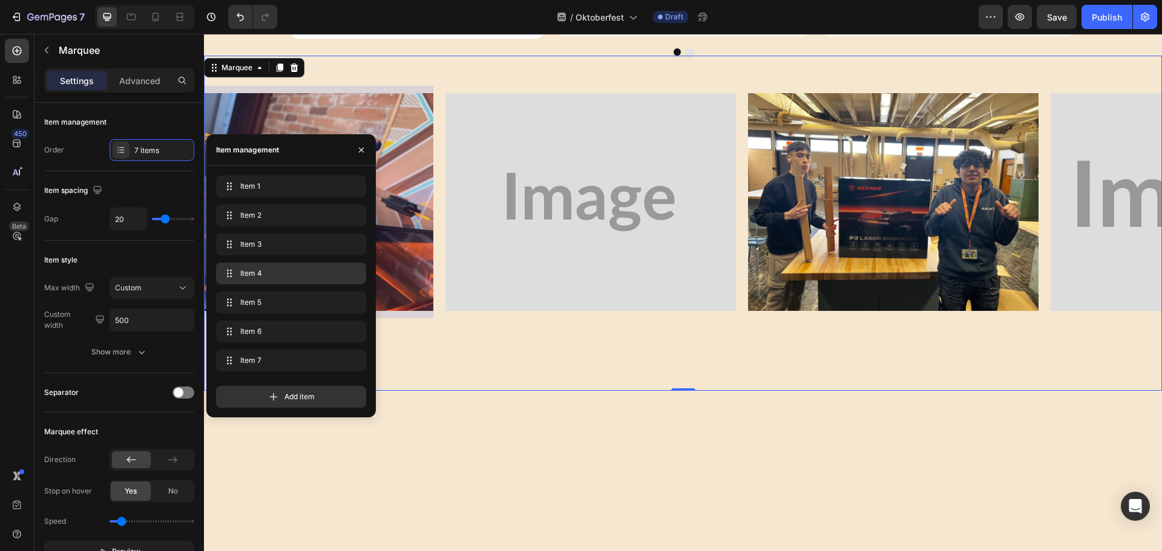
scroll to position [0, 882]
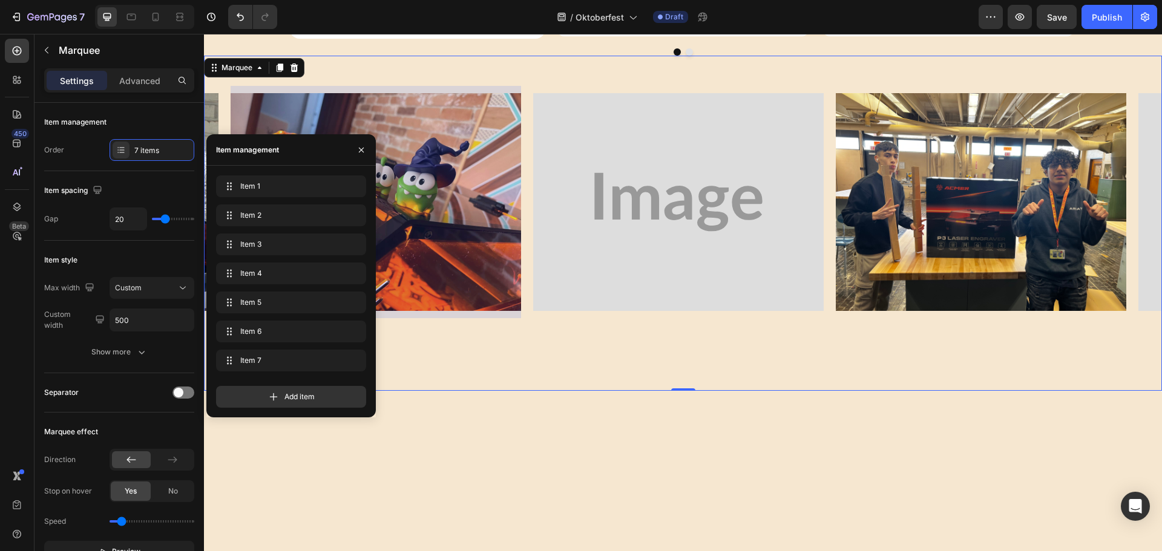
click at [583, 350] on div "Image Image Image Image Image Image Image Image Image Image Image Image Image I…" at bounding box center [683, 223] width 958 height 335
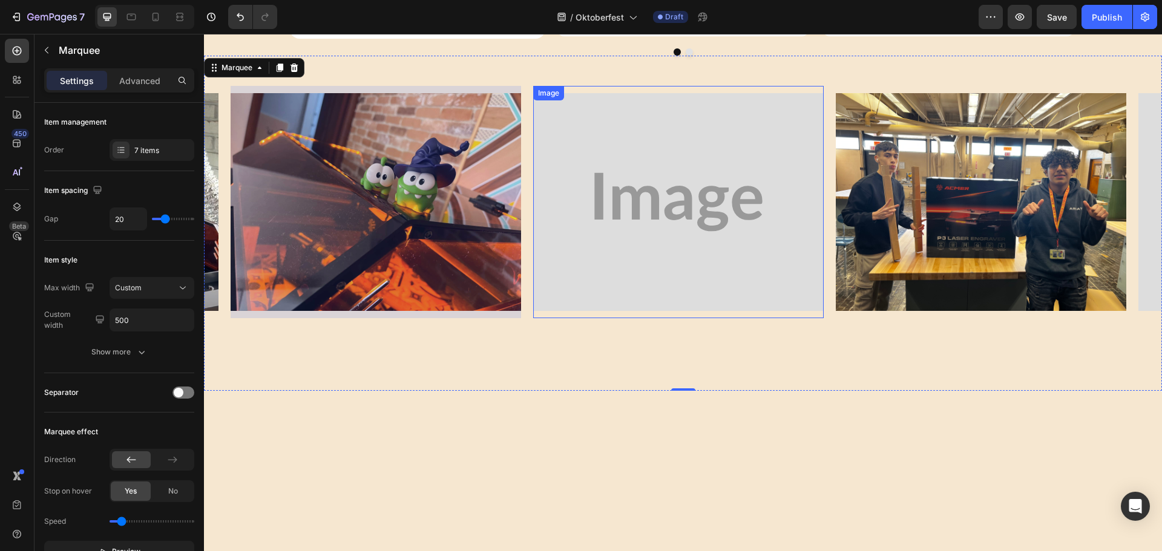
click at [613, 244] on img at bounding box center [678, 202] width 290 height 218
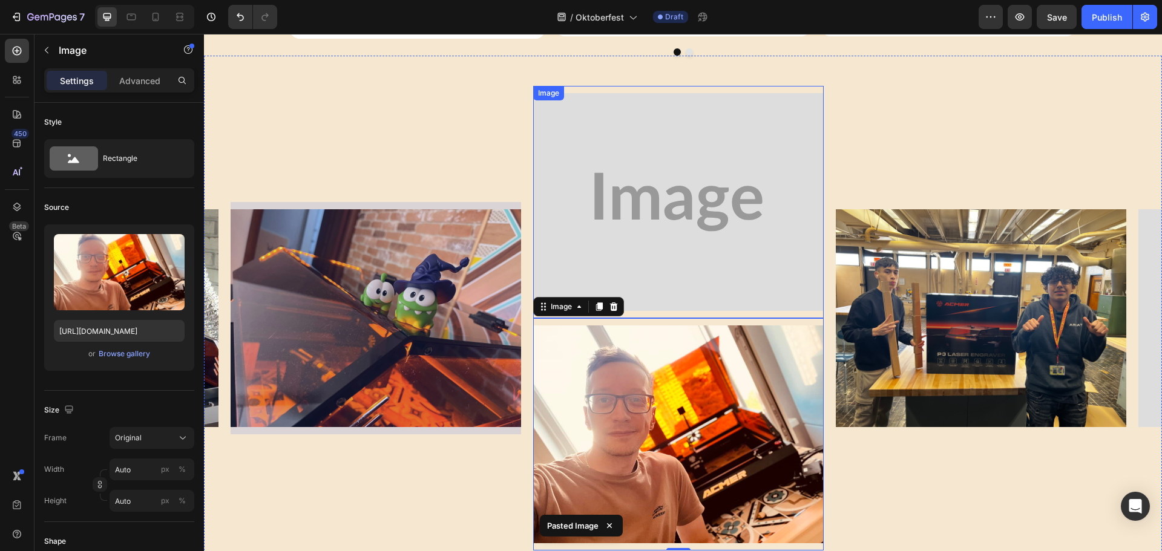
click at [645, 155] on img at bounding box center [678, 202] width 290 height 218
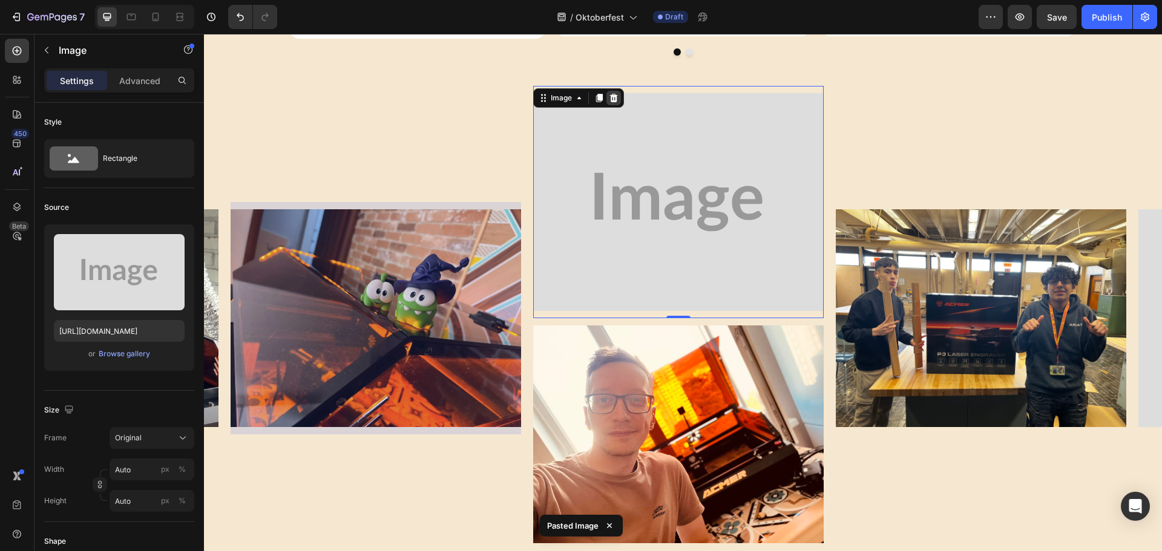
click at [611, 97] on icon at bounding box center [614, 97] width 8 height 8
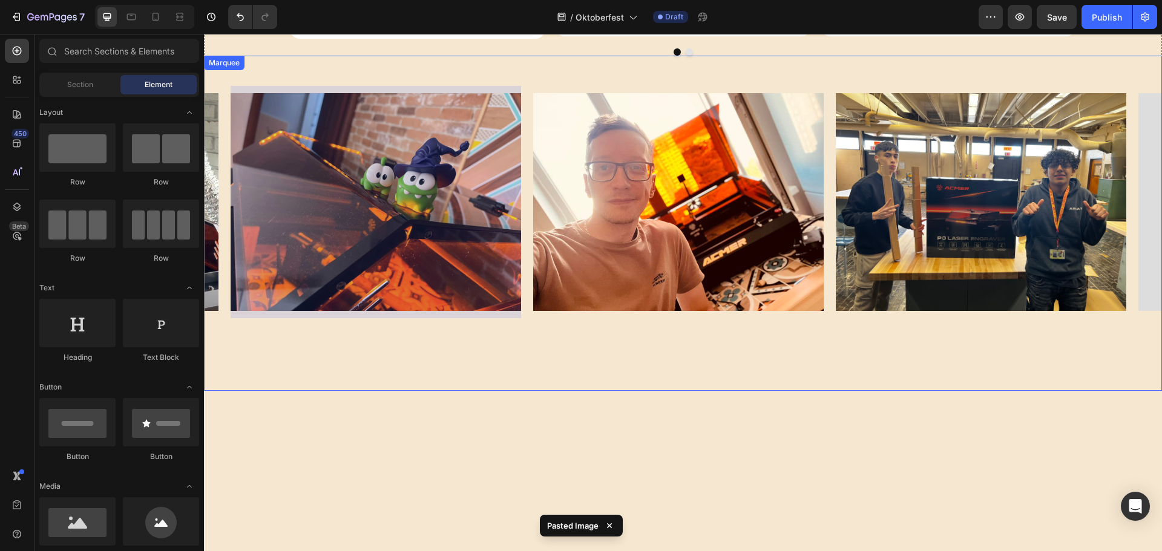
click at [431, 342] on div "Image Image Image Image Image Image Image Image Image Image Image Image Image I…" at bounding box center [683, 223] width 958 height 335
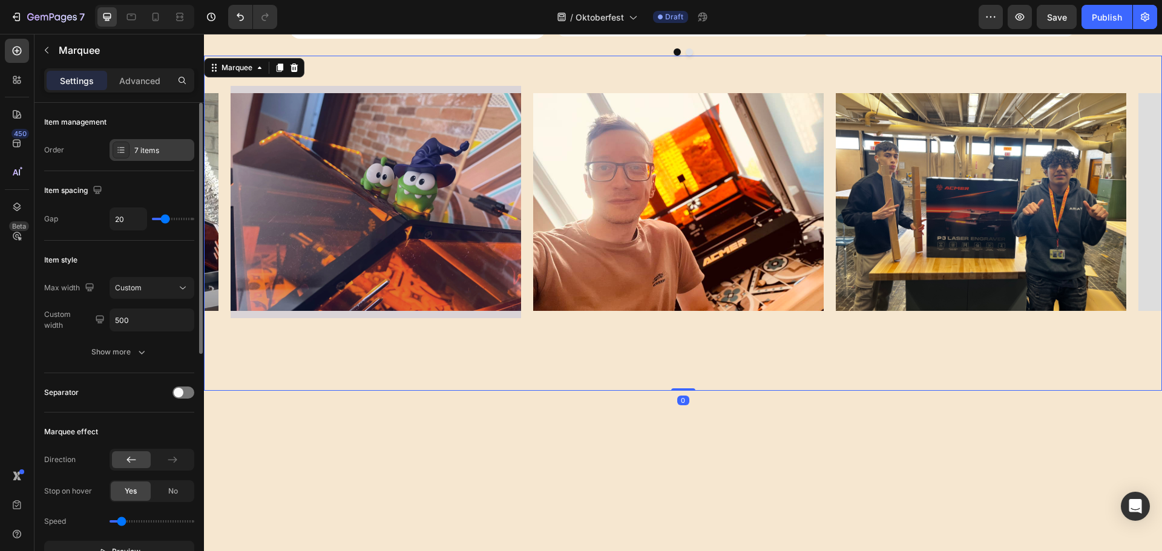
click at [155, 151] on div "7 items" at bounding box center [162, 150] width 57 height 11
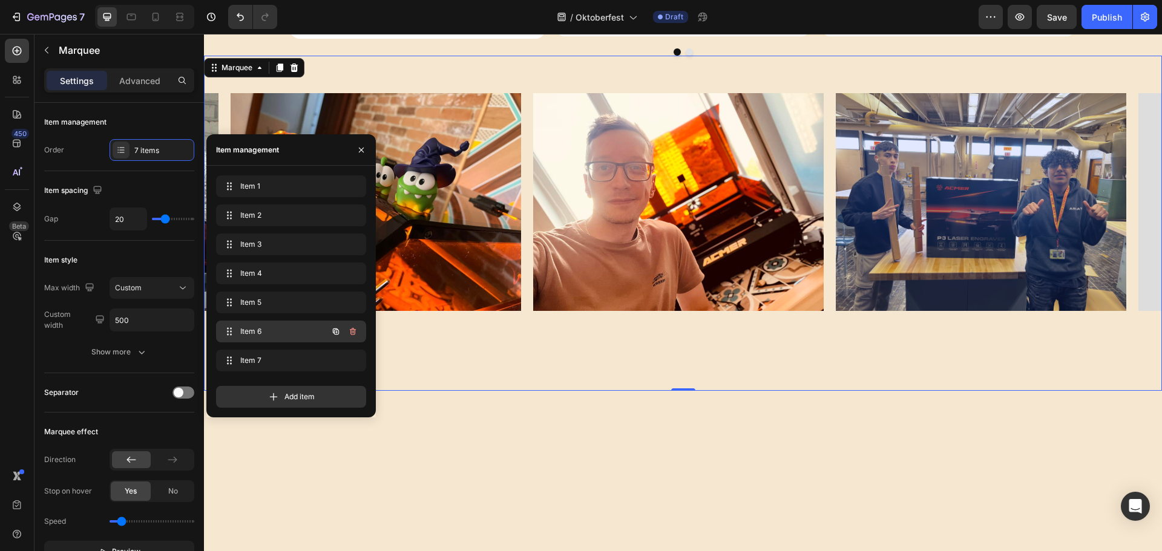
click at [278, 330] on span "Item 6" at bounding box center [274, 331] width 68 height 11
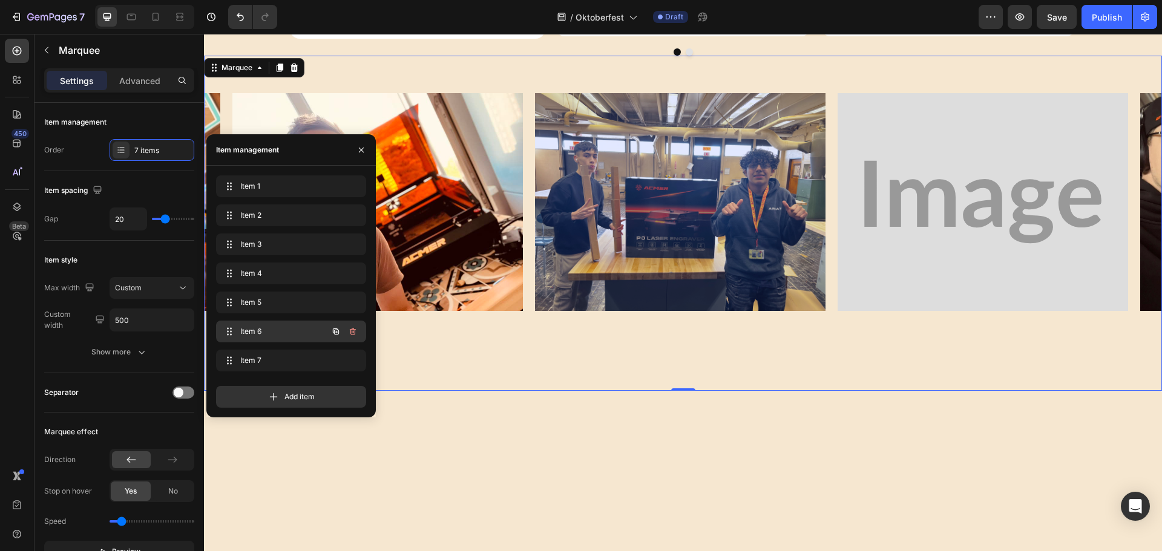
scroll to position [0, 1184]
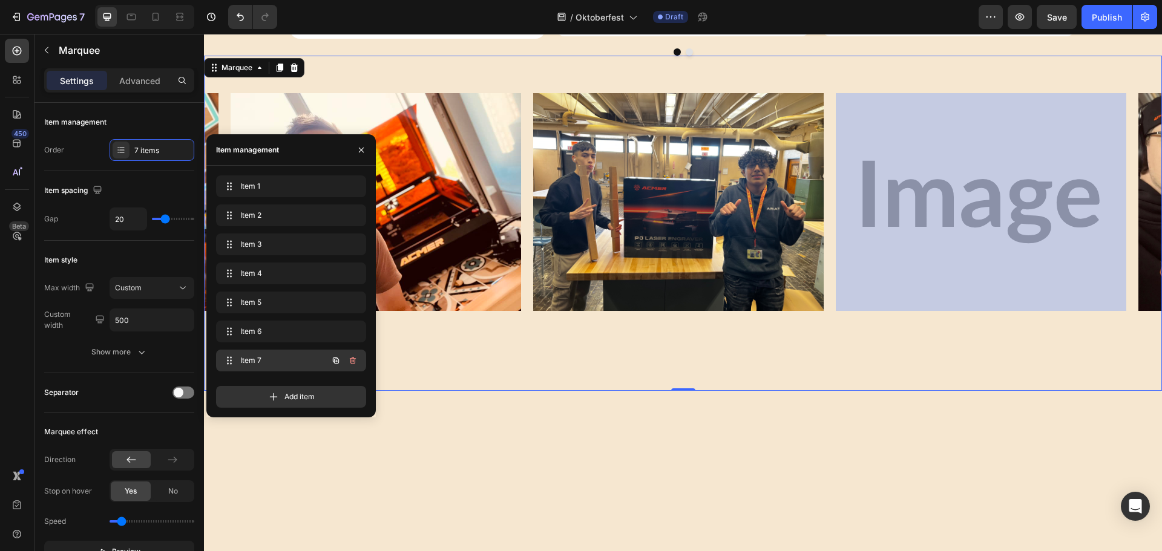
click at [276, 358] on span "Item 7" at bounding box center [274, 360] width 68 height 11
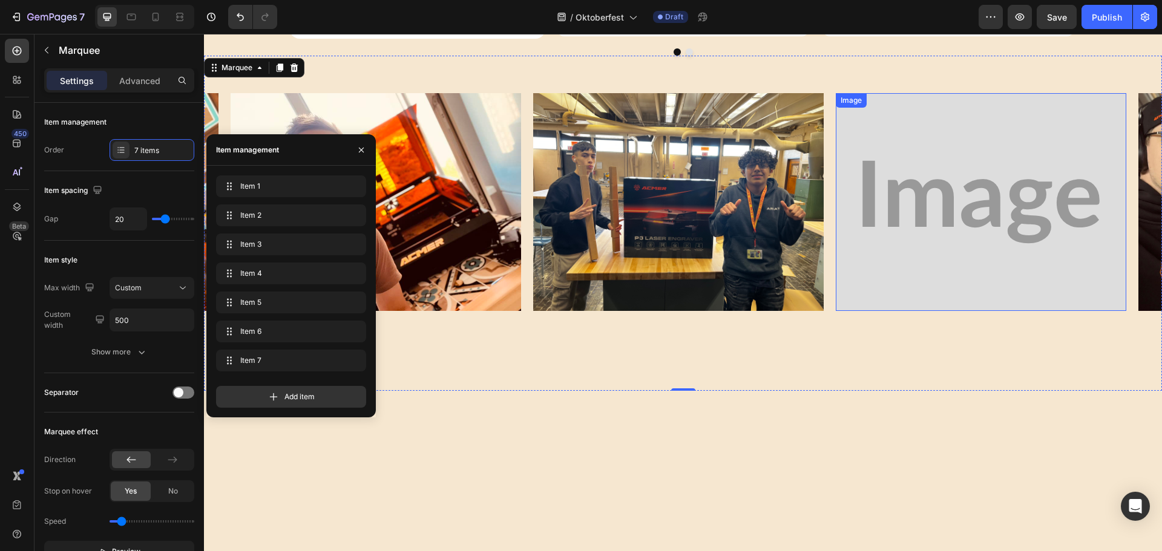
click at [923, 202] on img at bounding box center [981, 202] width 290 height 218
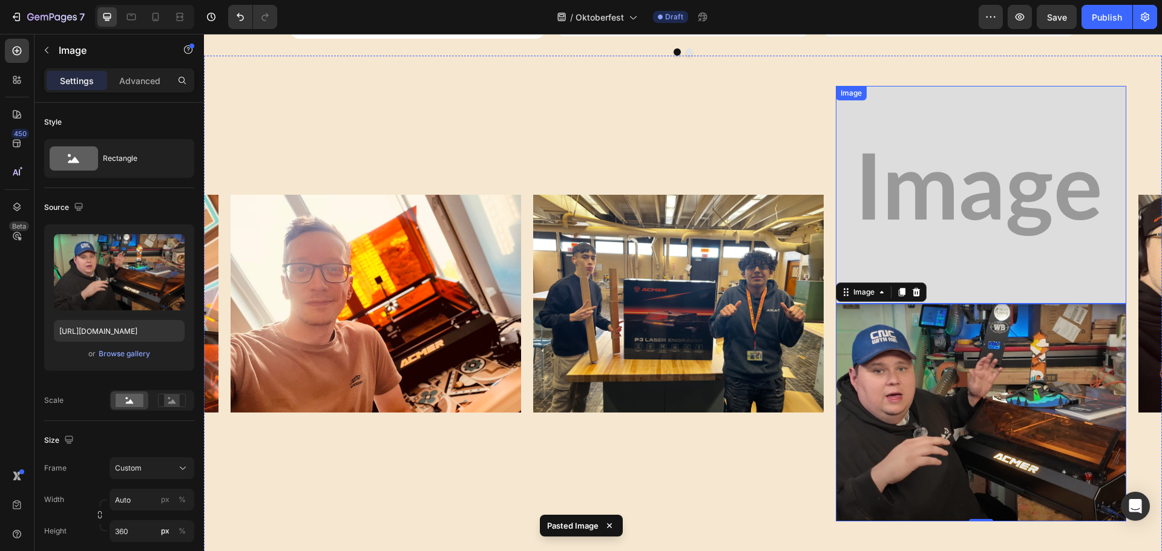
click at [929, 183] on img at bounding box center [981, 195] width 290 height 218
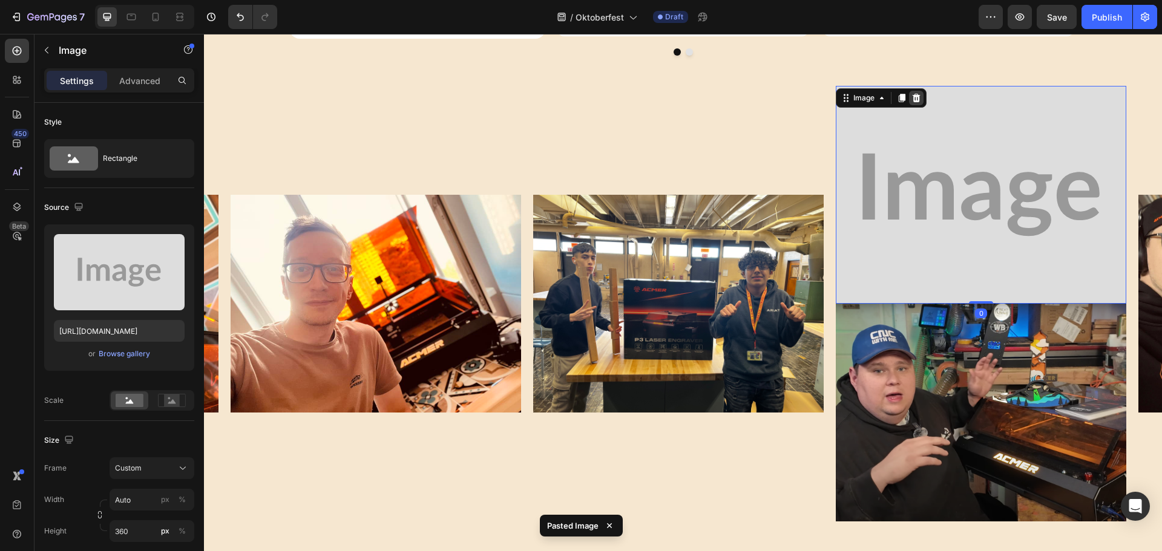
click at [918, 99] on icon at bounding box center [916, 97] width 8 height 8
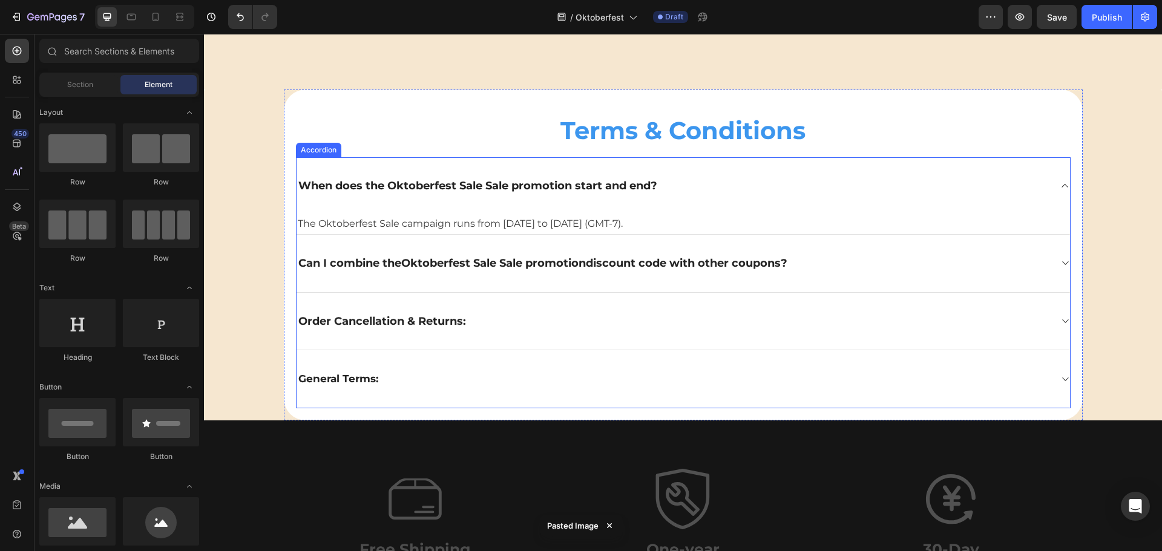
scroll to position [3542, 0]
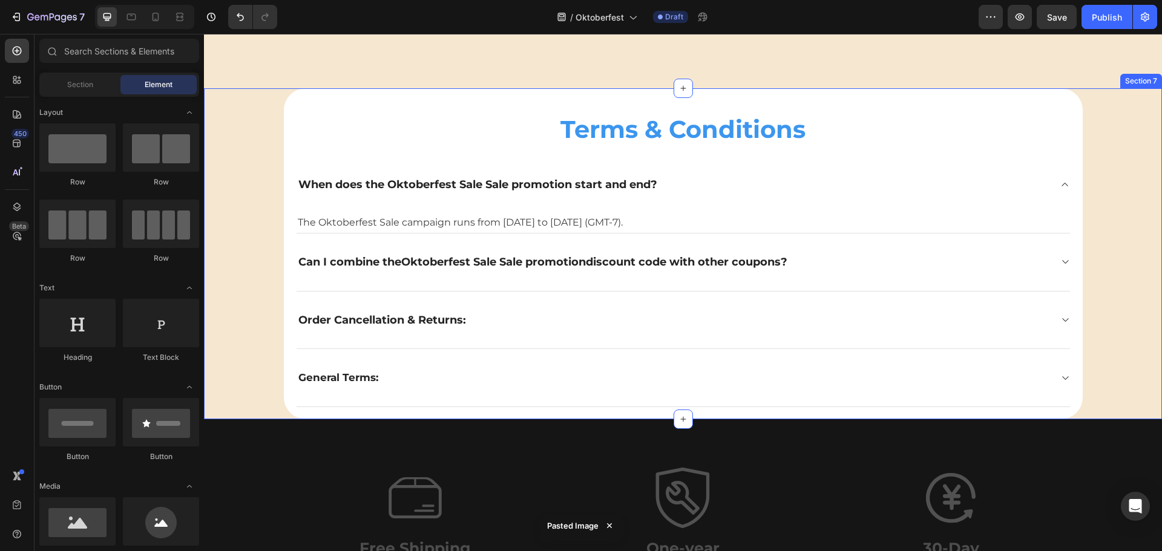
click at [1098, 265] on div "Terms & Conditions Heading When does the Oktoberfest Sale Sale promotion start …" at bounding box center [683, 254] width 958 height 332
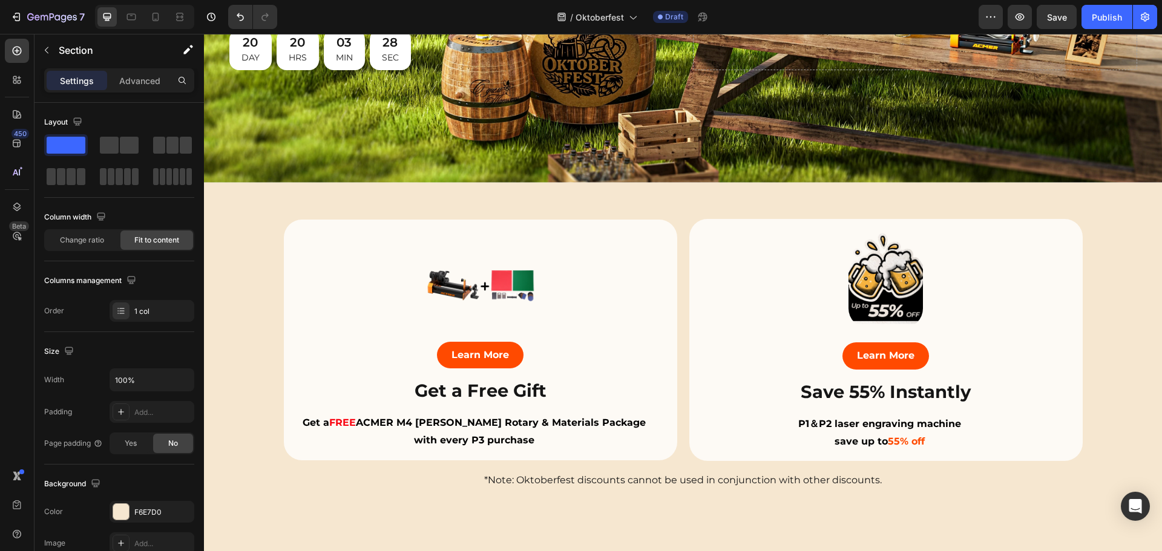
scroll to position [71, 0]
